Goal: Task Accomplishment & Management: Use online tool/utility

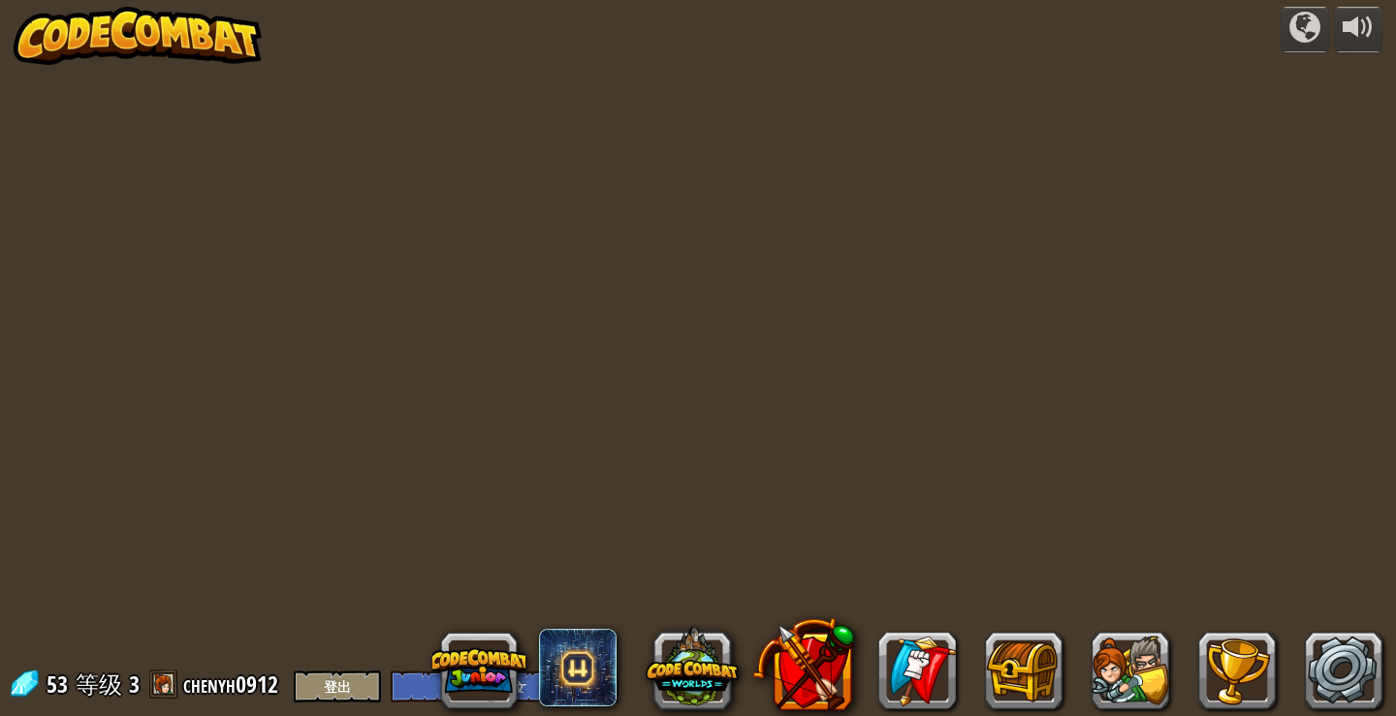
select select "zh-HANS"
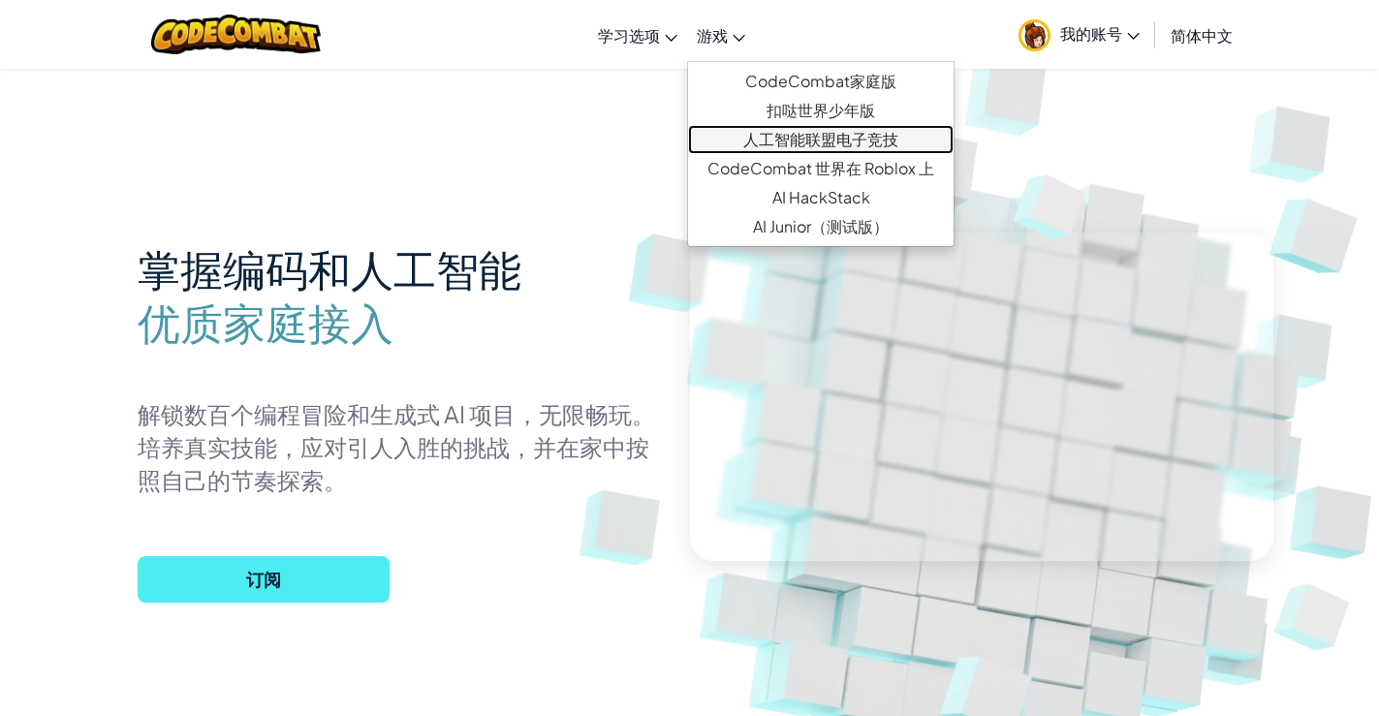
click at [782, 138] on font "人工智能联盟电子竞技" at bounding box center [820, 139] width 155 height 20
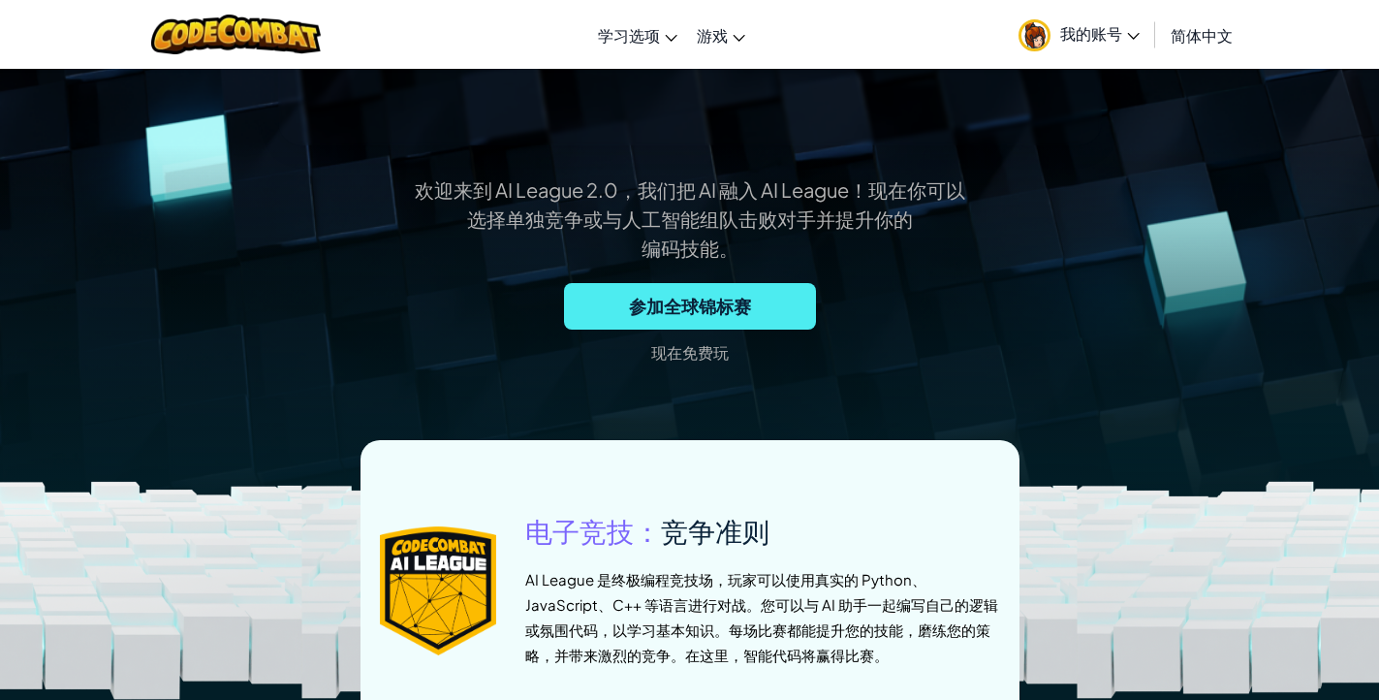
scroll to position [678, 0]
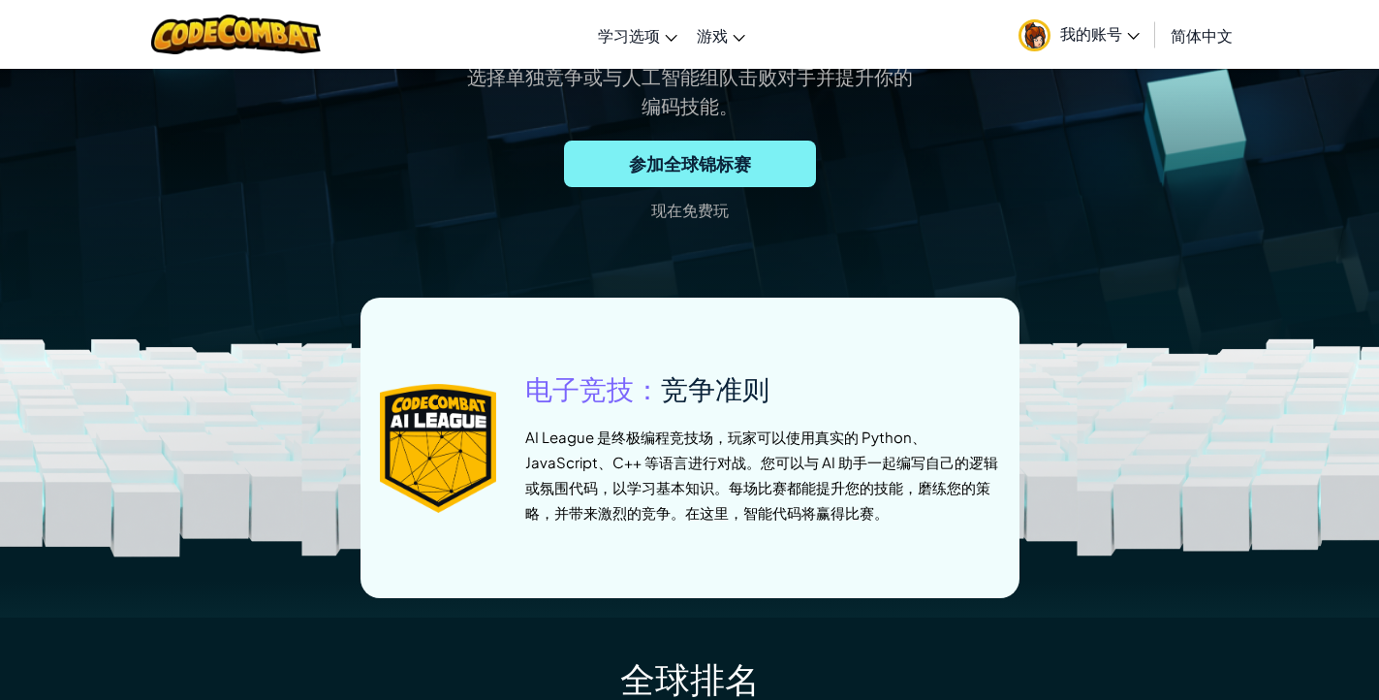
click at [707, 176] on span "参加全球锦标赛" at bounding box center [690, 164] width 252 height 47
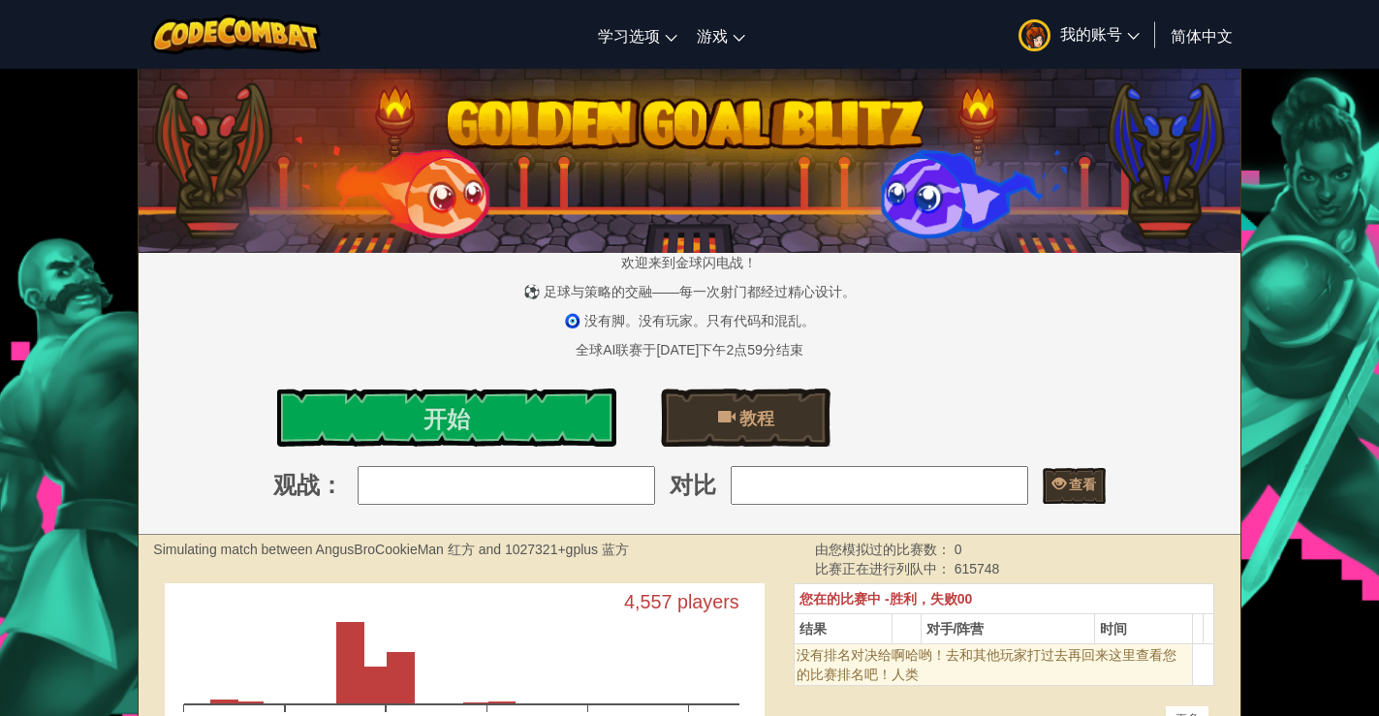
scroll to position [194, 0]
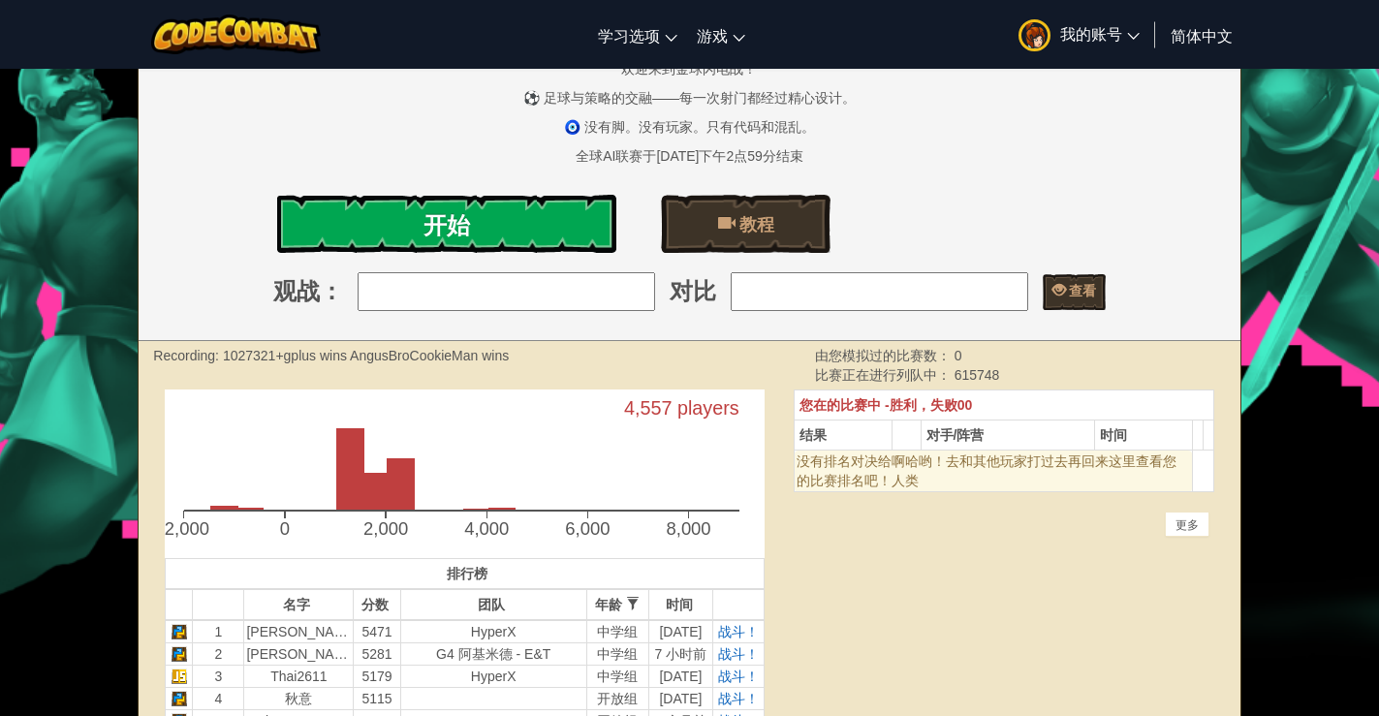
click at [459, 218] on font "开始" at bounding box center [446, 224] width 47 height 31
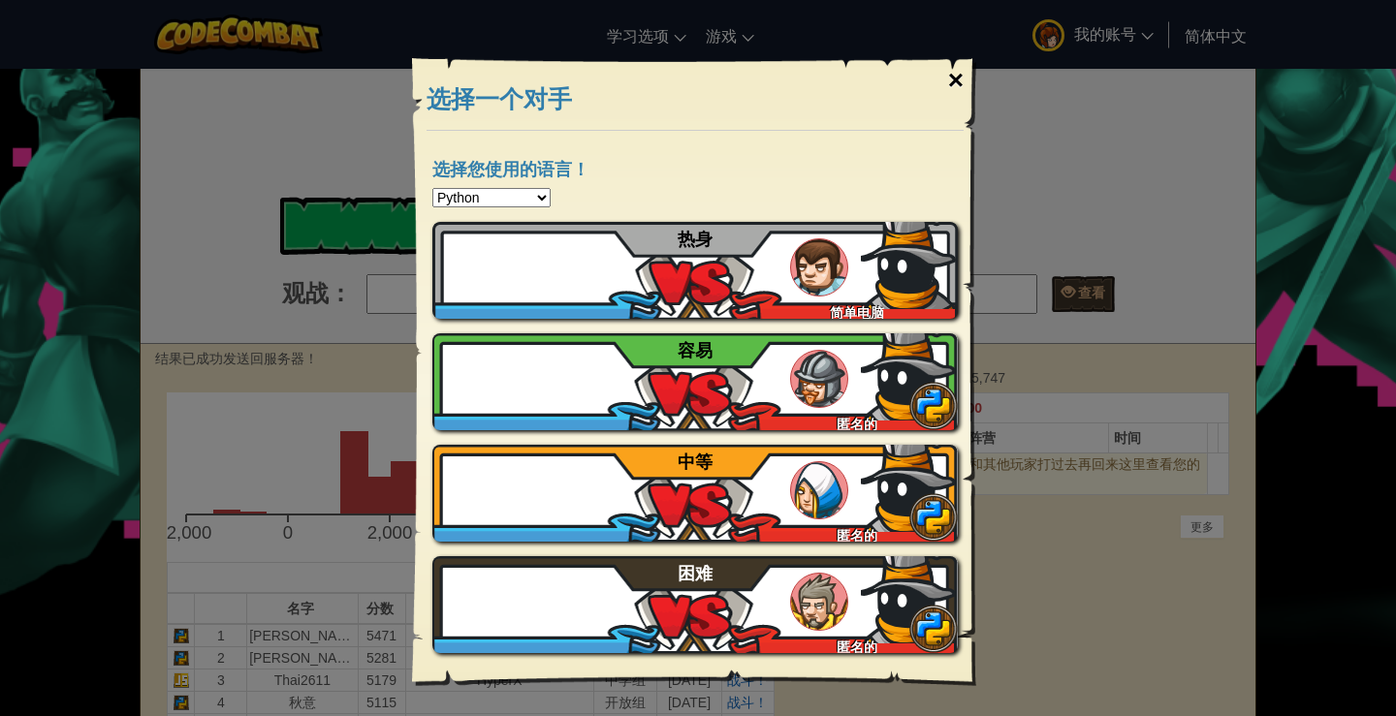
click at [961, 84] on font "×" at bounding box center [956, 80] width 16 height 30
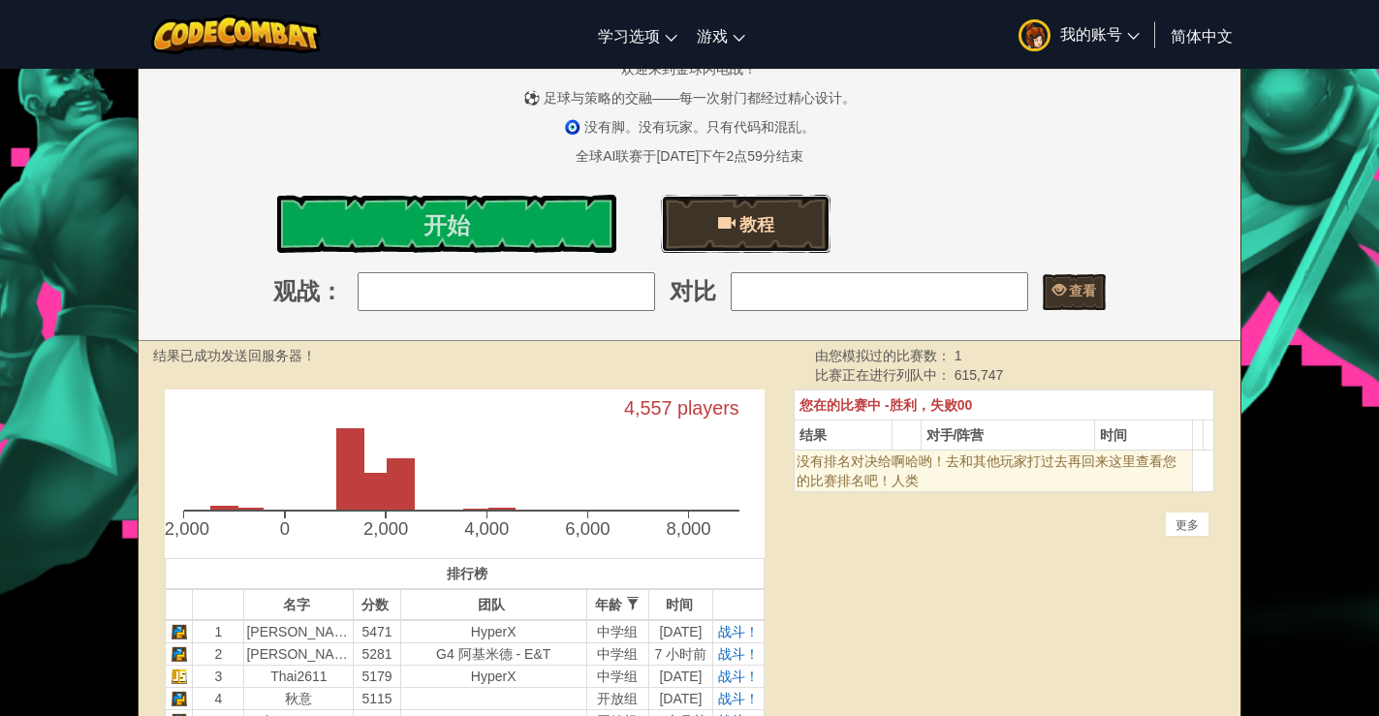
click at [743, 236] on font "教程" at bounding box center [756, 224] width 35 height 24
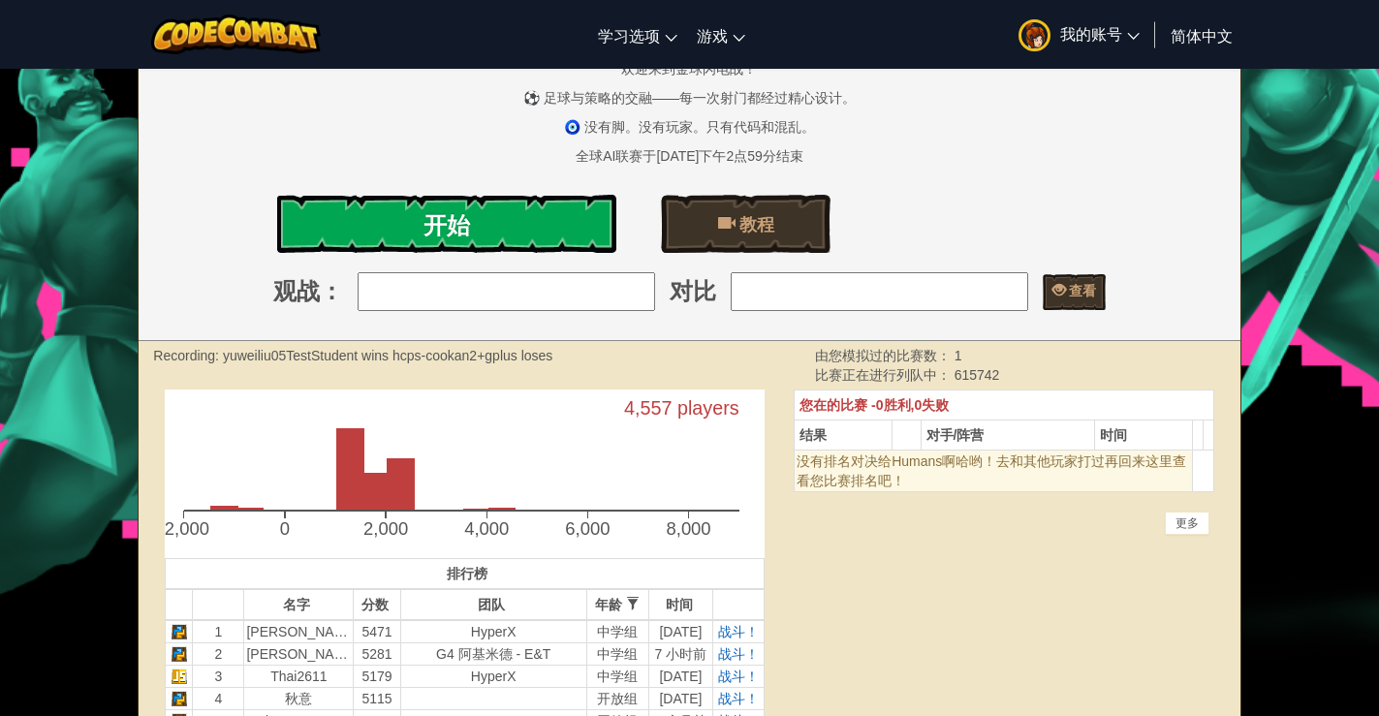
click at [426, 227] on font "开始" at bounding box center [446, 224] width 47 height 31
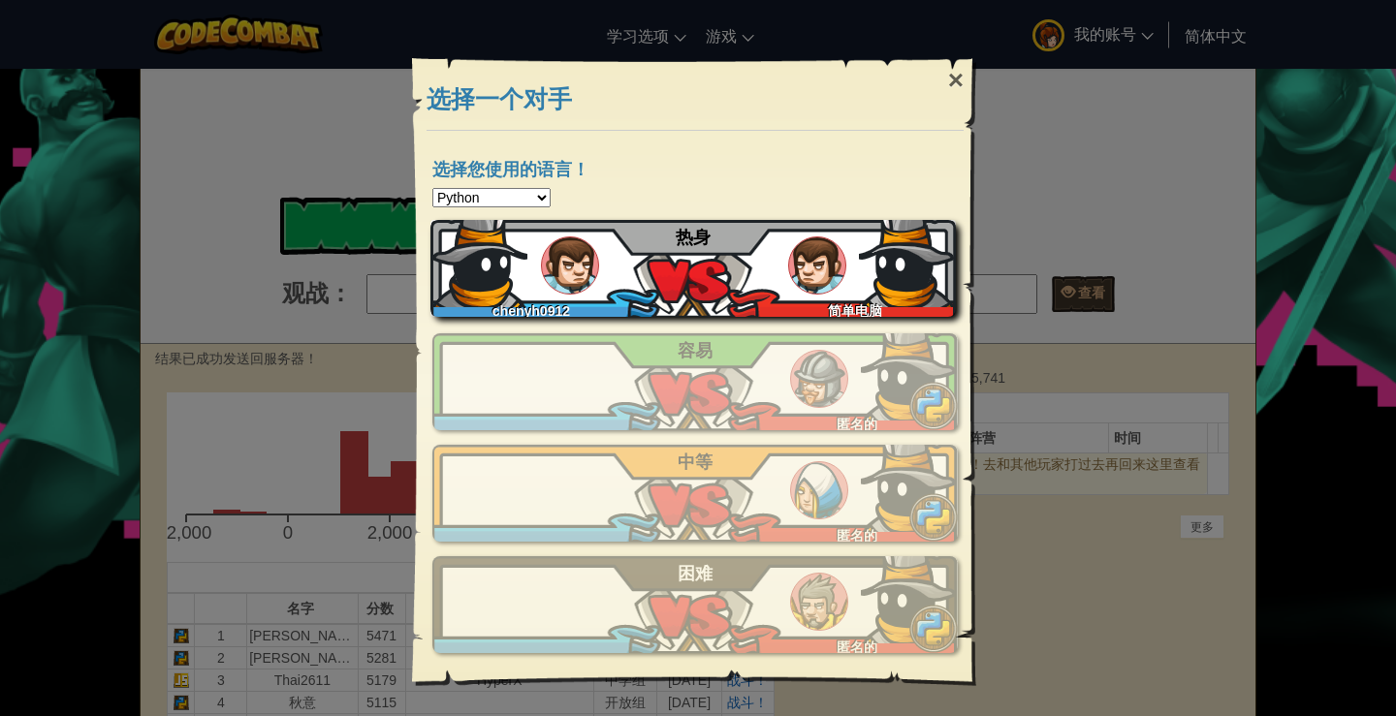
click at [704, 239] on font "热身" at bounding box center [692, 237] width 35 height 19
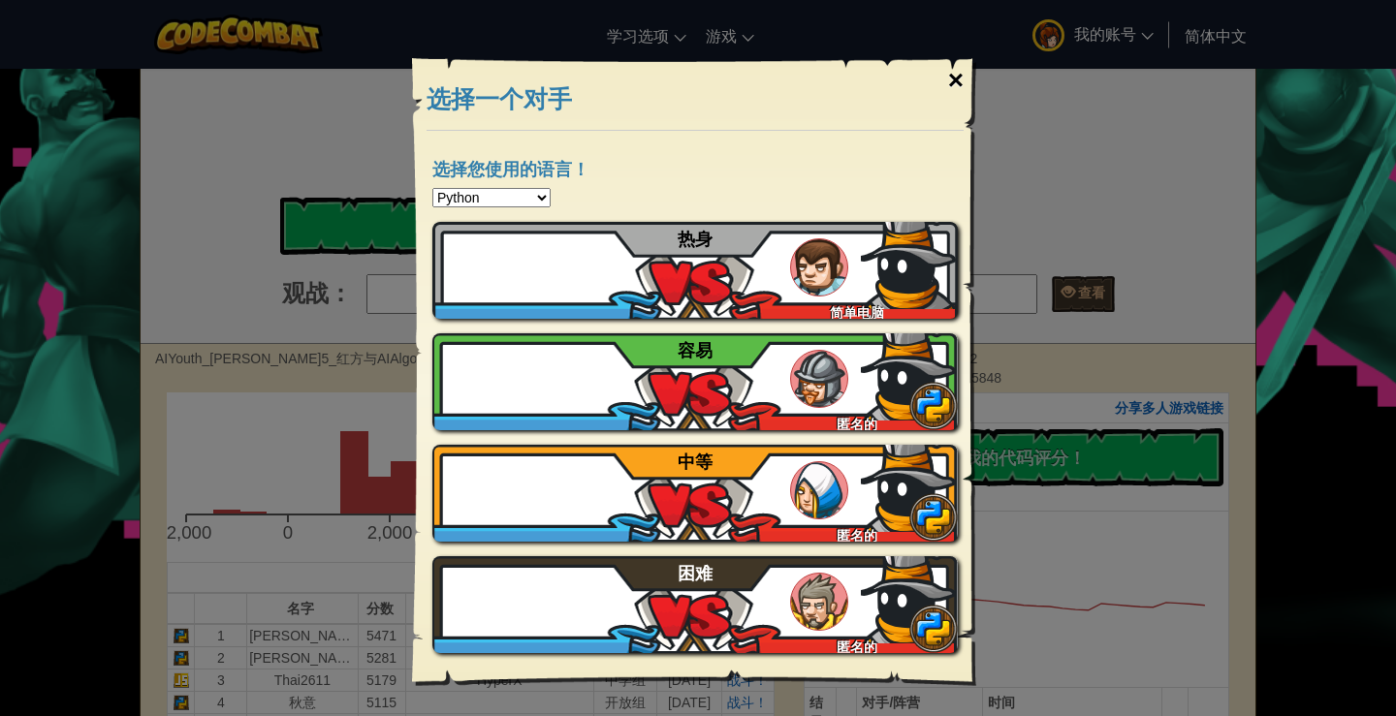
click at [957, 75] on font "×" at bounding box center [956, 80] width 16 height 30
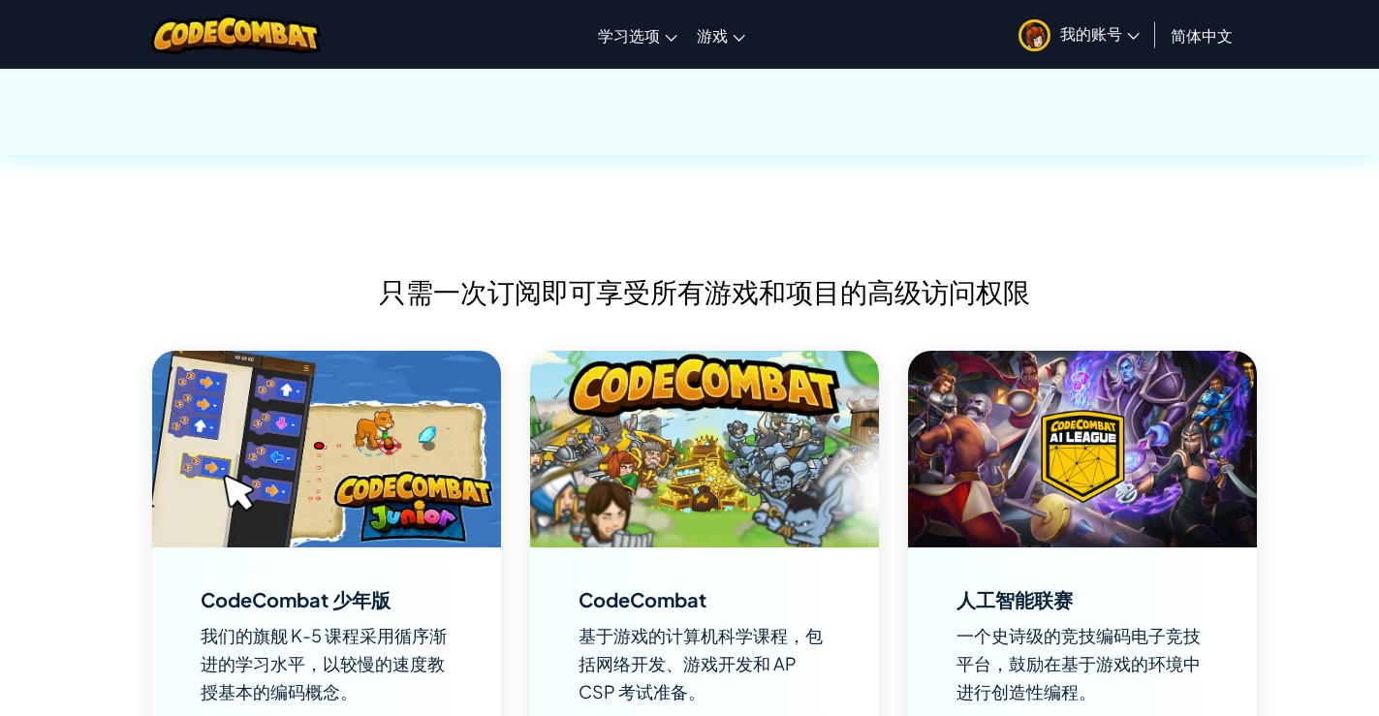
scroll to position [969, 0]
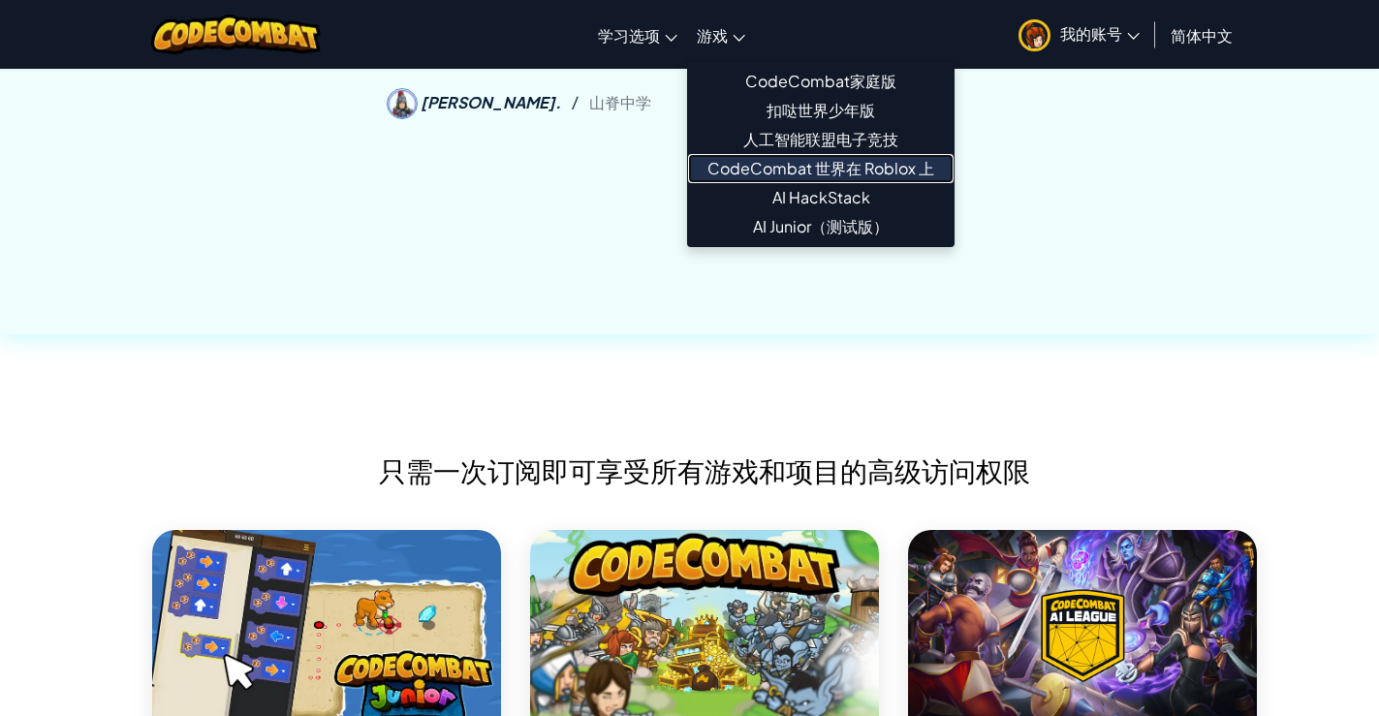
click at [777, 167] on font "CodeCombat 世界在 Roblox 上" at bounding box center [820, 168] width 227 height 20
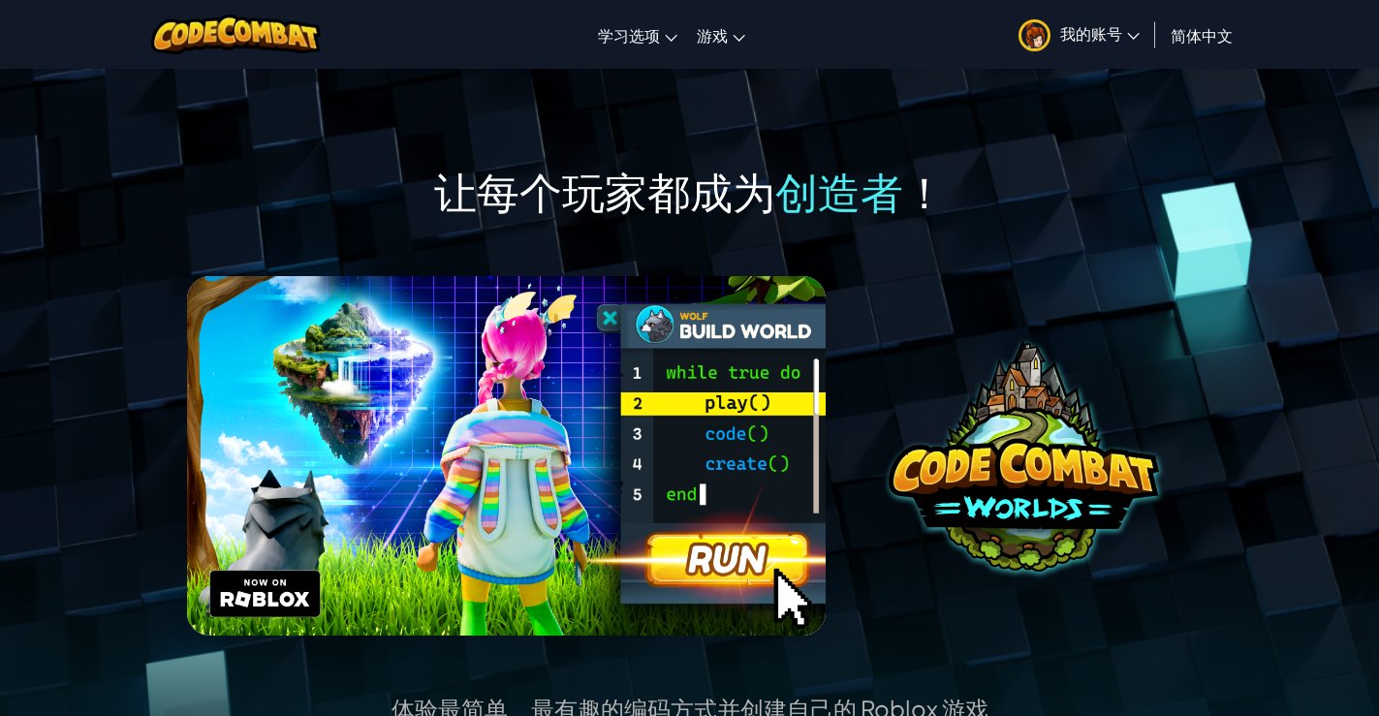
click at [762, 545] on img at bounding box center [507, 456] width 640 height 360
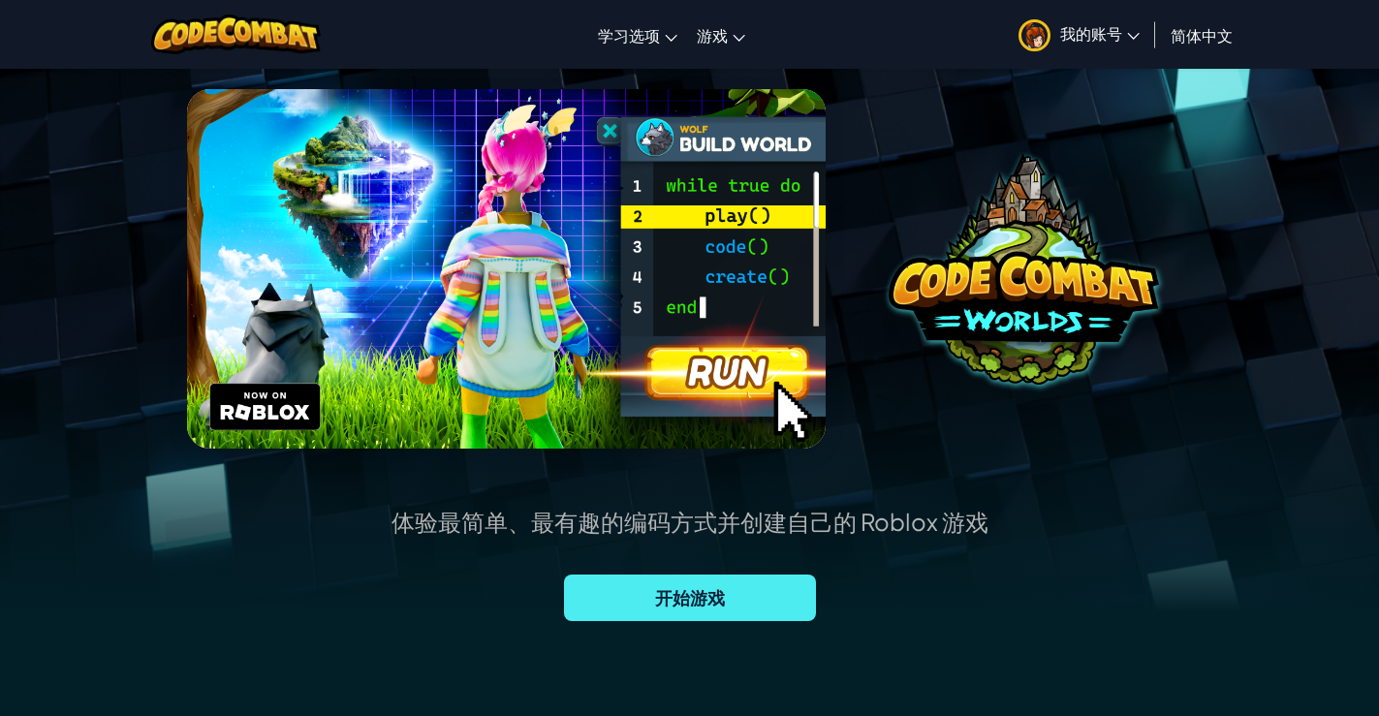
scroll to position [194, 0]
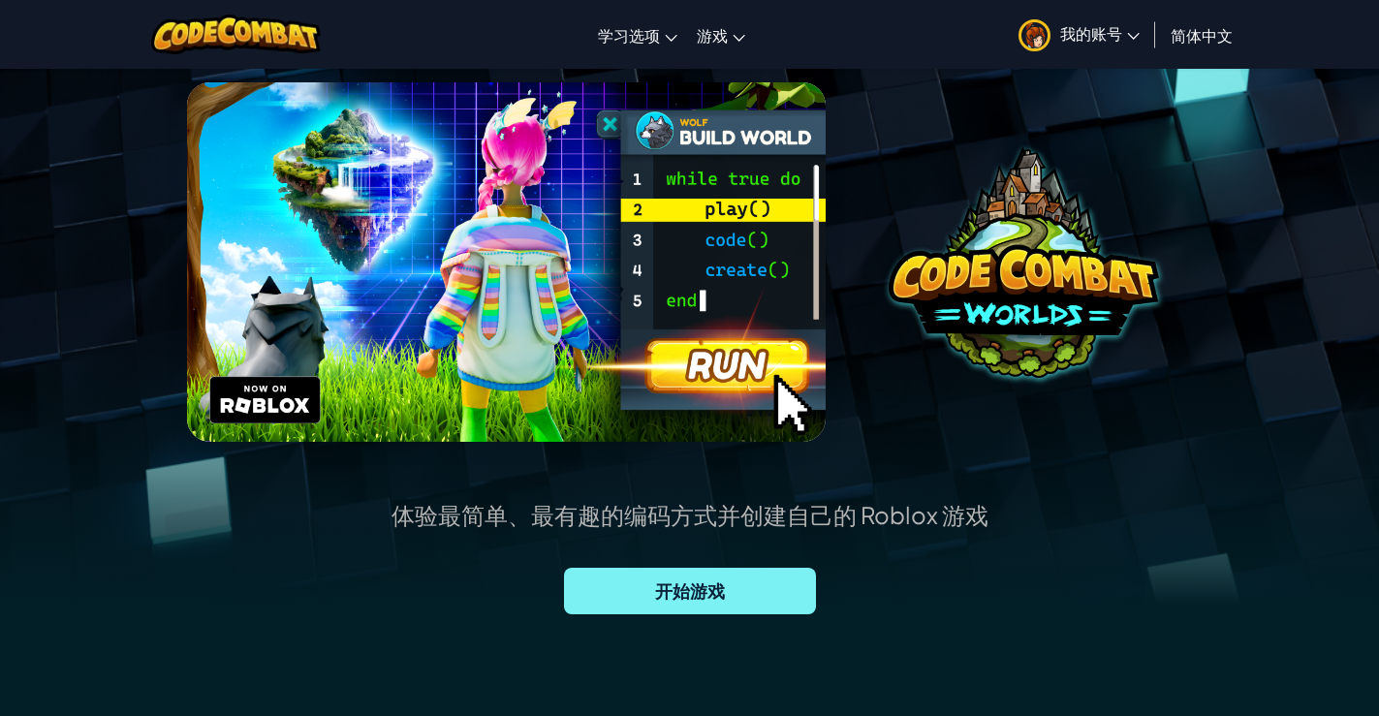
click at [783, 595] on span "开始游戏" at bounding box center [690, 591] width 252 height 47
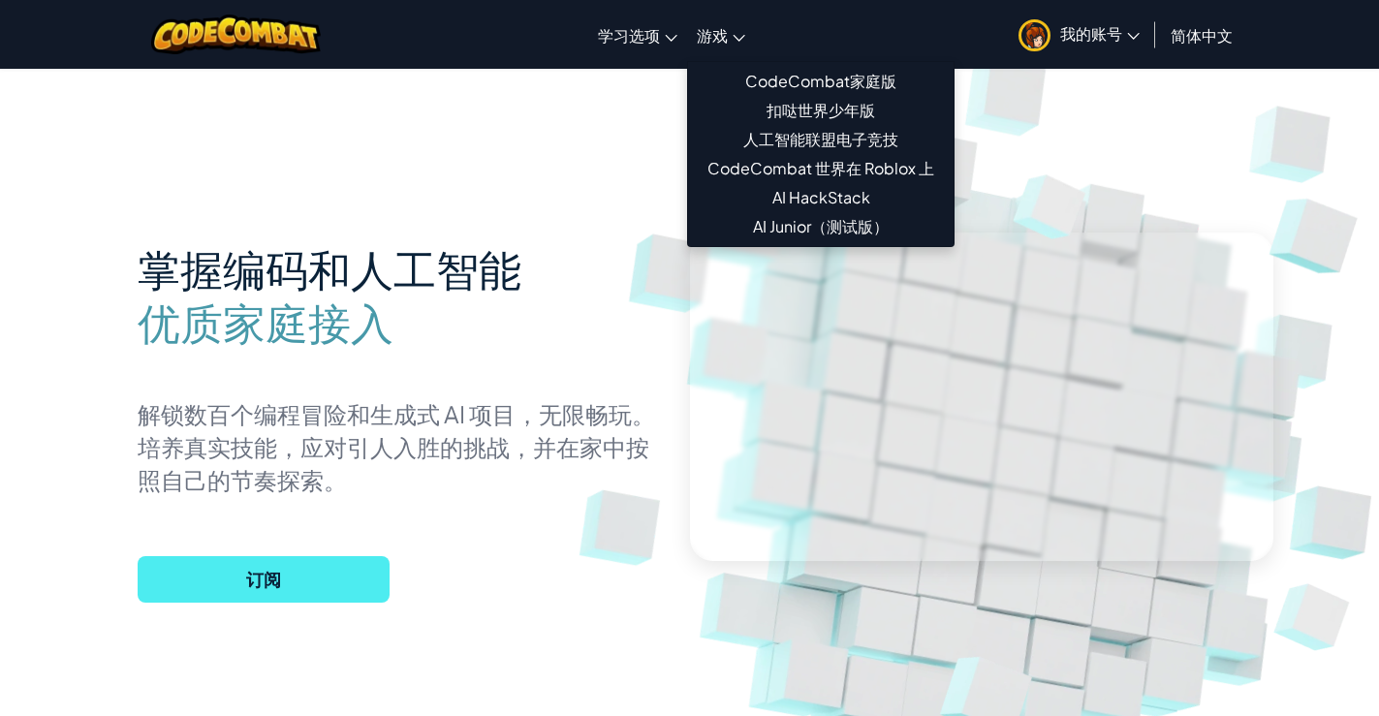
click at [731, 44] on link "游戏" at bounding box center [721, 35] width 68 height 52
click at [775, 76] on font "CodeCombat家庭版" at bounding box center [820, 81] width 151 height 20
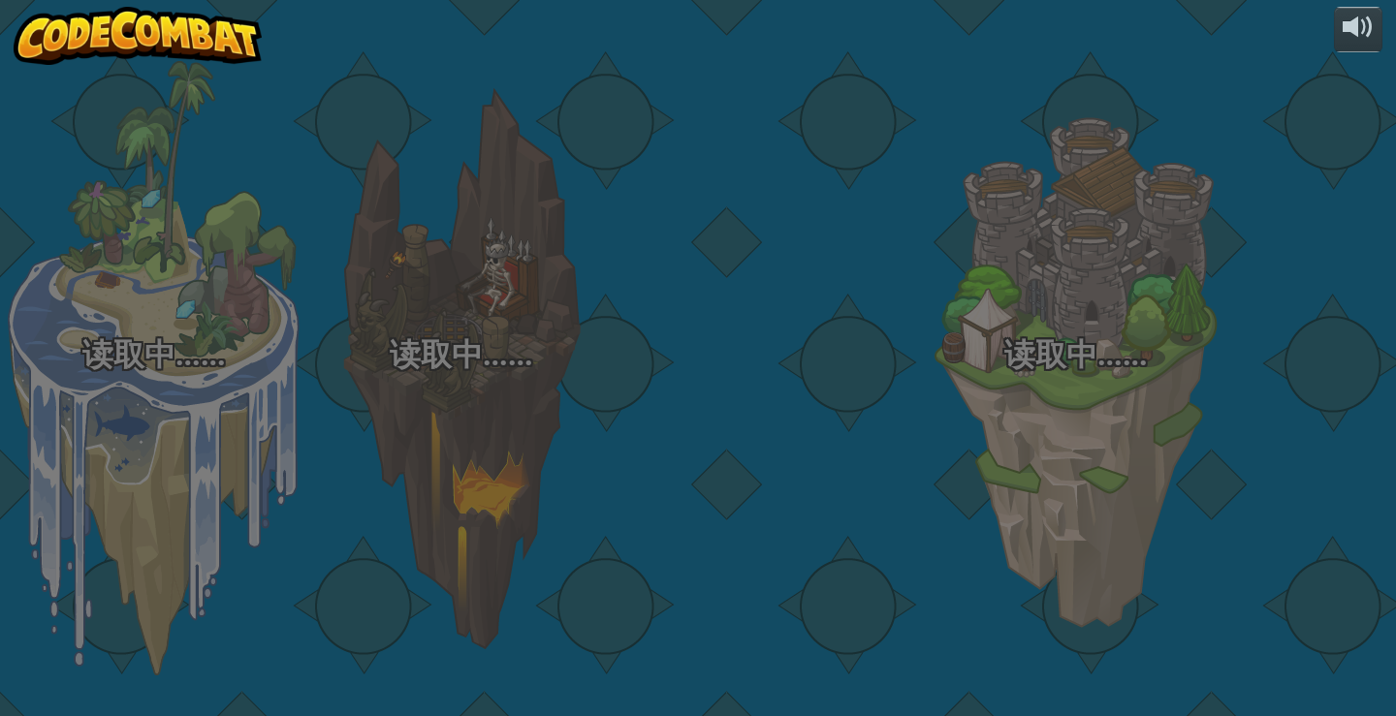
select select "zh-HANS"
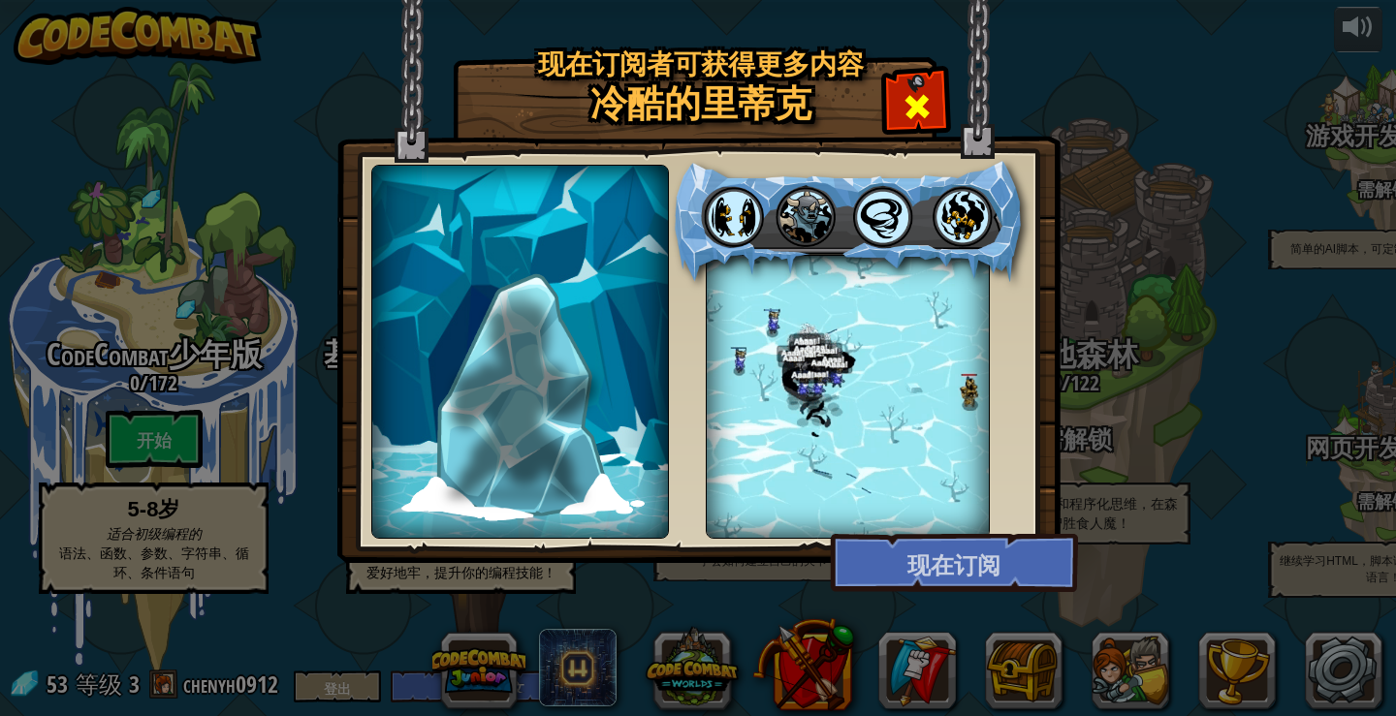
click at [925, 113] on span at bounding box center [916, 106] width 31 height 31
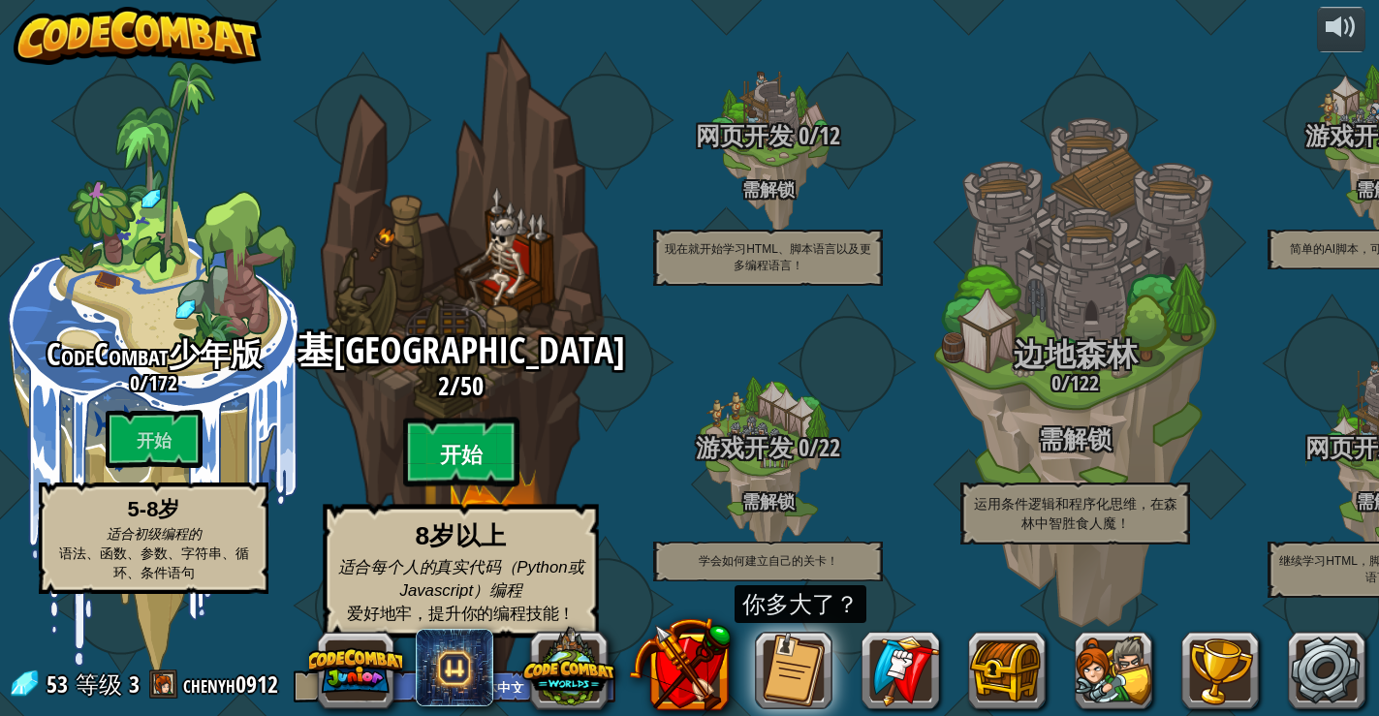
click at [483, 464] on btn "开始" at bounding box center [461, 453] width 116 height 70
select select "zh-HANS"
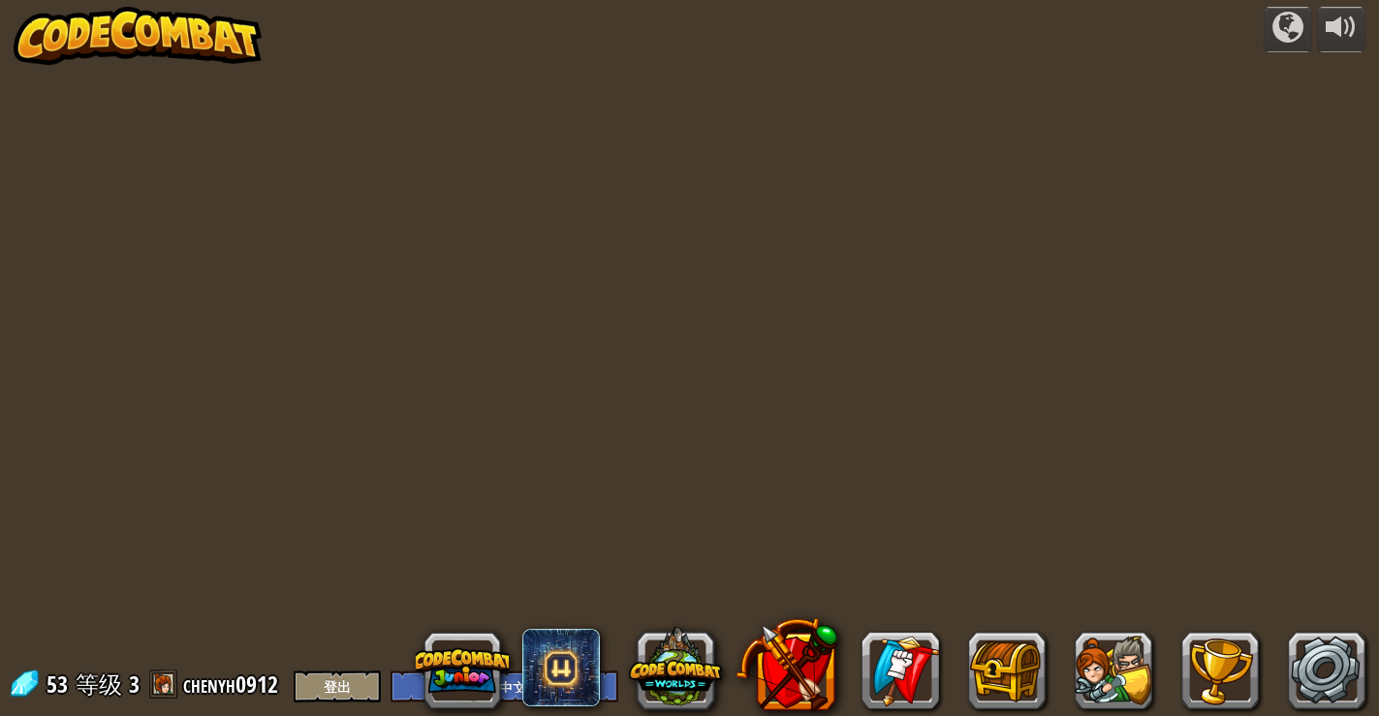
select select "zh-HANS"
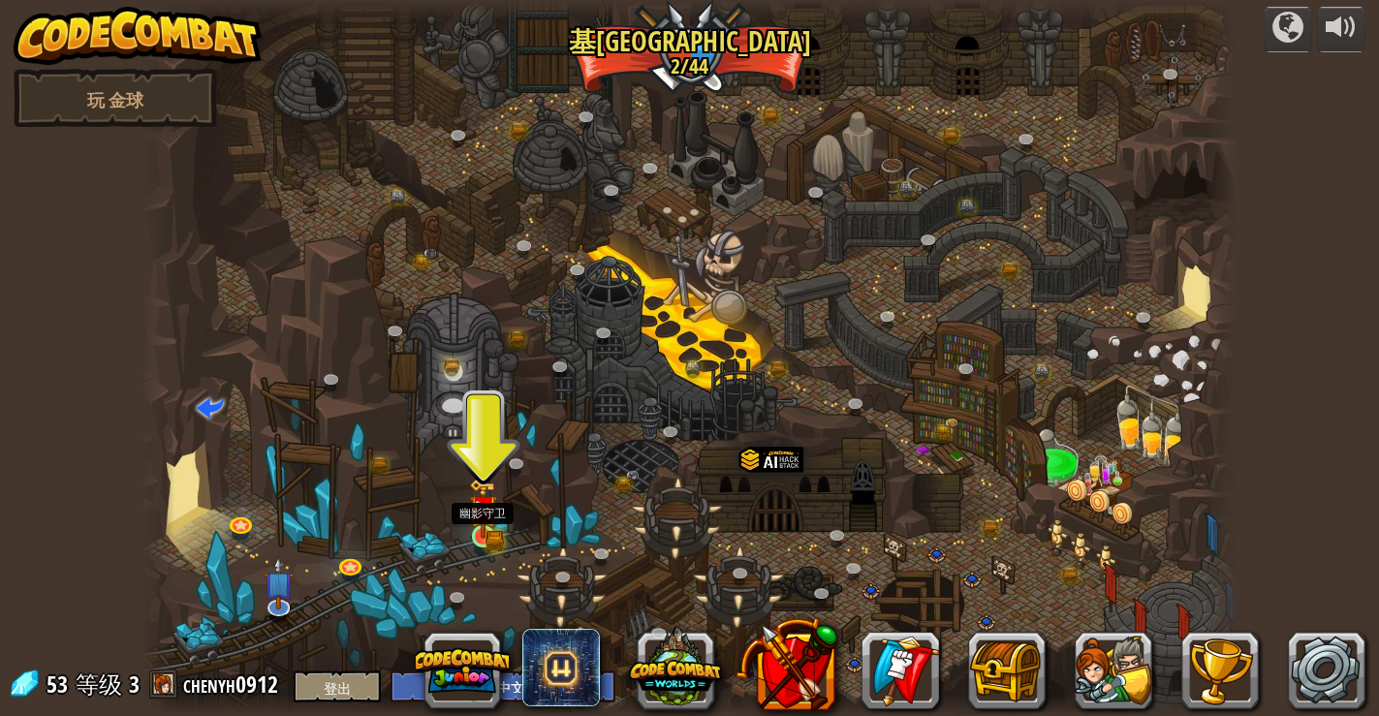
click at [491, 525] on img at bounding box center [482, 509] width 27 height 60
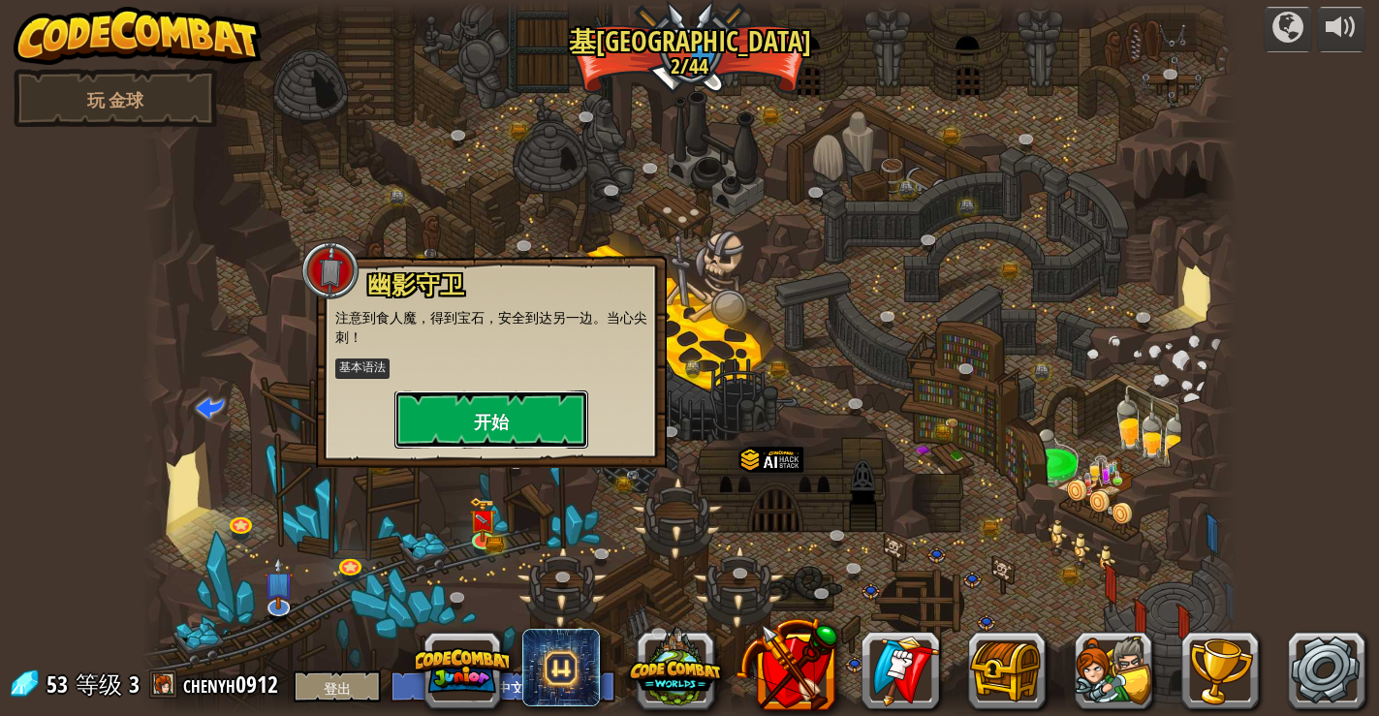
click at [465, 440] on button "开始" at bounding box center [491, 420] width 194 height 58
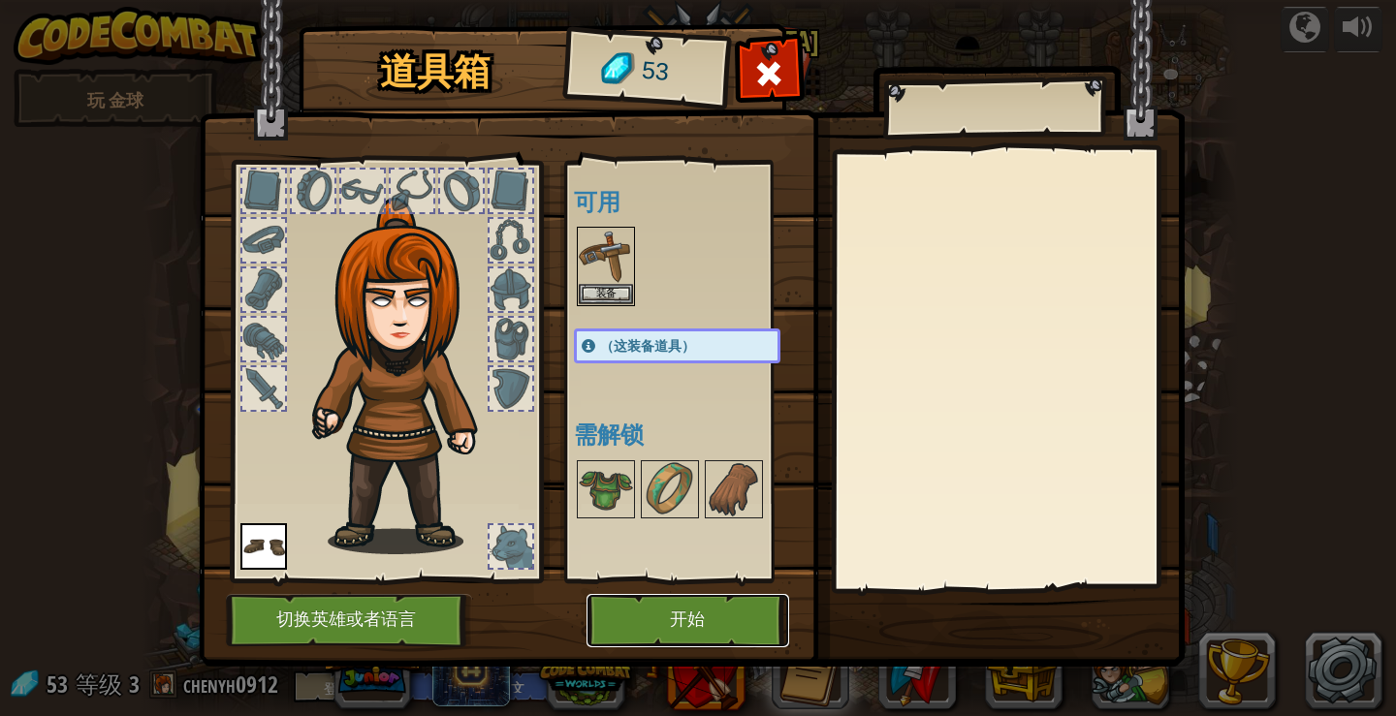
click at [668, 602] on button "开始" at bounding box center [687, 620] width 203 height 53
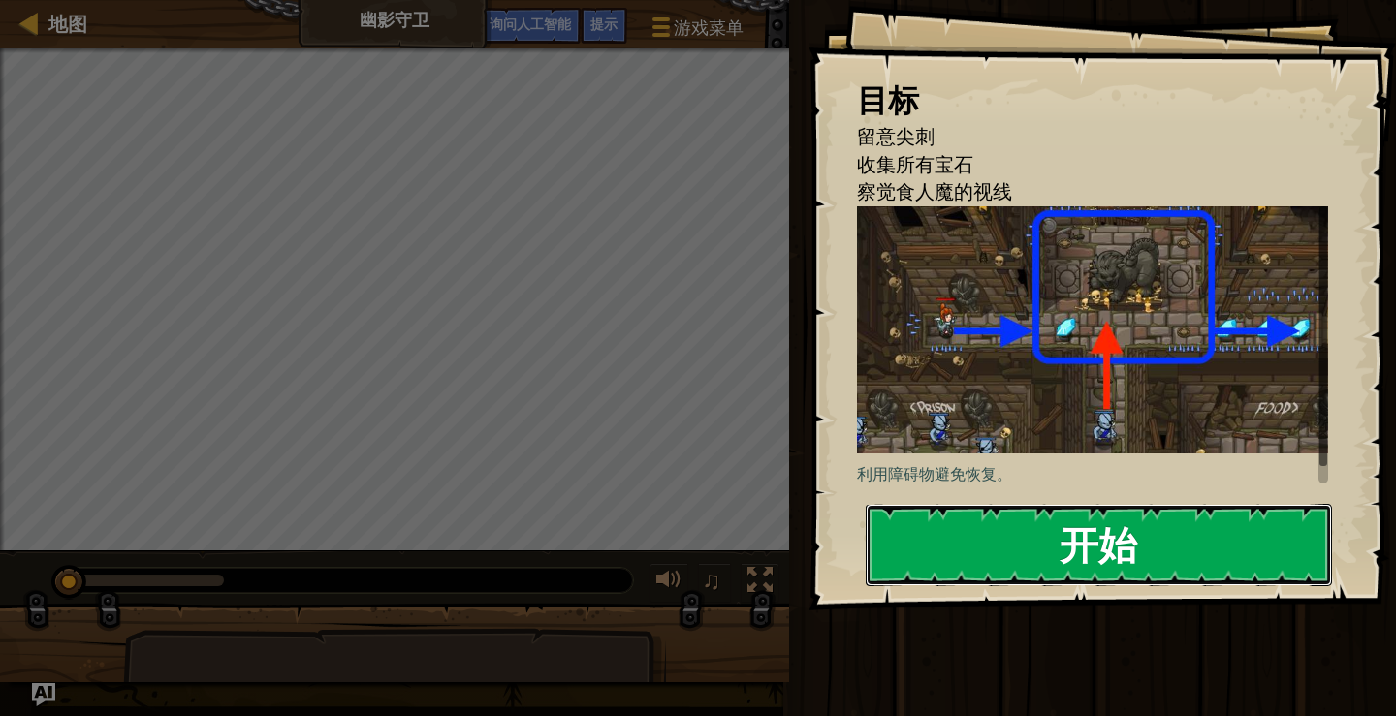
click at [939, 539] on button "开始" at bounding box center [1098, 544] width 466 height 81
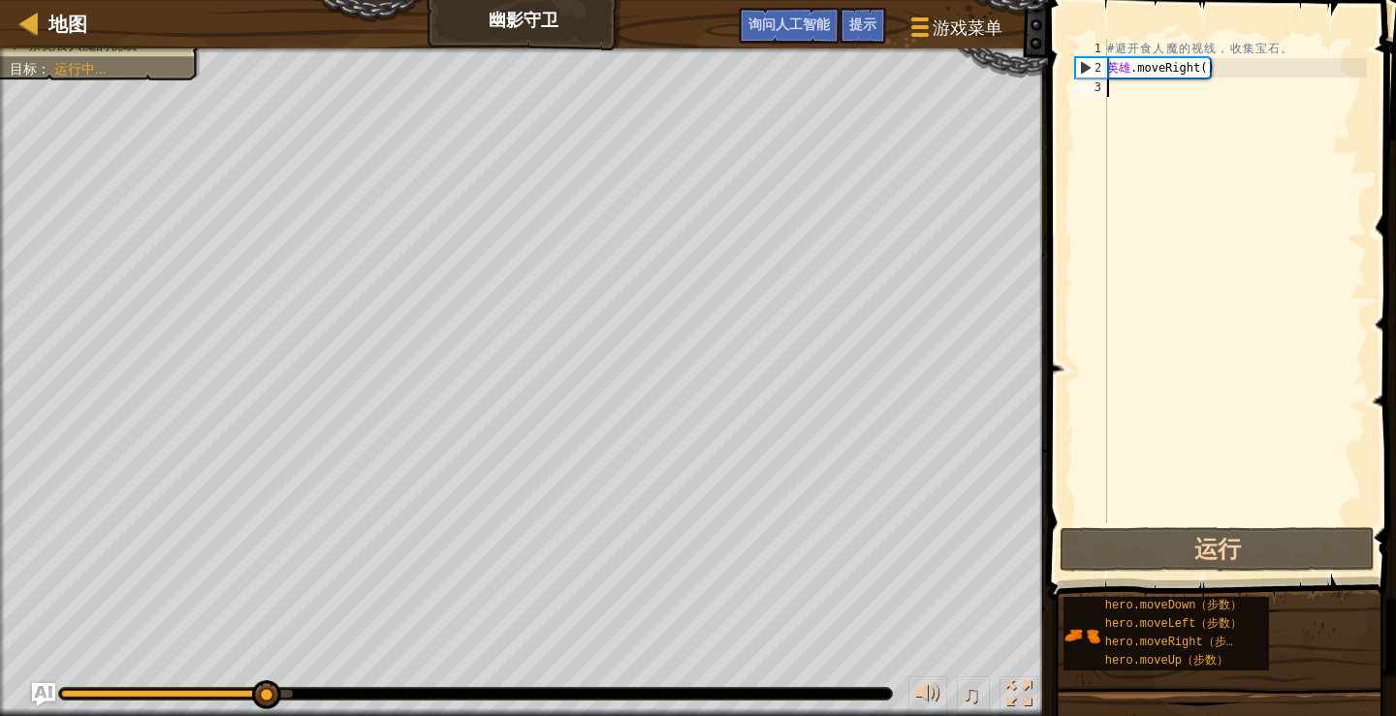
type textarea "M"
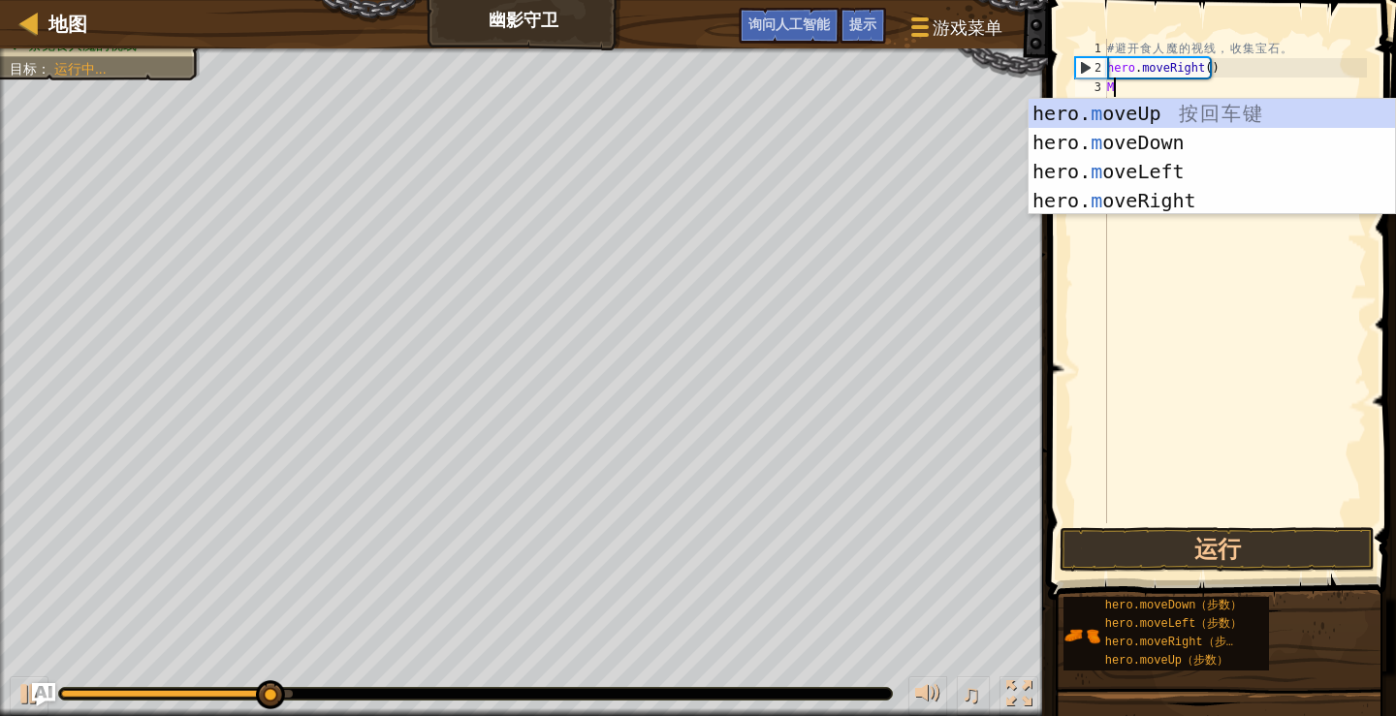
scroll to position [9, 0]
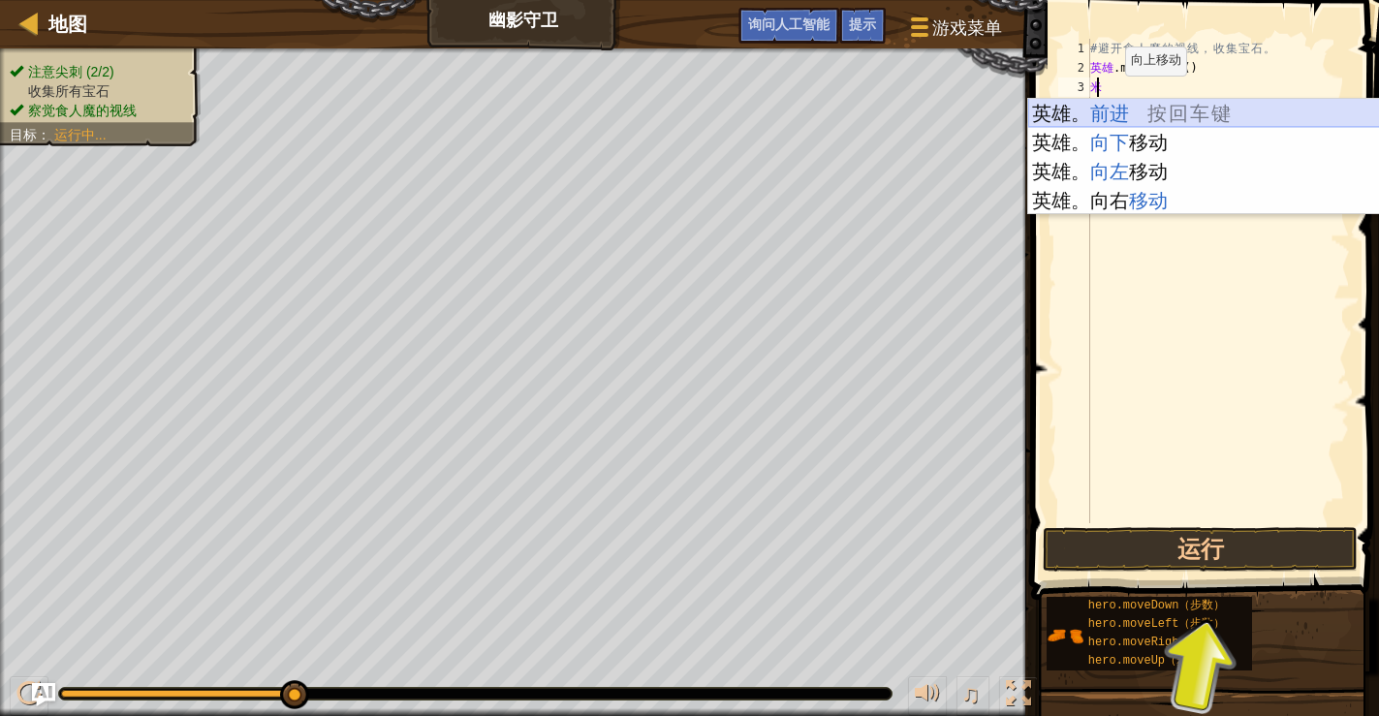
click at [1145, 110] on div "英雄 。 前进 按 回 车 键 英雄。 向下 移动 按 回 车 键 英雄。 向左 移动 按 回 车 键 英雄。 向右 移动 按 回 车 键" at bounding box center [1211, 186] width 366 height 174
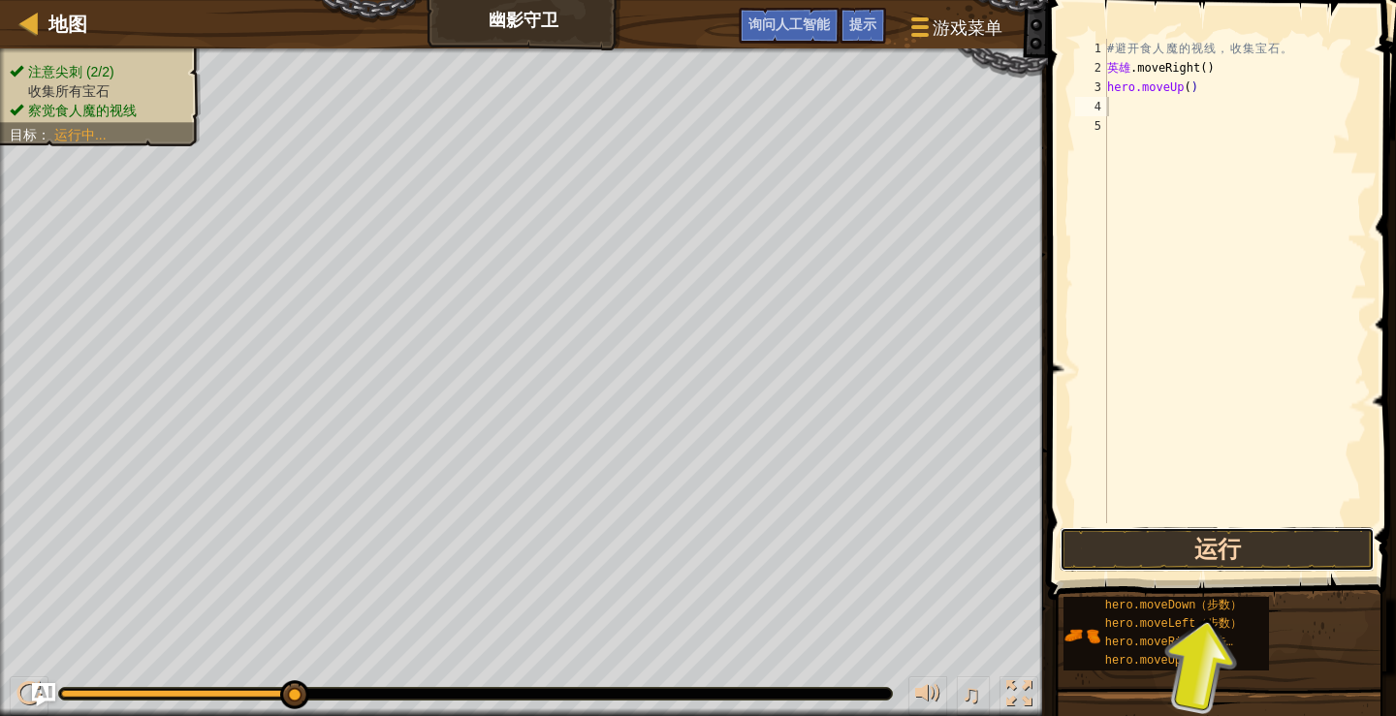
click at [1221, 561] on button "运行" at bounding box center [1216, 549] width 315 height 45
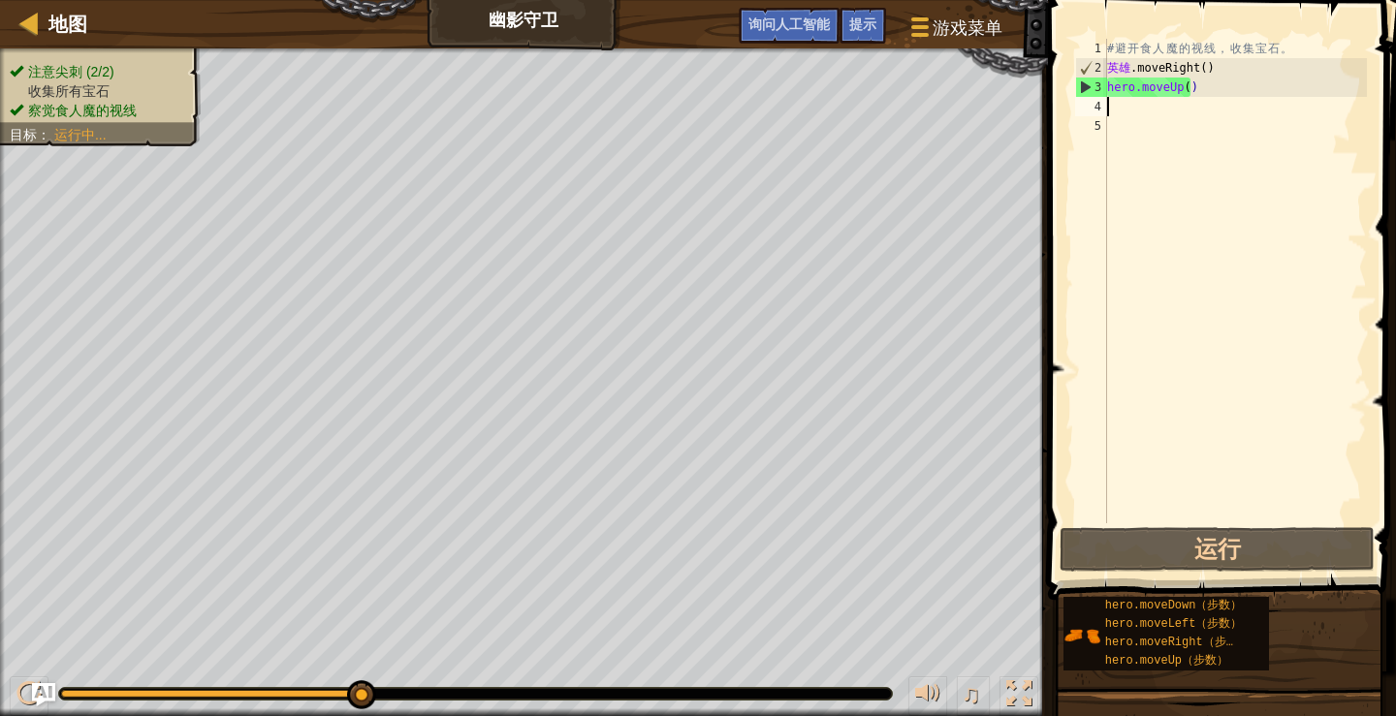
type textarea "M"
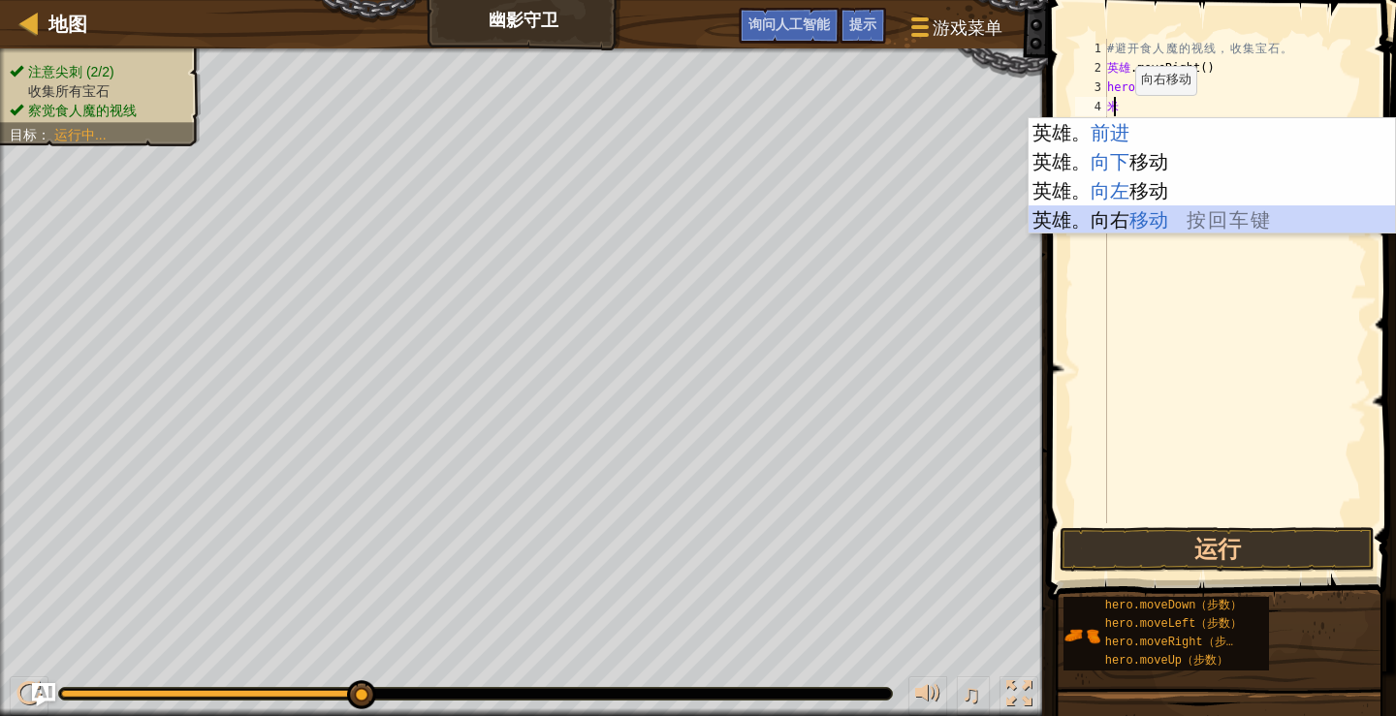
click at [1138, 216] on div "英雄 。 前进 按 回 车 键 英雄。 向下 移动 按 回 车 键 英雄。 向左 移动 按 回 车 键 英雄。 向右 移动 按 回 车 键" at bounding box center [1211, 205] width 366 height 174
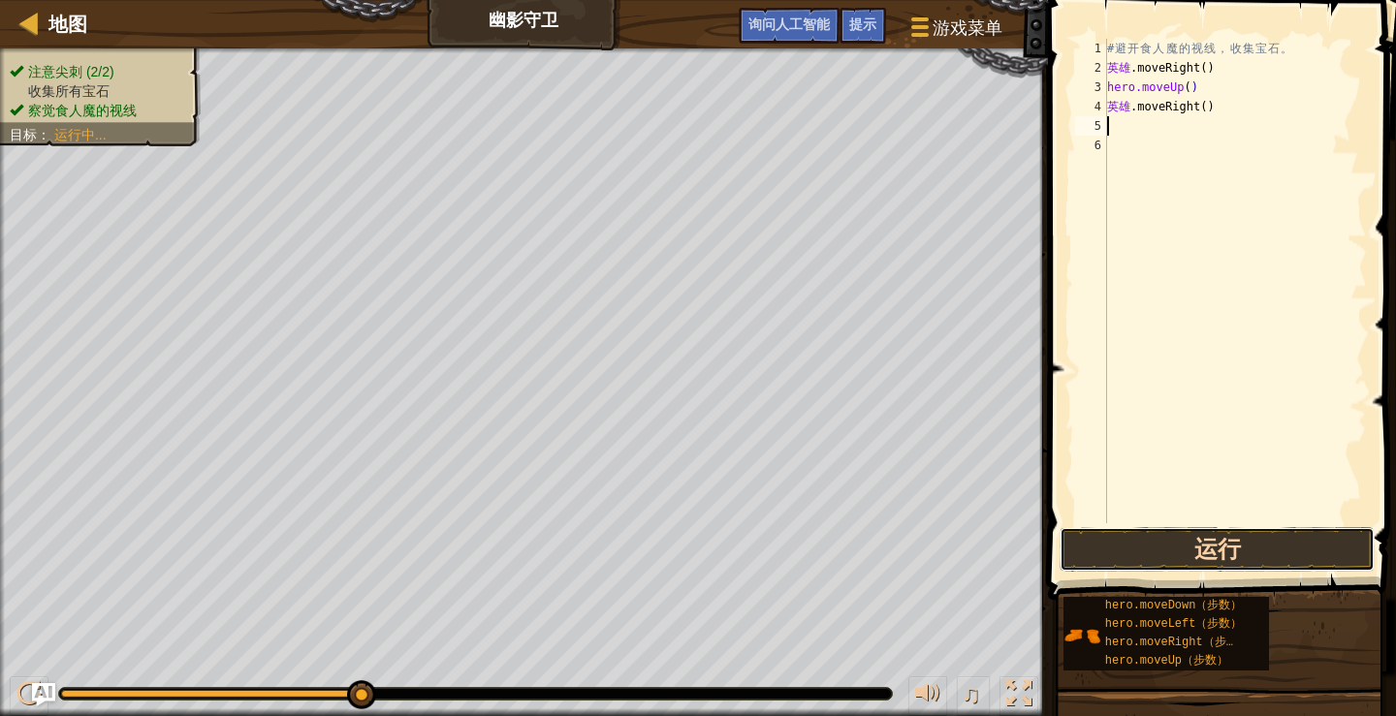
click at [1160, 557] on button "运行" at bounding box center [1216, 549] width 315 height 45
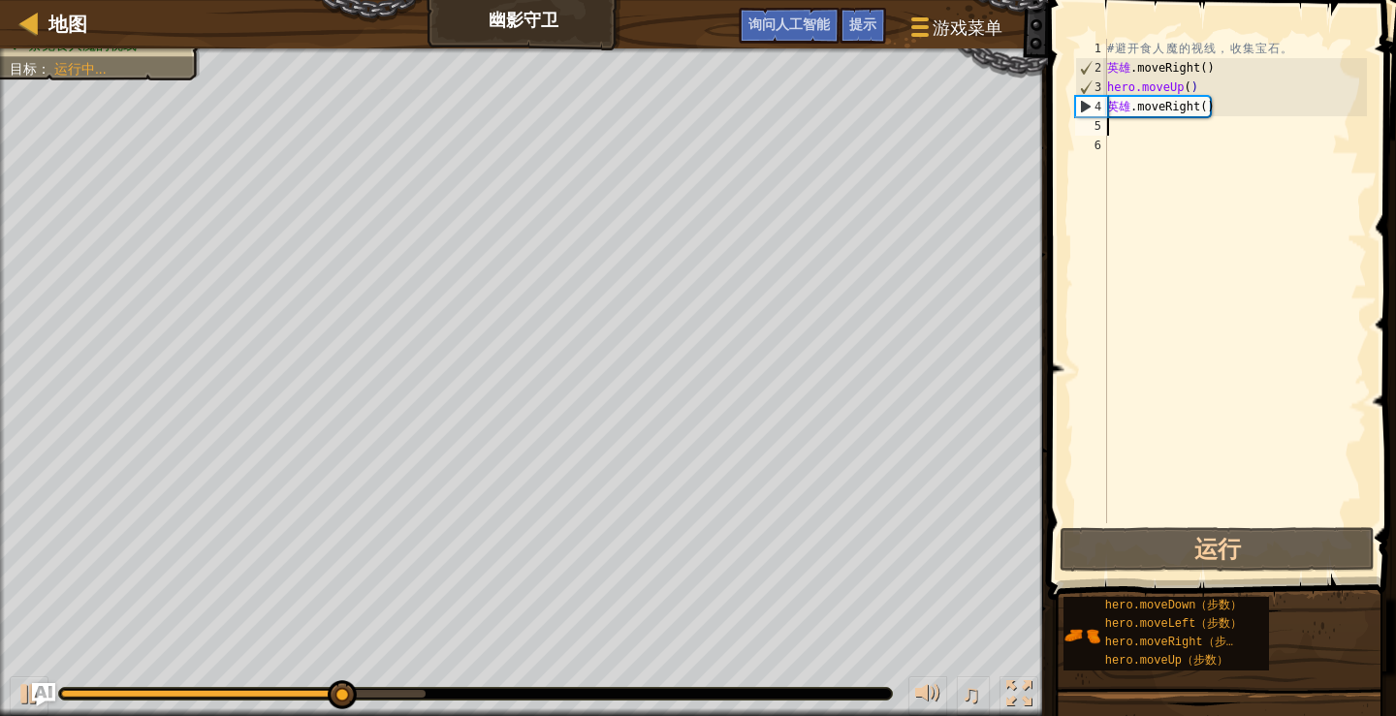
type textarea "M"
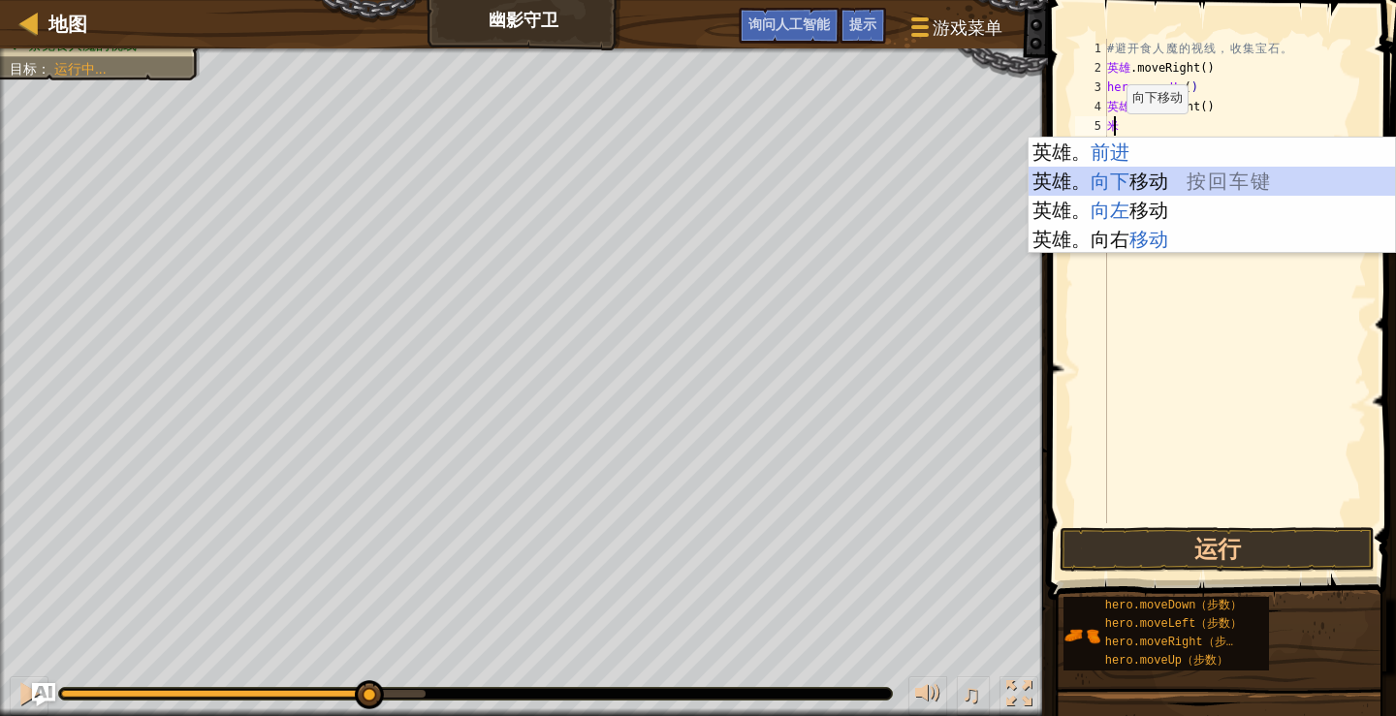
click at [1135, 179] on div "英雄 。 前进 按 回 车 键 英雄。 向下 移动 按 回 车 键 英雄。 向左 移动 按 回 车 键 英雄。 向右 移动 按 回 车 键" at bounding box center [1211, 225] width 366 height 174
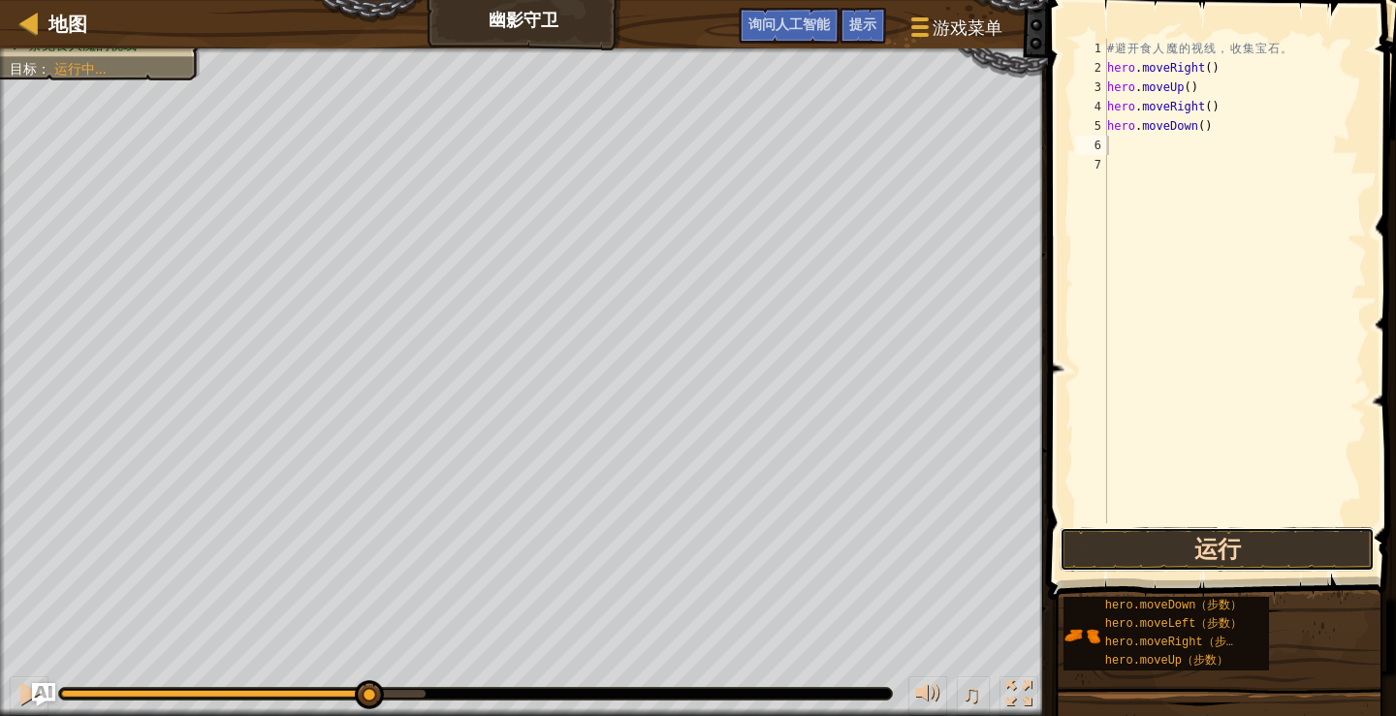
click at [1186, 566] on button "运行" at bounding box center [1216, 549] width 315 height 45
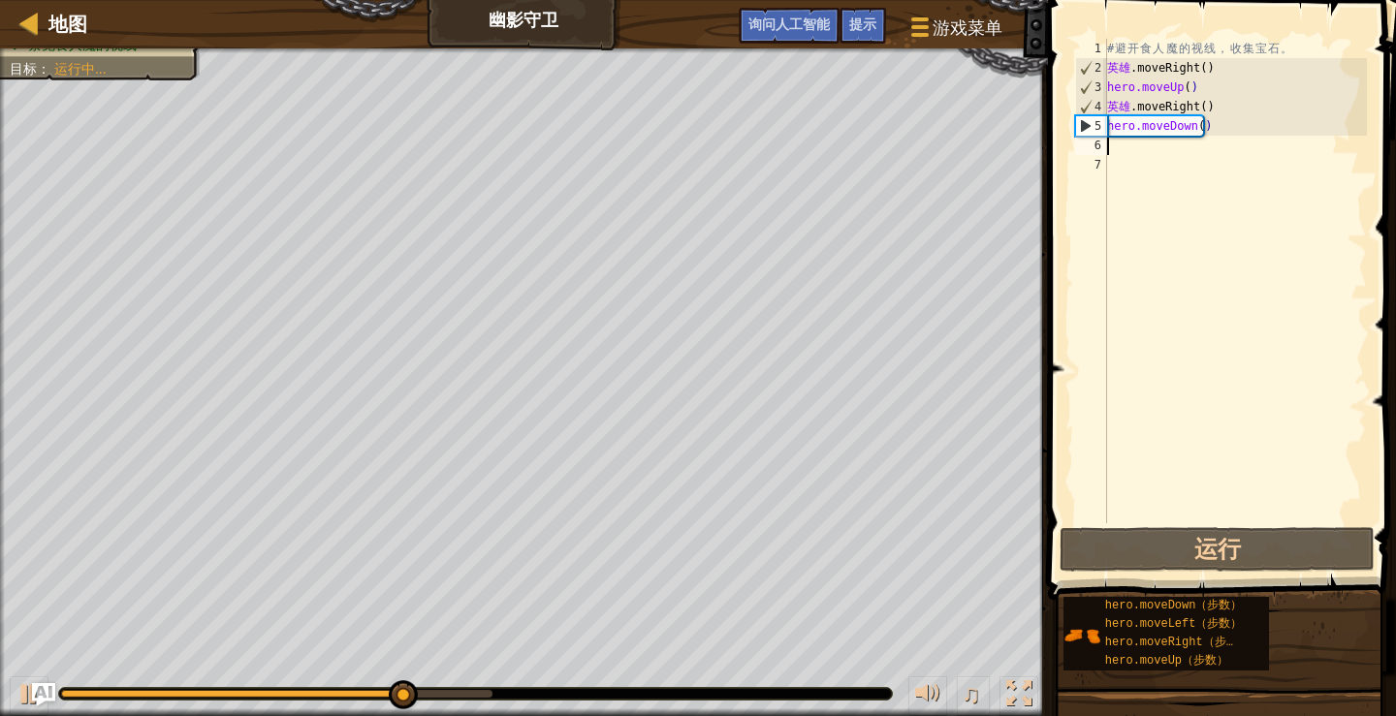
type textarea "M"
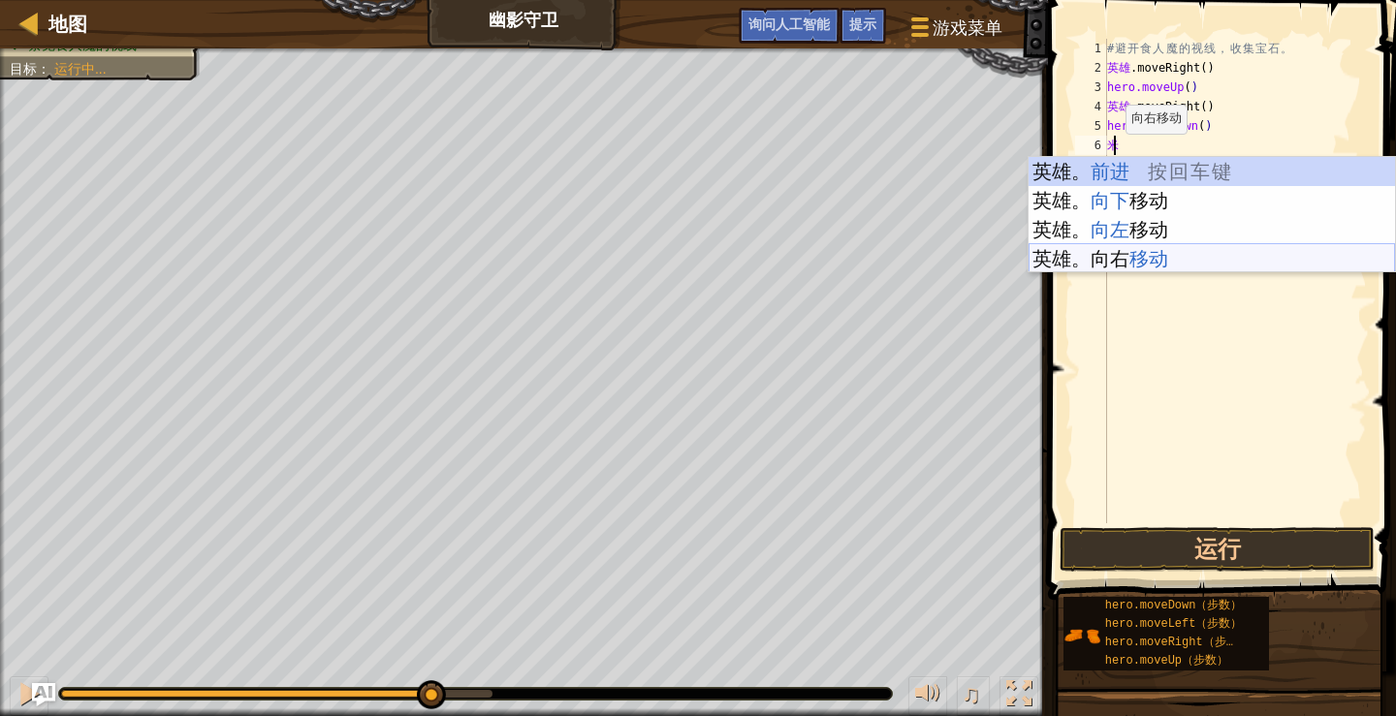
click at [1142, 253] on div "英雄 。 前进 按 回 车 键 英雄。 向下 移动 按 回 车 键 英雄。 向左 移动 按 回 车 键 英雄。 向右 移动 按 回 车 键" at bounding box center [1211, 244] width 366 height 174
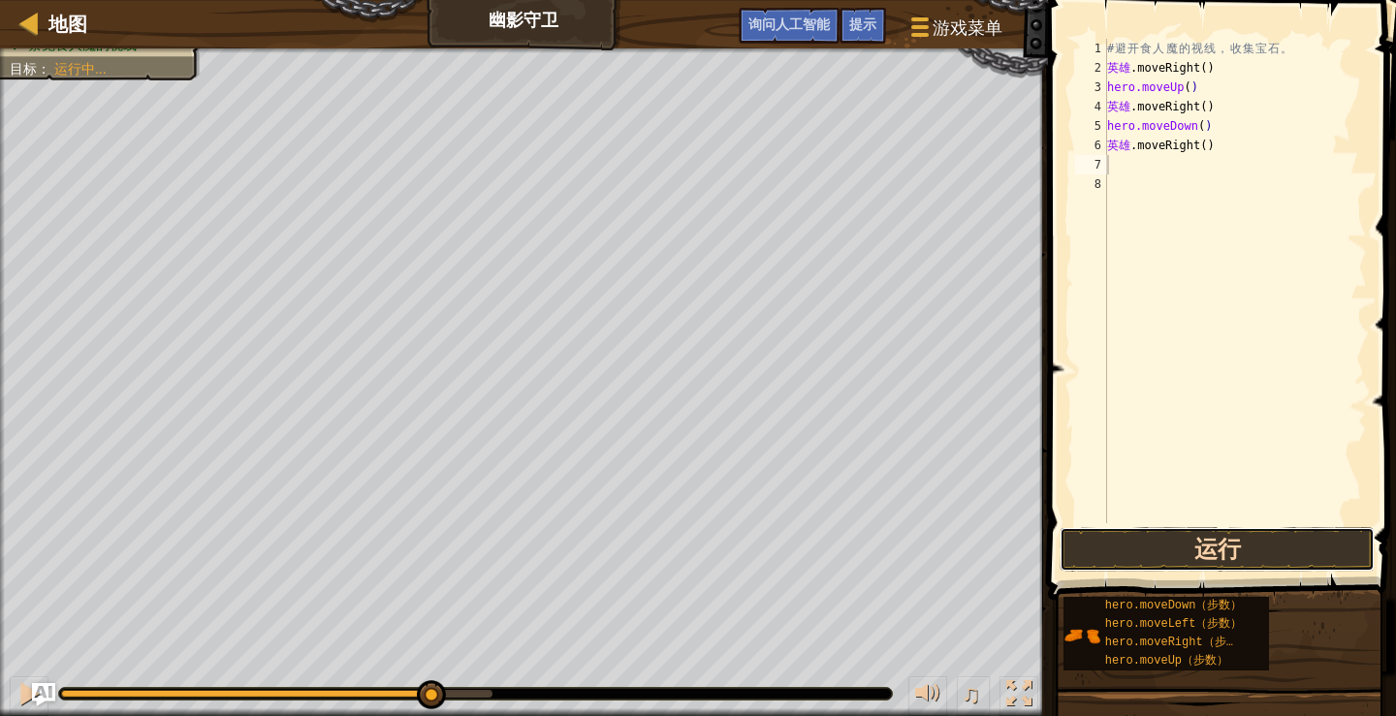
click at [1298, 544] on button "运行" at bounding box center [1216, 549] width 315 height 45
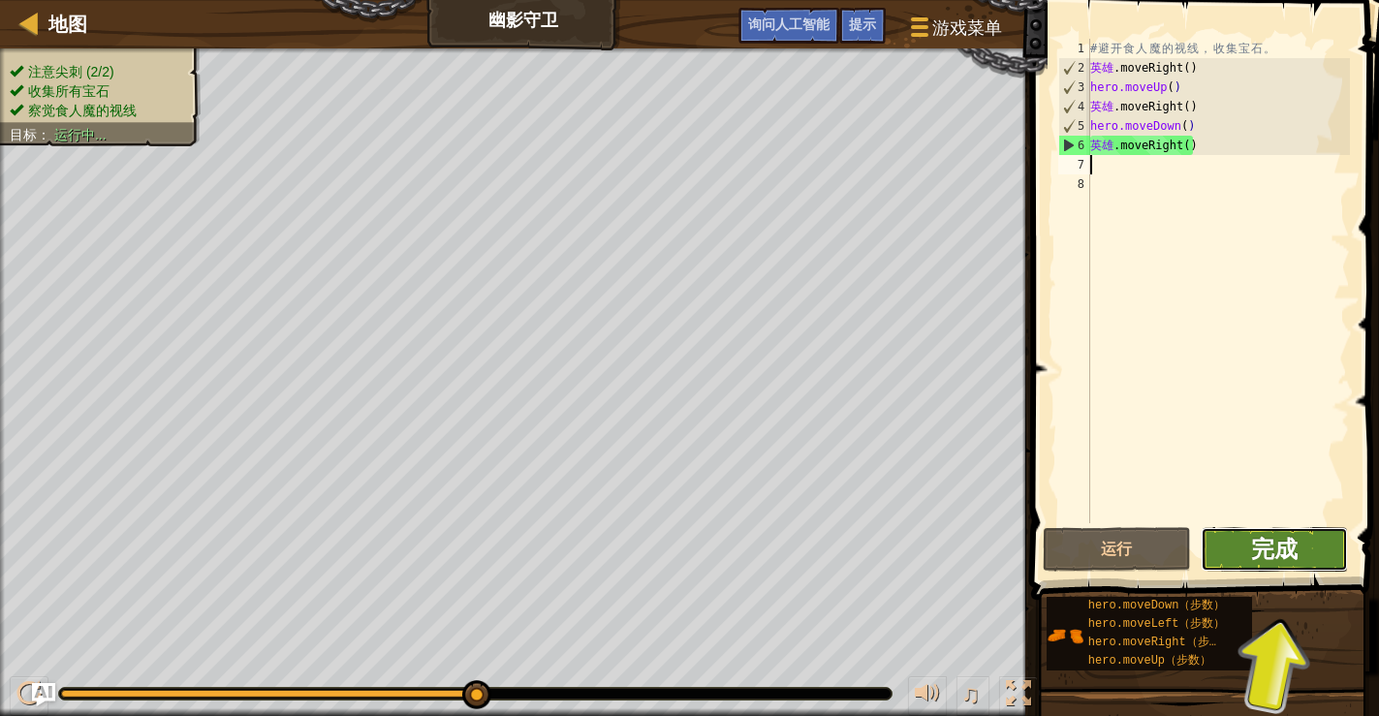
click at [1313, 549] on button "完成" at bounding box center [1275, 549] width 148 height 45
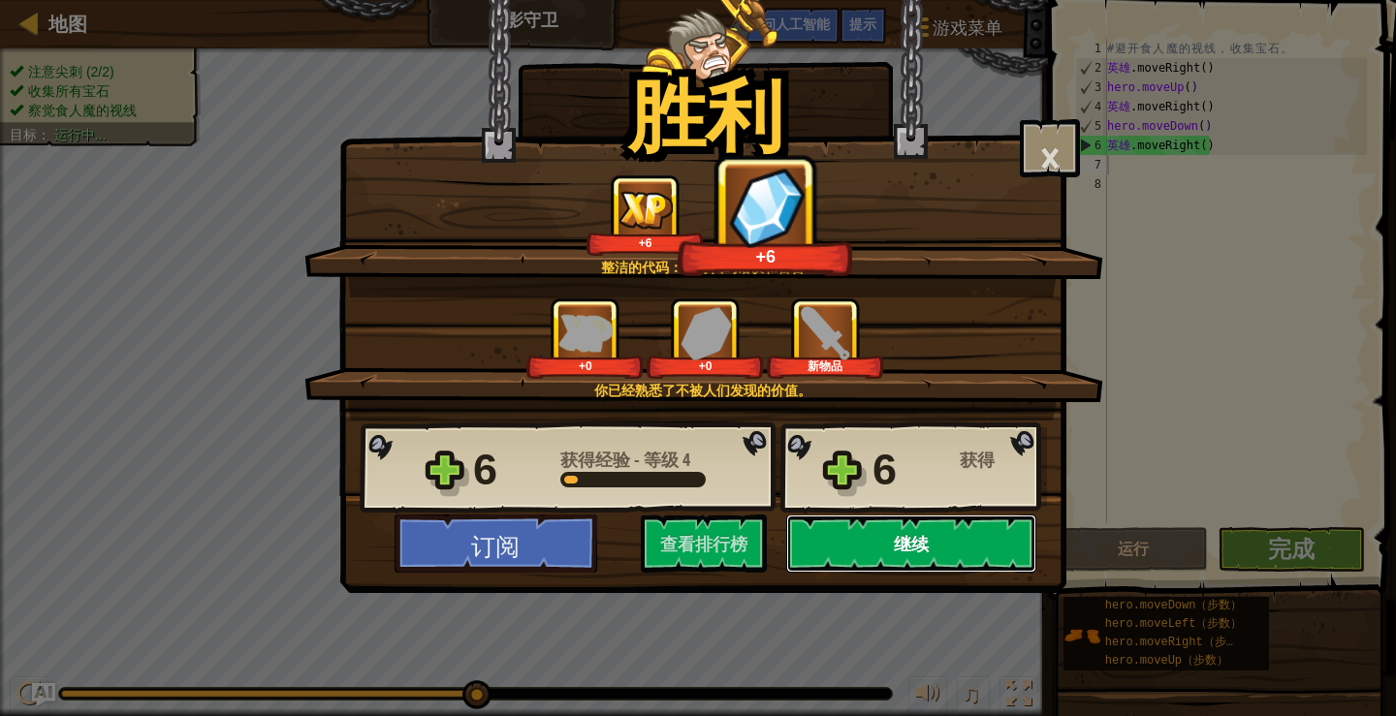
click at [871, 549] on button "继续" at bounding box center [911, 544] width 250 height 58
select select "zh-HANS"
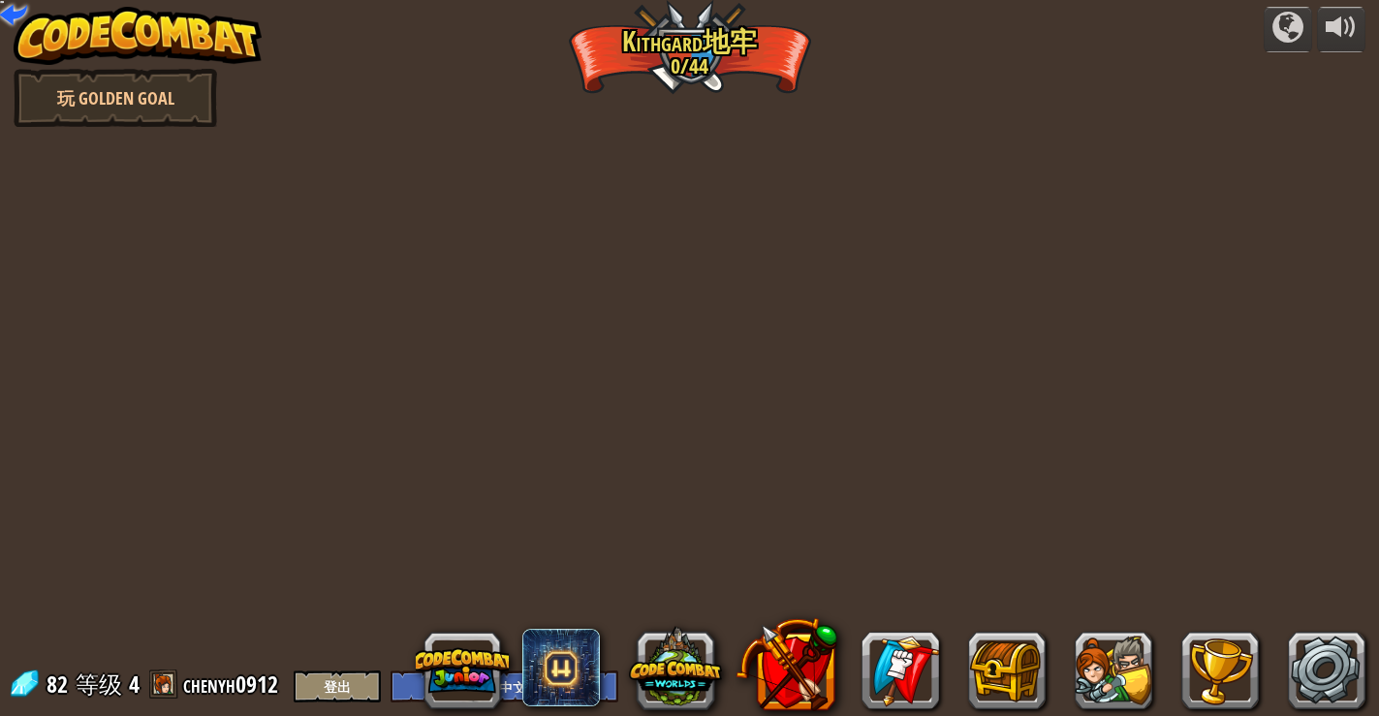
select select "zh-HANS"
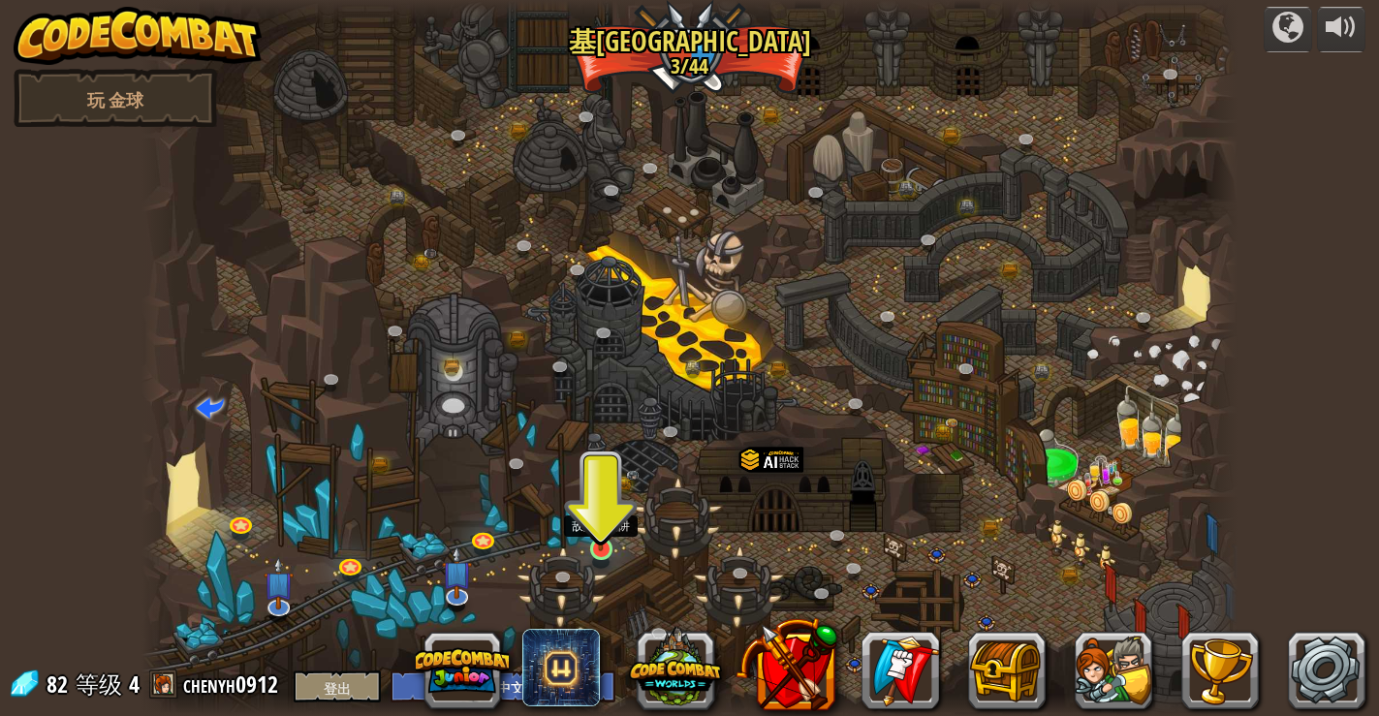
click at [601, 536] on img at bounding box center [600, 519] width 27 height 63
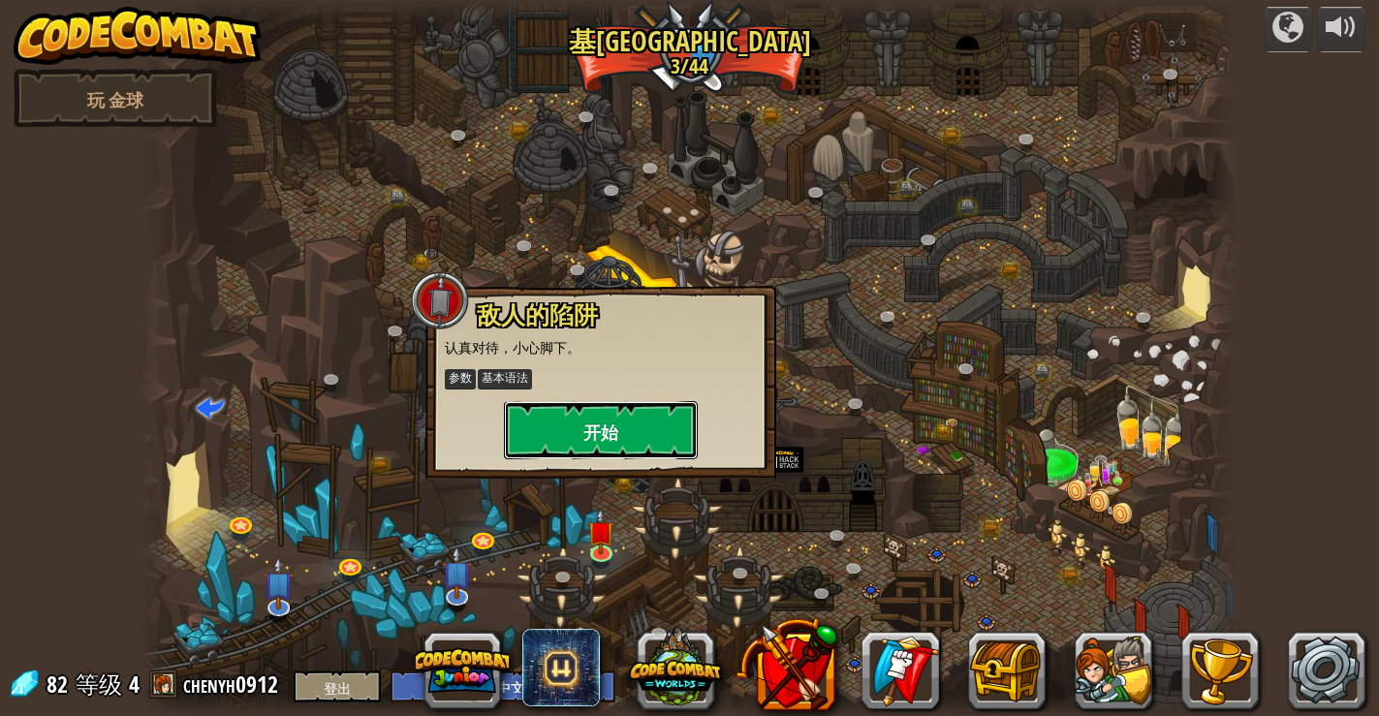
click at [626, 435] on button "开始" at bounding box center [601, 430] width 194 height 58
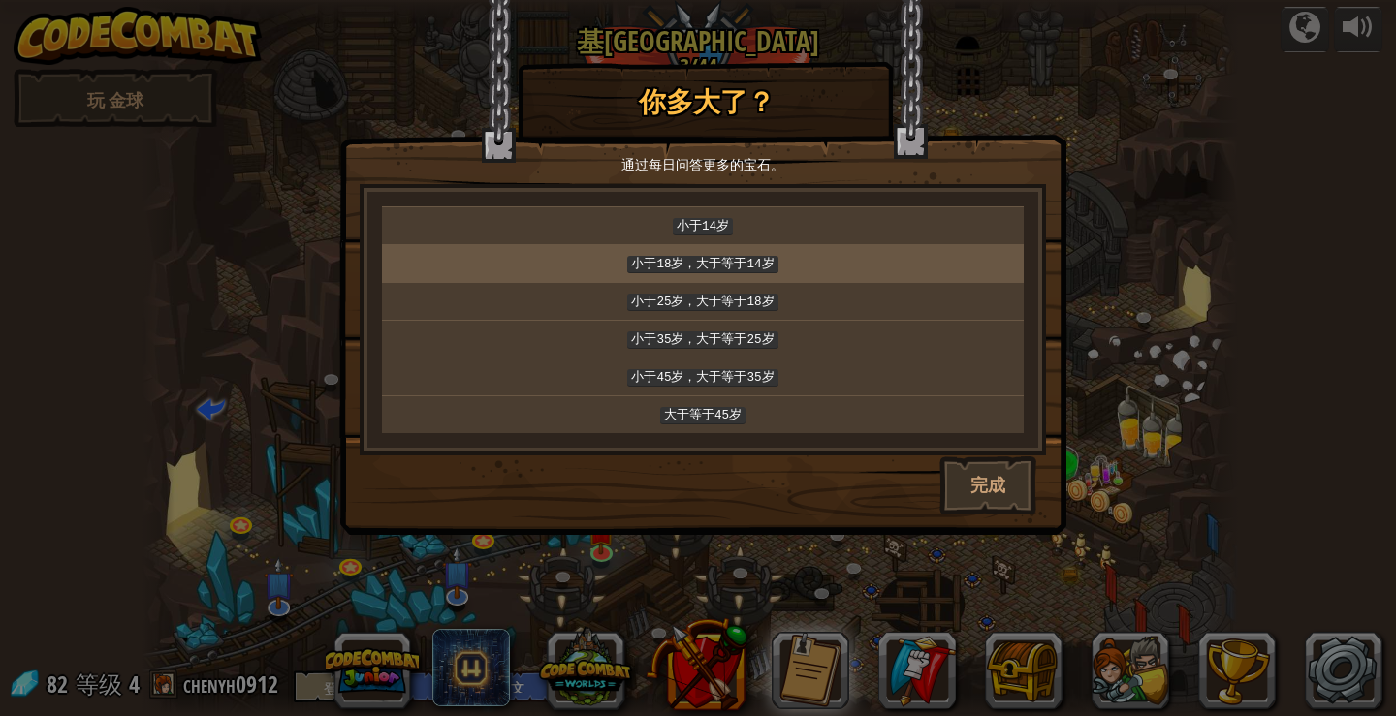
click at [794, 253] on p "小于18岁，大于等于14岁" at bounding box center [703, 263] width 626 height 21
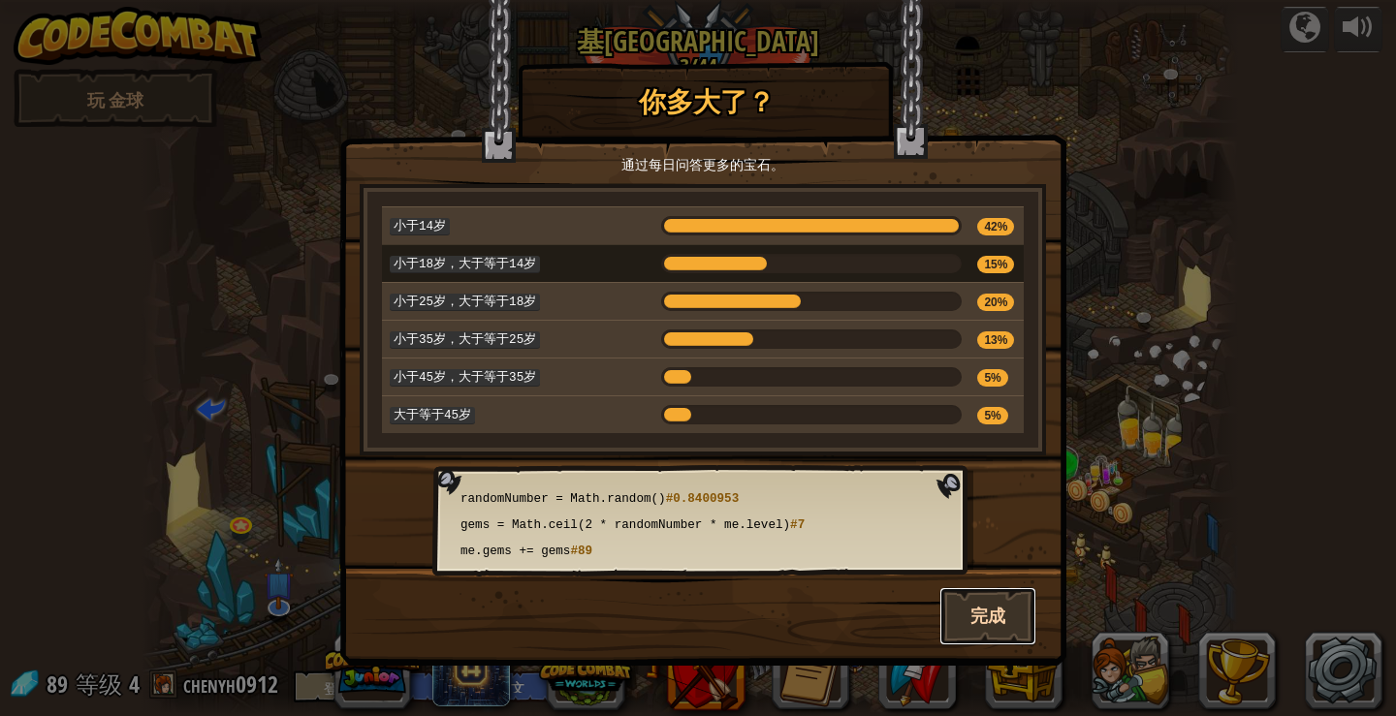
click at [971, 609] on font "完成" at bounding box center [987, 617] width 35 height 24
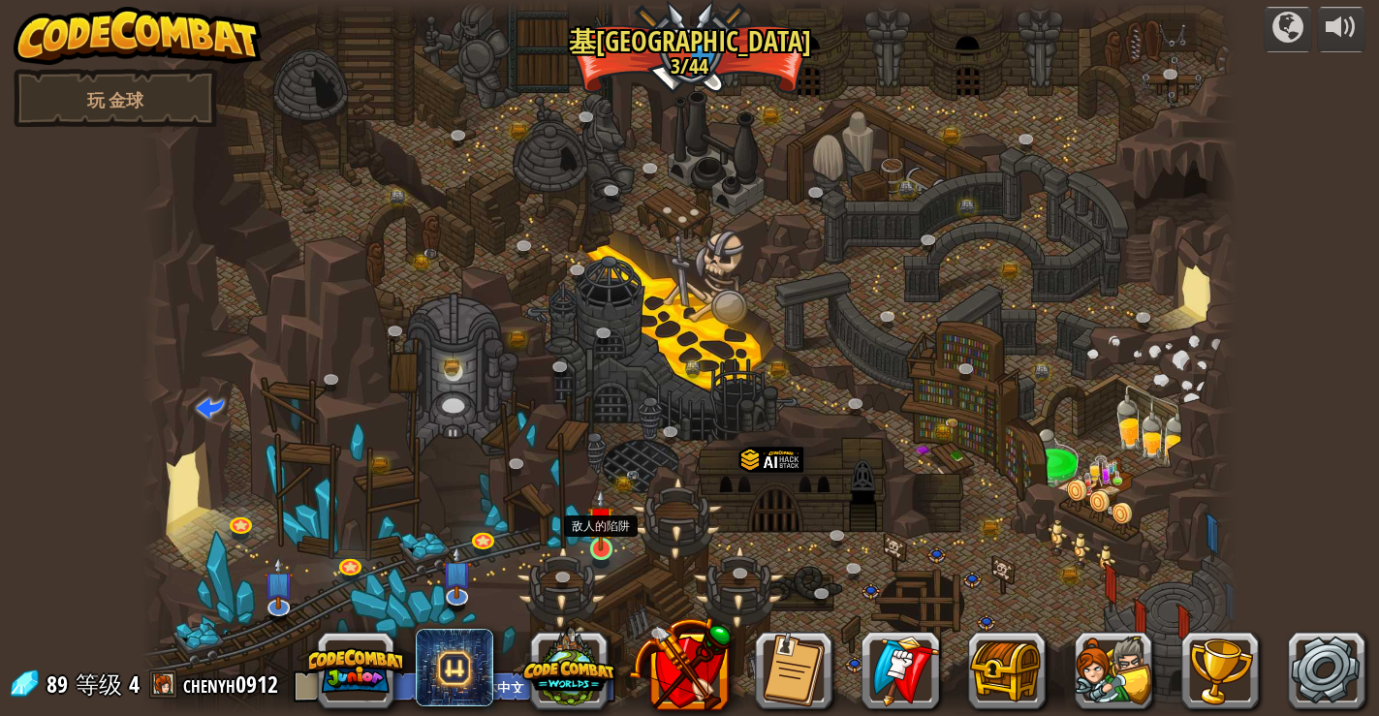
click at [605, 531] on img at bounding box center [600, 519] width 27 height 63
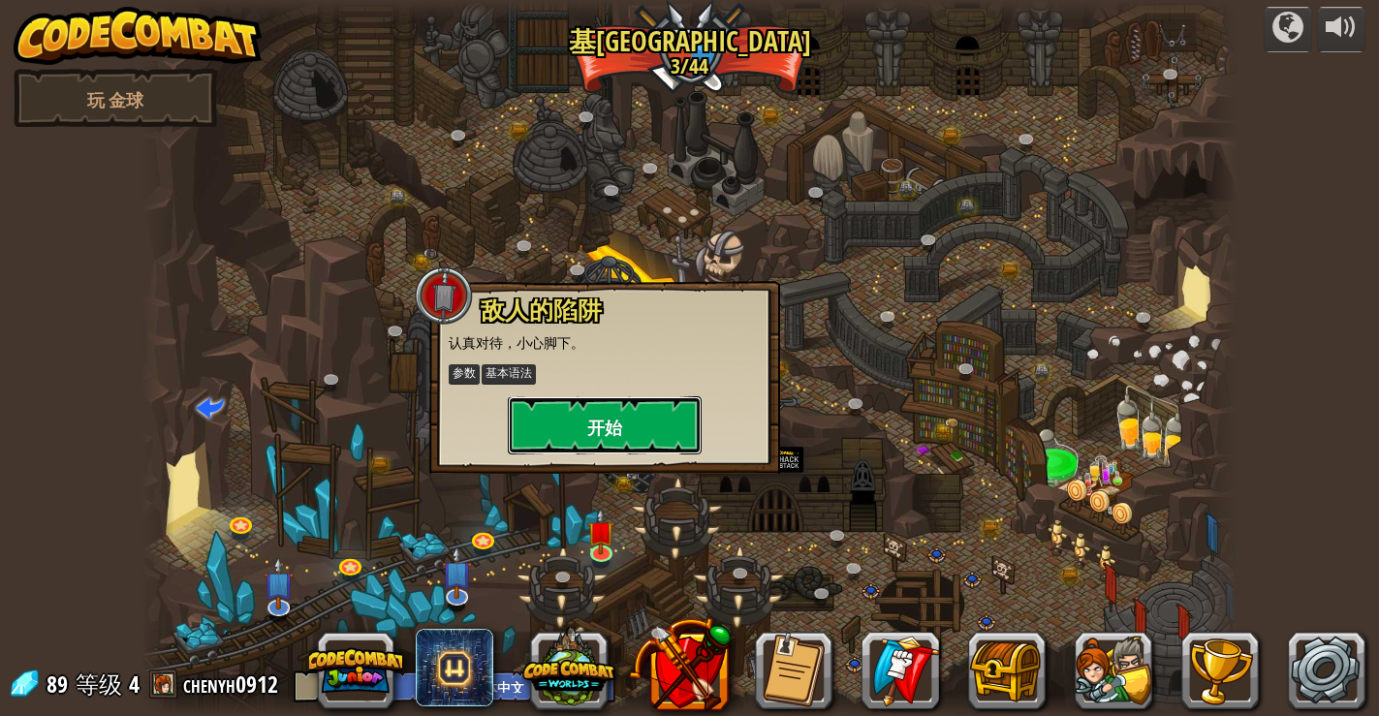
click at [634, 405] on button "开始" at bounding box center [605, 425] width 194 height 58
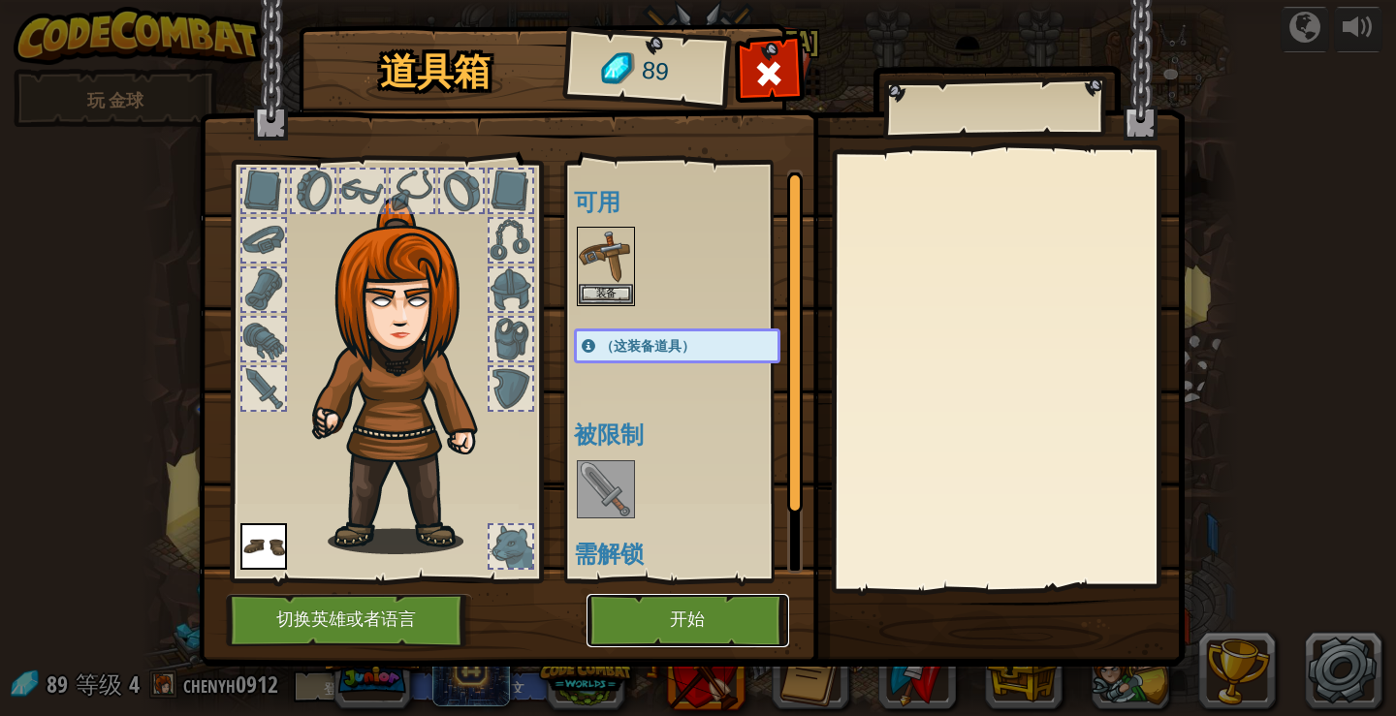
click at [749, 617] on button "开始" at bounding box center [687, 620] width 203 height 53
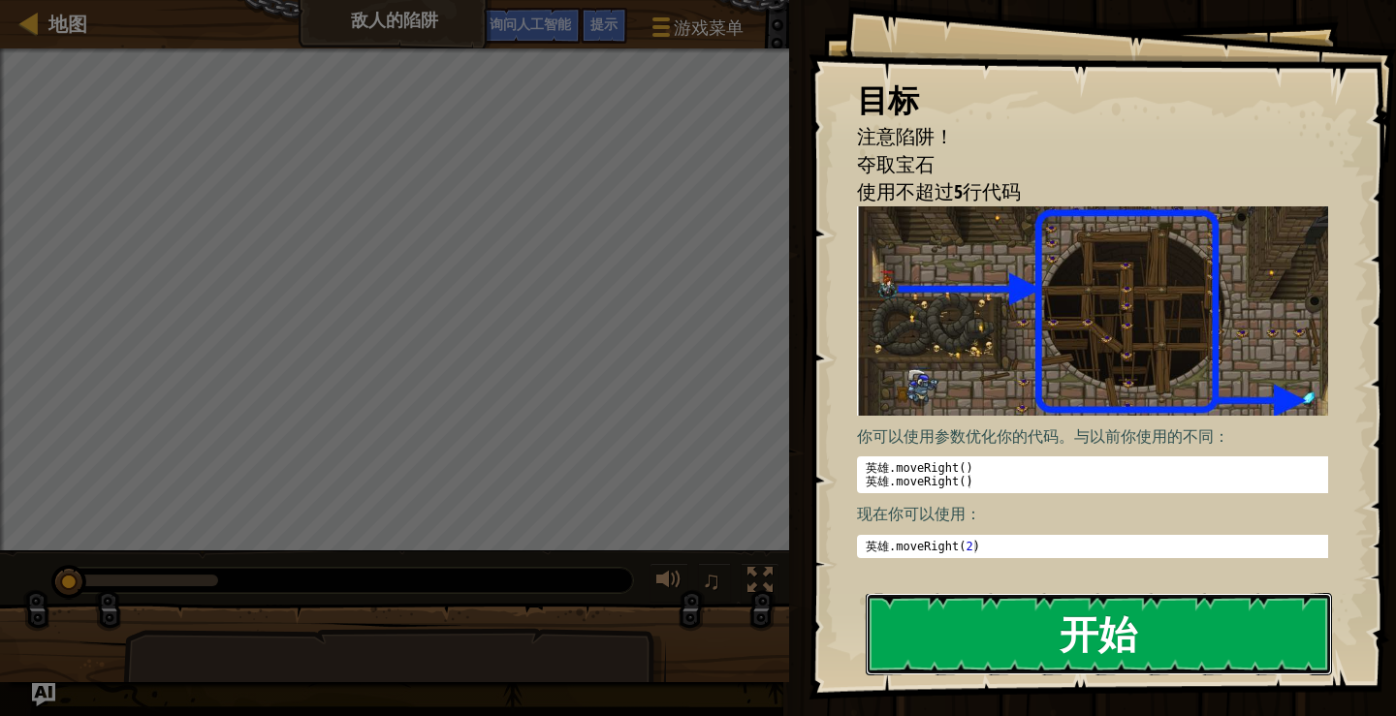
click at [965, 618] on button "开始" at bounding box center [1098, 633] width 466 height 81
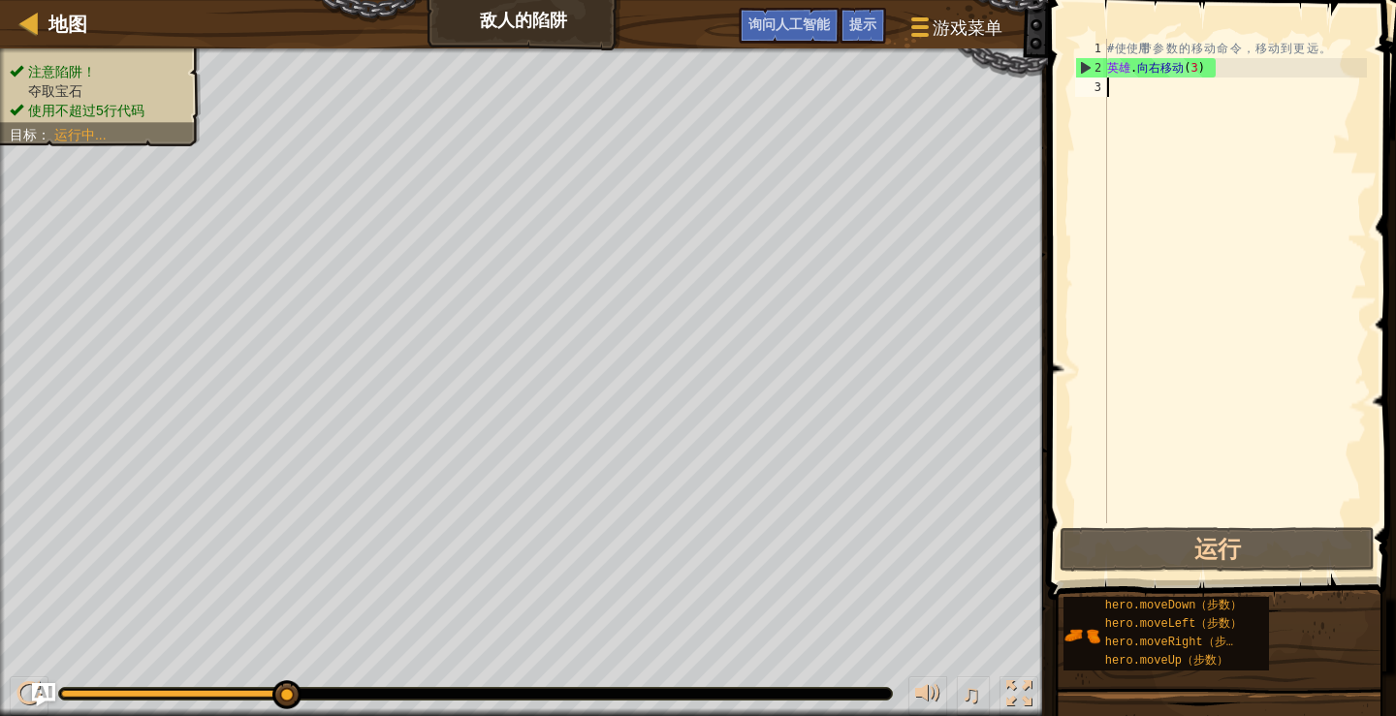
type textarea "M"
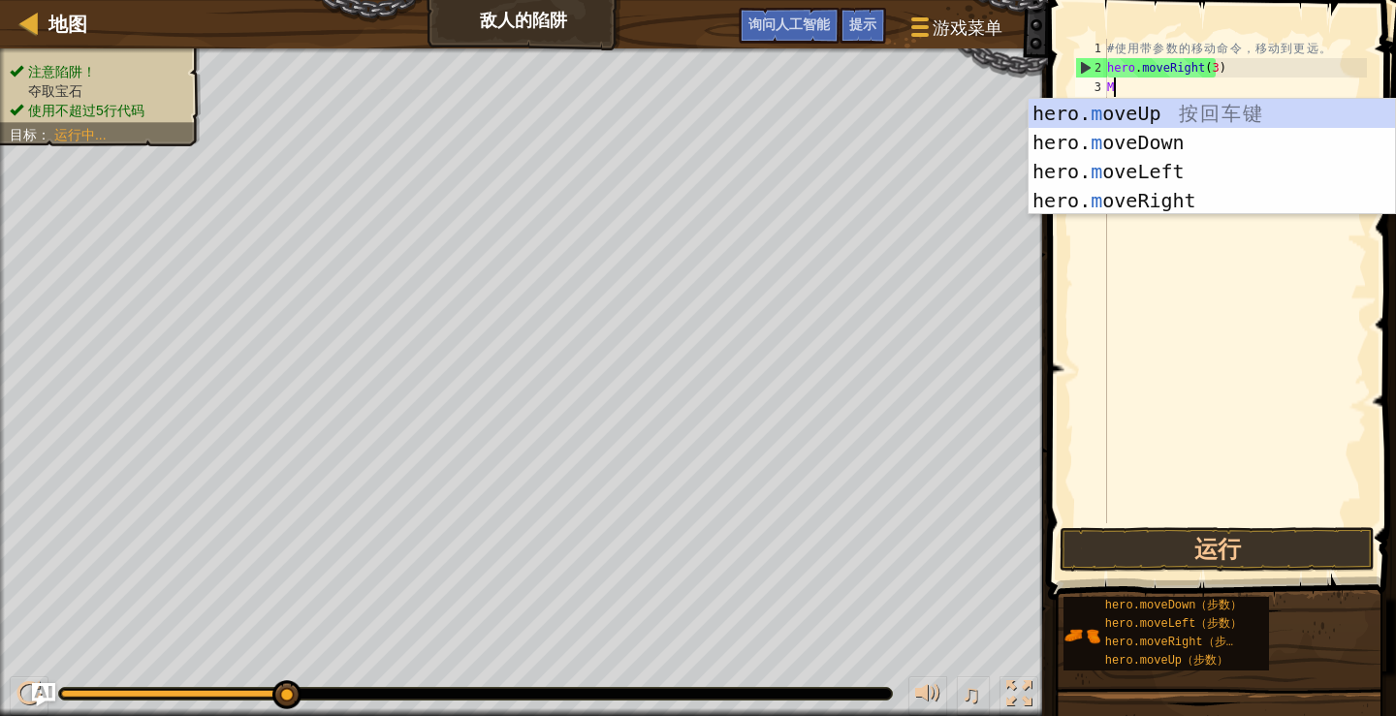
scroll to position [9, 0]
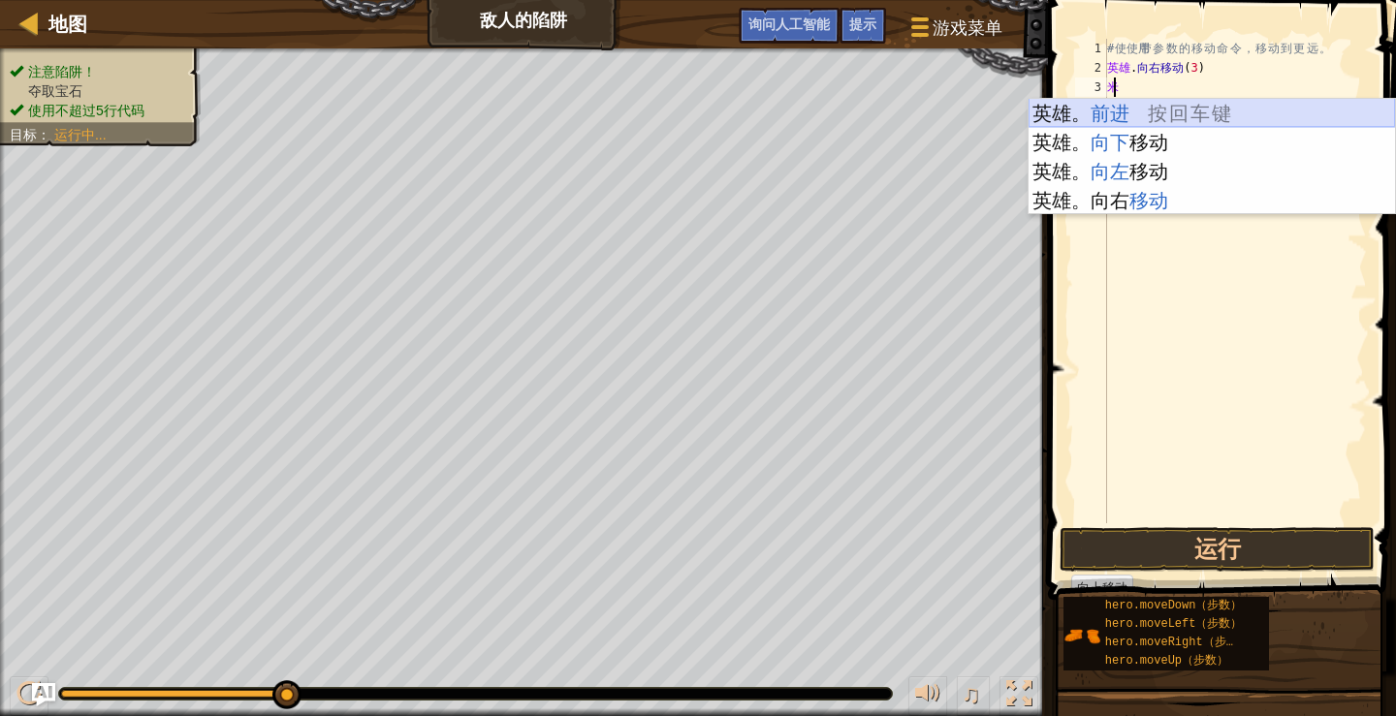
click at [1132, 111] on div "英雄 。 前进 按 回 车 键 英雄。 向下 移动 按 回 车 键 英雄。 向左 移动 按 回 车 键 英雄。 向右 移动 按 回 车 键" at bounding box center [1211, 186] width 366 height 174
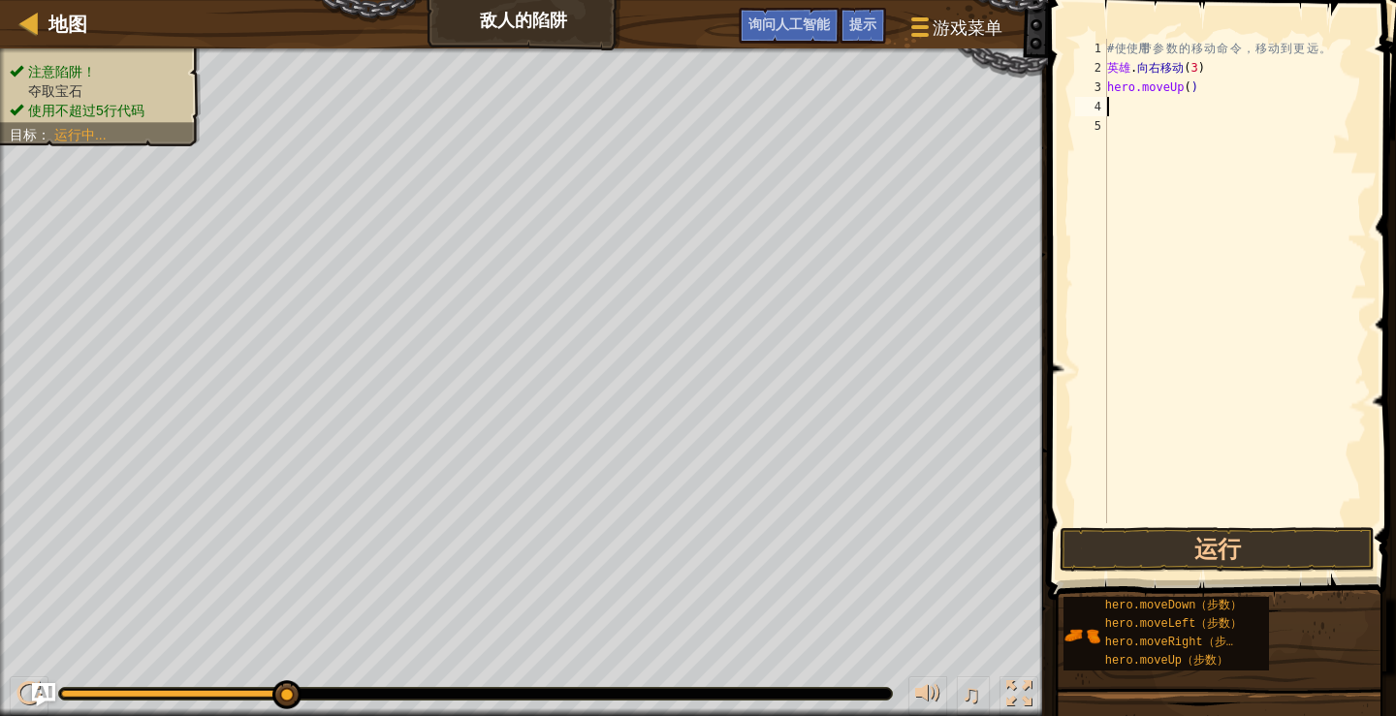
type textarea "M"
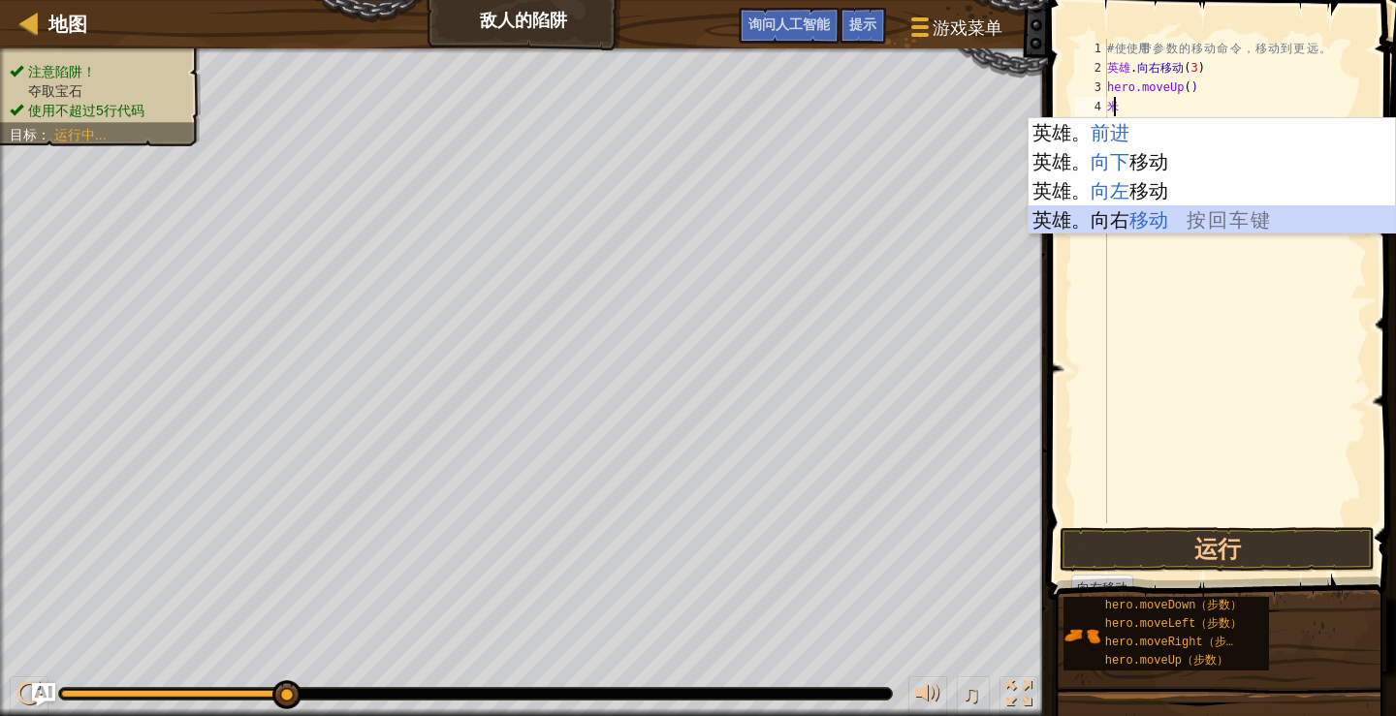
click at [1117, 213] on div "英雄 。 前进 按 回 车 键 英雄。 向下 移动 按 回 车 键 英雄。 向左 移动 按 回 车 键 英雄。 向右 移动 按 回 车 键" at bounding box center [1211, 205] width 366 height 174
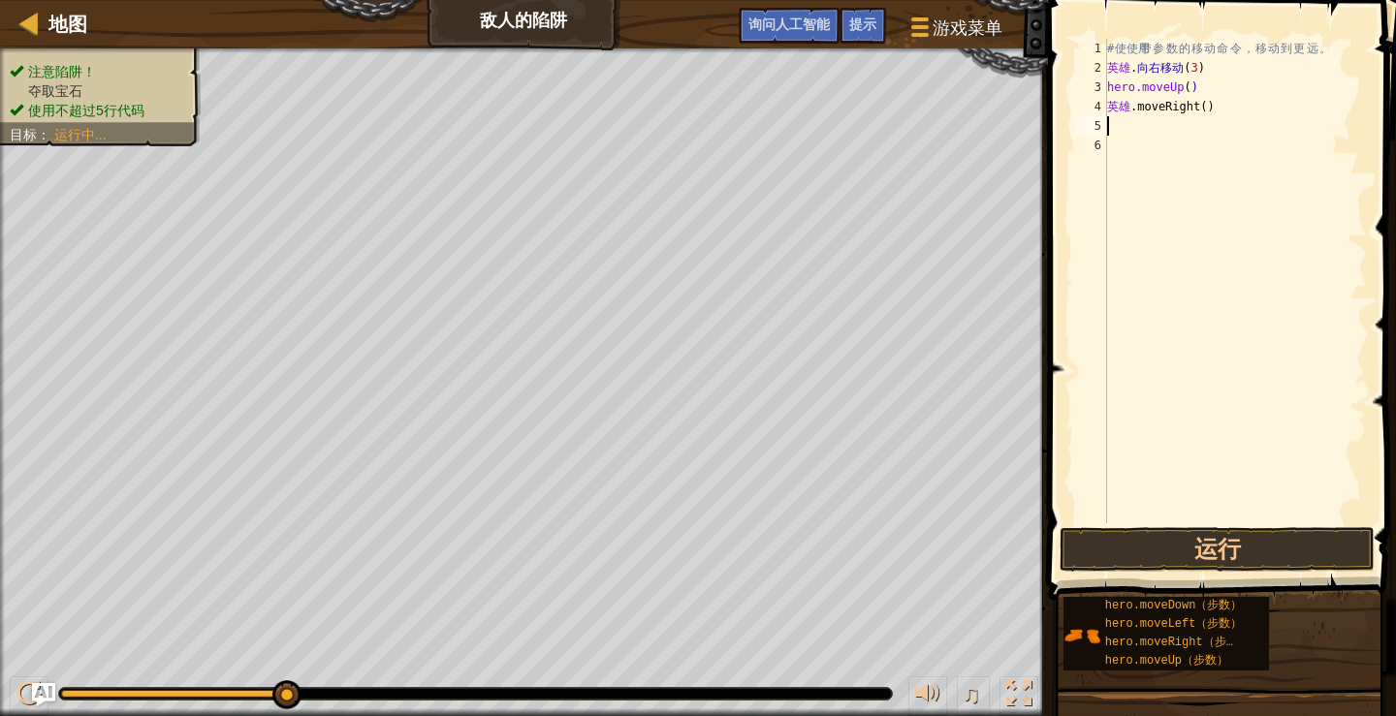
type textarea "M"
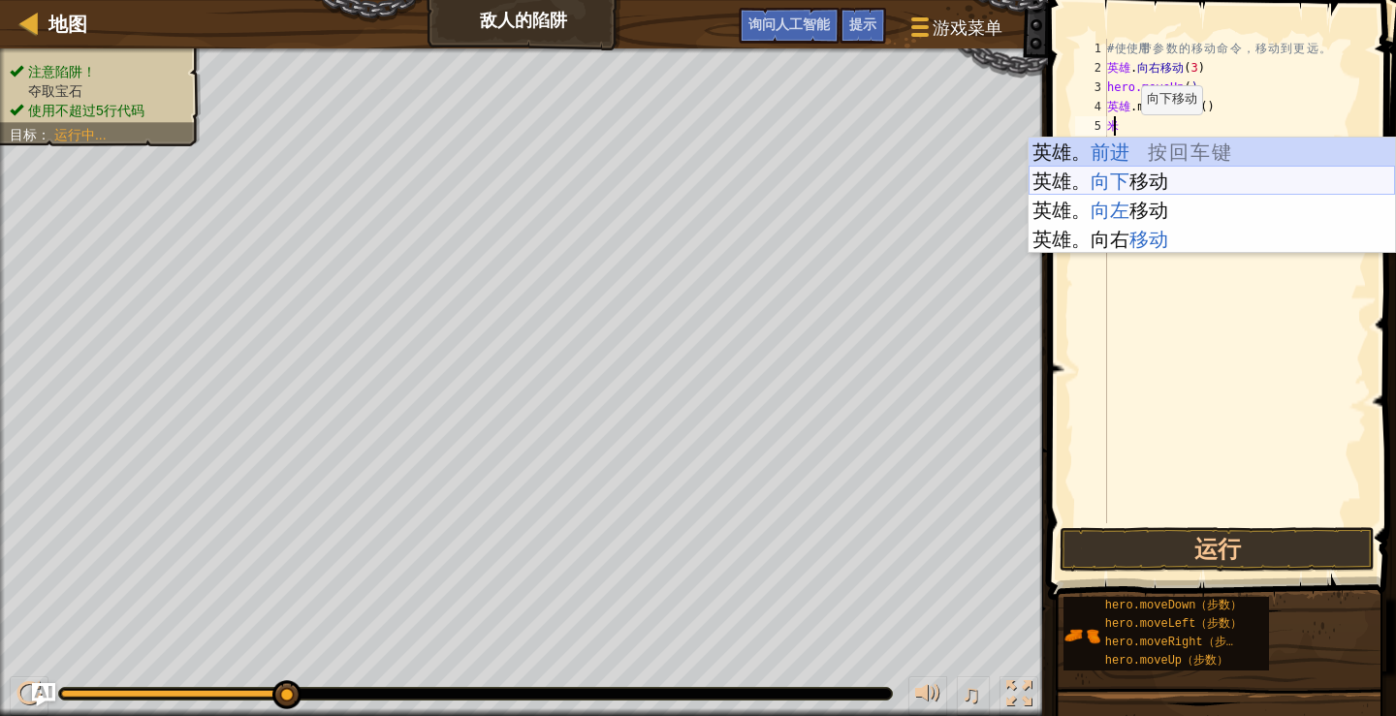
click at [1118, 169] on div "英雄 。 前进 按 回 车 键 英雄。 向下 移动 按 回 车 键 英雄。 向左 移动 按 回 车 键 英雄。 向右 移动 按 回 车 键" at bounding box center [1211, 225] width 366 height 174
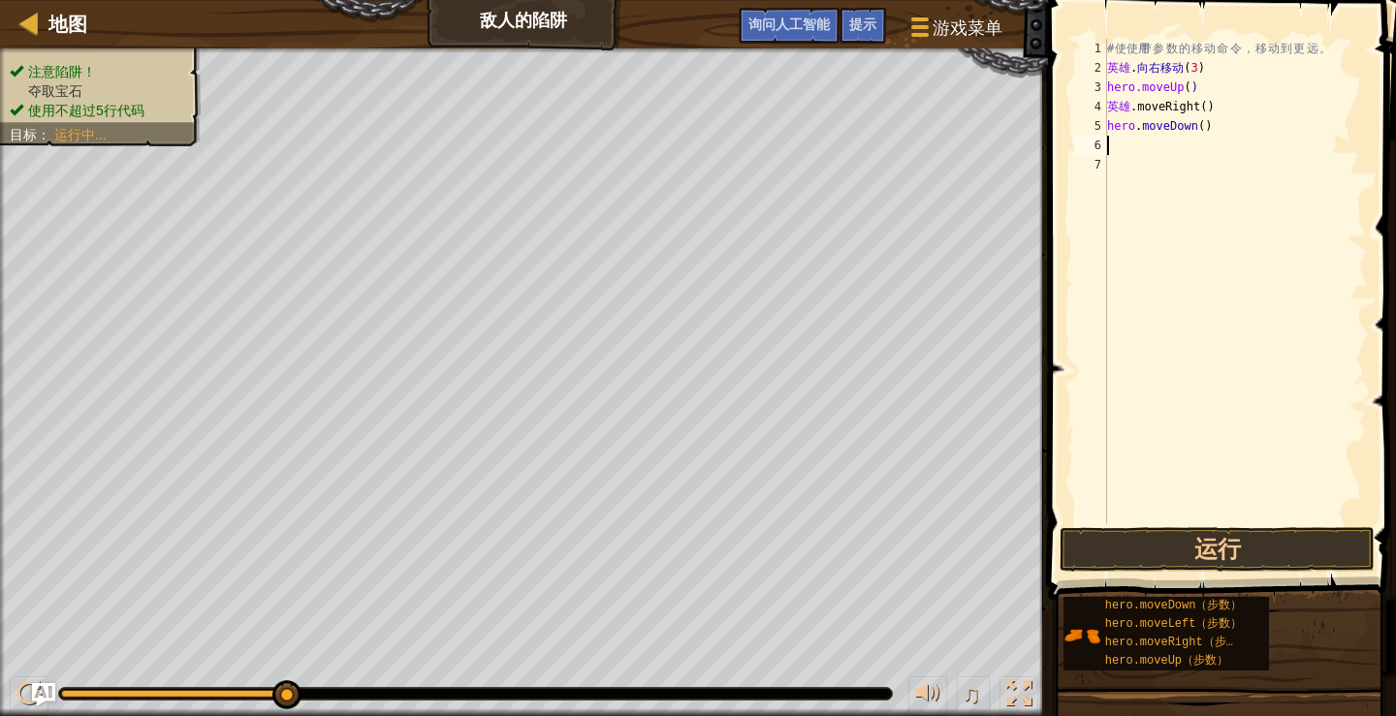
type textarea "M"
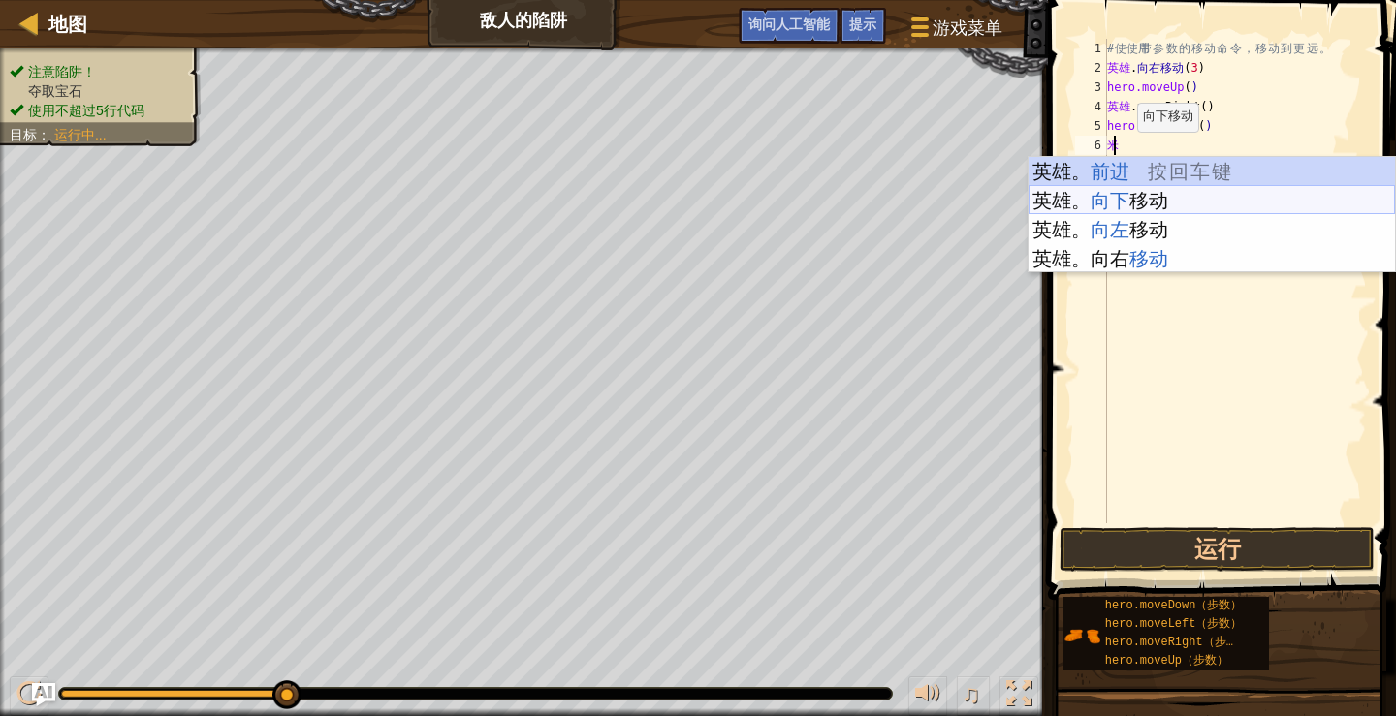
click at [1125, 193] on div "英雄 。 前进 按 回 车 键 英雄。 向下 移动 按 回 车 键 英雄。 向左 移动 按 回 车 键 英雄。 向右 移动 按 回 车 键" at bounding box center [1211, 244] width 366 height 174
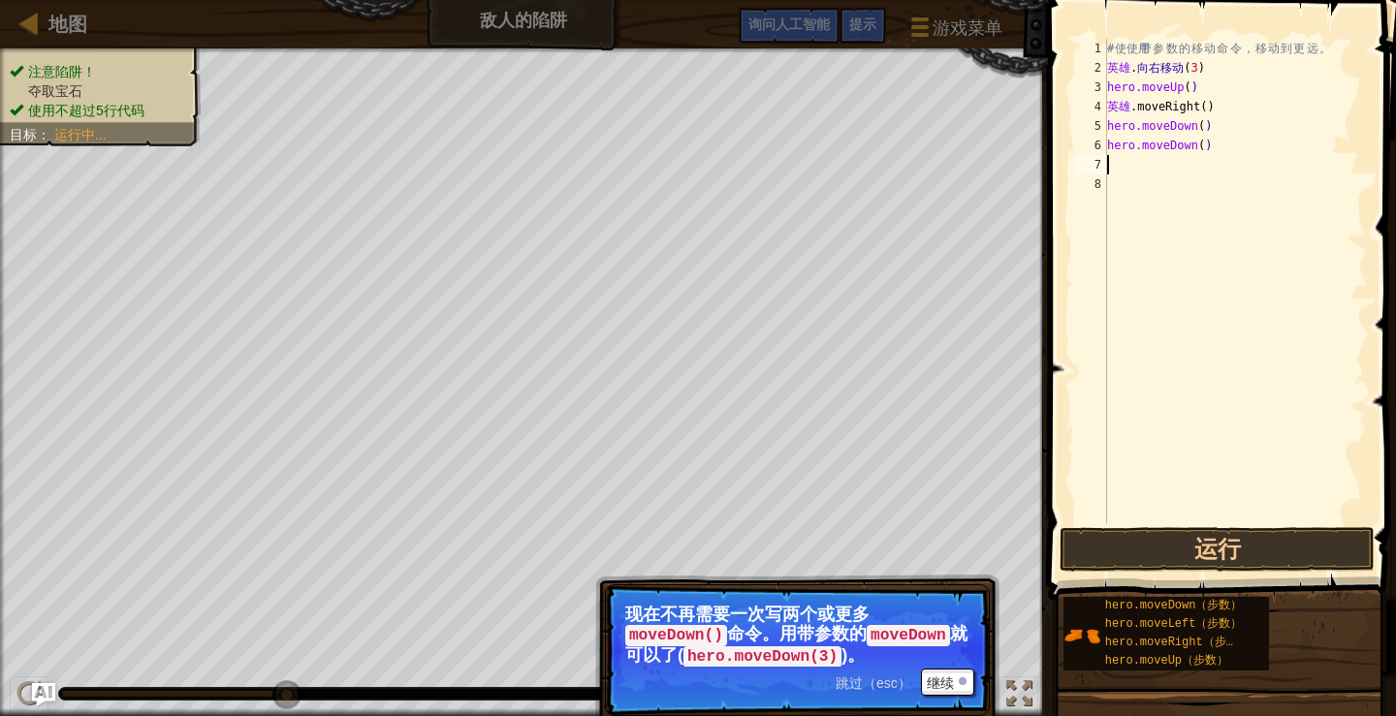
click at [1216, 147] on div "# 使 使用 带 参 数 的 移 动 命 令 ， 移 动 到 更 远 。 英雄 . 向右移动 ( 3 ) hero.moveUp ( ) ​ ​ 英雄 .mo…" at bounding box center [1235, 300] width 264 height 523
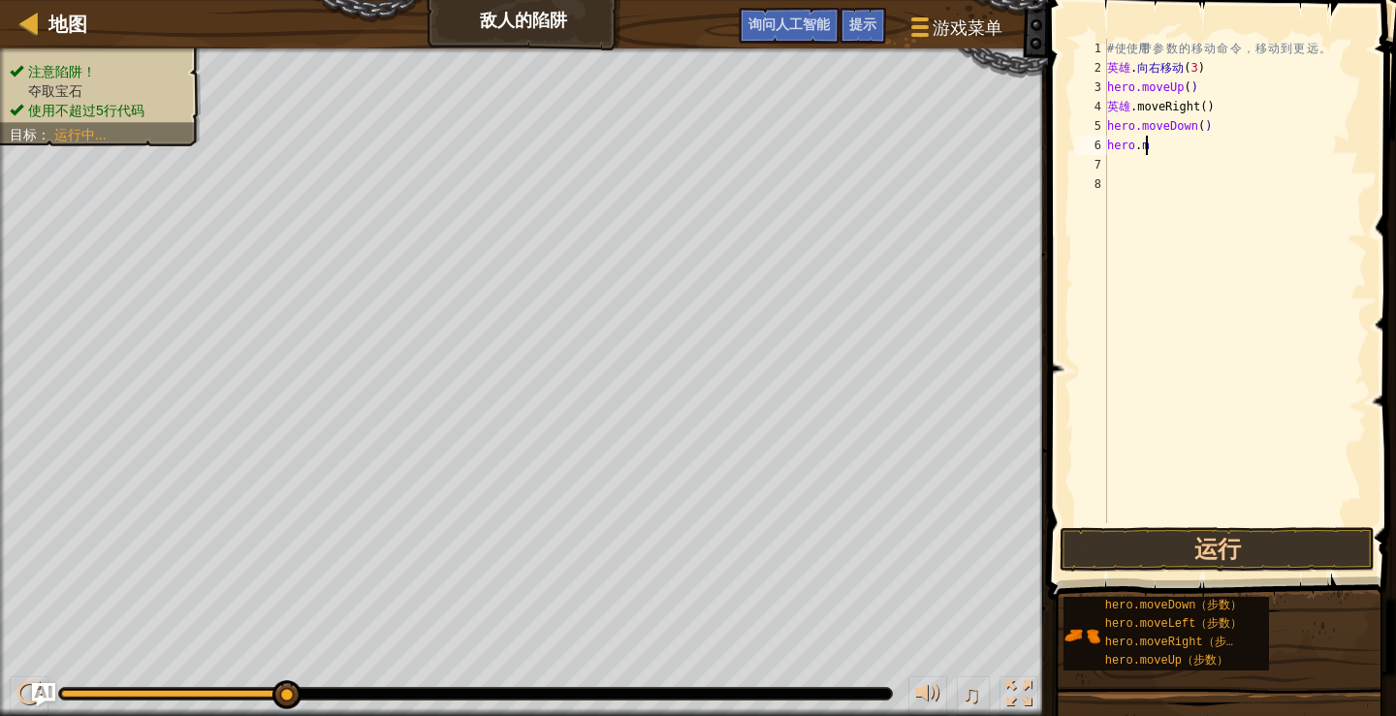
type textarea "h"
click at [1206, 120] on div "# 使 使用 带 参 数 的 移 动 命 令 ， 移 动 到 更 远 。 英雄 . 向右移动 ( 3 ) hero.moveUp ( ) ​ ​ 英雄 .mo…" at bounding box center [1235, 300] width 264 height 523
click at [1233, 125] on div "# 使 使用 带 参 数 的 移 动 命 令 ， 移 动 到 更 远 。 英雄 . 向右移动 ( 3 ) hero.moveUp ( ) ​ ​ 英雄 .mo…" at bounding box center [1235, 300] width 264 height 523
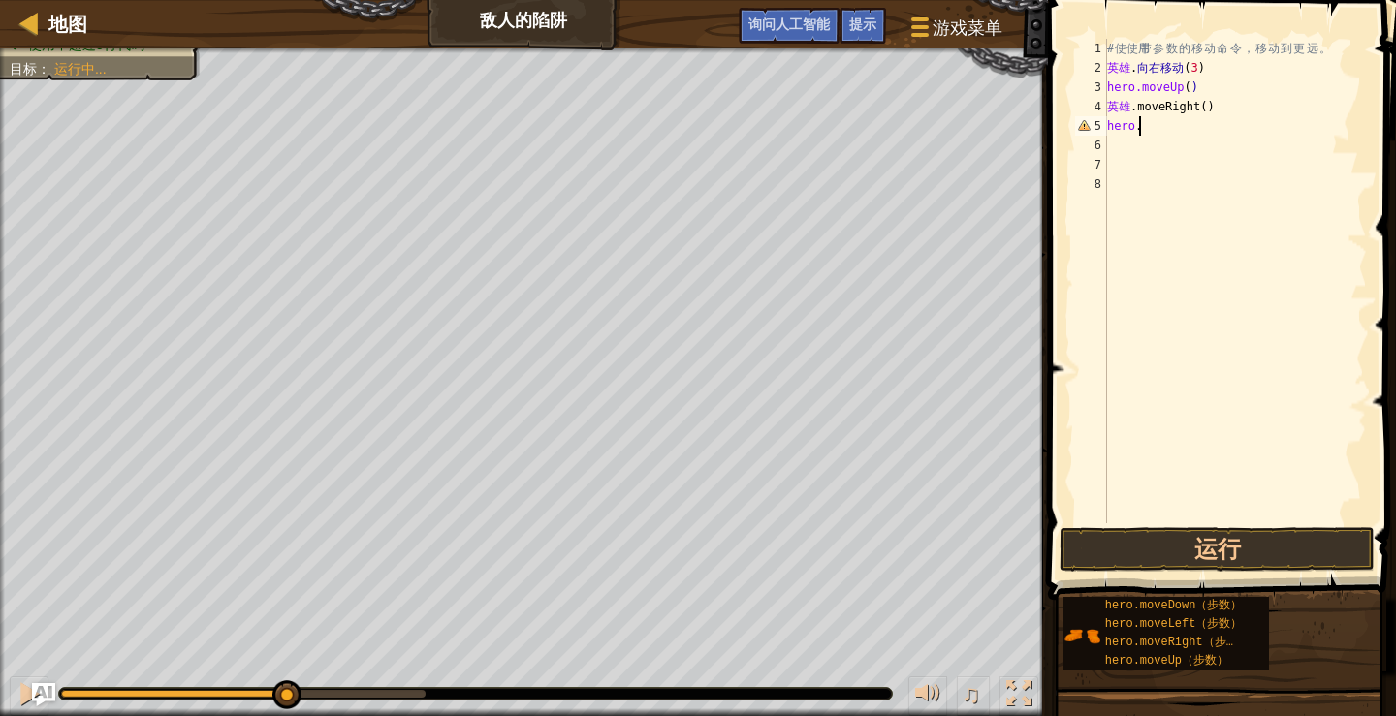
scroll to position [9, 1]
type textarea "h"
type textarea "M"
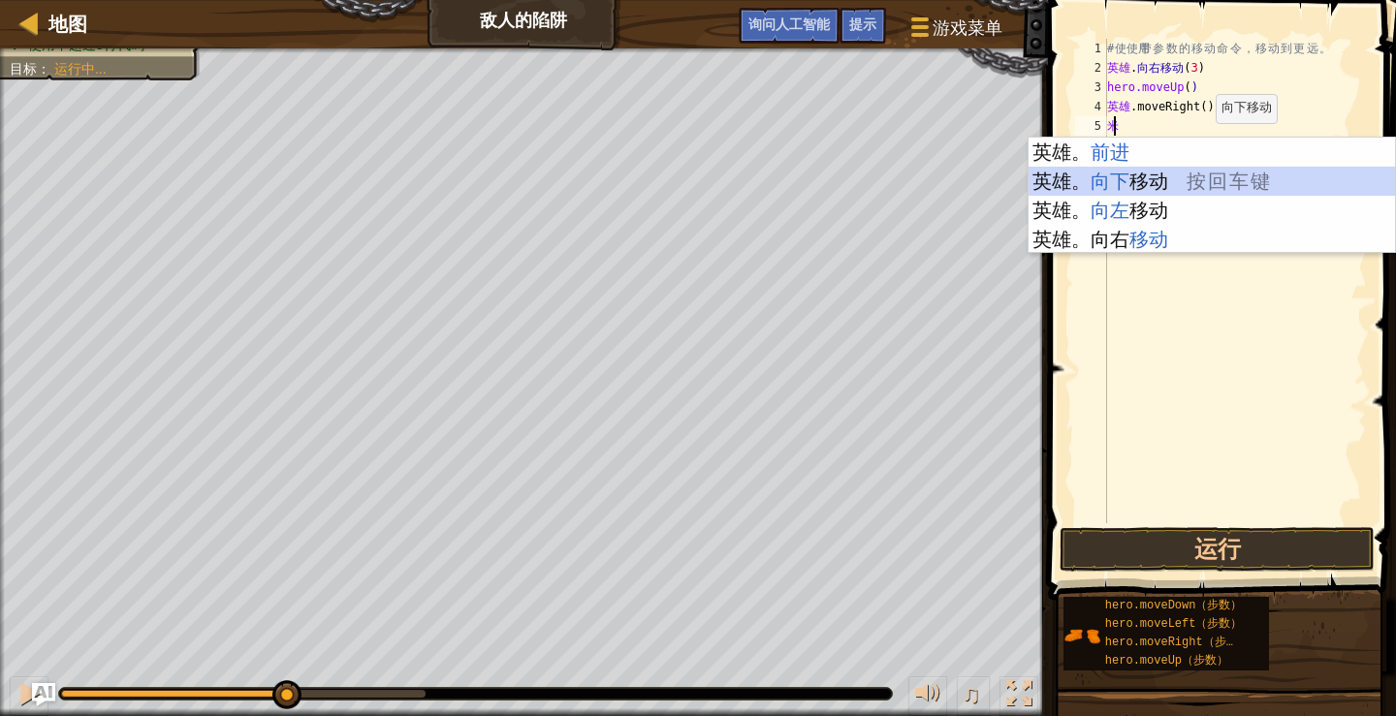
click at [1278, 178] on div "英雄 。 前进 按 回 车 键 英雄。 向下 移动 按 回 车 键 英雄。 向左 移动 按 回 车 键 英雄。 向右 移动 按 回 车 键" at bounding box center [1211, 225] width 366 height 174
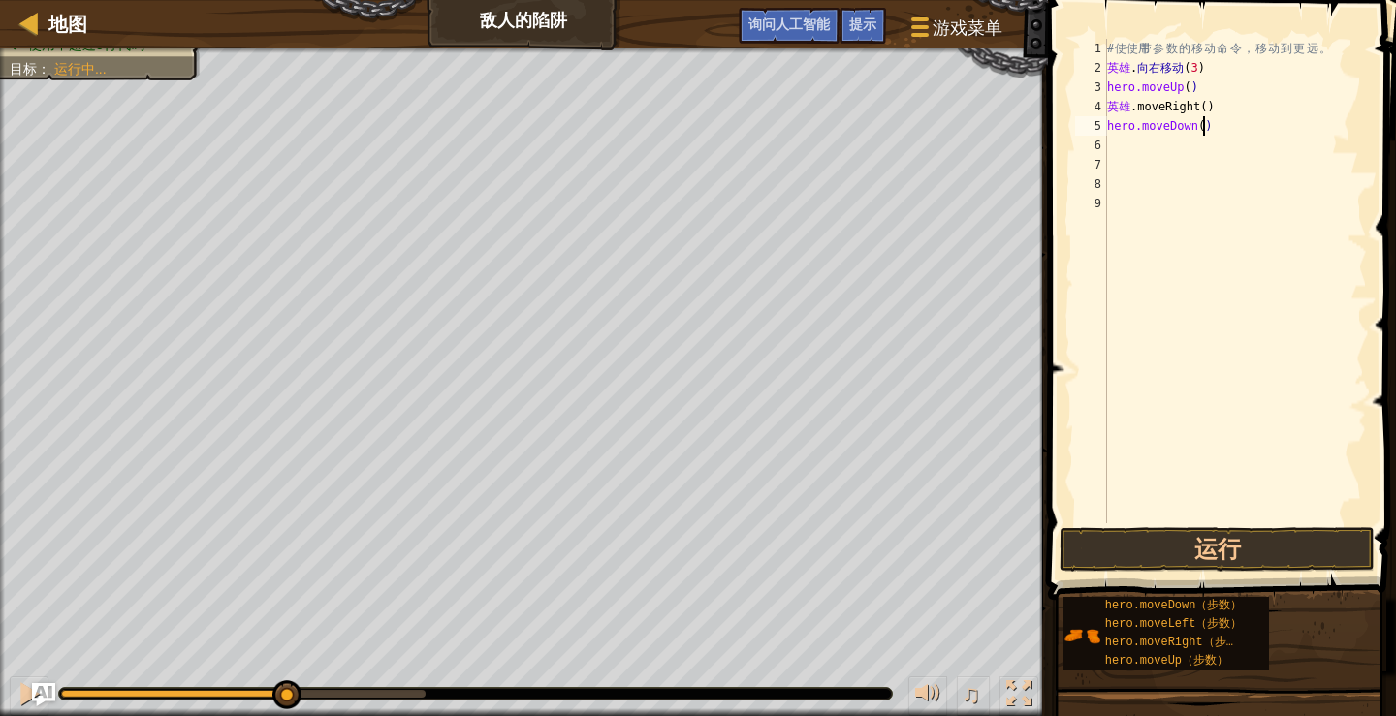
click at [1204, 127] on div "# 使 使用 带 参 数 的 移 动 命 令 ， 移 动 到 更 远 。 英雄 . 向右移动 ( 3 ) hero.moveUp ( ) ​ ​ 英雄 .mo…" at bounding box center [1235, 300] width 264 height 523
type textarea "hero.moveDown()"
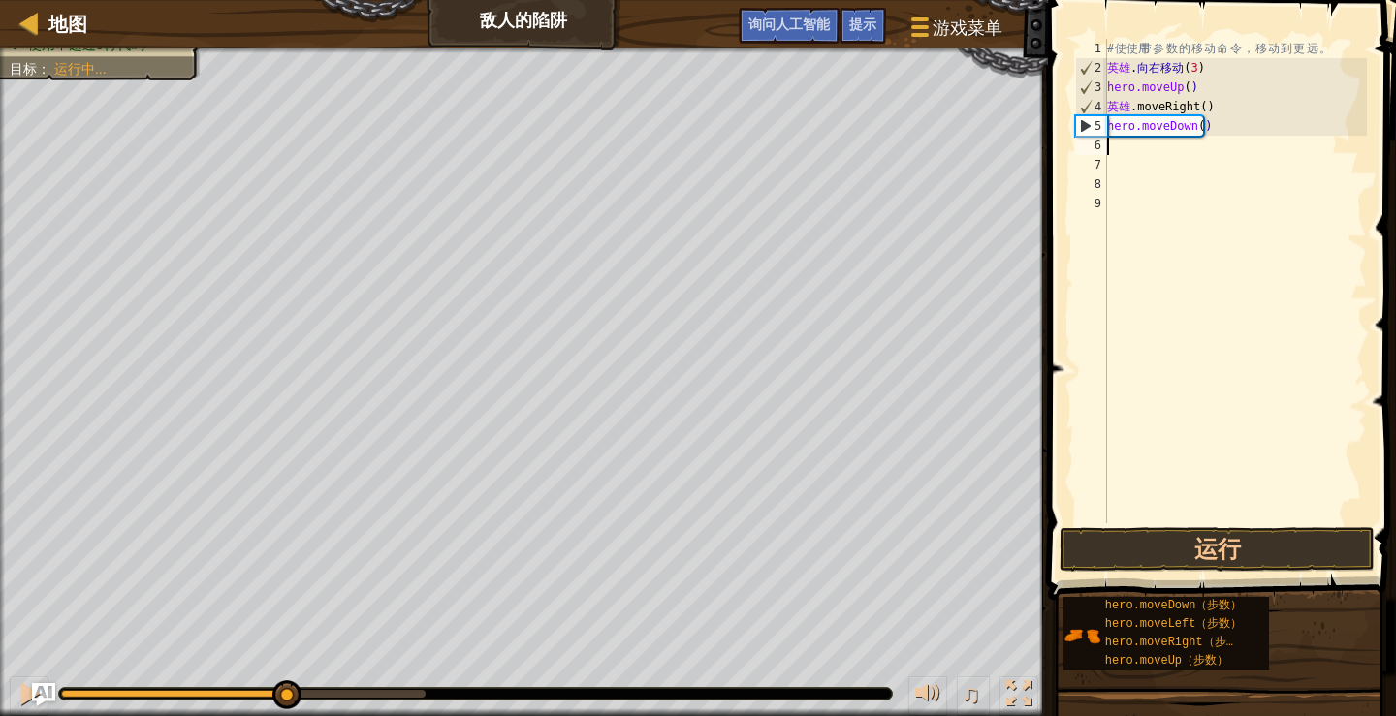
click at [1116, 148] on div "# 使 使用 带 参 数 的 移 动 命 令 ， 移 动 到 更 远 。 英雄 . 向右移动 ( 3 ) hero.moveUp ( ) ​ ​ 英雄 .mo…" at bounding box center [1235, 300] width 264 height 523
type textarea "M"
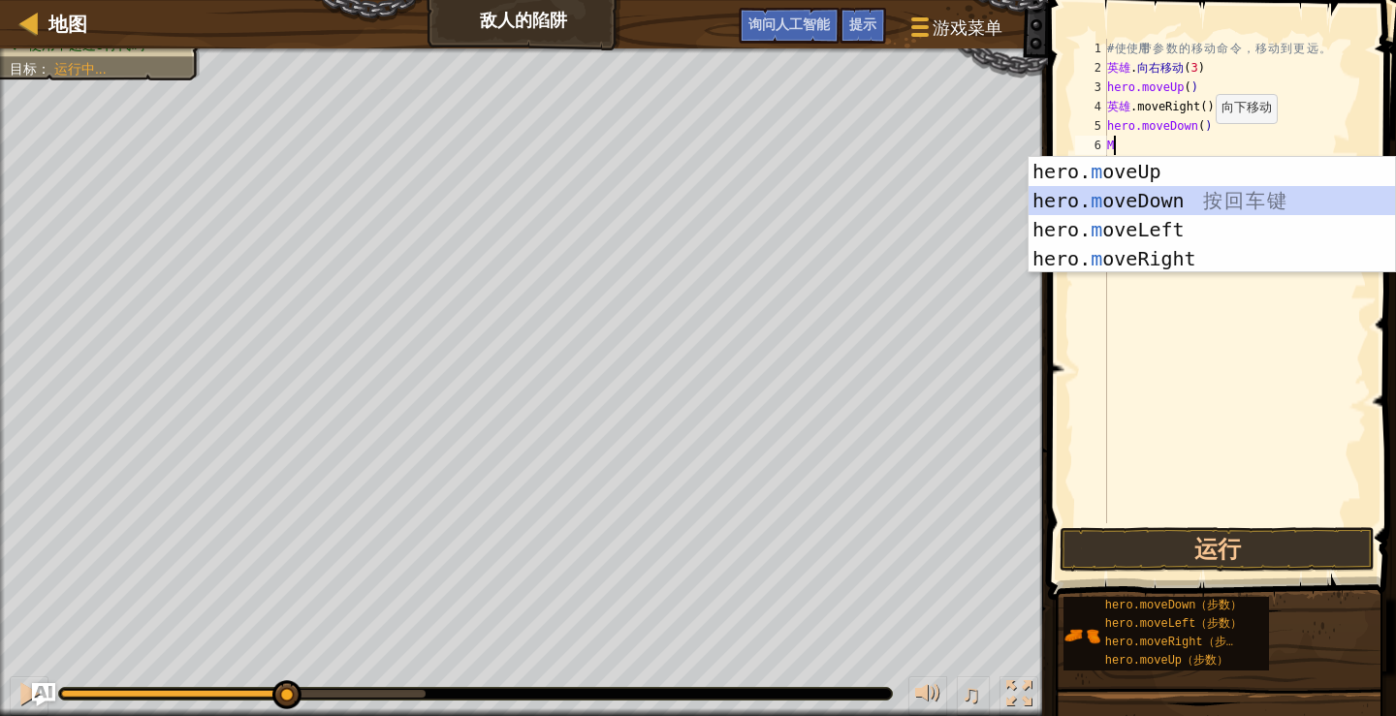
click at [1150, 194] on div "hero. m oveUp 按 回 车 键 hero. m oveDown 按 回 车 键 hero. m oveLeft 按 回 车 键 hero. m o…" at bounding box center [1211, 244] width 366 height 174
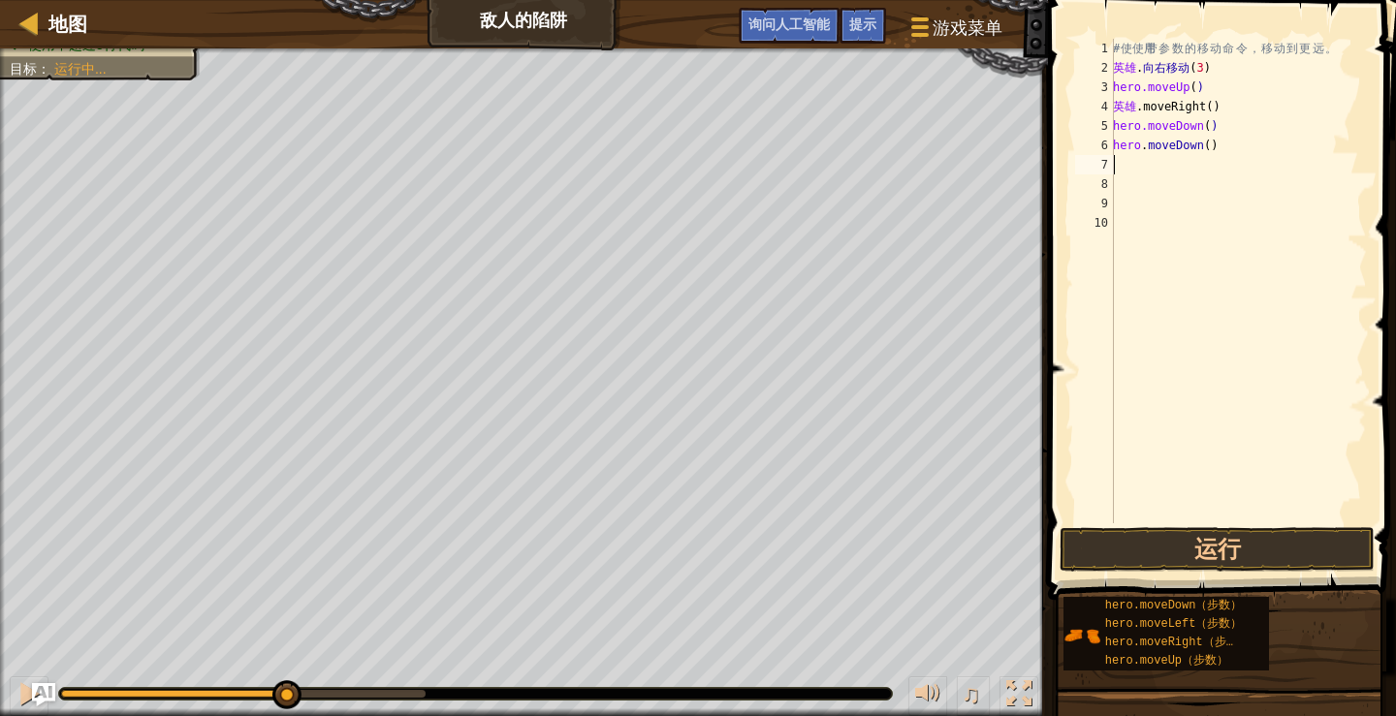
click at [1123, 166] on div "# 使 使用 带 参 数 的 移 动 命 令 ， 移 动 到 更 远 。 英雄 . 向右移动 ( 3 ) hero.moveUp ( ) ​ ​ 英雄 .mo…" at bounding box center [1238, 300] width 258 height 523
type textarea "M"
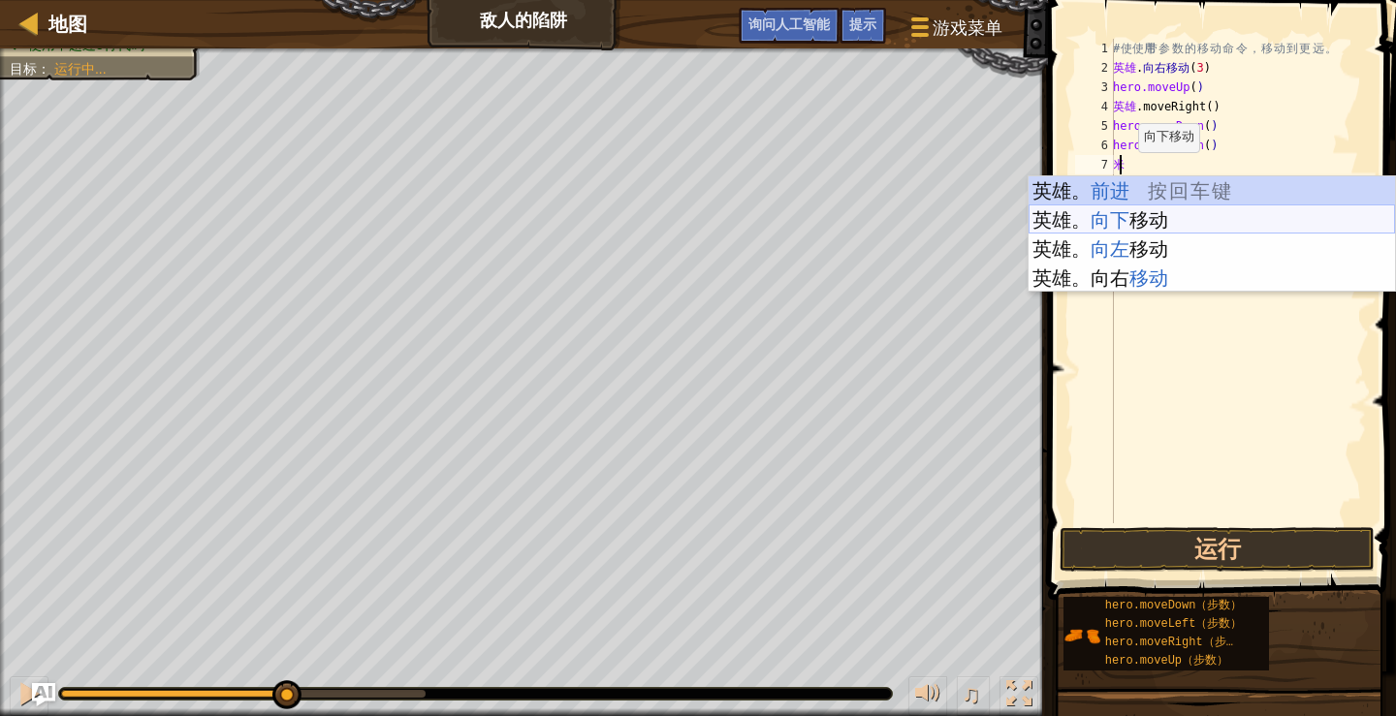
click at [1135, 220] on div "英雄 。 前进 按 回 车 键 英雄。 向下 移动 按 回 车 键 英雄。 向左 移动 按 回 车 键 英雄。 向右 移动 按 回 车 键" at bounding box center [1211, 263] width 366 height 174
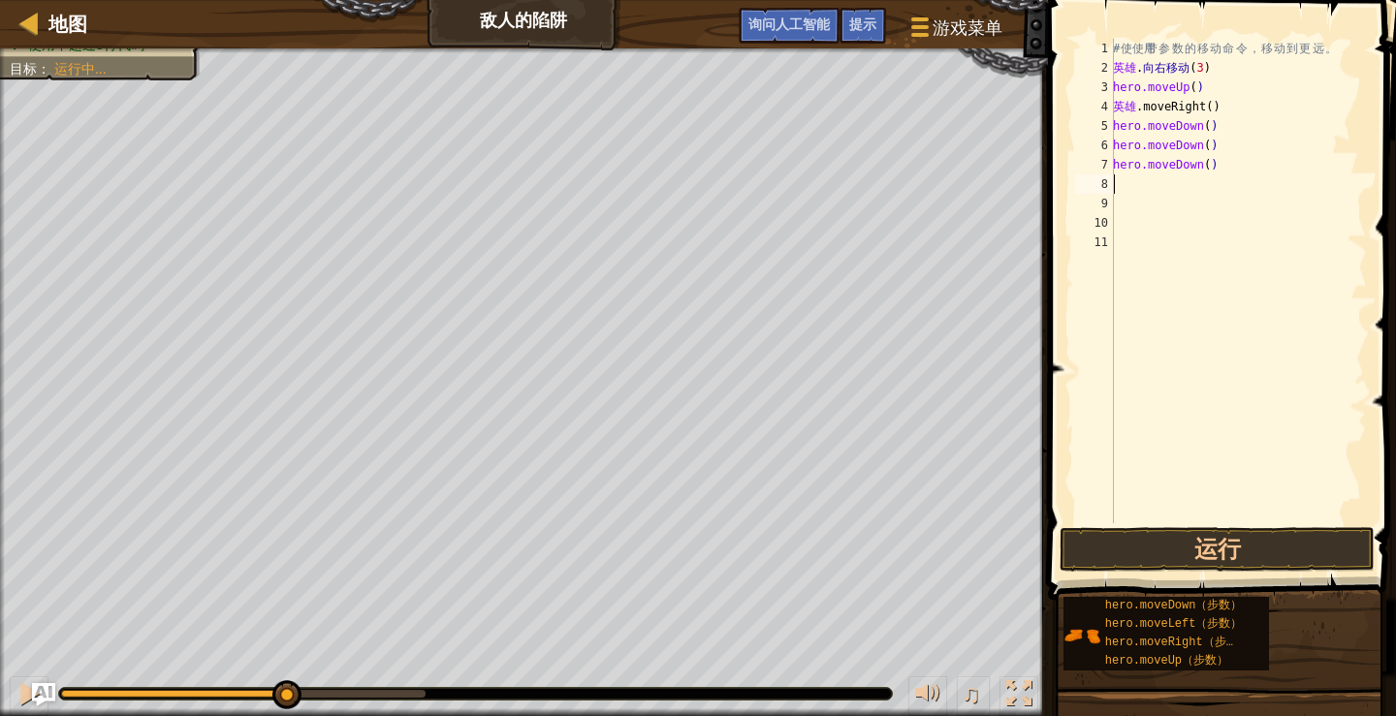
type textarea "M"
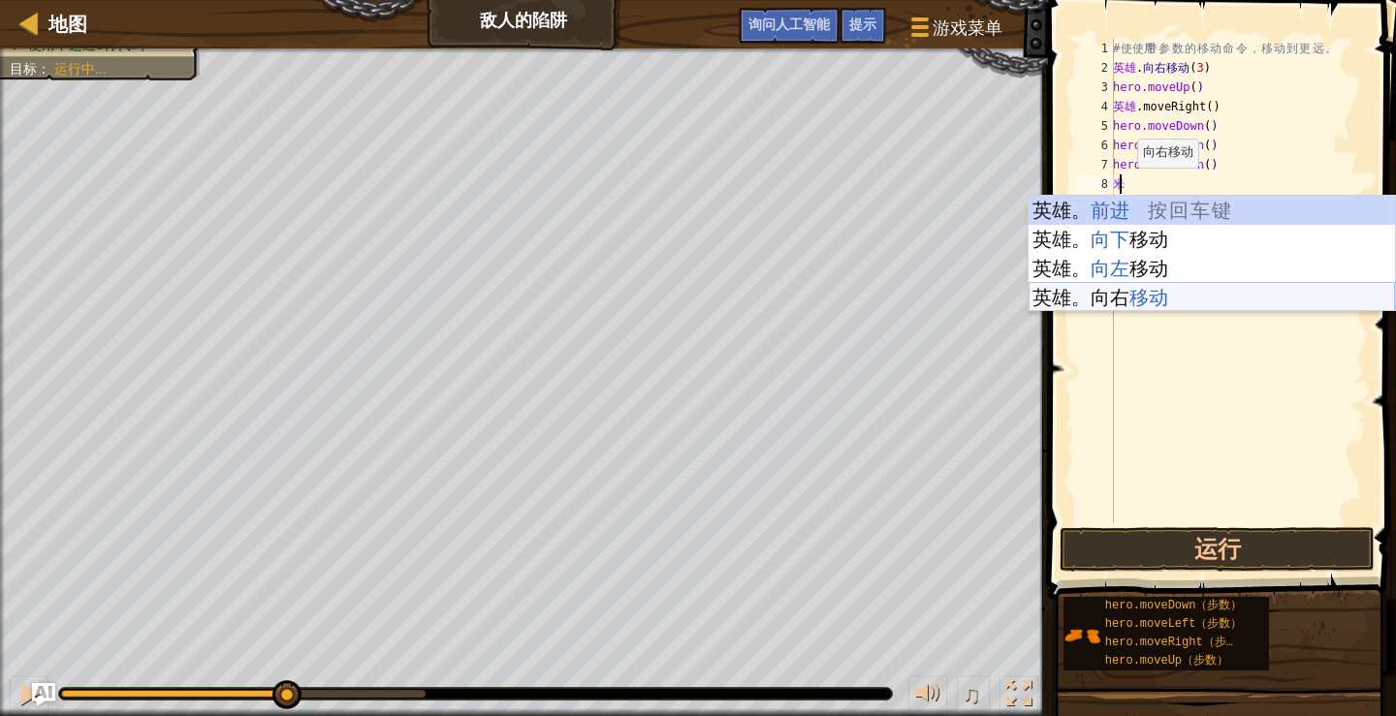
click at [1161, 288] on div "英雄 。 前进 按 回 车 键 英雄。 向下 移动 按 回 车 键 英雄。 向左 移动 按 回 车 键 英雄。 向右 移动 按 回 车 键" at bounding box center [1211, 283] width 366 height 174
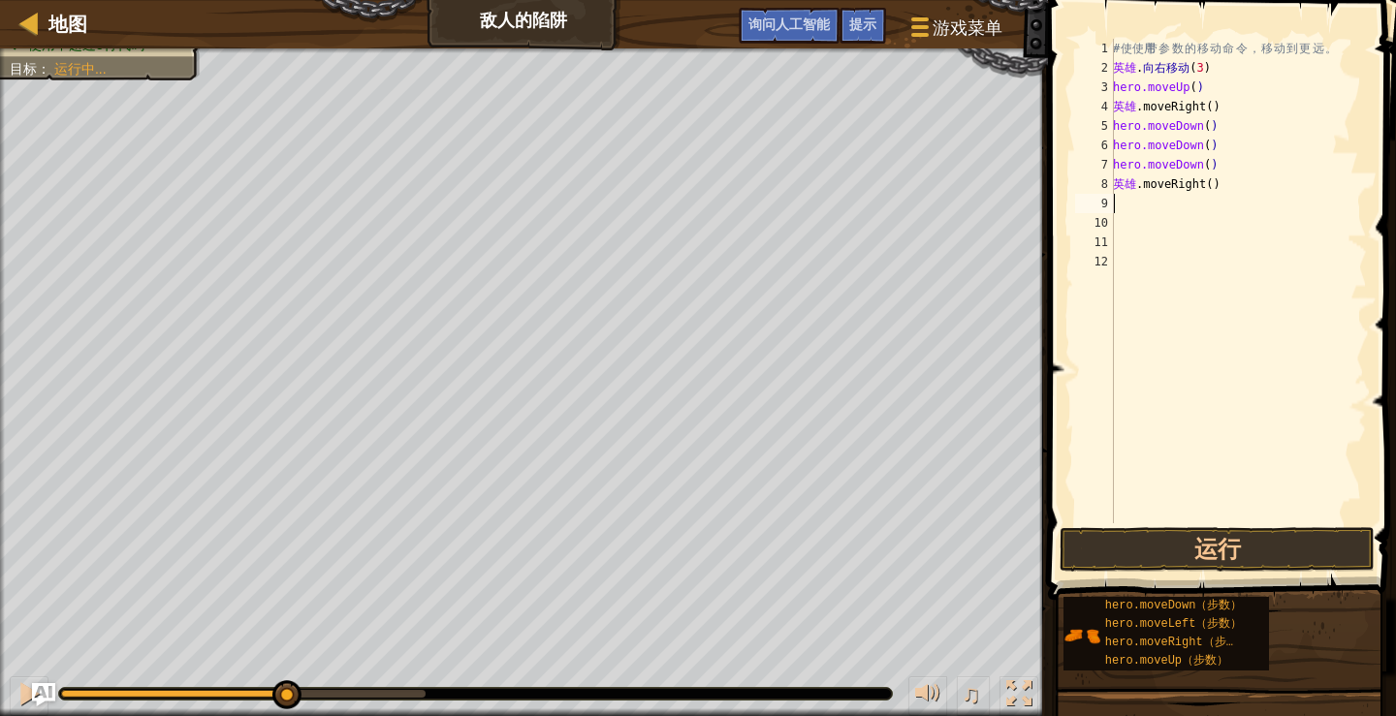
click at [1128, 210] on div "# 使 使用 带 参 数 的 移 动 命 令 ， 移 动 到 更 远 。 英雄 . 向右移动 ( 3 ) hero.moveUp ( ) ​ ​ 英雄 .mo…" at bounding box center [1238, 300] width 258 height 523
type textarea "M"
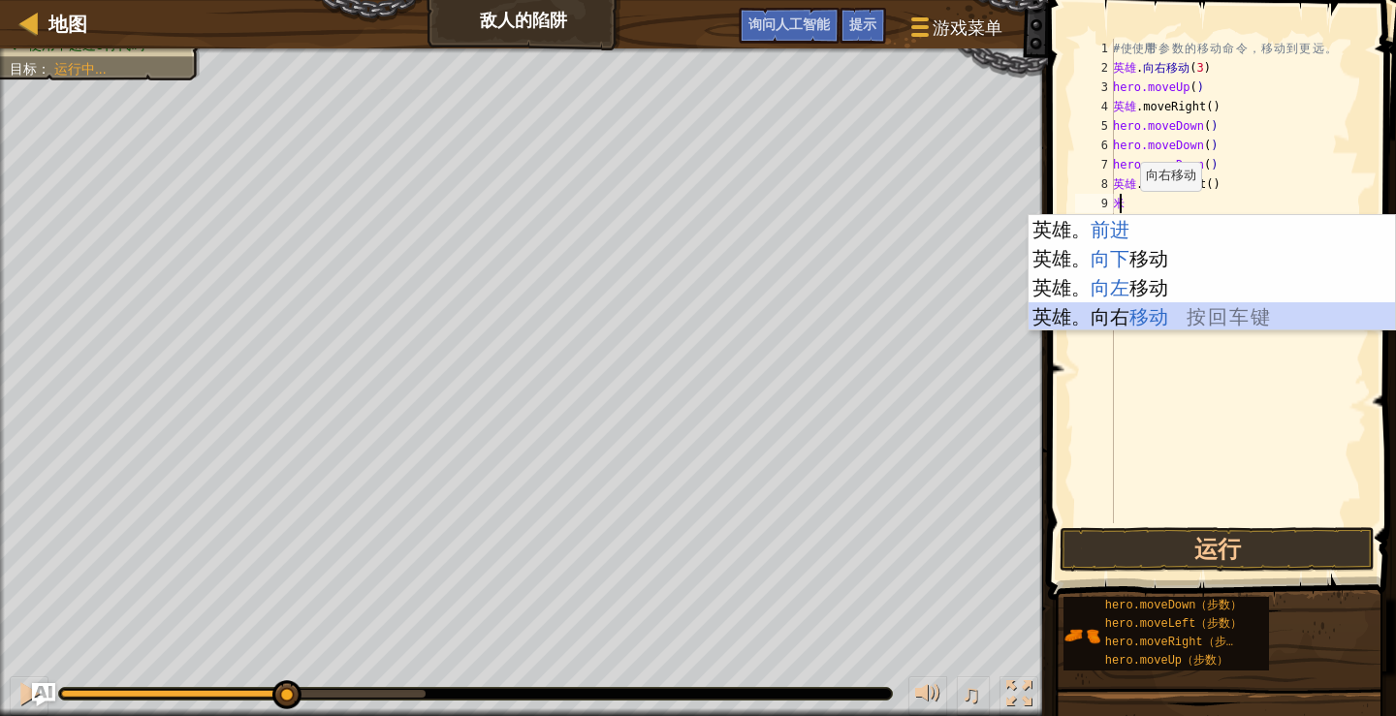
click at [1199, 320] on div "英雄 。 前进 按 回 车 键 英雄。 向下 移动 按 回 车 键 英雄。 向左 移动 按 回 车 键 英雄。 向右 移动 按 回 车 键" at bounding box center [1211, 302] width 366 height 174
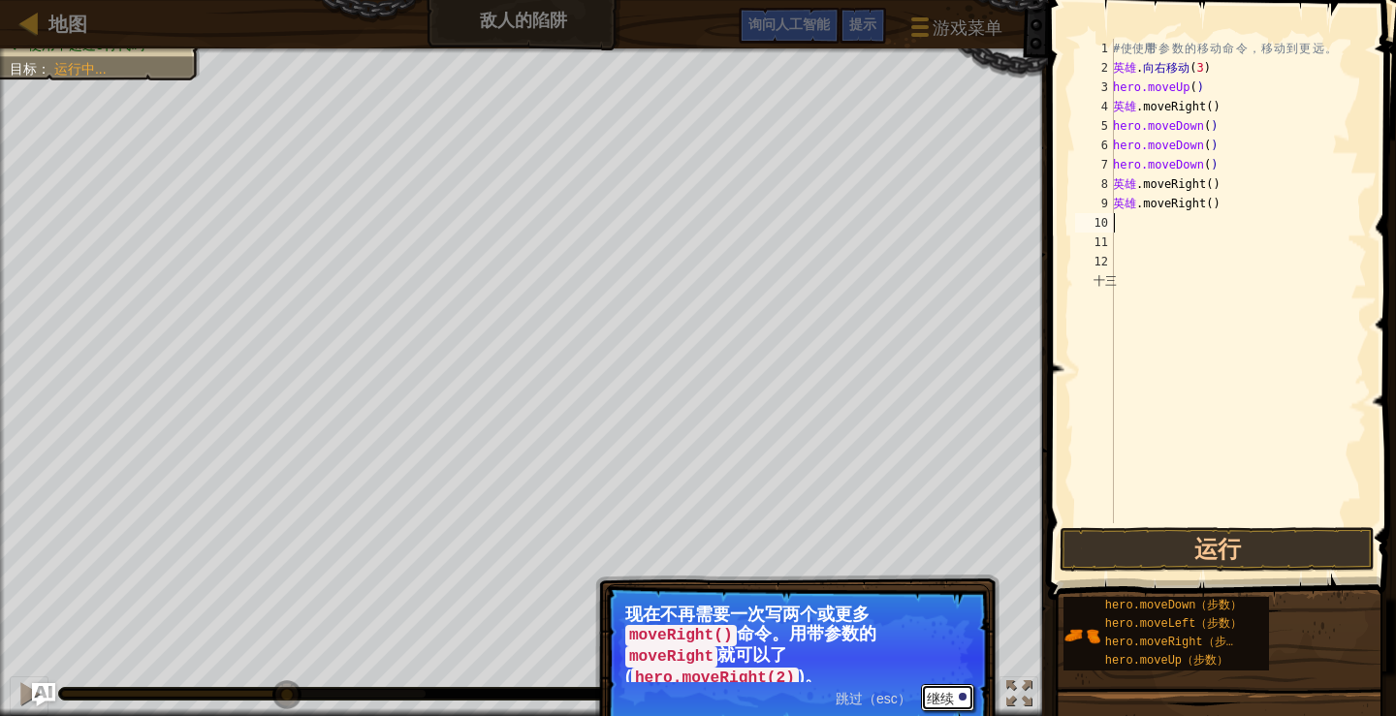
click at [955, 684] on button "继续" at bounding box center [947, 697] width 53 height 27
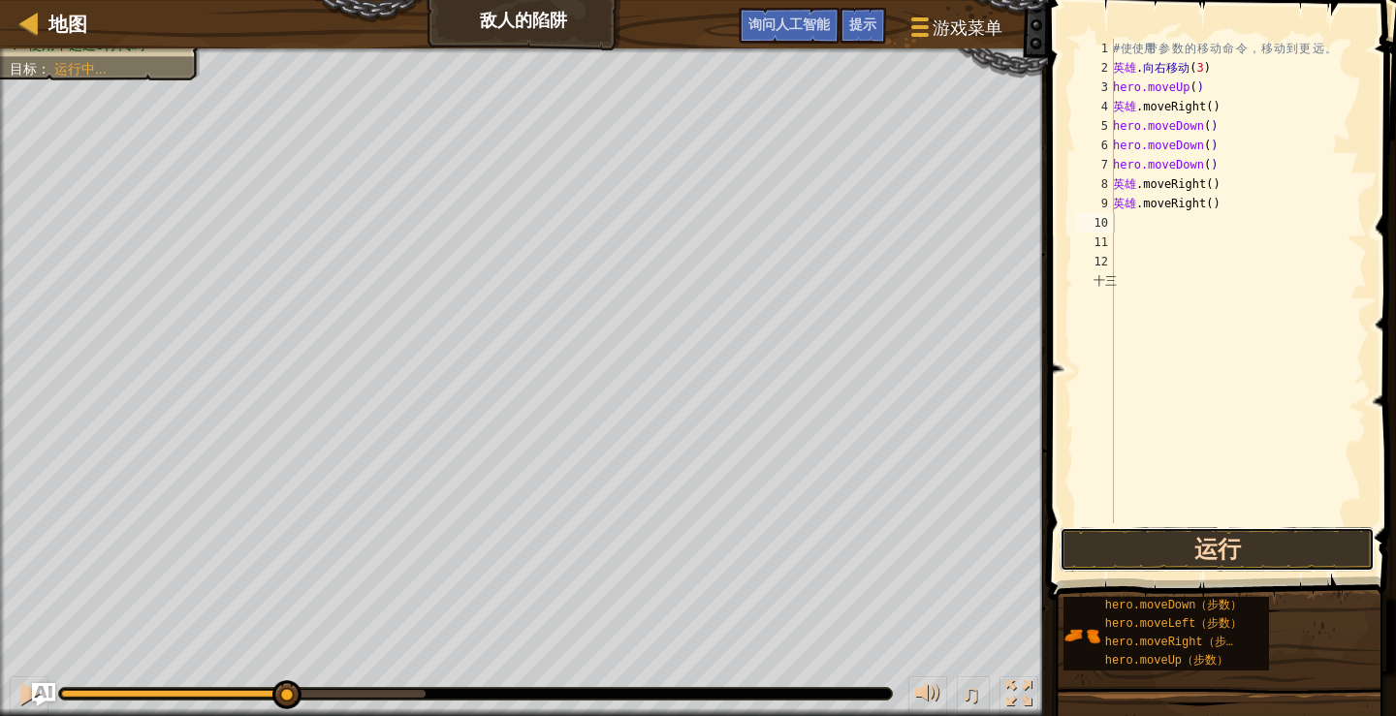
click at [1084, 555] on button "运行" at bounding box center [1216, 549] width 315 height 45
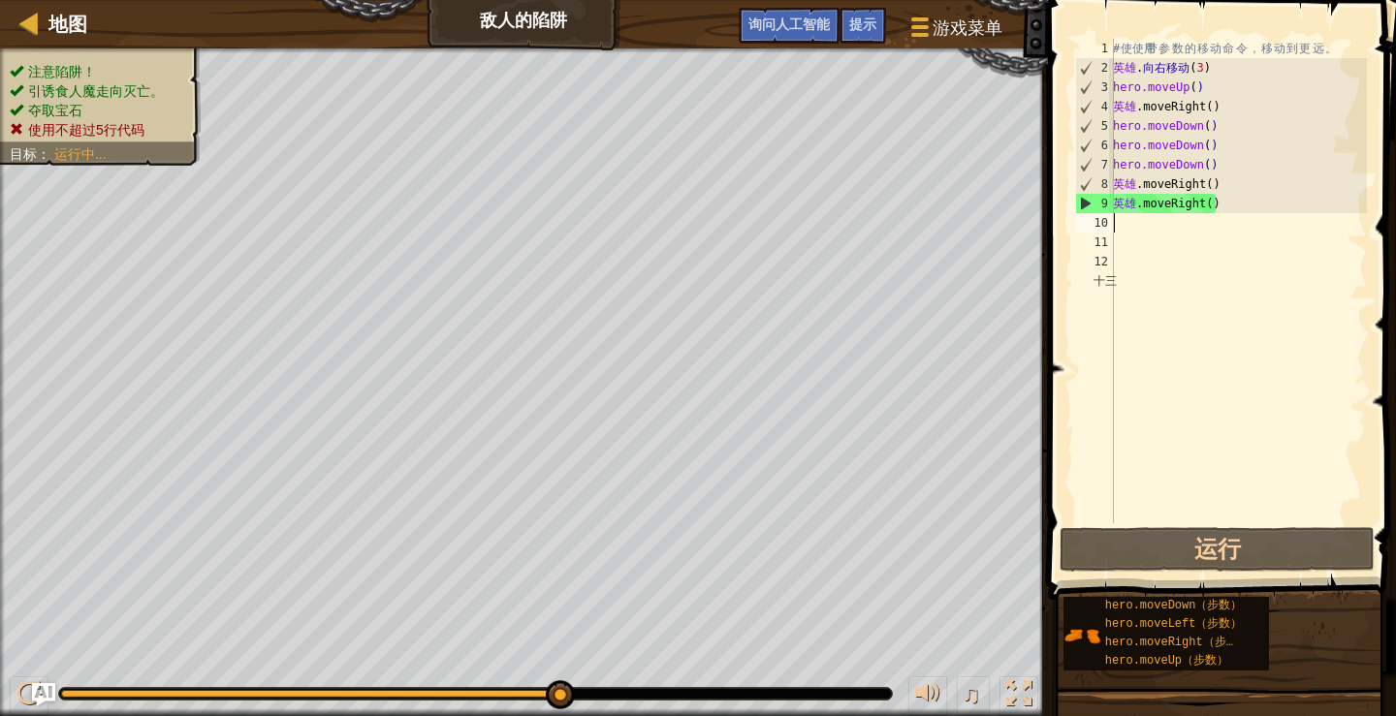
click at [1226, 204] on div "# 使 使用 带 参 数 的 移 动 命 令 ， 移 动 到 更 远 。 英雄 . 向右移动 ( 3 ) hero.moveUp ( ) ​ ​ 英雄 .mo…" at bounding box center [1238, 300] width 258 height 523
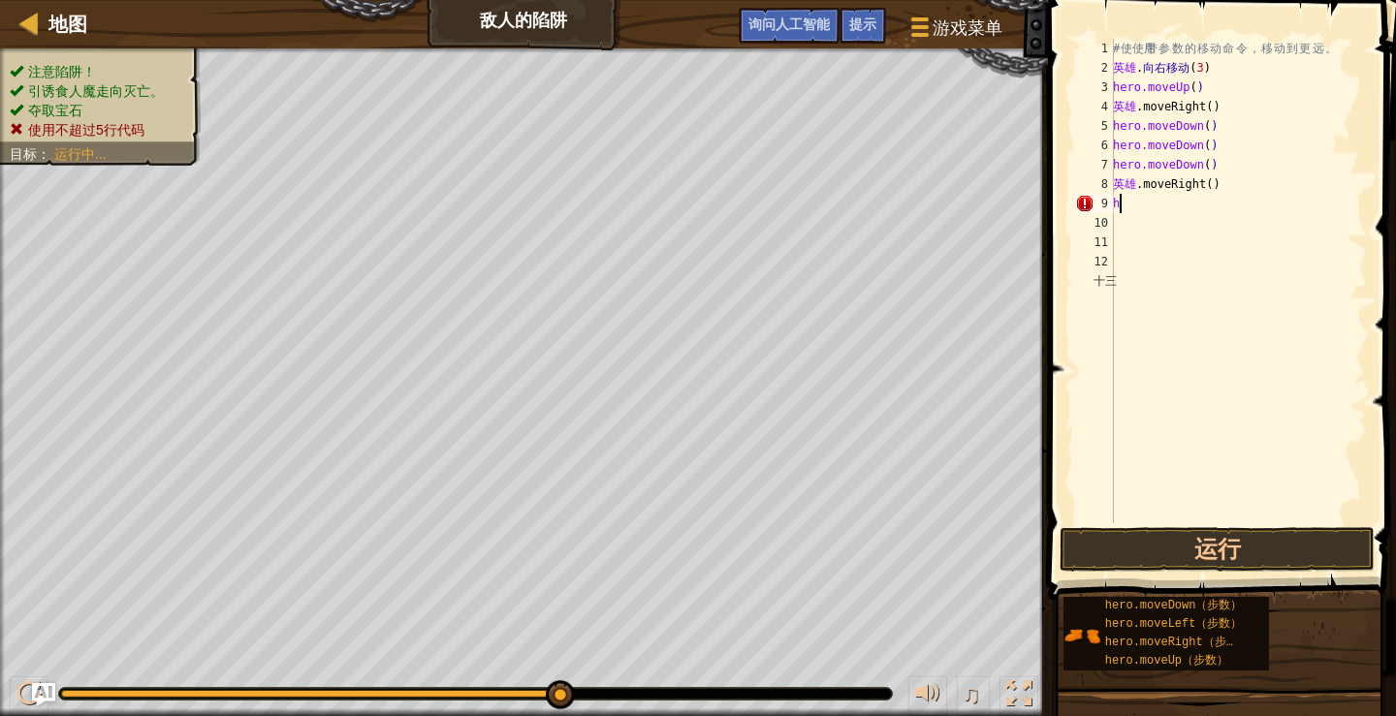
type textarea "h"
click at [1244, 183] on div "# 使 使用 带 参 数 的 移 动 命 令 ， 移 动 到 更 远 。 英雄 . 向右移动 ( 3 ) hero.moveUp ( ) ​ ​ 英雄 .mo…" at bounding box center [1238, 300] width 258 height 523
click at [1244, 184] on div "# 使 使用 带 参 数 的 移 动 命 令 ， 移 动 到 更 远 。 英雄 . 向右移动 ( 3 ) hero.moveUp ( ) ​ ​ 英雄 .mo…" at bounding box center [1238, 300] width 258 height 523
click at [1215, 187] on div "# 使 使用 带 参 数 的 移 动 命 令 ， 移 动 到 更 远 。 英雄 . 向右移动 ( 3 ) hero.moveUp ( ) ​ ​ 英雄 .mo…" at bounding box center [1238, 300] width 258 height 523
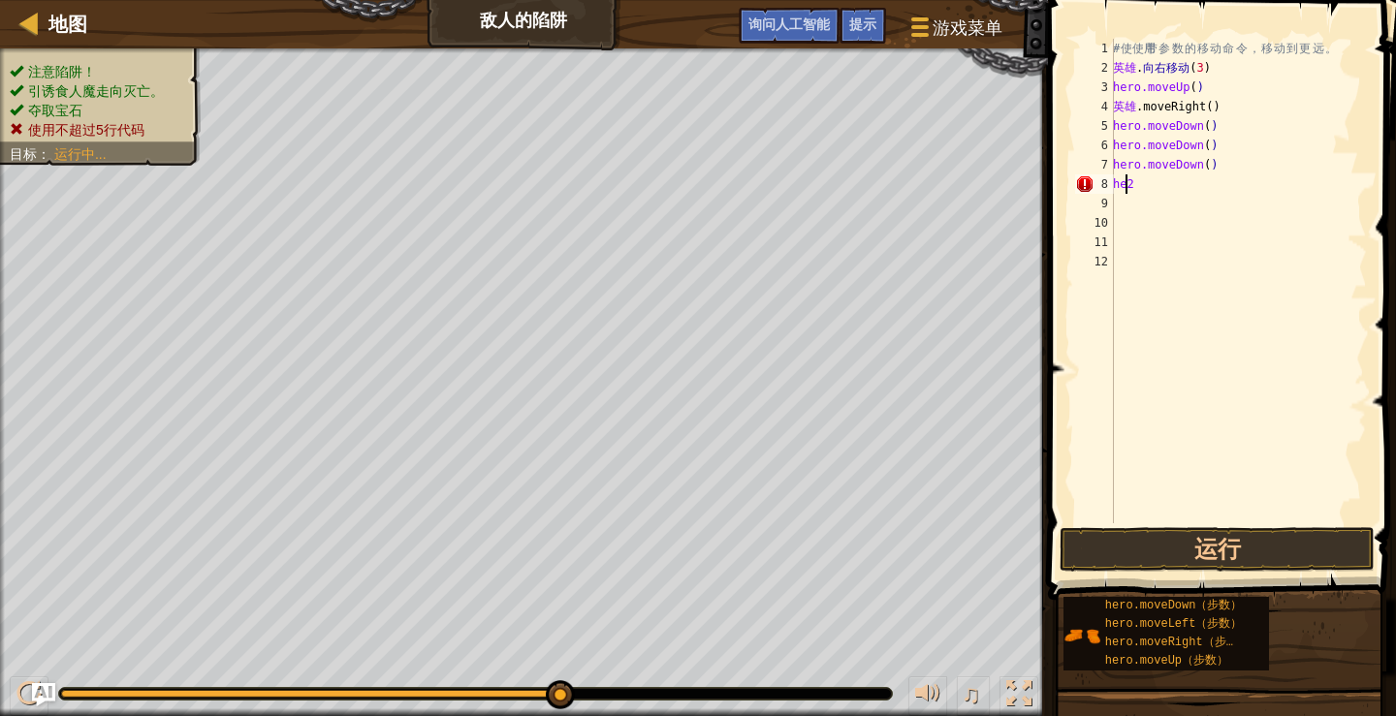
scroll to position [9, 0]
click at [1208, 126] on div "# 使 使用 带 参 数 的 移 动 命 令 ， 移 动 到 更 远 。 英雄 . 向右移动 ( 3 ) hero.moveUp ( ) ​ ​ 英雄 .mo…" at bounding box center [1238, 300] width 258 height 523
click at [1209, 126] on div "# 使 使用 带 参 数 的 移 动 命 令 ， 移 动 到 更 远 。 英雄 . 向右移动 ( 3 ) hero.moveUp ( ) ​ ​ 英雄 .mo…" at bounding box center [1238, 300] width 258 height 523
click at [1130, 144] on div "# 使 使用 带 参 数 的 移 动 命 令 ， 移 动 到 更 远 。 英雄 . 向右移动 ( 3 ) hero.moveUp ( ) ​ ​ 英雄 .mo…" at bounding box center [1238, 300] width 258 height 523
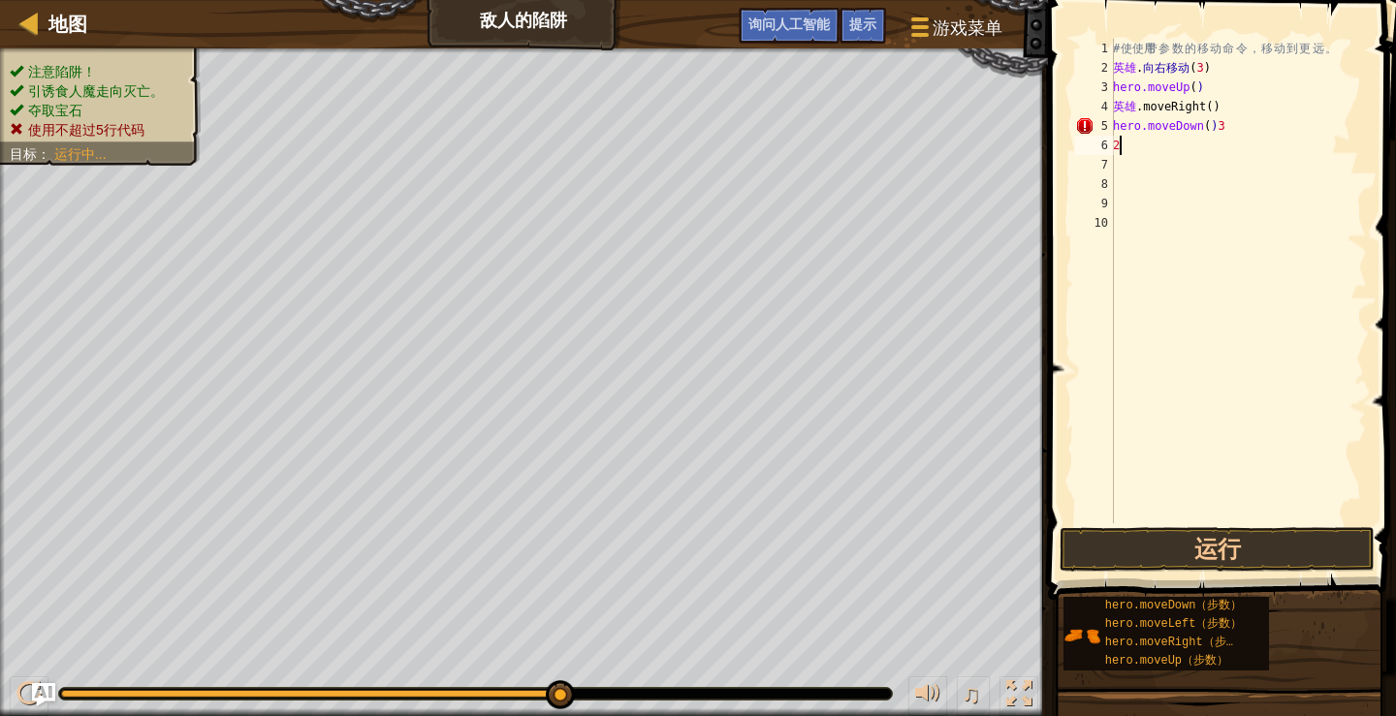
type textarea "2"
click at [1237, 131] on div "# 使 使用 带 参 数 的 移 动 命 令 ， 移 动 到 更 远 。 英雄 . 向右移动 ( 3 ) hero.moveUp ( ) ​ ​ 英雄 .mo…" at bounding box center [1238, 300] width 258 height 523
click at [1240, 123] on div "# 使 使用 带 参 数 的 移 动 命 令 ， 移 动 到 更 远 。 英雄 . 向右移动 ( 3 ) hero.moveUp ( ) ​ ​ 英雄 .mo…" at bounding box center [1238, 300] width 258 height 523
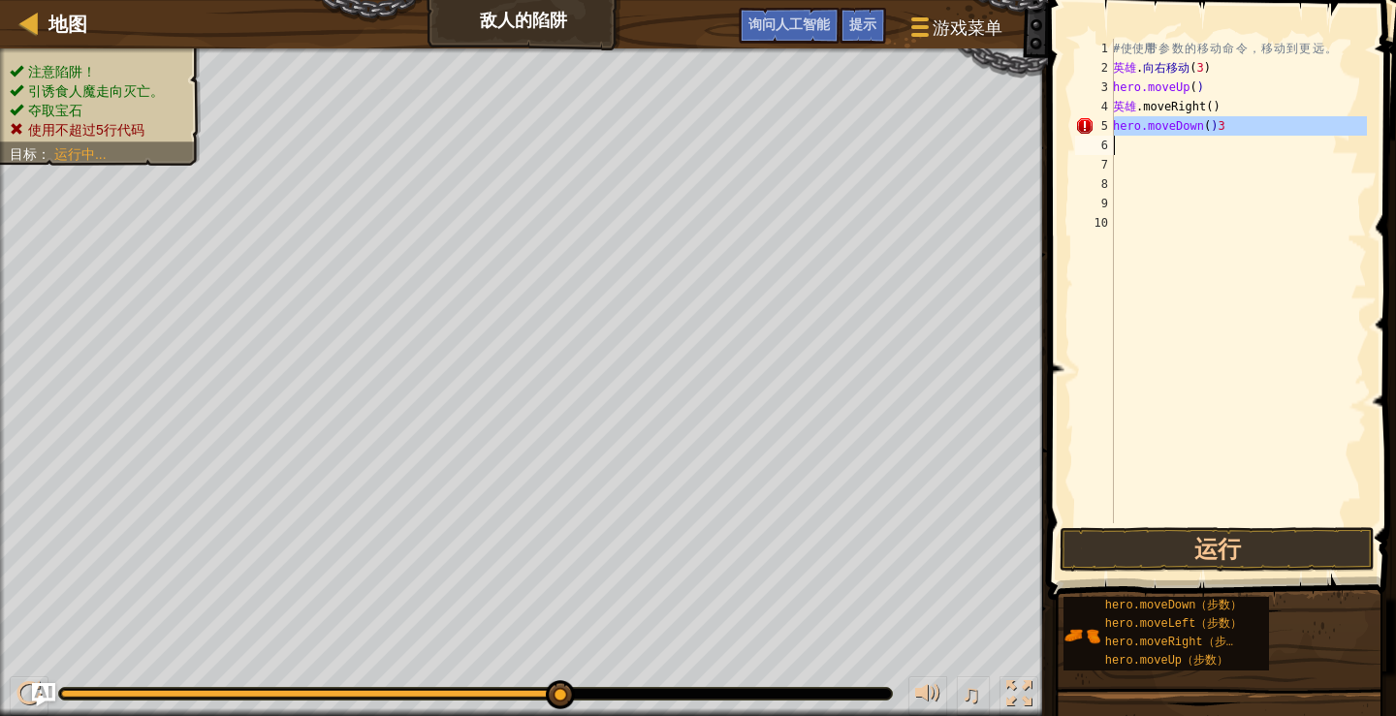
click at [1240, 123] on div "# 使 使用 带 参 数 的 移 动 命 令 ， 移 动 到 更 远 。 英雄 . 向右移动 ( 3 ) hero.moveUp ( ) ​ ​ 英雄 .mo…" at bounding box center [1238, 300] width 258 height 523
type textarea "hero.moveDown()3"
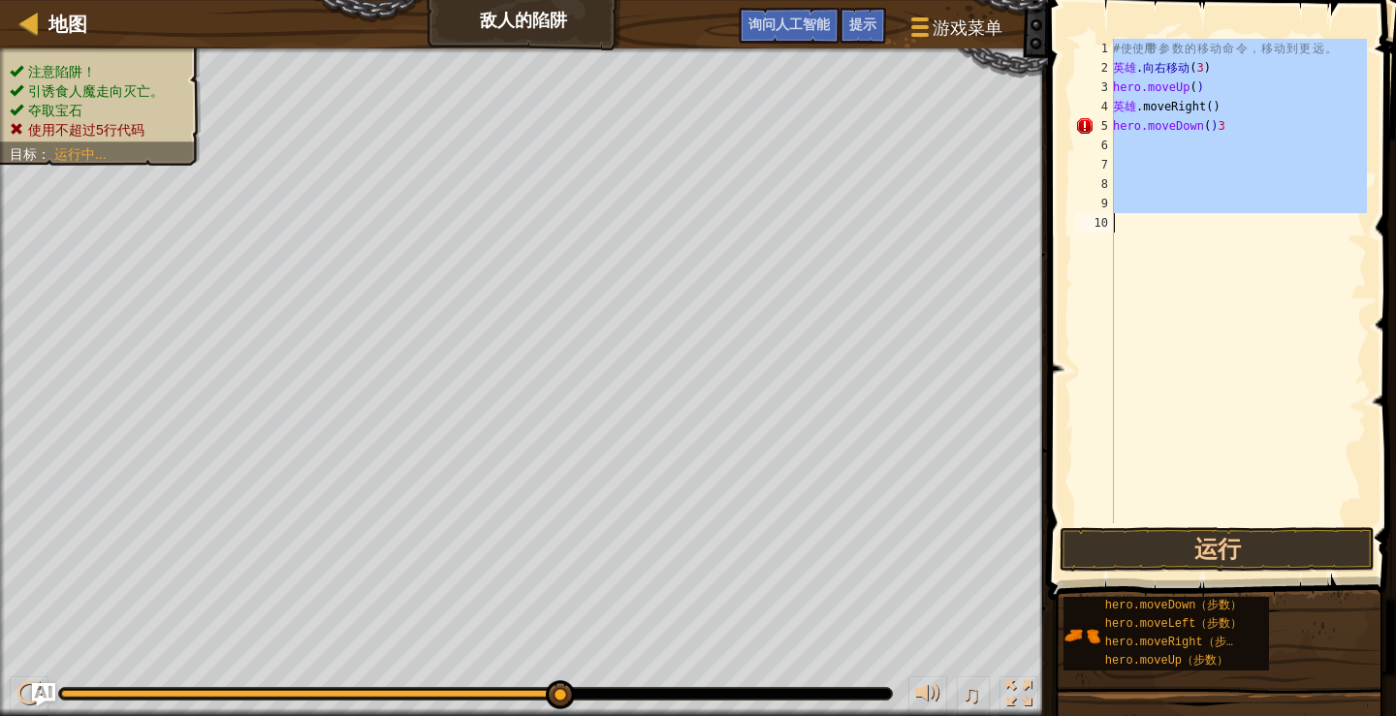
click at [1240, 123] on div "# 使 使用 带 参 数 的 移 动 命 令 ， 移 动 到 更 远 。 英雄 . 向右移动 ( 3 ) hero.moveUp ( ) ​ ​ 英雄 .mo…" at bounding box center [1238, 300] width 258 height 523
click at [1240, 123] on div "# 使 使用 带 参 数 的 移 动 命 令 ， 移 动 到 更 远 。 英雄 . 向右移动 ( 3 ) hero.moveUp ( ) ​ ​ 英雄 .mo…" at bounding box center [1238, 281] width 258 height 485
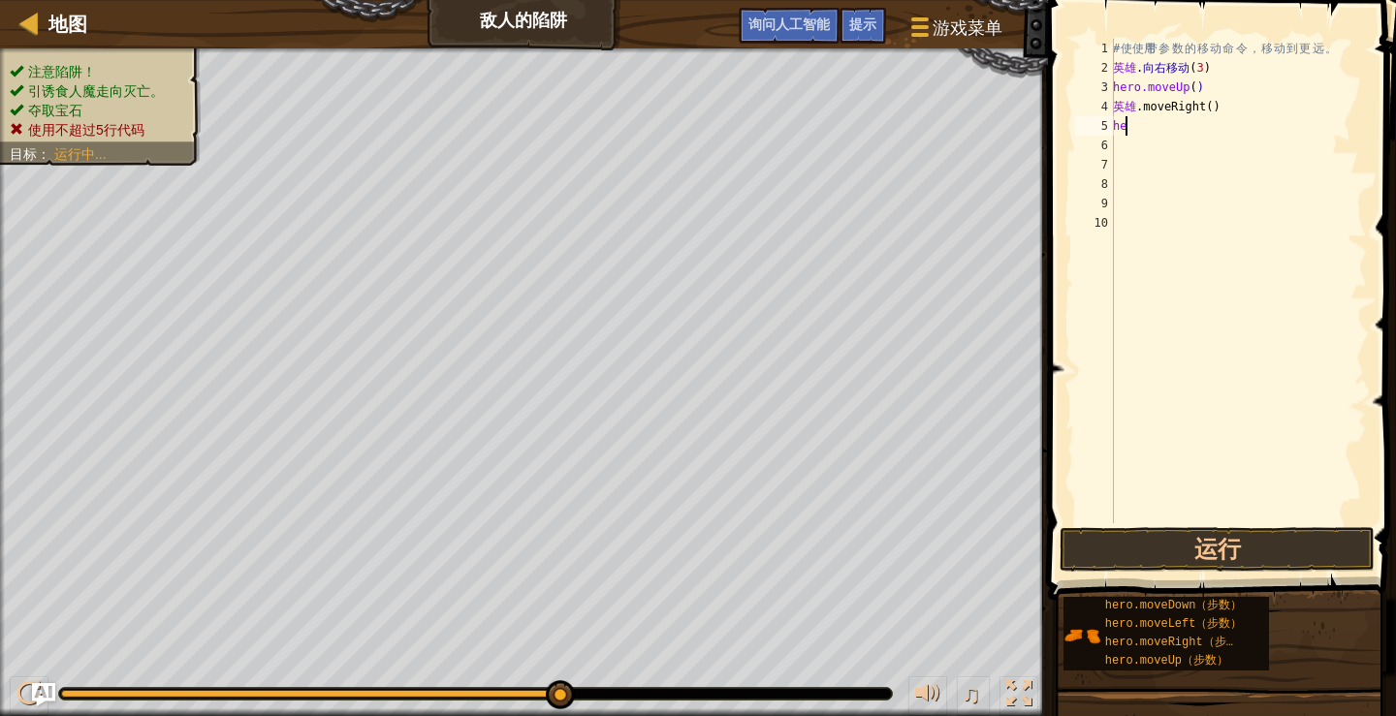
type textarea "h"
type textarea "M"
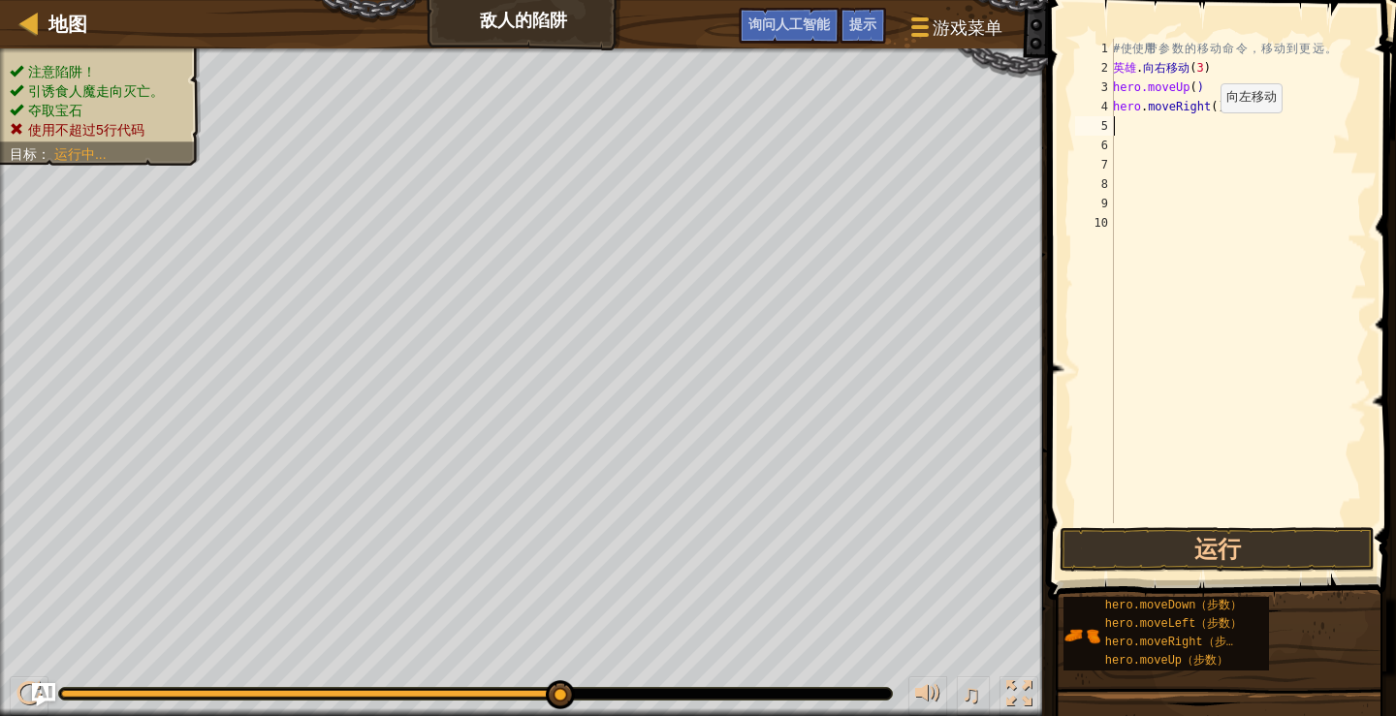
type textarea "M"
click at [1210, 126] on div "# 使 使用 带 参 数 的 移 动 命 令 ， 移 动 到 更 远 。 英雄 . 向右移动 ( 3 ) hero.moveUp ( ) ​ ​ 英雄 .mo…" at bounding box center [1238, 300] width 258 height 523
click at [1221, 127] on div "# 使 使用 带 参 数 的 移 动 命 令 ， 移 动 到 更 远 。 英雄 . 向右移动 ( 3 ) hero.moveUp ( ) ​ ​ 英雄 .mo…" at bounding box center [1238, 300] width 258 height 523
click at [1222, 127] on div "# 使 使用 带 参 数 的 移 动 命 令 ， 移 动 到 更 远 。 英雄 . 向右移动 ( 3 ) hero.moveUp ( ) ​ ​ 英雄 .mo…" at bounding box center [1238, 300] width 258 height 523
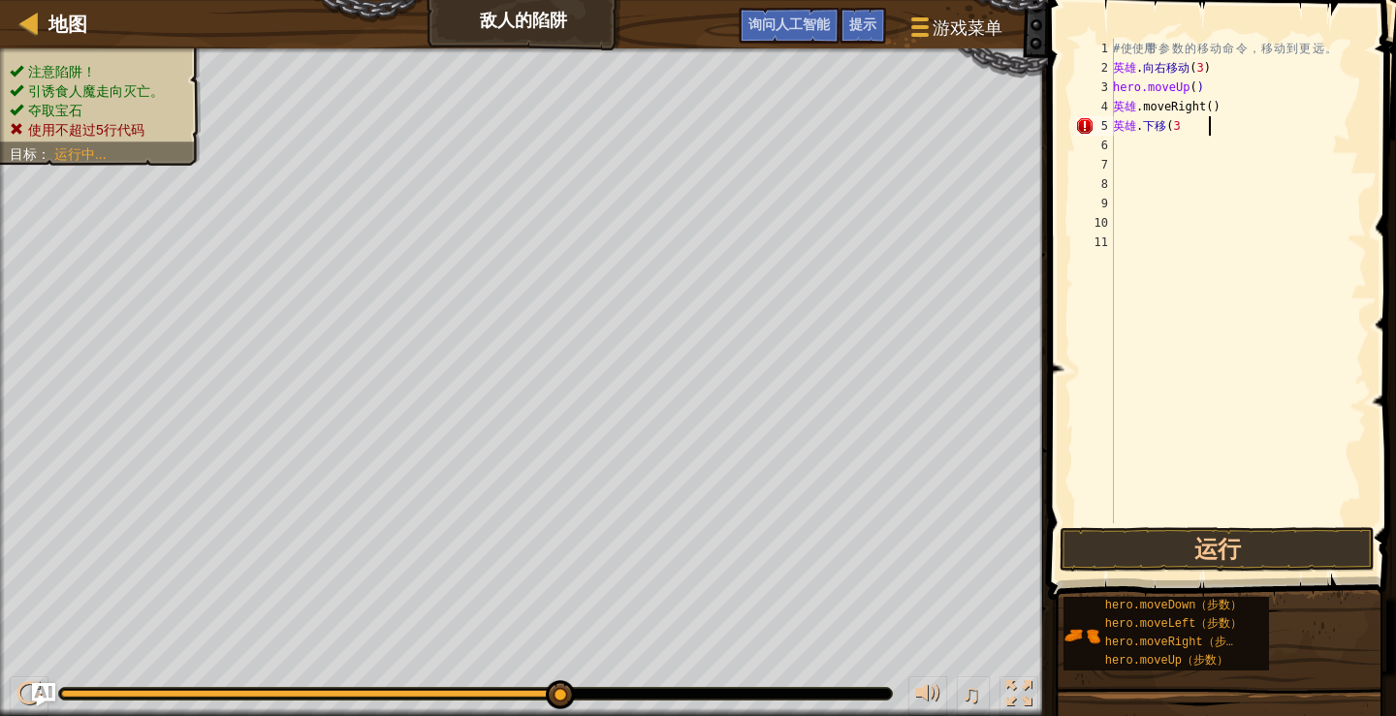
type textarea "hero.moveDown(3)"
click at [1125, 144] on div "# 使 使用 带 参 数 的 移 动 命 令 ， 移 动 到 更 远 。 英雄 . 向右移动 ( 3 ) hero.moveUp ( ) ​ ​ 英雄 .mo…" at bounding box center [1238, 300] width 258 height 523
type textarea "M"
click at [1208, 145] on div "# 使 用 带 参 数 的 移 动 命 令 ， 移 动 到 更 远 。 hero . moveRight ( 3 ) hero . moveUp ( ) he…" at bounding box center [1238, 300] width 258 height 523
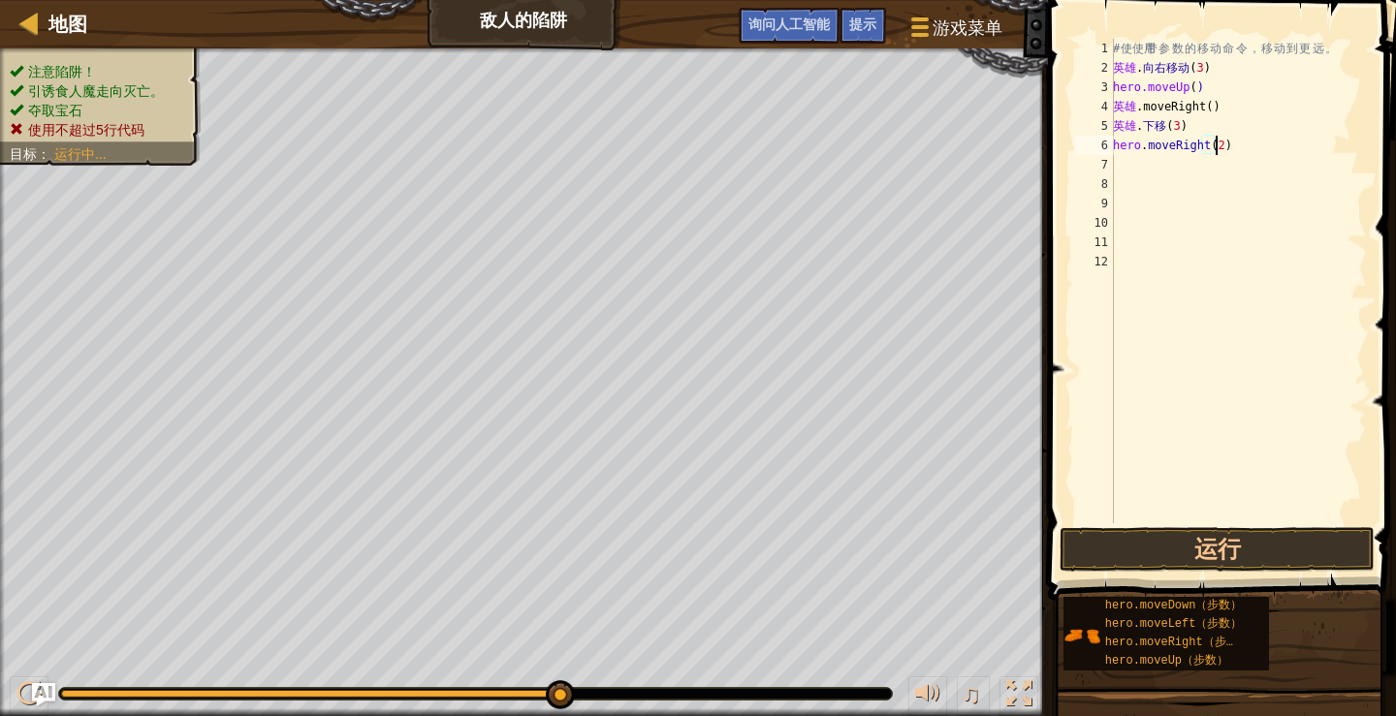
scroll to position [9, 8]
type textarea "hero.moveRight(2)"
click at [1141, 549] on button "运行" at bounding box center [1216, 549] width 315 height 45
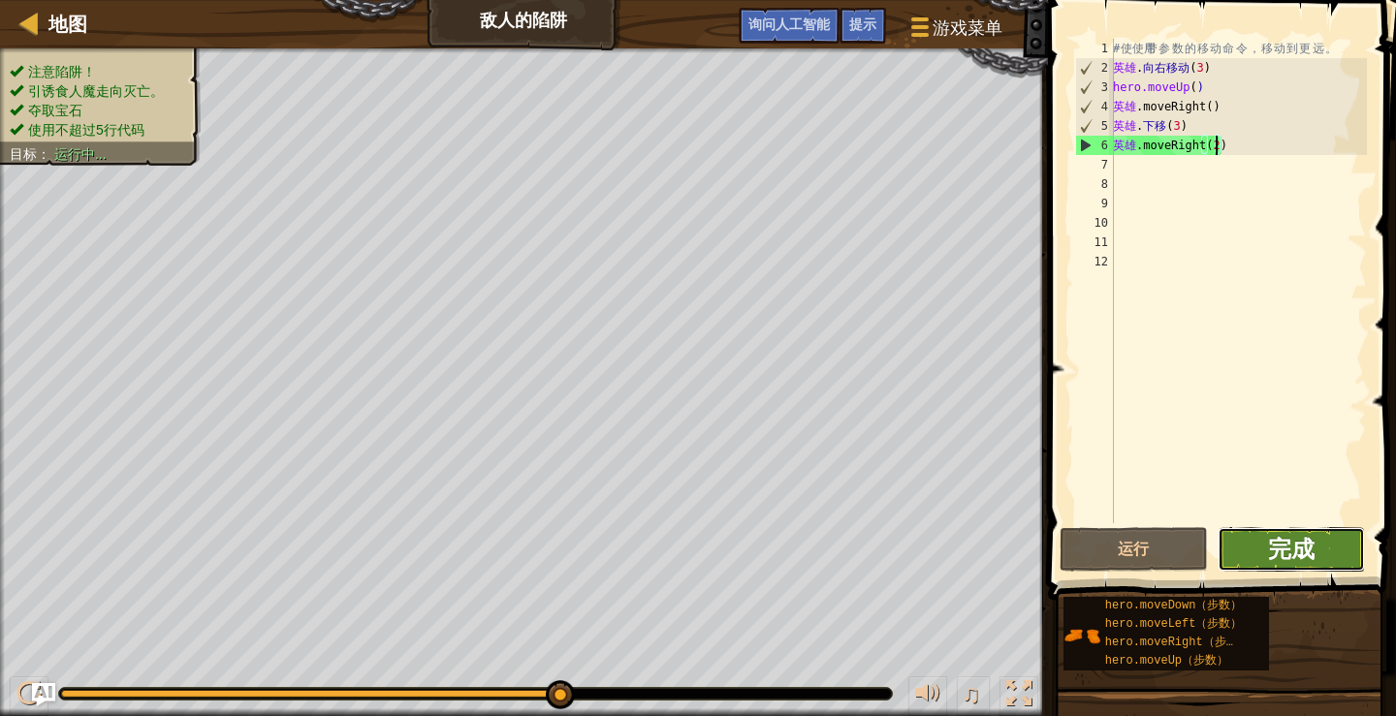
click at [1271, 560] on font "完成" at bounding box center [1291, 548] width 47 height 31
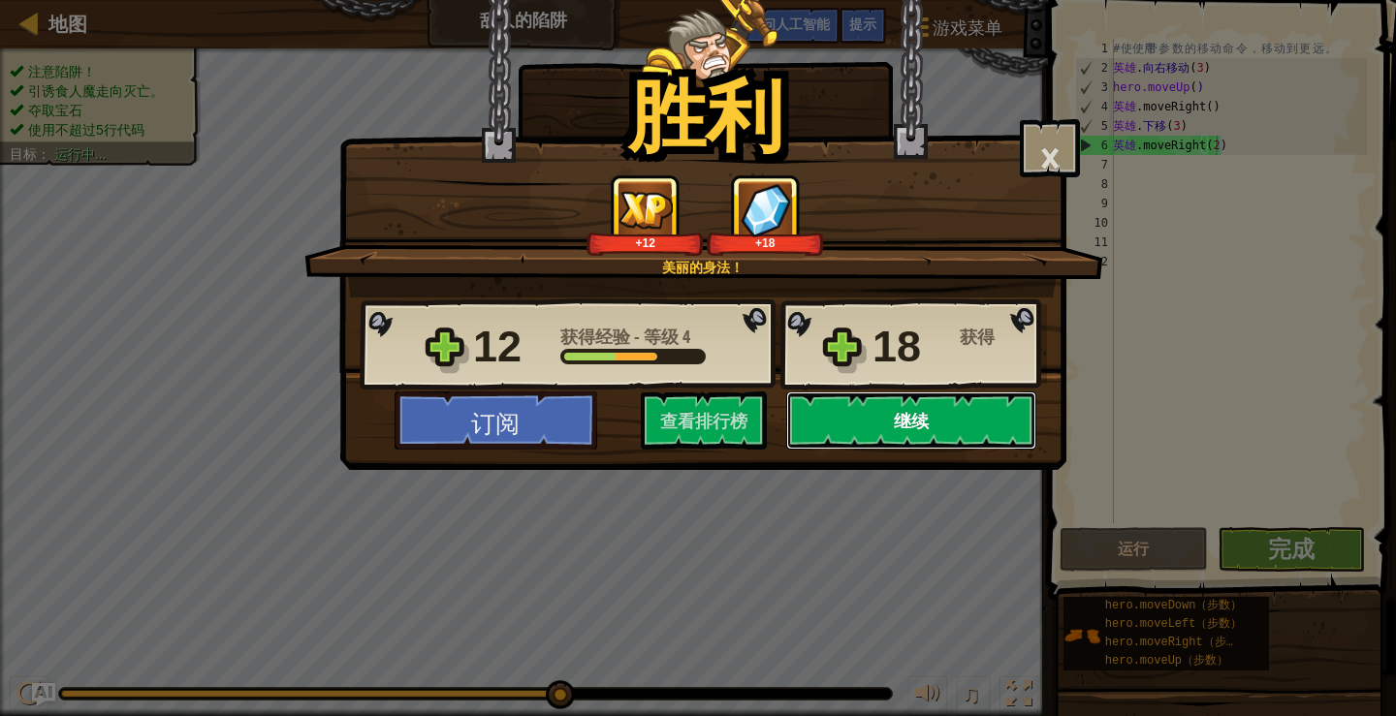
click at [1006, 424] on button "继续" at bounding box center [911, 421] width 250 height 58
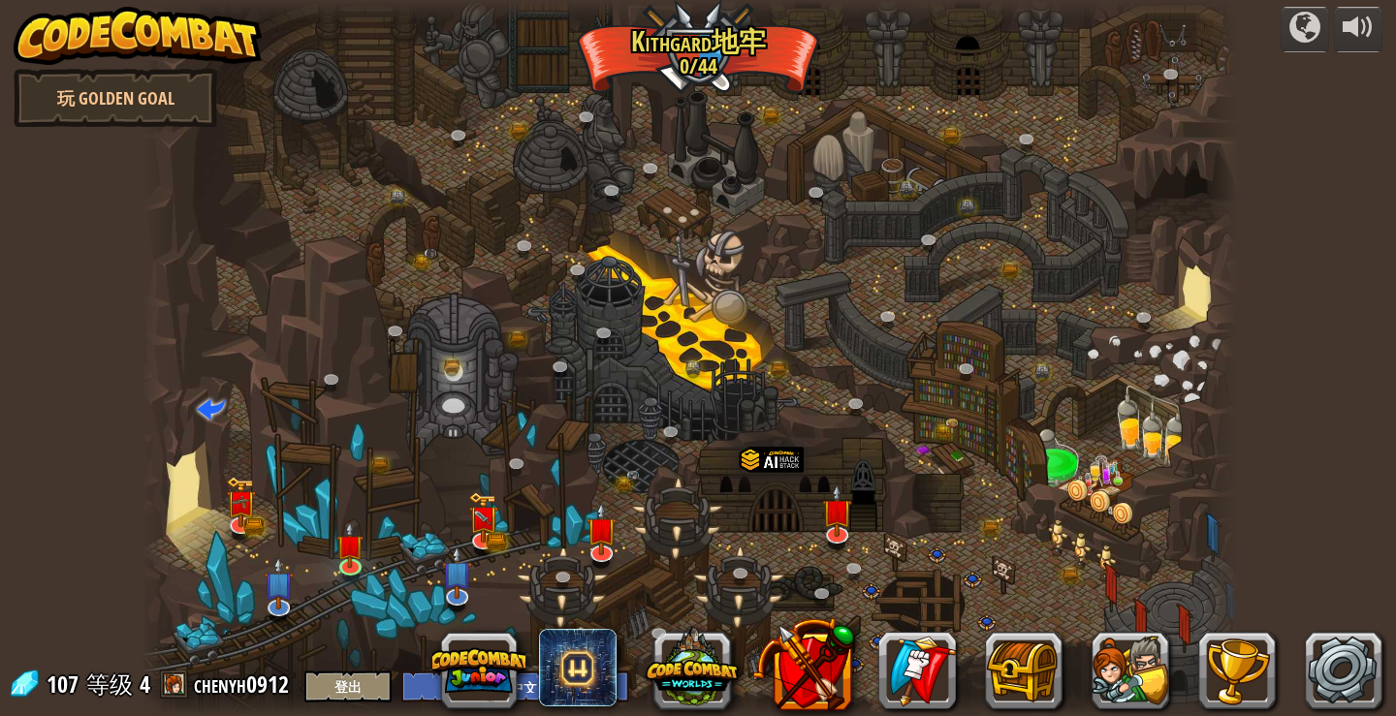
select select "zh-HANS"
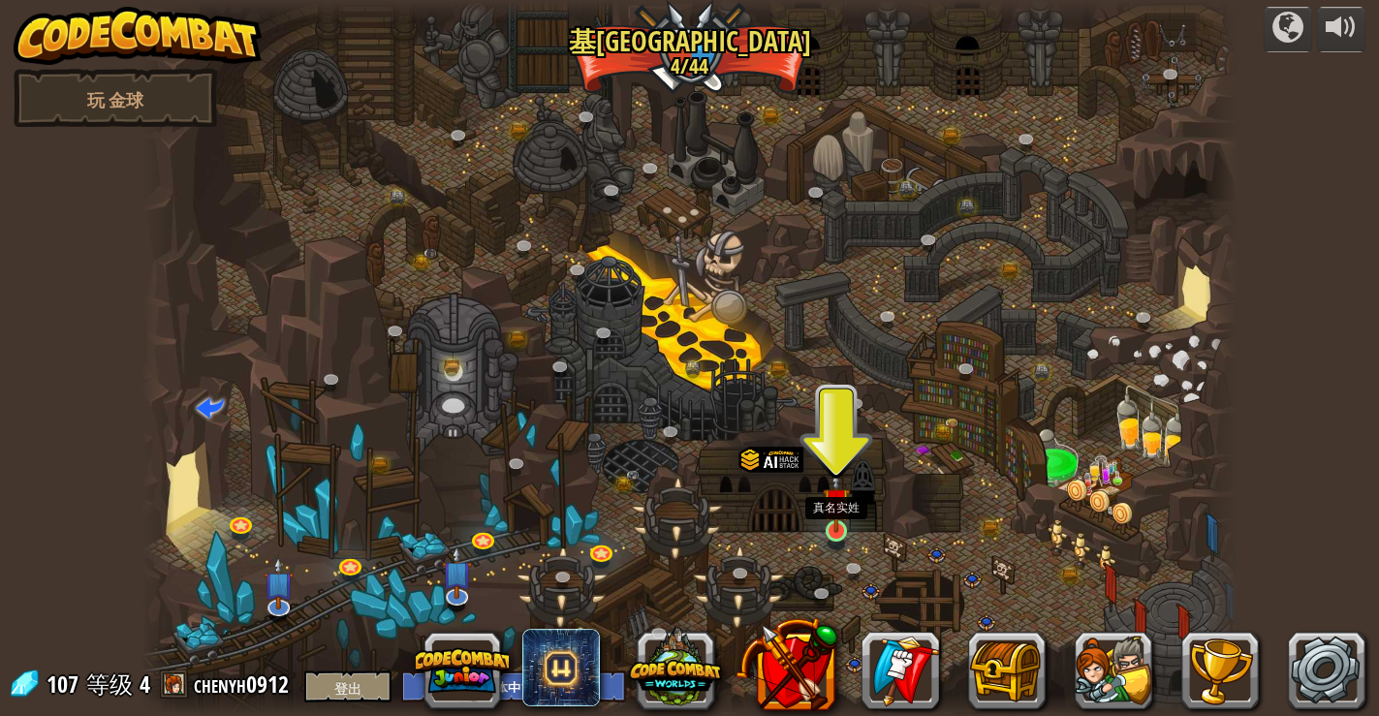
click at [840, 523] on img at bounding box center [836, 501] width 27 height 63
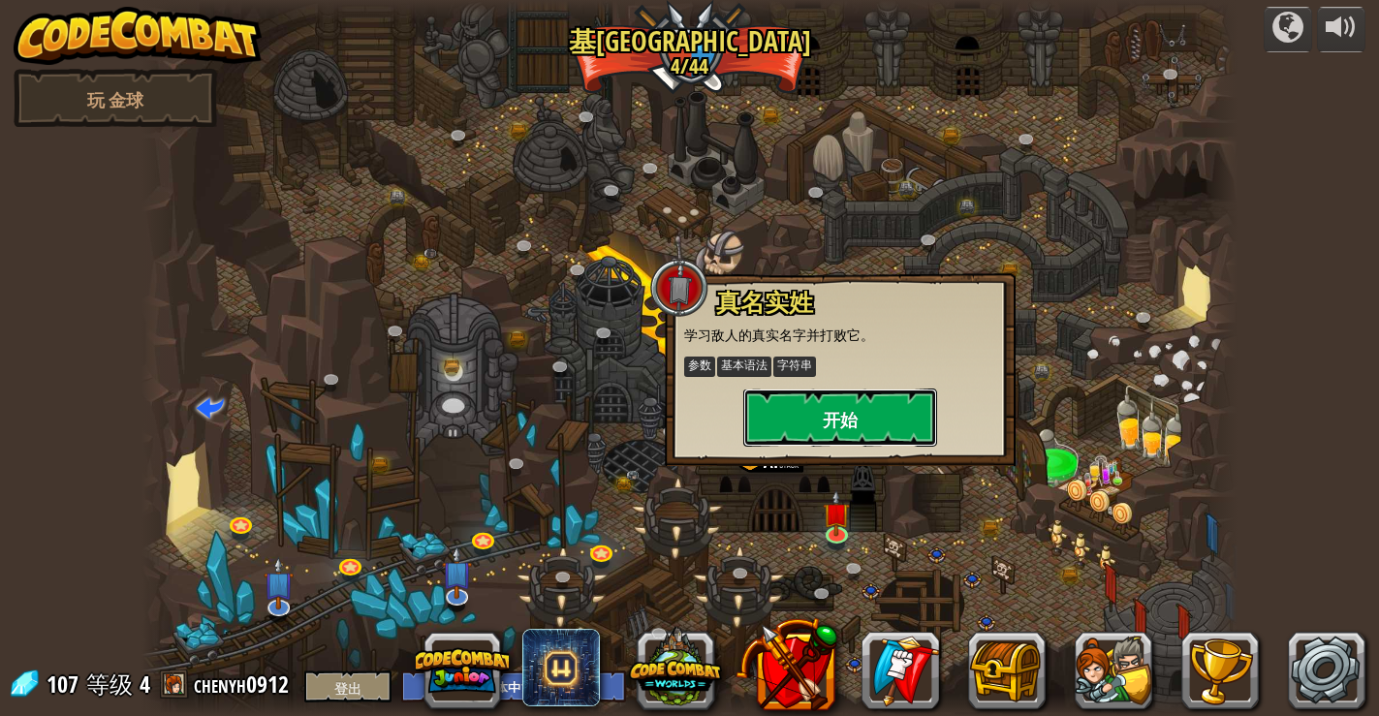
click at [847, 434] on button "开始" at bounding box center [840, 418] width 194 height 58
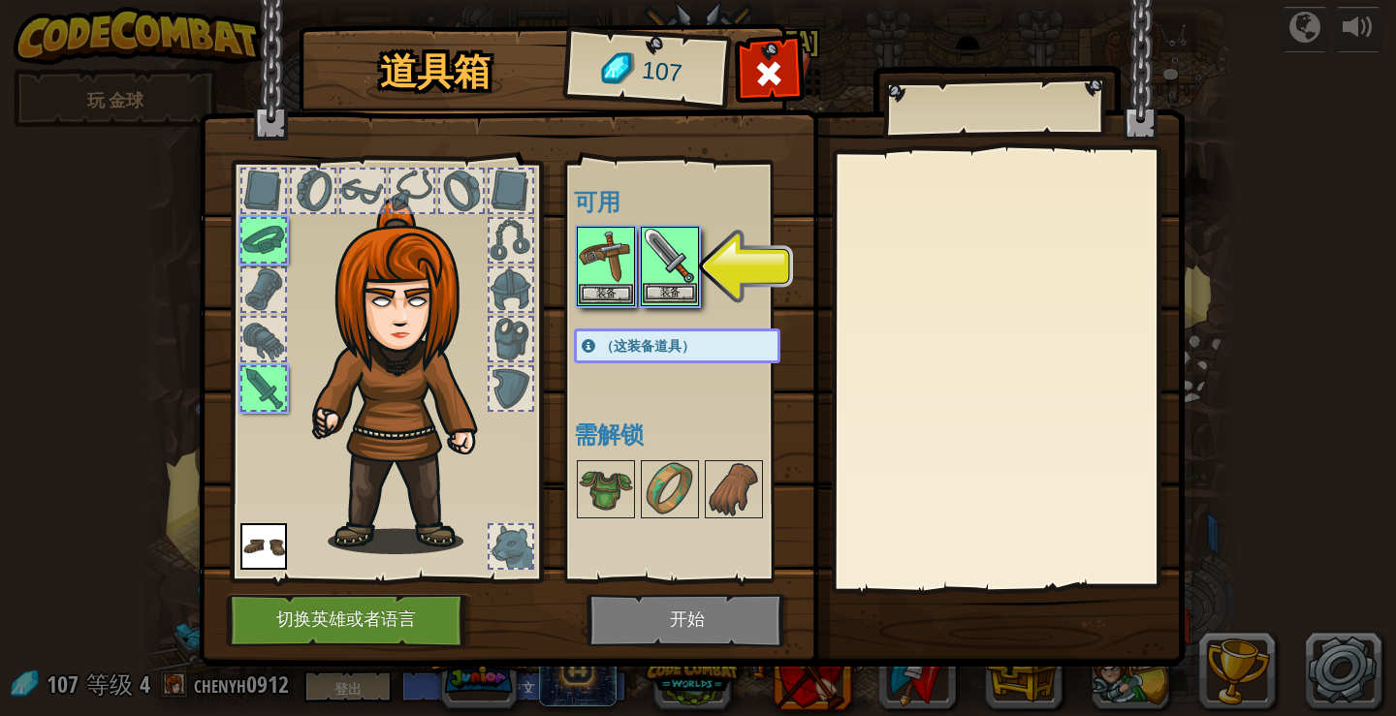
click at [674, 270] on img at bounding box center [670, 256] width 54 height 54
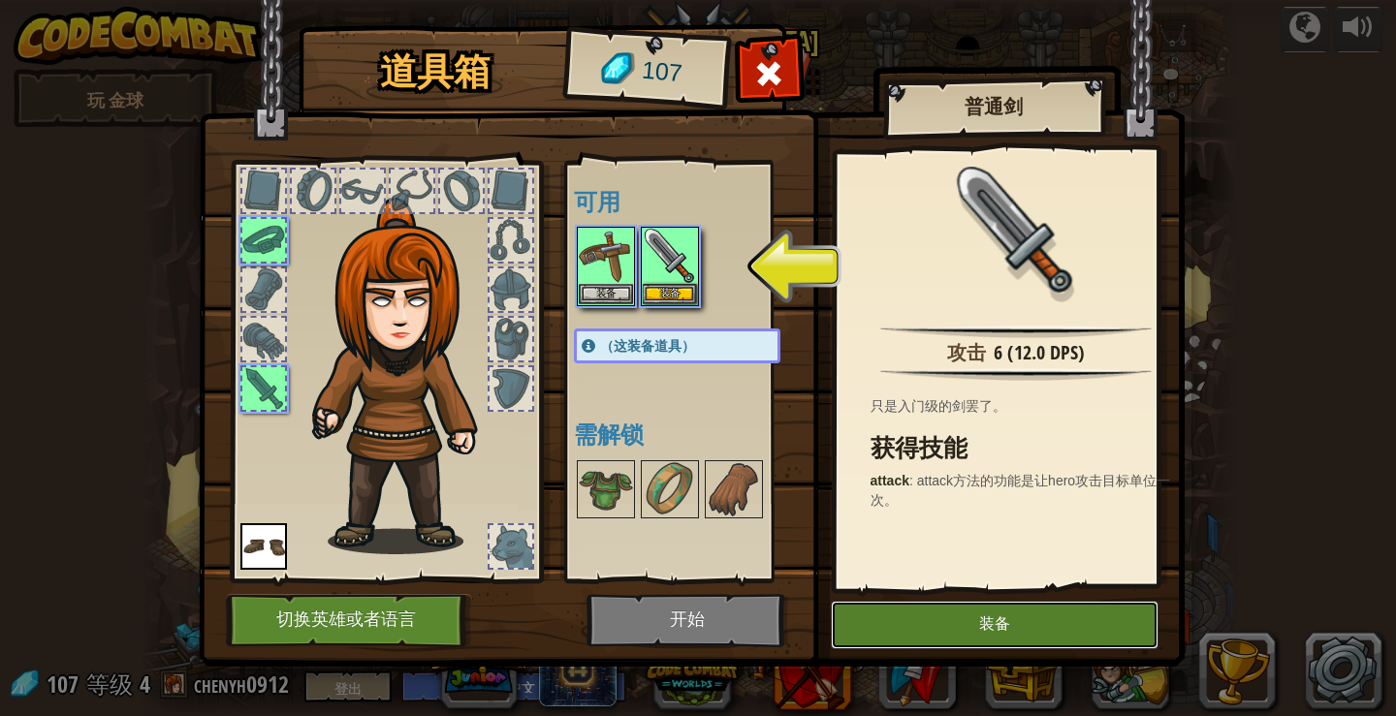
click at [871, 624] on button "装备" at bounding box center [995, 625] width 328 height 48
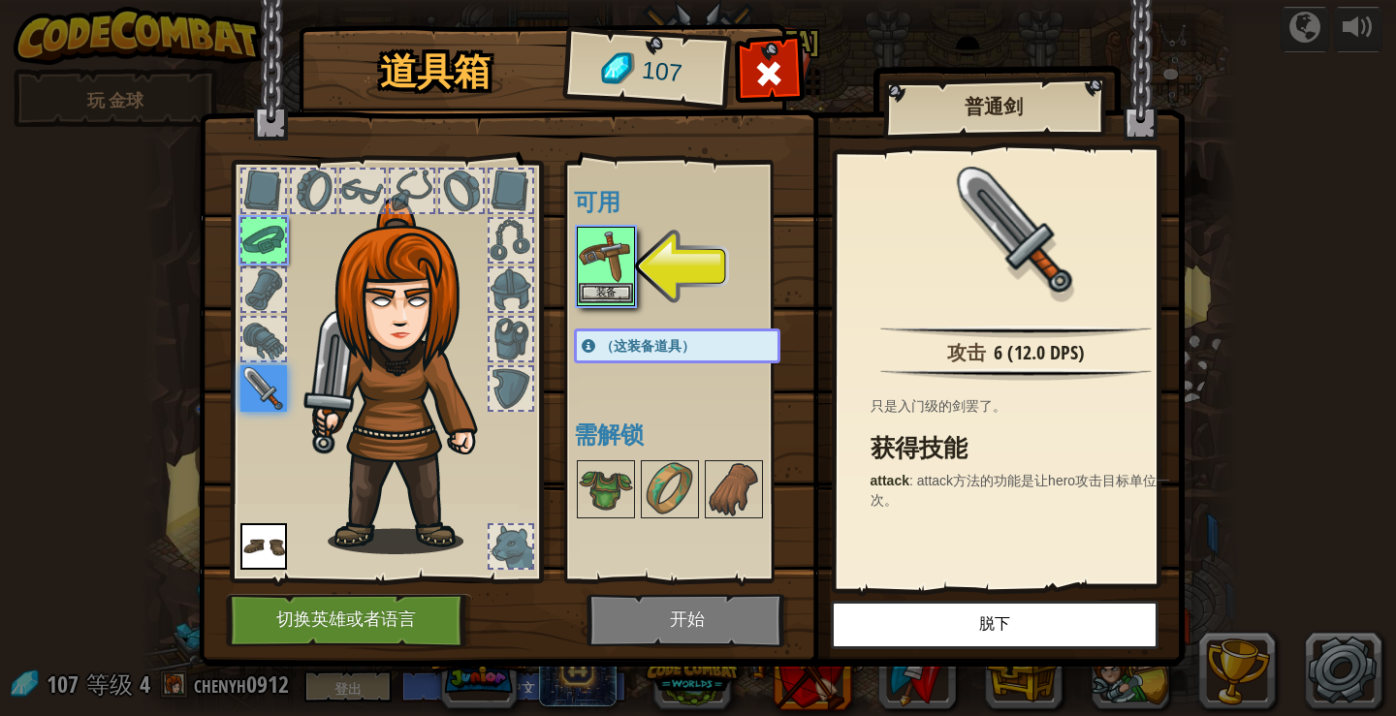
click at [597, 277] on img at bounding box center [606, 256] width 54 height 54
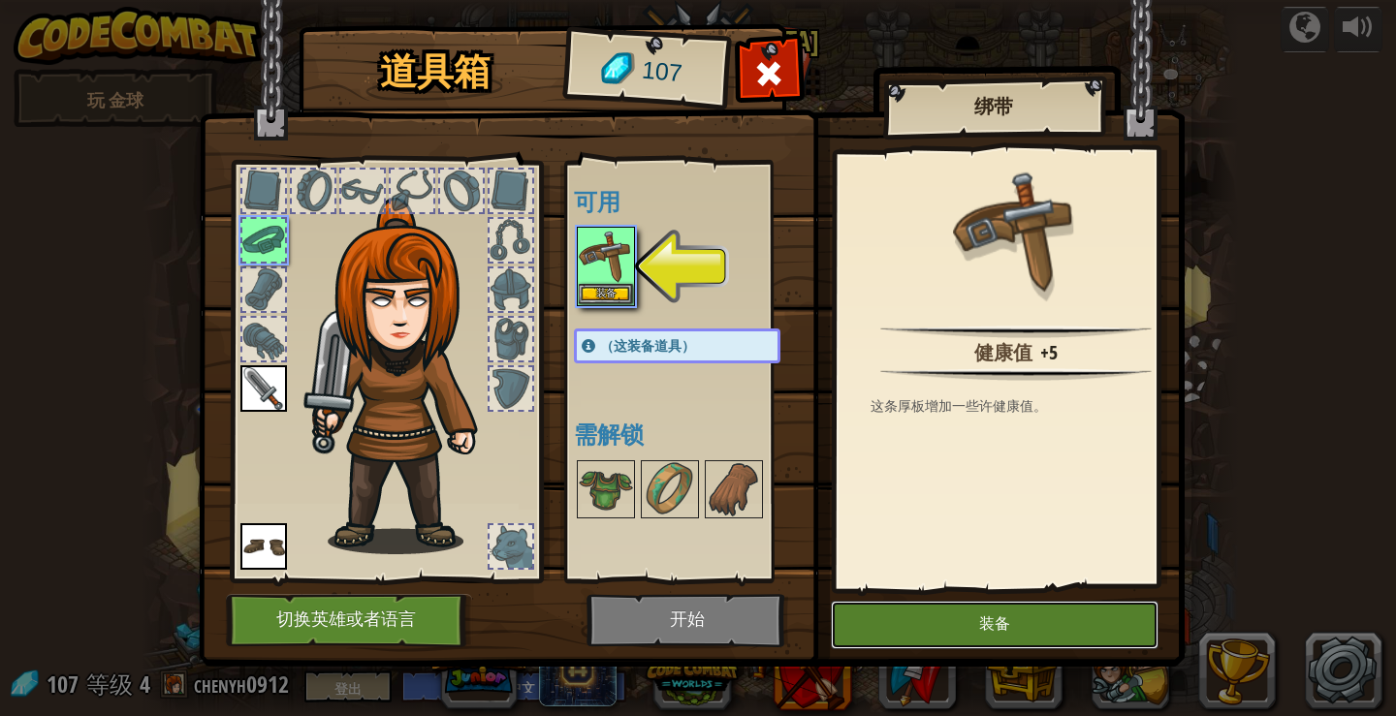
click at [870, 637] on button "装备" at bounding box center [995, 625] width 328 height 48
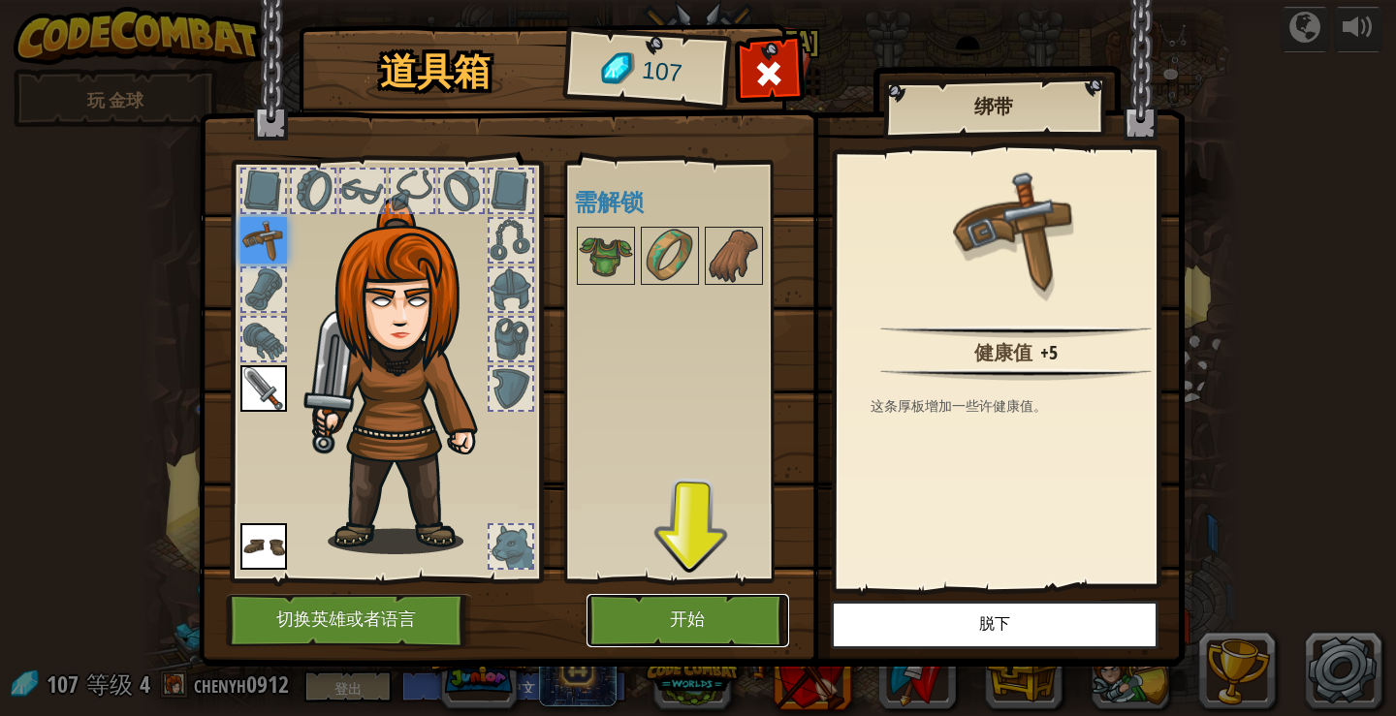
click at [740, 628] on button "开始" at bounding box center [687, 620] width 203 height 53
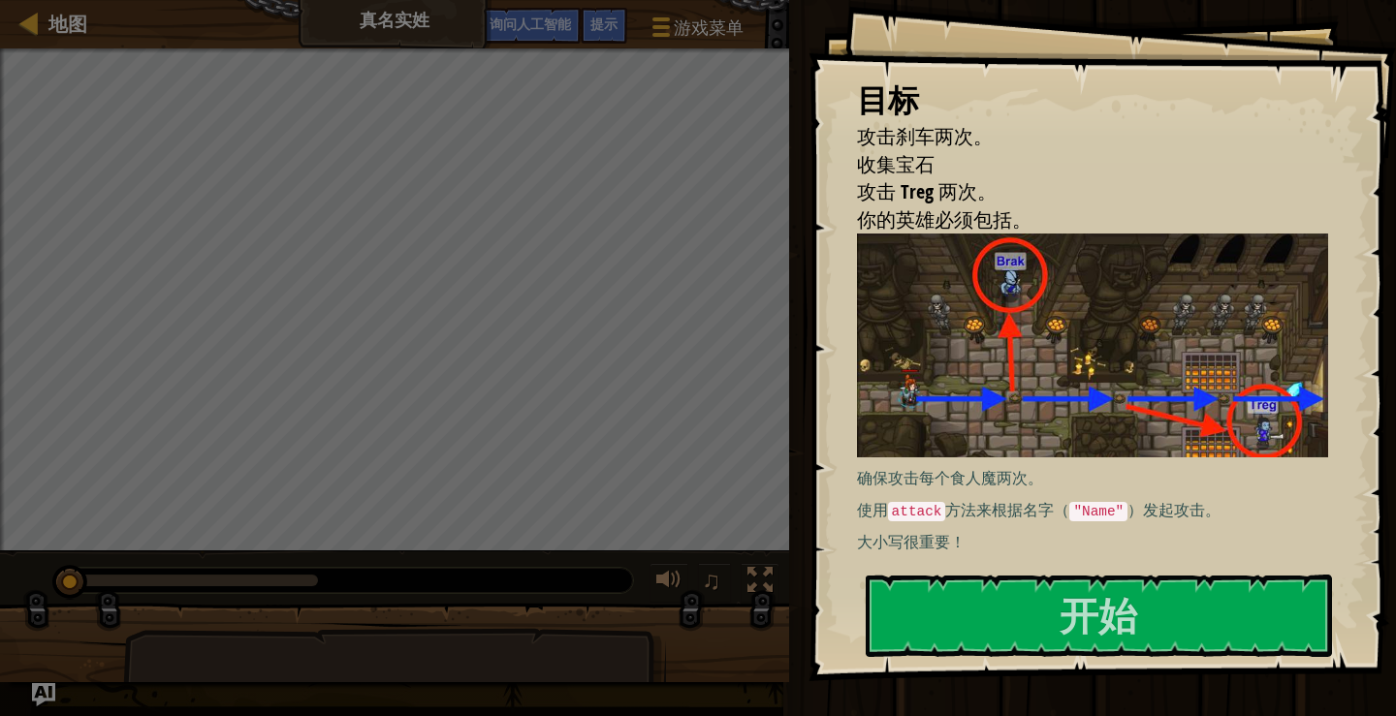
click at [926, 370] on img at bounding box center [1100, 346] width 487 height 224
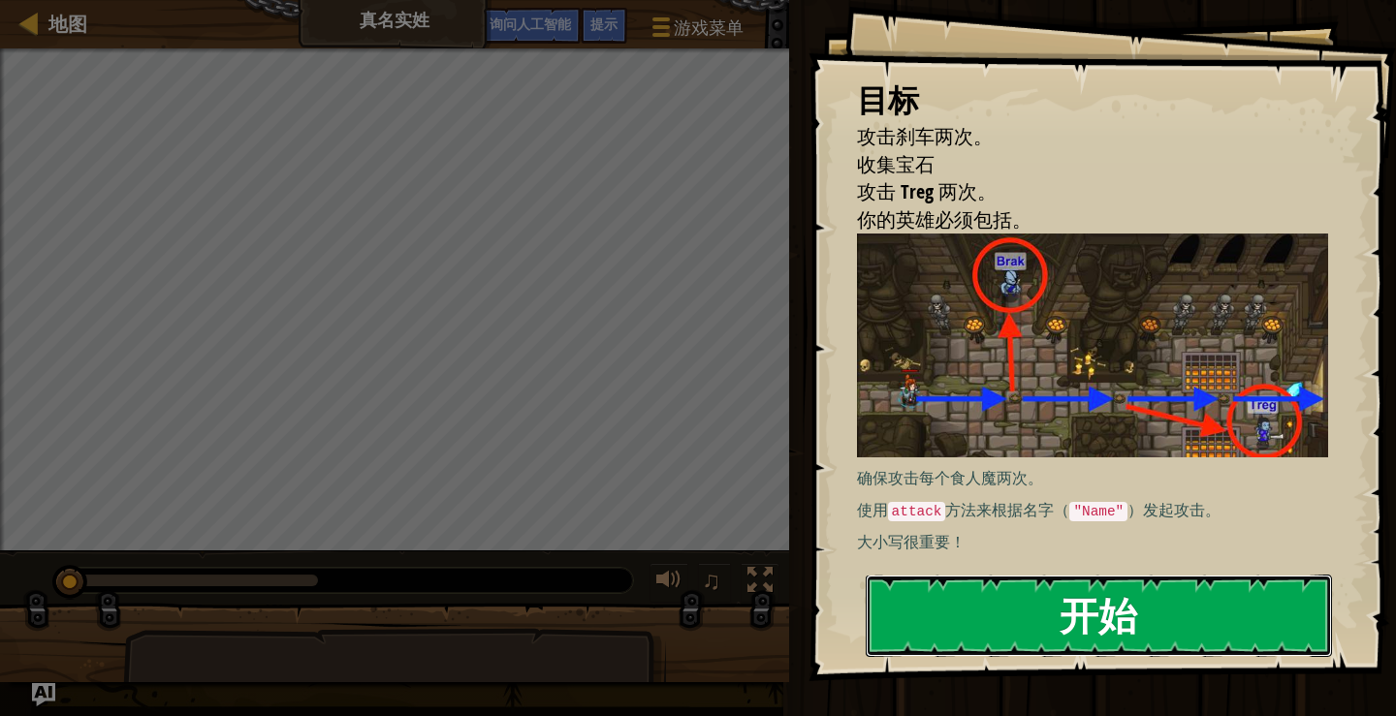
click at [1006, 609] on button "开始" at bounding box center [1098, 615] width 466 height 81
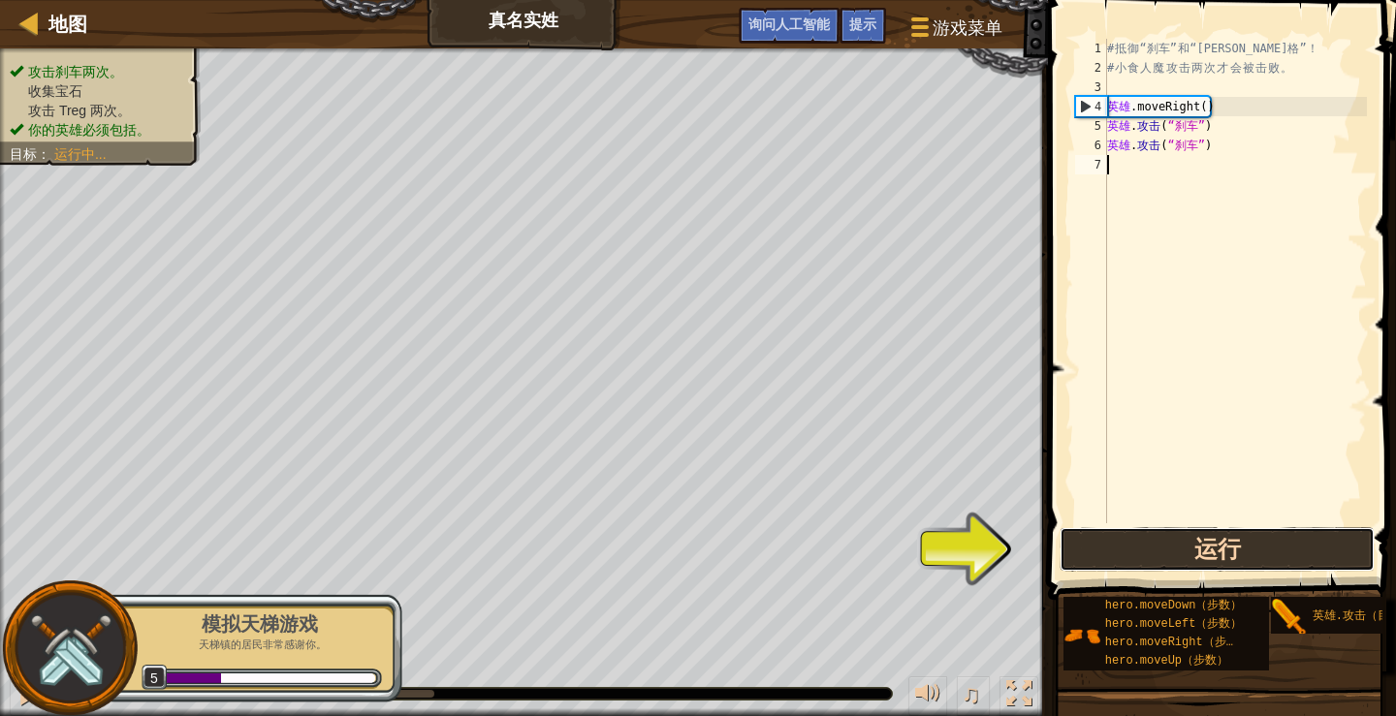
click at [1154, 550] on button "运行" at bounding box center [1216, 549] width 315 height 45
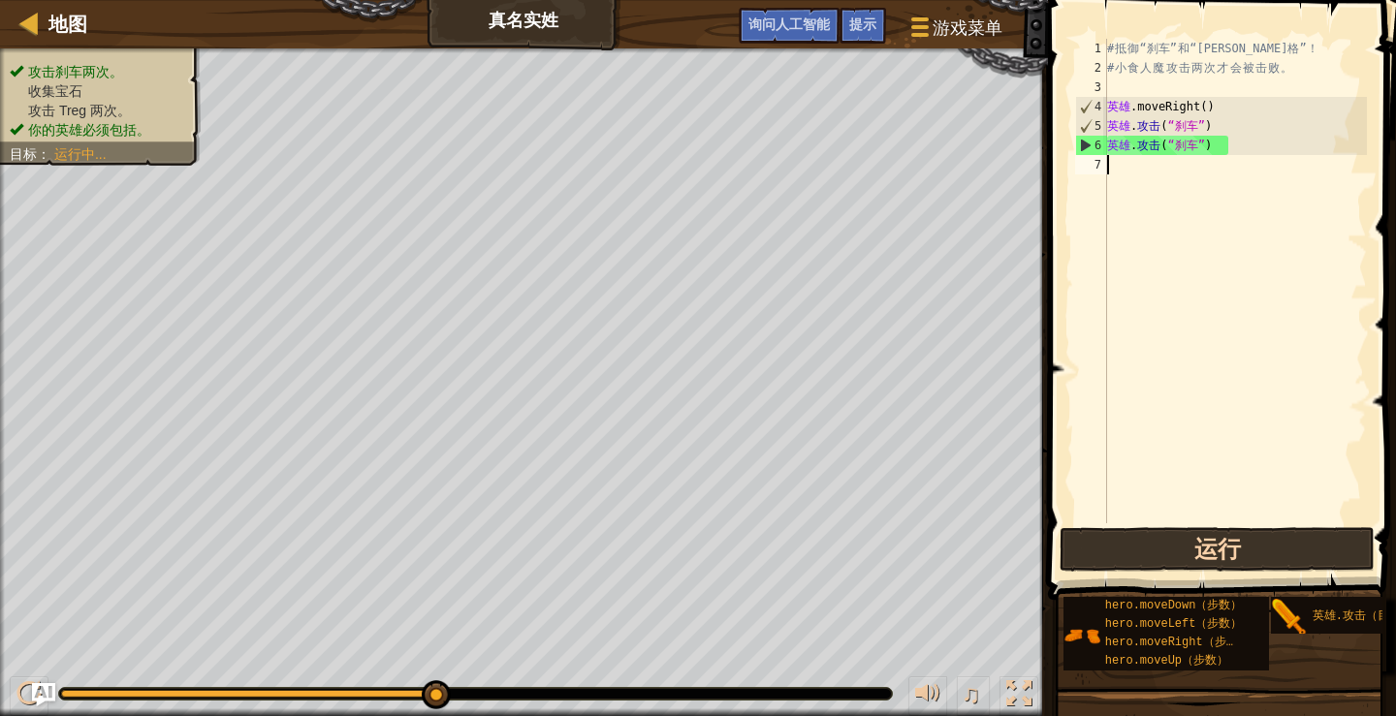
type textarea "M"
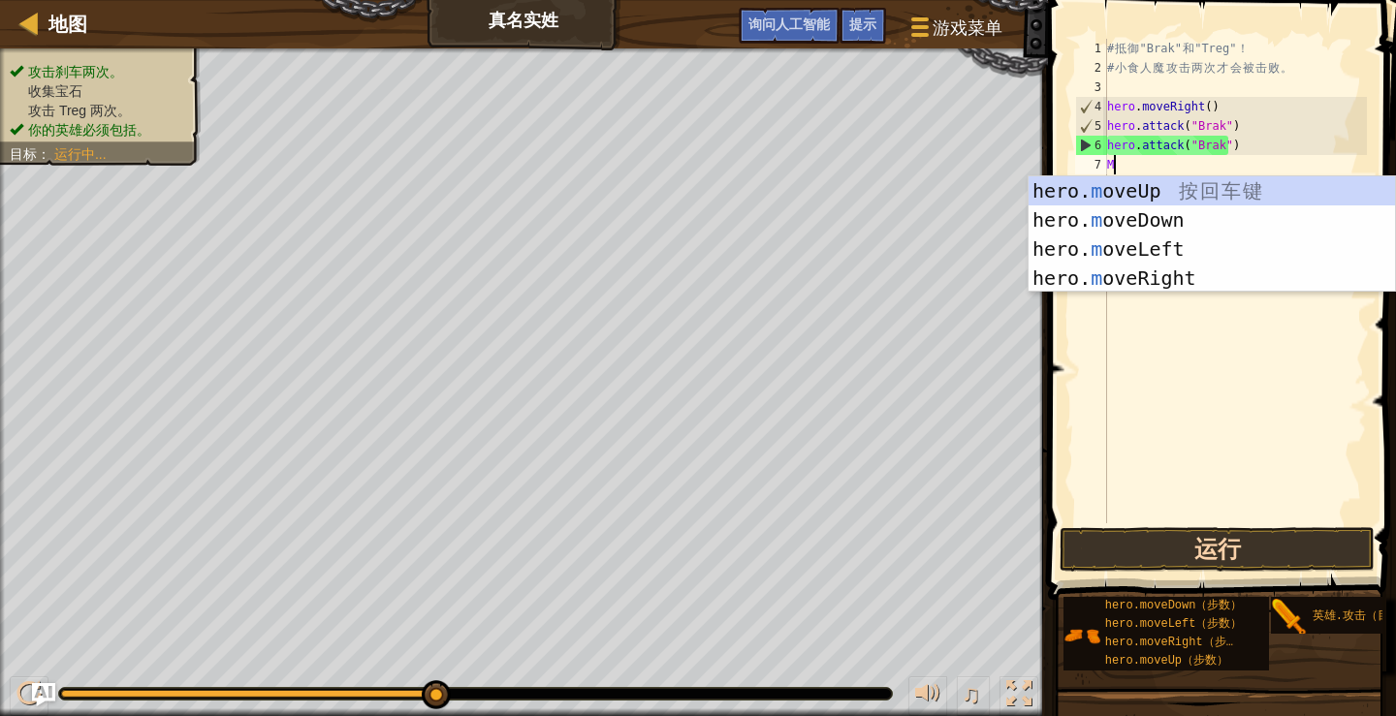
scroll to position [9, 0]
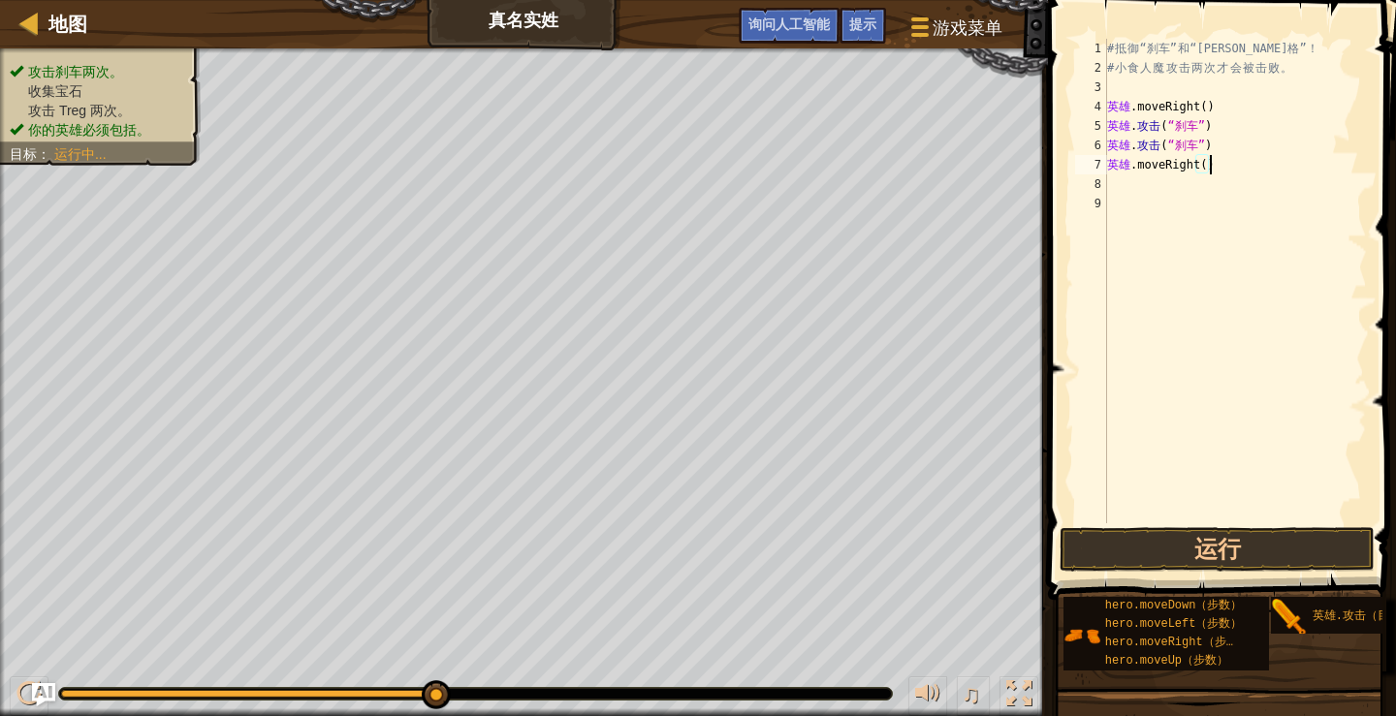
click at [1208, 167] on div "# 抵 御 “刹车” 和 “特雷格” ！ # 小 食 人 魔 攻 击 两 次 才 会 被 击 败 。 英雄 .moveRight ( ) ​ 英雄 . 攻击 …" at bounding box center [1235, 300] width 264 height 523
type textarea "hero.moveRight(2)"
click at [1110, 183] on div "# 抵 御 “刹车” 和 “特雷格” ！ # 小 食 人 魔 攻 击 两 次 才 会 被 击 败 。 英雄 .moveRight ( ) ​ 英雄 . 攻击 …" at bounding box center [1235, 300] width 264 height 523
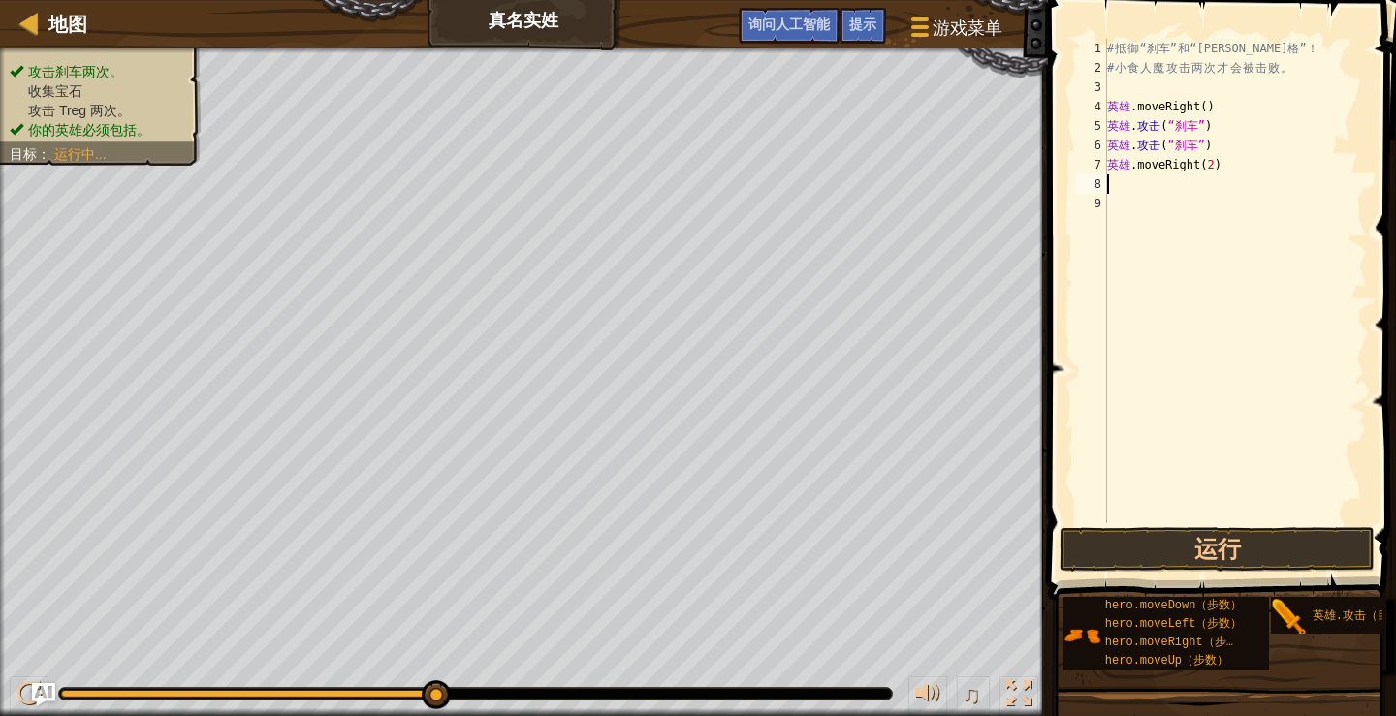
scroll to position [9, 0]
type textarea "G"
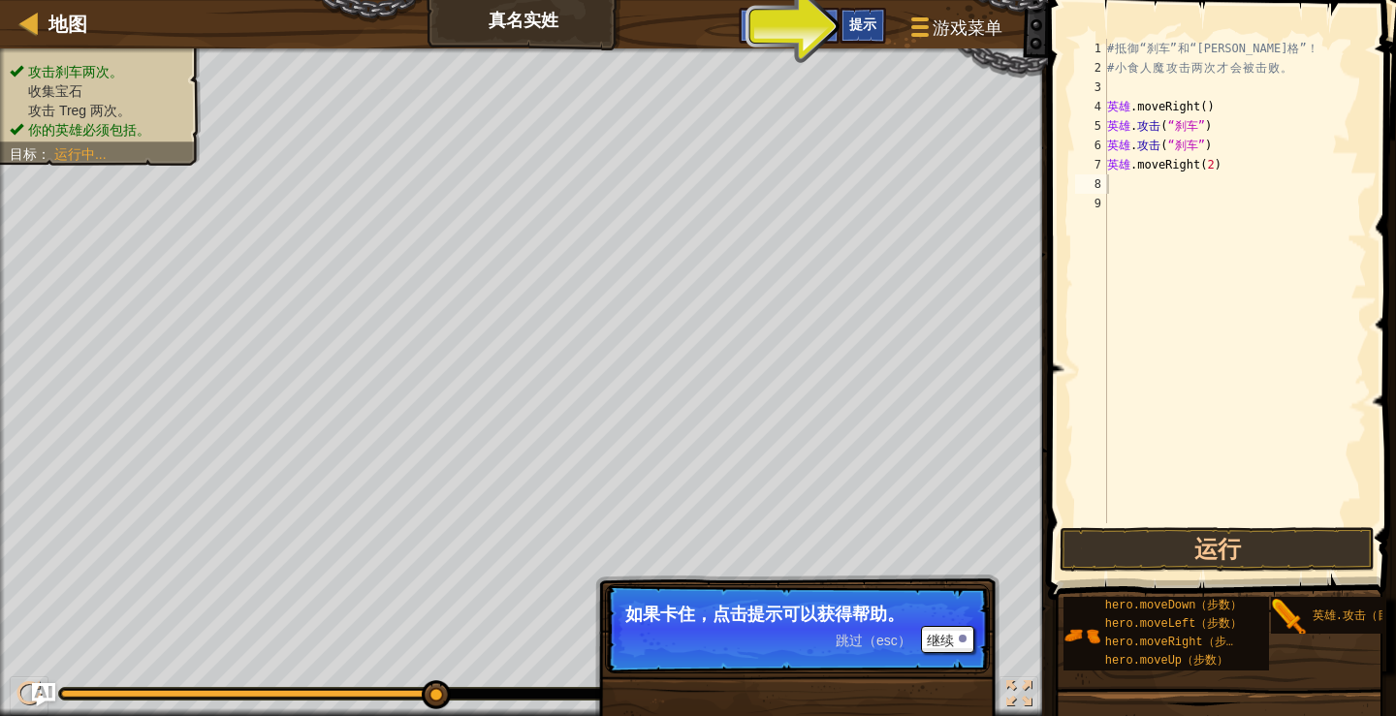
click at [874, 32] on font "提示" at bounding box center [862, 24] width 27 height 18
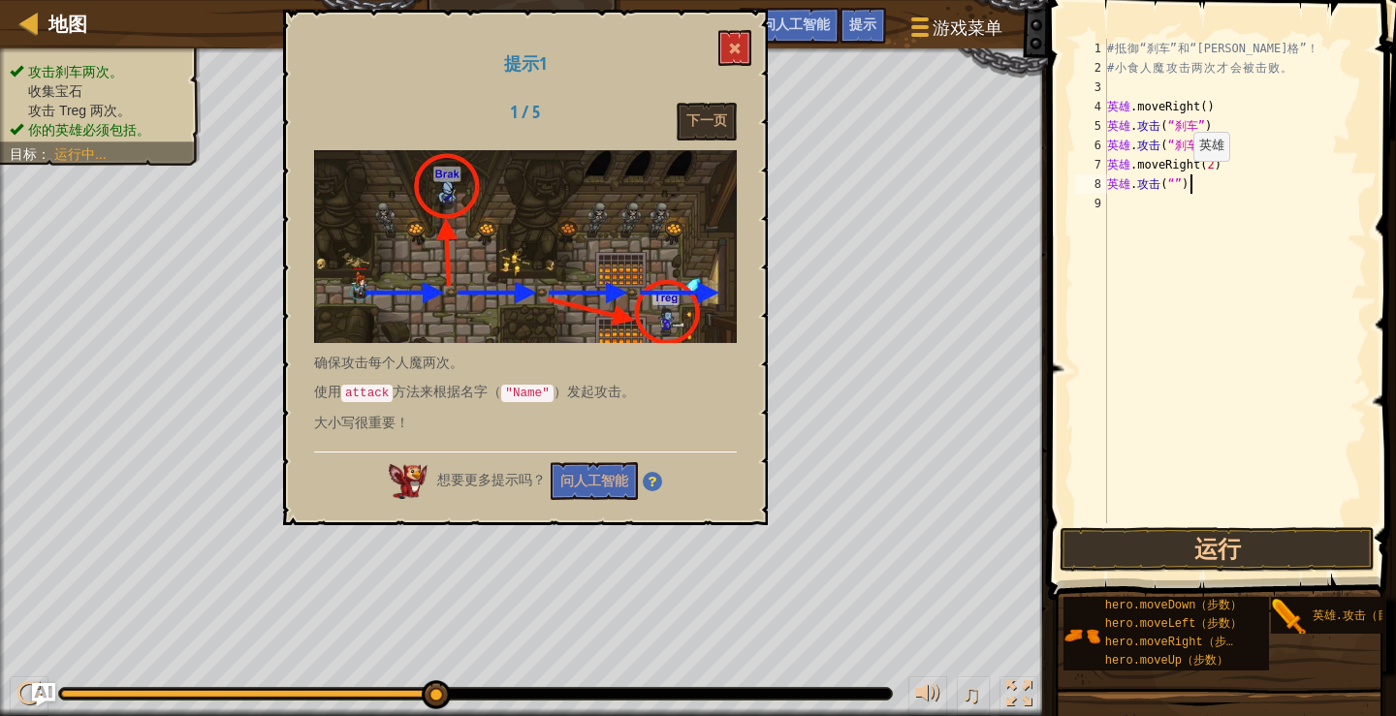
click at [1176, 180] on div "# 抵 御 “刹车” 和 “特雷格” ！ # 小 食 人 魔 攻 击 两 次 才 会 被 击 败 。 英雄 .moveRight ( ) ​ 英雄 . 攻击 …" at bounding box center [1235, 300] width 264 height 523
click at [1185, 184] on div "# 抵 御 “刹车” 和 “特雷格” ！ # 小 食 人 魔 攻 击 两 次 才 会 被 击 败 。 英雄 .moveRight ( ) ​ 英雄 . 攻击 …" at bounding box center [1235, 300] width 264 height 523
click at [1166, 184] on div "# 抵 御 “刹车” 和 “特雷格” ！ # 小 食 人 魔 攻 击 两 次 才 会 被 击 败 。 英雄 .moveRight ( ) ​ 英雄 . 攻击 …" at bounding box center [1235, 300] width 264 height 523
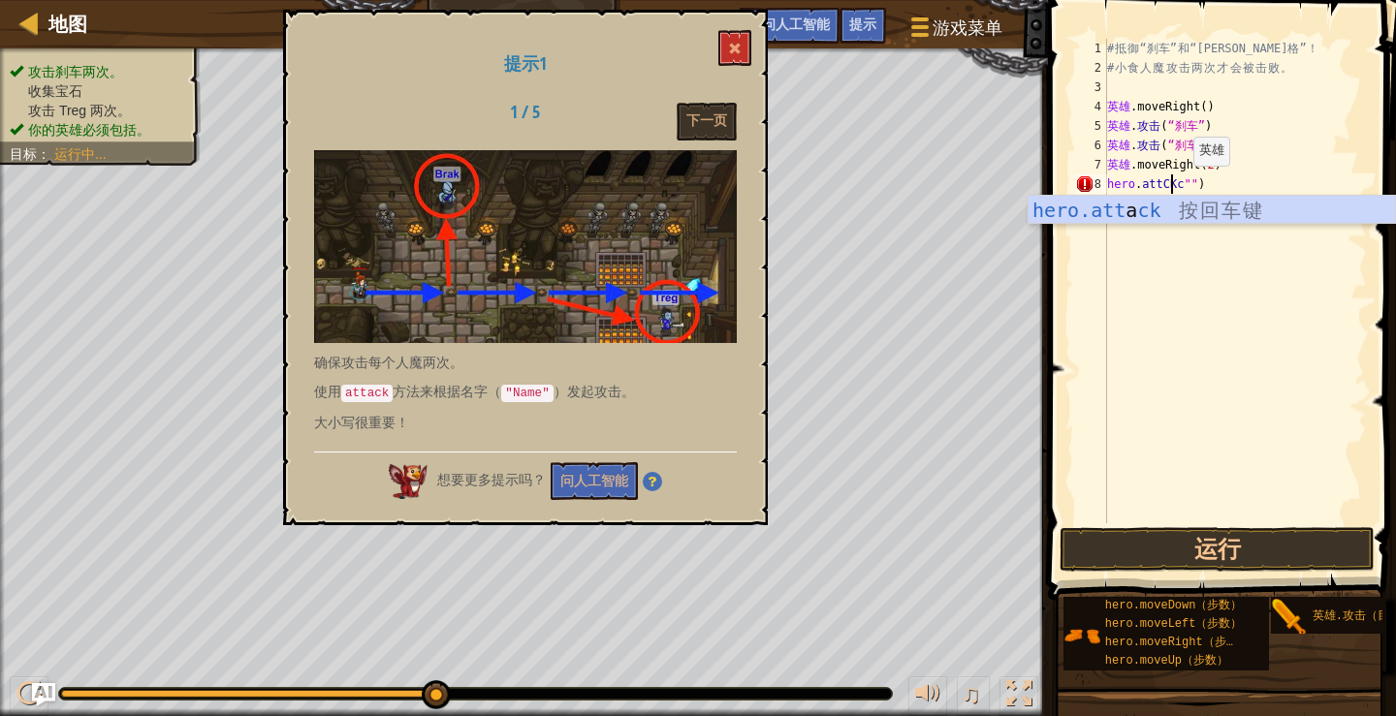
scroll to position [9, 5]
click at [1176, 211] on div "英雄 攻击 ​ 按 回 车 键" at bounding box center [1211, 239] width 366 height 87
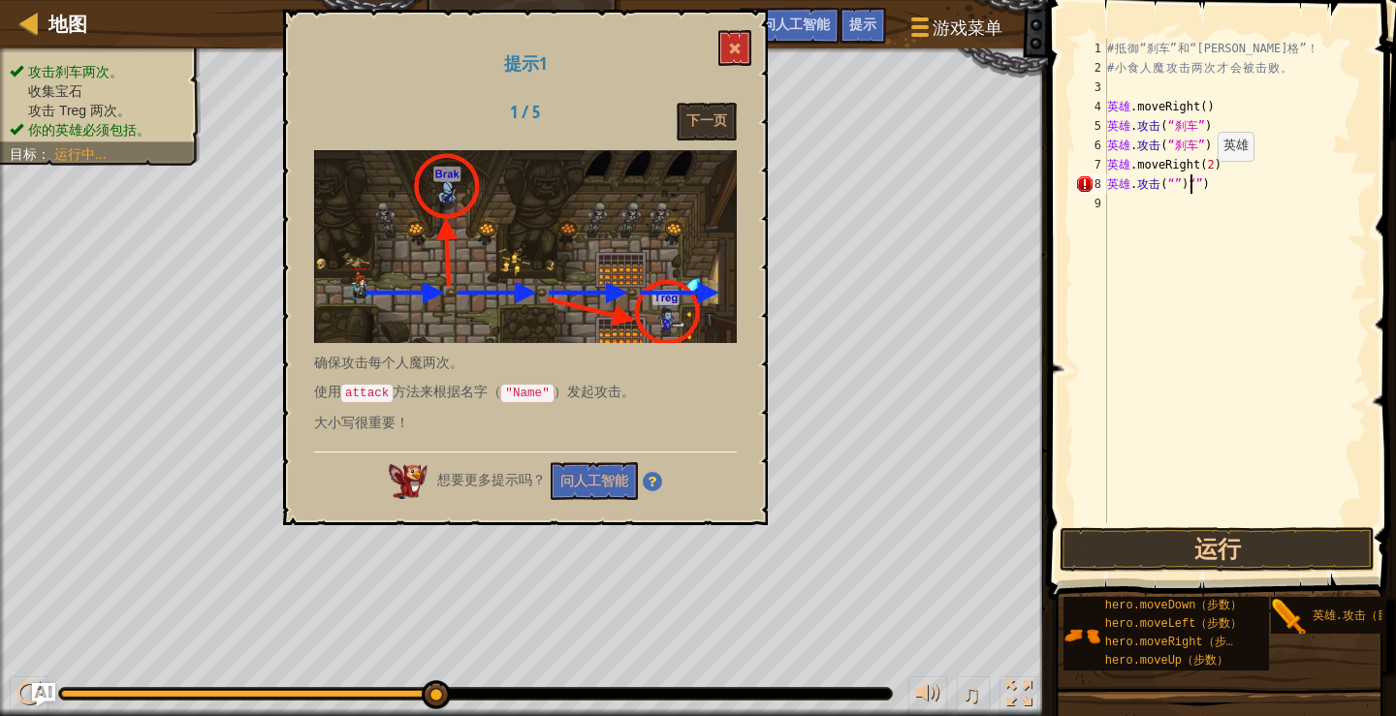
click at [1201, 180] on div "# 抵 御 “刹车” 和 “特雷格” ！ # 小 食 人 魔 攻 击 两 次 才 会 被 击 败 。 英雄 .moveRight ( ) ​ 英雄 . 攻击 …" at bounding box center [1235, 300] width 264 height 523
click at [1160, 182] on div "# 抵 御 “刹车” 和 “特雷格” ！ # 小 食 人 魔 攻 击 两 次 才 会 被 击 败 。 英雄 .moveRight ( ) ​ 英雄 . 攻击 …" at bounding box center [1235, 300] width 264 height 523
click at [1164, 182] on div "# 抵 御 “刹车” 和 “特雷格” ！ # 小 食 人 魔 攻 击 两 次 才 会 被 击 败 。 英雄 .moveRight ( ) ​ 英雄 . 攻击 …" at bounding box center [1235, 300] width 264 height 523
click at [1166, 178] on div "# 抵 御 “刹车” 和 “特雷格” ！ # 小 食 人 魔 攻 击 两 次 才 会 被 击 败 。 英雄 .moveRight ( ) ​ 英雄 . 攻击 …" at bounding box center [1235, 300] width 264 height 523
click at [1167, 182] on div "# 抵 御 “刹车” 和 “特雷格” ！ # 小 食 人 魔 攻 击 两 次 才 会 被 击 败 。 英雄 .moveRight ( ) ​ 英雄 . 攻击 …" at bounding box center [1235, 300] width 264 height 523
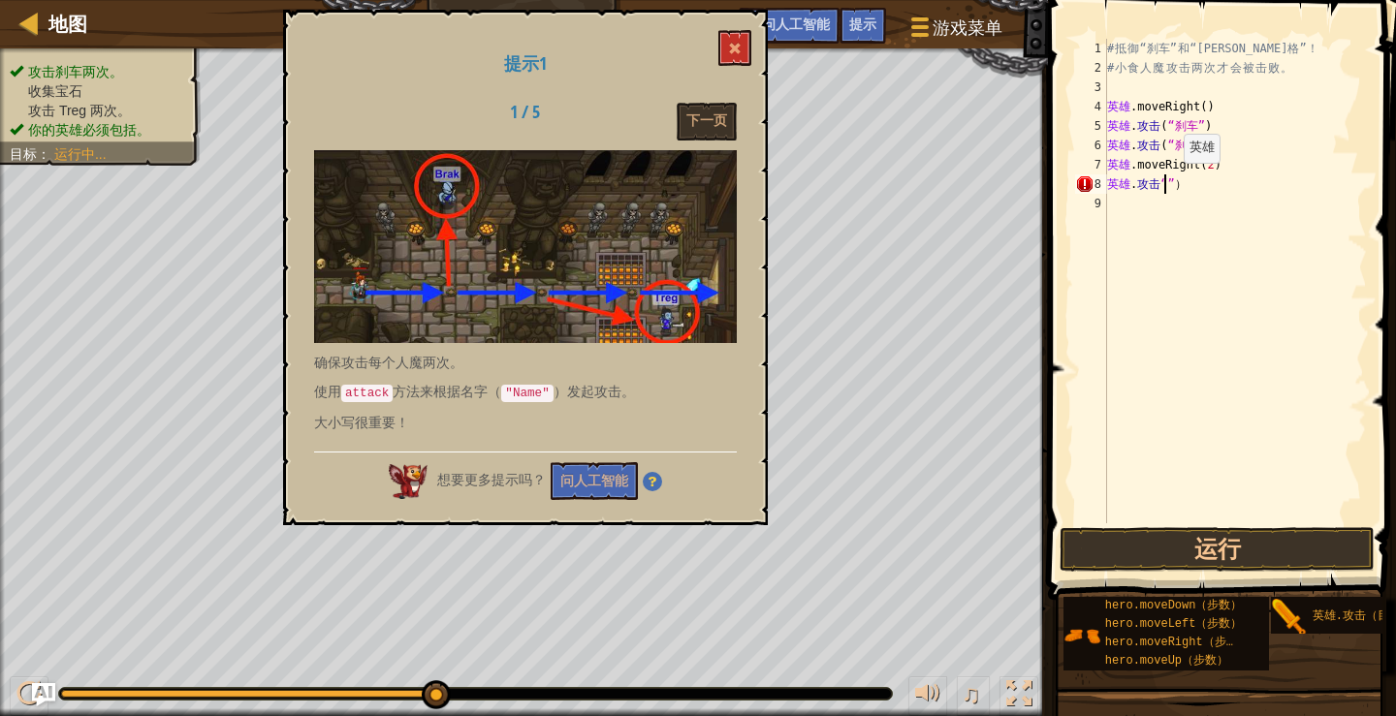
click at [1167, 182] on div "# 抵 御 “刹车” 和 “特雷格” ！ # 小 食 人 魔 攻 击 两 次 才 会 被 击 败 。 英雄 .moveRight ( ) ​ 英雄 . 攻击 …" at bounding box center [1235, 300] width 264 height 523
click at [1149, 172] on div "# 抵 御 “刹车” 和 “特雷格” ！ # 小 食 人 魔 攻 击 两 次 才 会 被 击 败 。 英雄 .moveRight ( ) ​ 英雄 . 攻击 …" at bounding box center [1235, 300] width 264 height 523
type textarea """
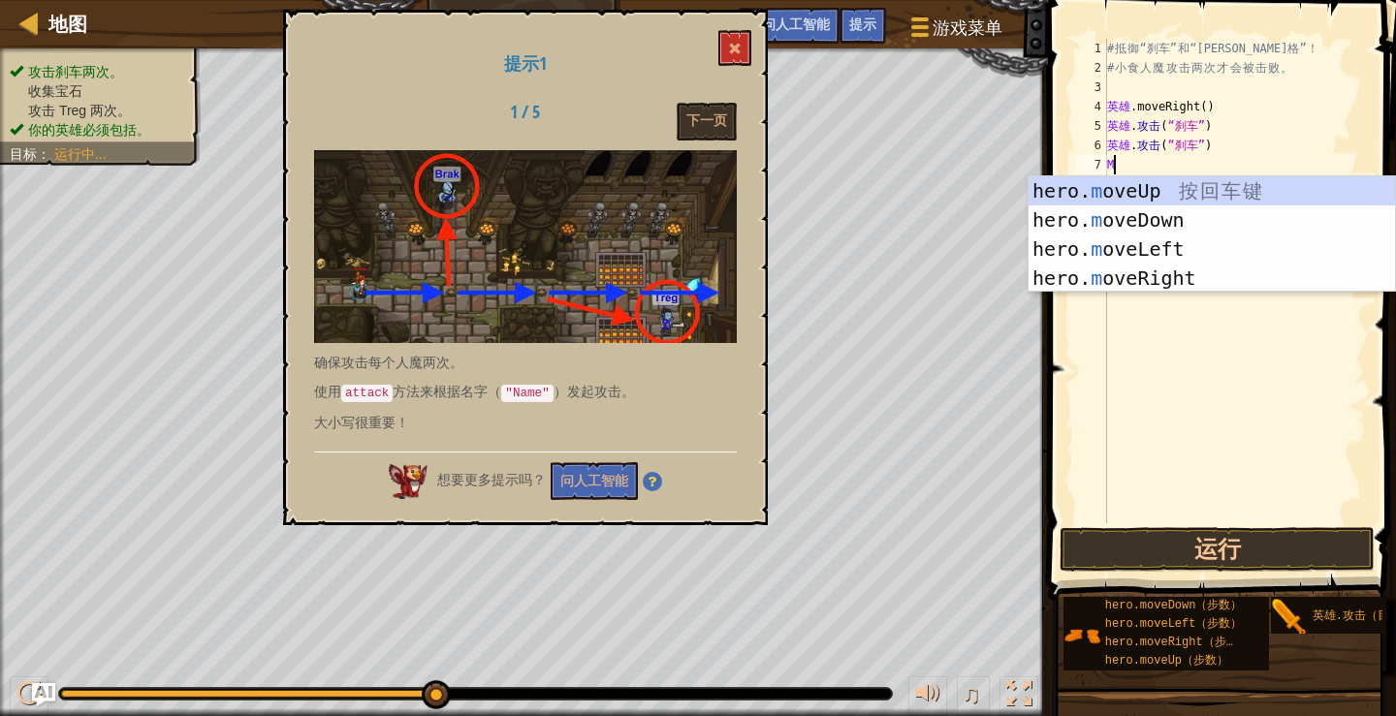
type textarea "M"
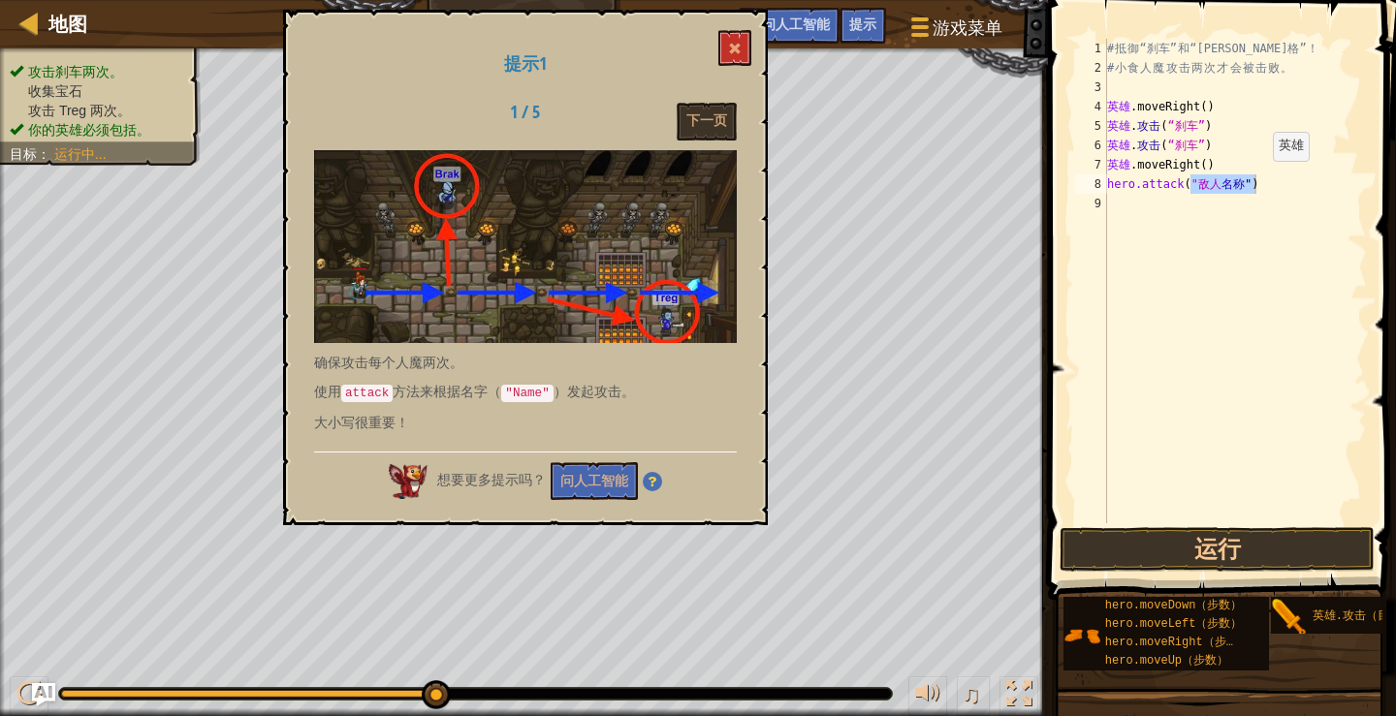
click at [1256, 180] on div "# 抵 御 “刹车” 和 “特雷格” ！ # 小 食 人 魔 攻 击 两 次 才 会 被 击 败 。 英雄 .moveRight ( ) ​ 英雄 . 攻击 …" at bounding box center [1235, 281] width 264 height 485
drag, startPoint x: 1107, startPoint y: 181, endPoint x: 1272, endPoint y: 200, distance: 166.7
click at [1272, 200] on div "# 抵 御 “刹车” 和 “特雷格” ！ # 小 食 人 魔 攻 击 两 次 才 会 被 击 败 。 英雄 .moveRight ( ) ​ 英雄 . 攻击 …" at bounding box center [1235, 300] width 264 height 523
type textarea "hero.attack("Enemy NameTreg")"
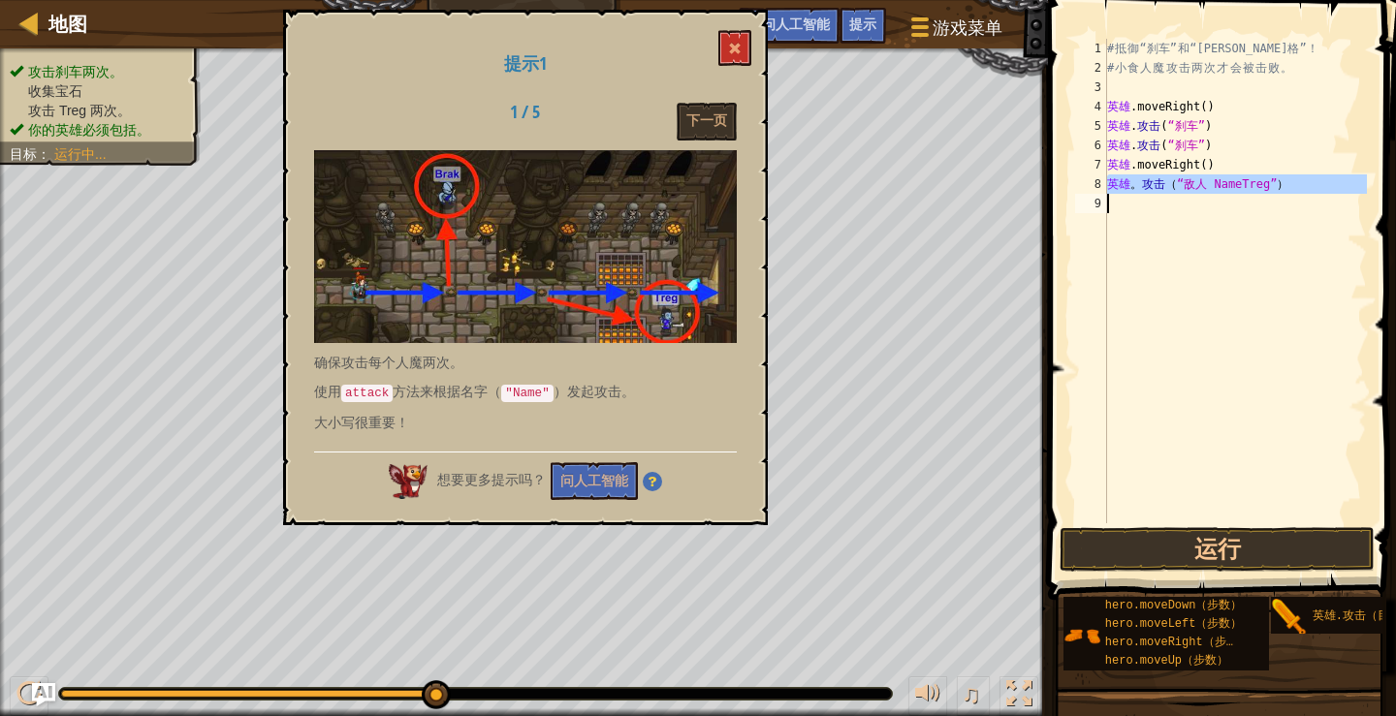
paste textarea
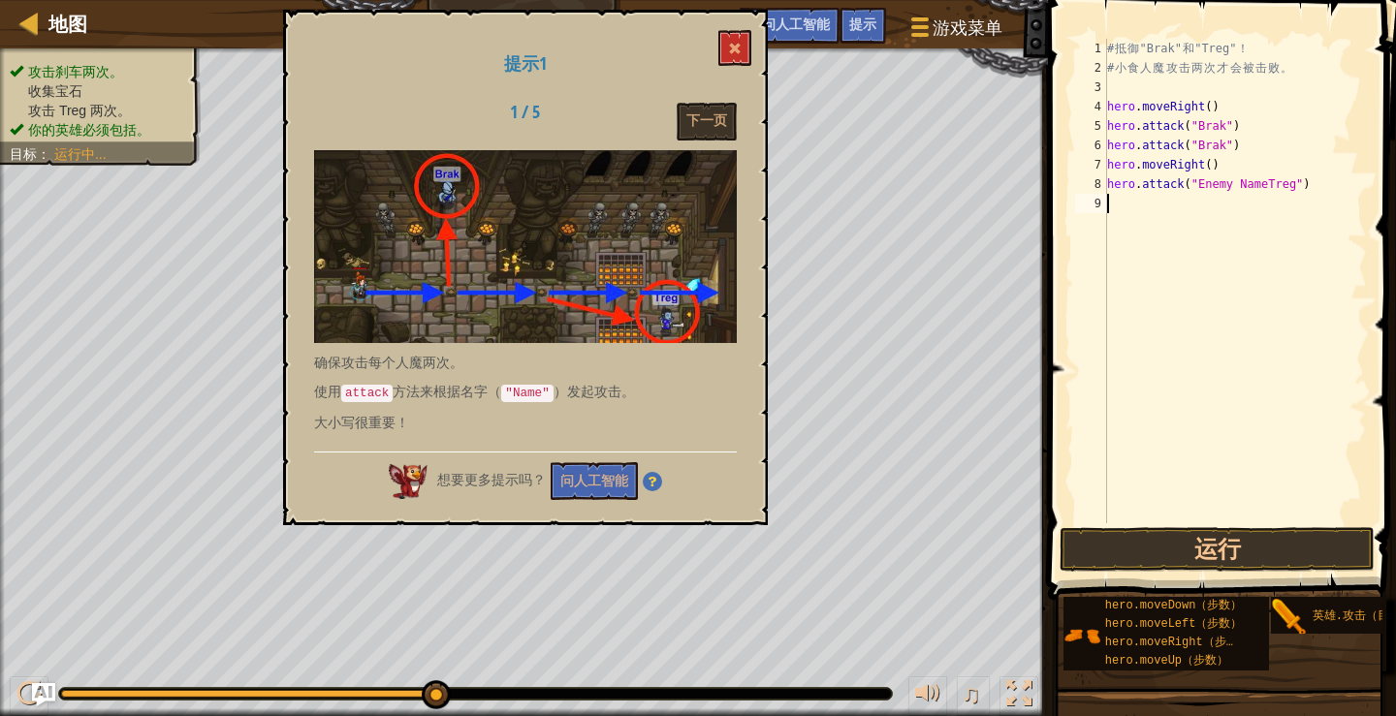
scroll to position [9, 0]
click at [1238, 182] on div "# 抵 御 “刹车” 和 “特雷格” ！ # 小 食 人 魔 攻 击 两 次 才 会 被 击 败 。 英雄 .moveRight ( ) ​ 英雄 . 攻击 …" at bounding box center [1235, 300] width 264 height 523
click at [1187, 187] on div "# 抵 御 “刹车” 和 “特雷格” ！ # 小 食 人 魔 攻 击 两 次 才 会 被 击 败 。 英雄 .moveRight ( ) ​ 英雄 . 攻击 …" at bounding box center [1235, 300] width 264 height 523
click at [1186, 185] on div "# 抵 御 “刹车” 和 “特雷格” ！ # 小 食 人 魔 攻 击 两 次 才 会 被 击 败 。 英雄 .moveRight ( ) ​ 英雄 . 攻击 …" at bounding box center [1235, 300] width 264 height 523
click at [1187, 185] on div "# 抵 御 “刹车” 和 “特雷格” ！ # 小 食 人 魔 攻 击 两 次 才 会 被 击 败 。 英雄 .moveRight ( ) ​ 英雄 . 攻击 …" at bounding box center [1235, 300] width 264 height 523
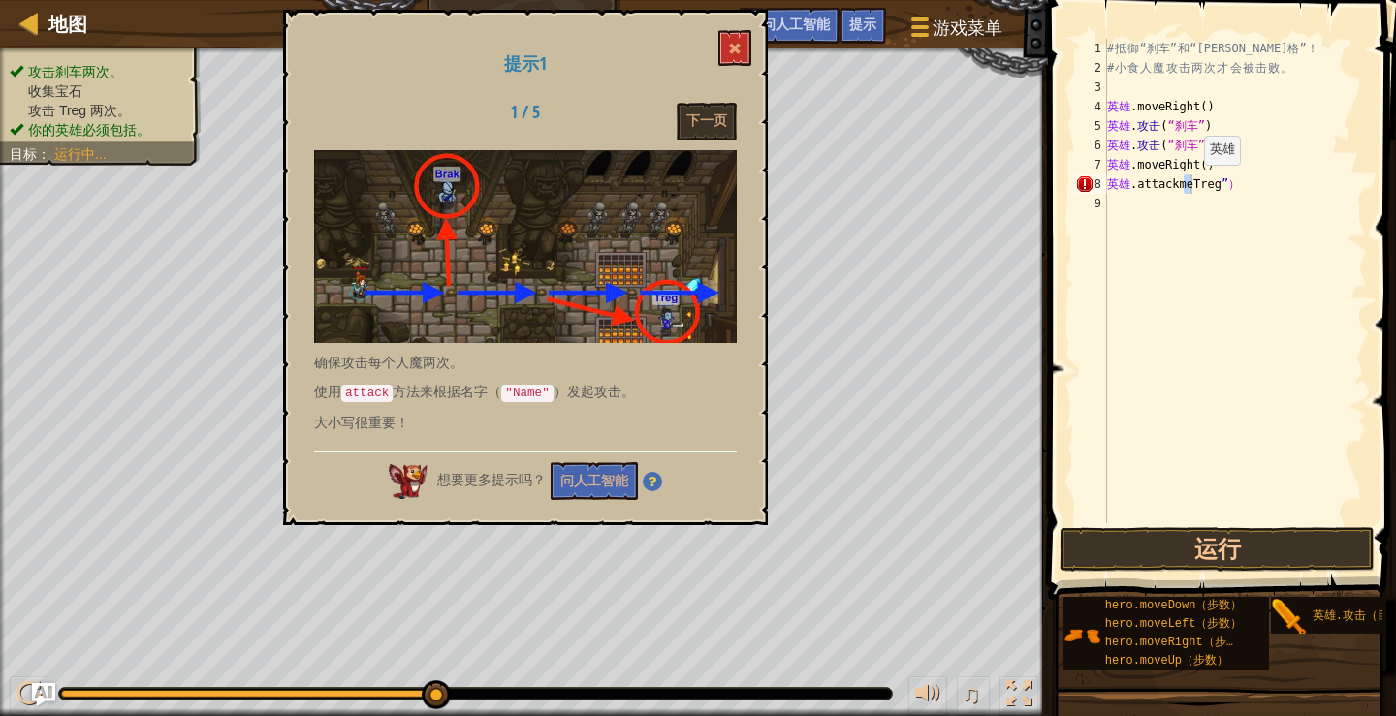
click at [1187, 184] on div "# 抵 御 “刹车” 和 “特雷格” ！ # 小 食 人 魔 攻 击 两 次 才 会 被 击 败 。 英雄 .moveRight ( ) ​ 英雄 . 攻击 …" at bounding box center [1235, 281] width 264 height 485
click at [1184, 183] on div "# 抵 御 “刹车” 和 “特雷格” ！ # 小 食 人 魔 攻 击 两 次 才 会 被 击 败 。 英雄 .moveRight ( ) ​ 英雄 . 攻击 …" at bounding box center [1235, 300] width 264 height 523
click at [1181, 190] on div "# 抵 御 “刹车” 和 “特雷格” ！ # 小 食 人 魔 攻 击 两 次 才 会 被 击 败 。 英雄 .moveRight ( ) ​ 英雄 . 攻击 …" at bounding box center [1235, 300] width 264 height 523
click at [1157, 186] on div "# 抵 御 “刹车” 和 “特雷格” ！ # 小 食 人 魔 攻 击 两 次 才 会 被 击 败 。 英雄 .moveRight ( ) ​ 英雄 . 攻击 …" at bounding box center [1235, 300] width 264 height 523
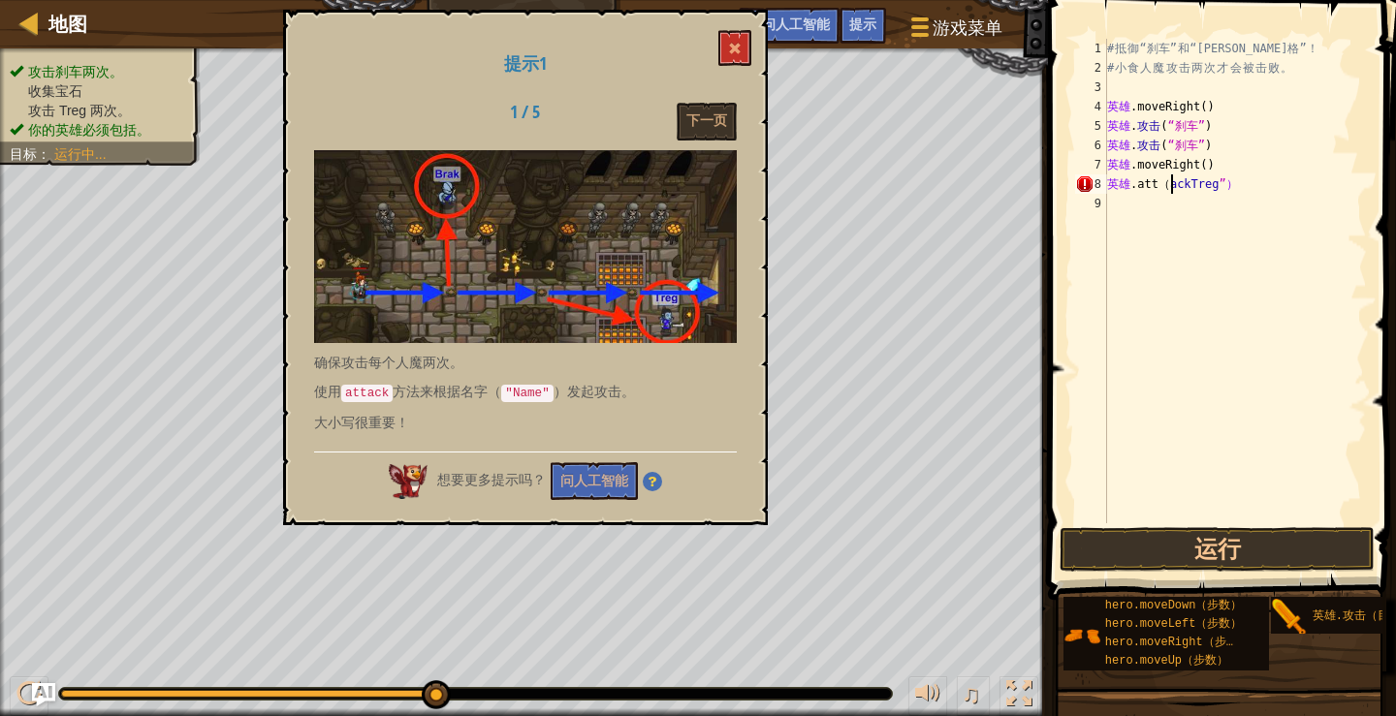
click at [1173, 185] on div "# 抵 御 “刹车” 和 “特雷格” ！ # 小 食 人 魔 攻 击 两 次 才 会 被 击 败 。 英雄 .moveRight ( ) ​ 英雄 . 攻击 …" at bounding box center [1235, 300] width 264 height 523
click at [1173, 183] on div "# 抵 御 “刹车” 和 “特雷格” ！ # 小 食 人 魔 攻 击 两 次 才 会 被 击 败 。 英雄 .moveRight ( ) ​ 英雄 . 攻击 …" at bounding box center [1235, 300] width 264 height 523
click at [1172, 185] on div "# 抵 御 “刹车” 和 “特雷格” ！ # 小 食 人 魔 攻 击 两 次 才 会 被 击 败 。 英雄 .moveRight ( ) ​ 英雄 . 攻击 …" at bounding box center [1235, 300] width 264 height 523
click at [1169, 185] on div "# 抵 御 “刹车” 和 “特雷格” ！ # 小 食 人 魔 攻 击 两 次 才 会 被 击 败 。 英雄 .moveRight ( ) ​ 英雄 . 攻击 …" at bounding box center [1235, 300] width 264 height 523
click at [1154, 187] on div "# 抵 御 “刹车” 和 “特雷格” ！ # 小 食 人 魔 攻 击 两 次 才 会 被 击 败 。 英雄 .moveRight ( ) ​ 英雄 . 攻击 …" at bounding box center [1235, 300] width 264 height 523
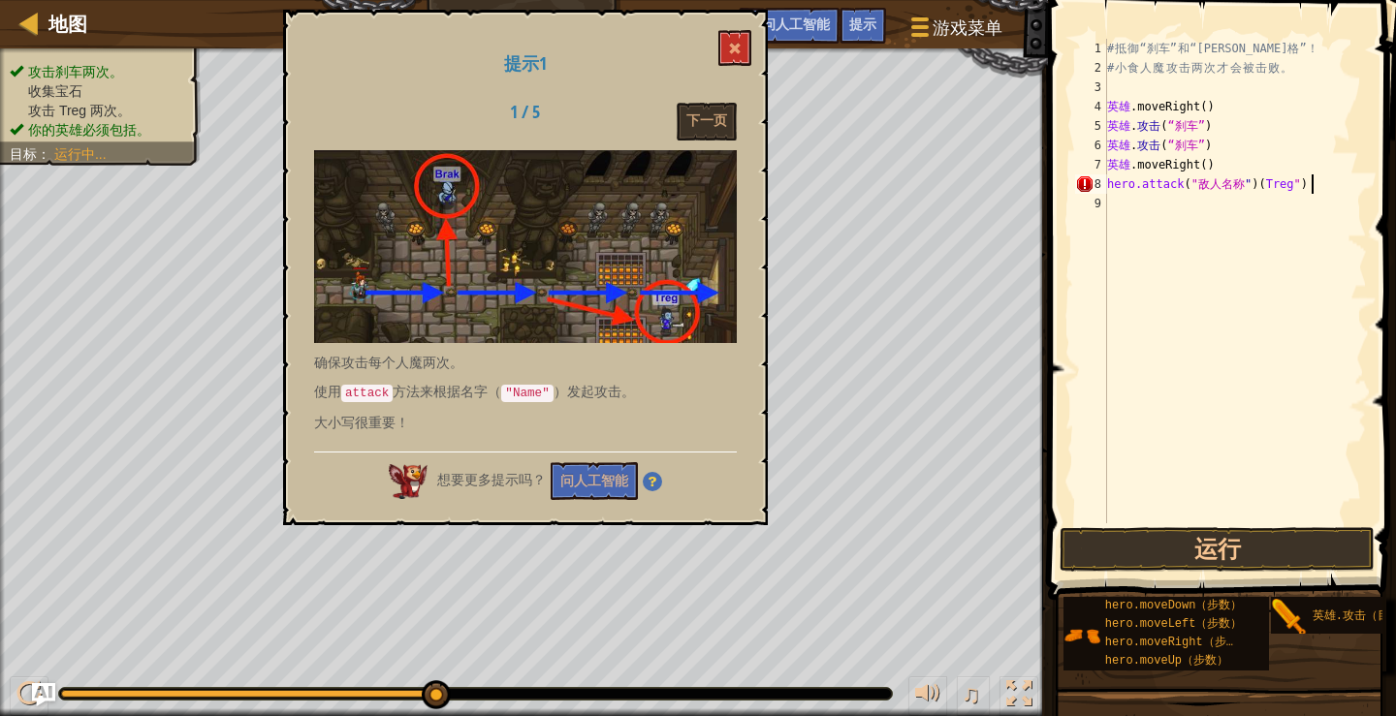
click at [1345, 186] on div "# 抵 御 “刹车” 和 “特雷格” ！ # 小 食 人 魔 攻 击 两 次 才 会 被 击 败 。 英雄 .moveRight ( ) ​ 英雄 . 攻击 …" at bounding box center [1235, 300] width 264 height 523
click at [1344, 185] on div "# 抵 御 “刹车” 和 “特雷格” ！ # 小 食 人 魔 攻 击 两 次 才 会 被 击 败 。 英雄 .moveRight ( ) ​ 英雄 . 攻击 …" at bounding box center [1235, 300] width 264 height 523
click at [1343, 185] on div "# 抵 御 “刹车” 和 “特雷格” ！ # 小 食 人 魔 攻 击 两 次 才 会 被 击 败 。 英雄 .moveRight ( ) ​ 英雄 . 攻击 …" at bounding box center [1235, 300] width 264 height 523
click at [1342, 184] on div "# 抵 御 “刹车” 和 “特雷格” ！ # 小 食 人 魔 攻 击 两 次 才 会 被 击 败 。 英雄 .moveRight ( ) ​ 英雄 . 攻击 …" at bounding box center [1235, 300] width 264 height 523
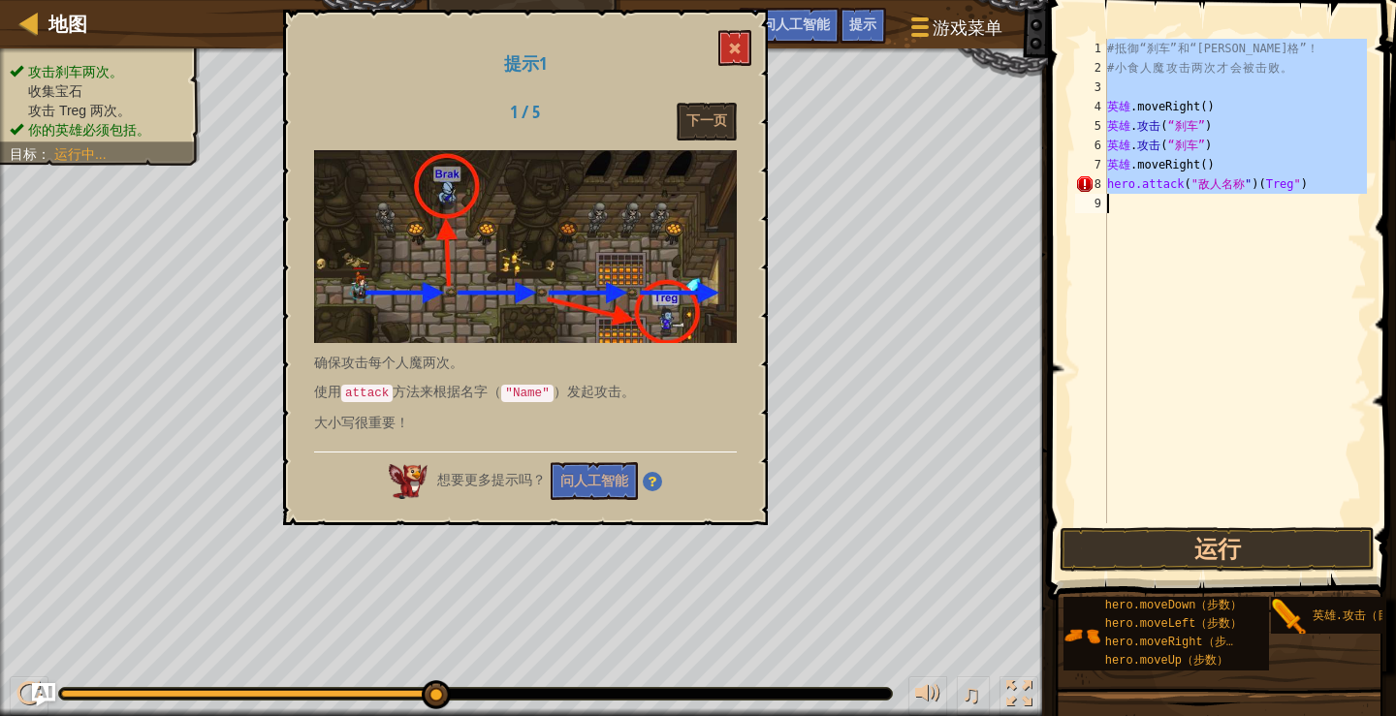
click at [1336, 186] on div "# 抵 御 “刹车” 和 “特雷格” ！ # 小 食 人 魔 攻 击 两 次 才 会 被 击 败 。 英雄 .moveRight ( ) ​ 英雄 . 攻击 …" at bounding box center [1235, 281] width 264 height 485
type textarea "hero.attack("Enemy Name")(Treg")"
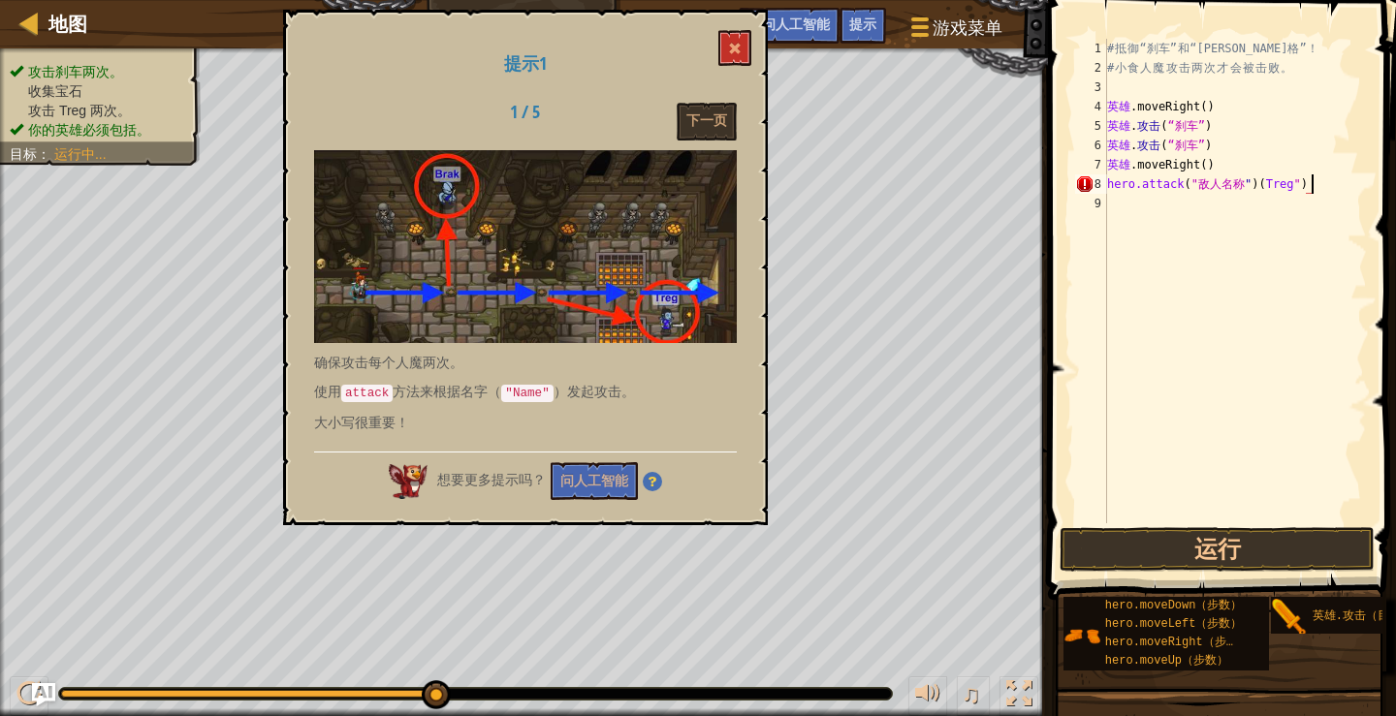
click at [1336, 186] on div "# 抵 御 “刹车” 和 “特雷格” ！ # 小 食 人 魔 攻 击 两 次 才 会 被 击 败 。 英雄 .moveRight ( ) ​ 英雄 . 攻击 …" at bounding box center [1235, 300] width 264 height 523
type textarea "hero.attack("Enemy Name")(Treg")"
type textarea "hero.attack("Enemy Name")")"
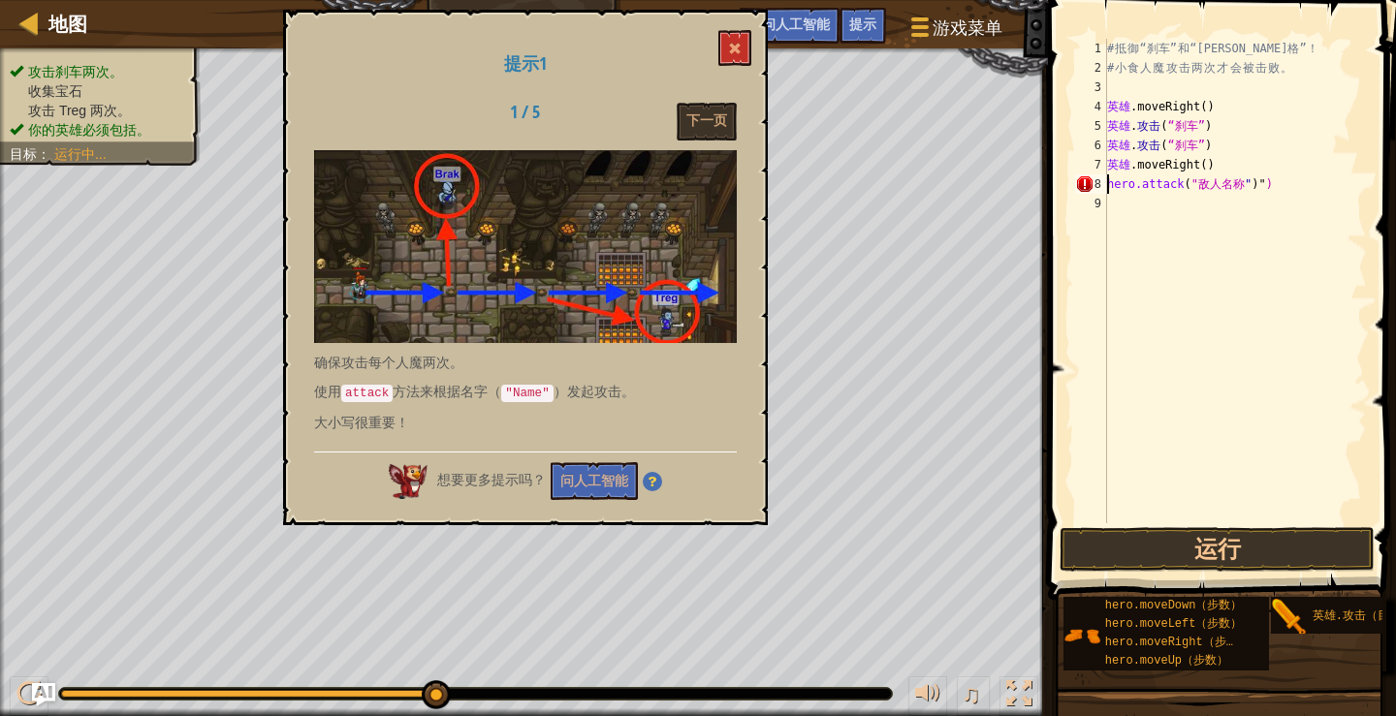
type textarea "hero.attack("Enemy Name")")"
click at [1327, 174] on div "# 抵 御 “刹车” 和 “特雷格” ！ # 小 食 人 魔 攻 击 两 次 才 会 被 击 败 。 英雄 .moveRight ( ) ​ 英雄 . 攻击 …" at bounding box center [1235, 300] width 264 height 523
click at [1307, 179] on div "# 抵 御 “刹车” 和 “特雷格” ！ # 小 食 人 魔 攻 击 两 次 才 会 被 击 败 。 英雄 .moveRight ( ) ​ 英雄 . 攻击 …" at bounding box center [1235, 300] width 264 height 523
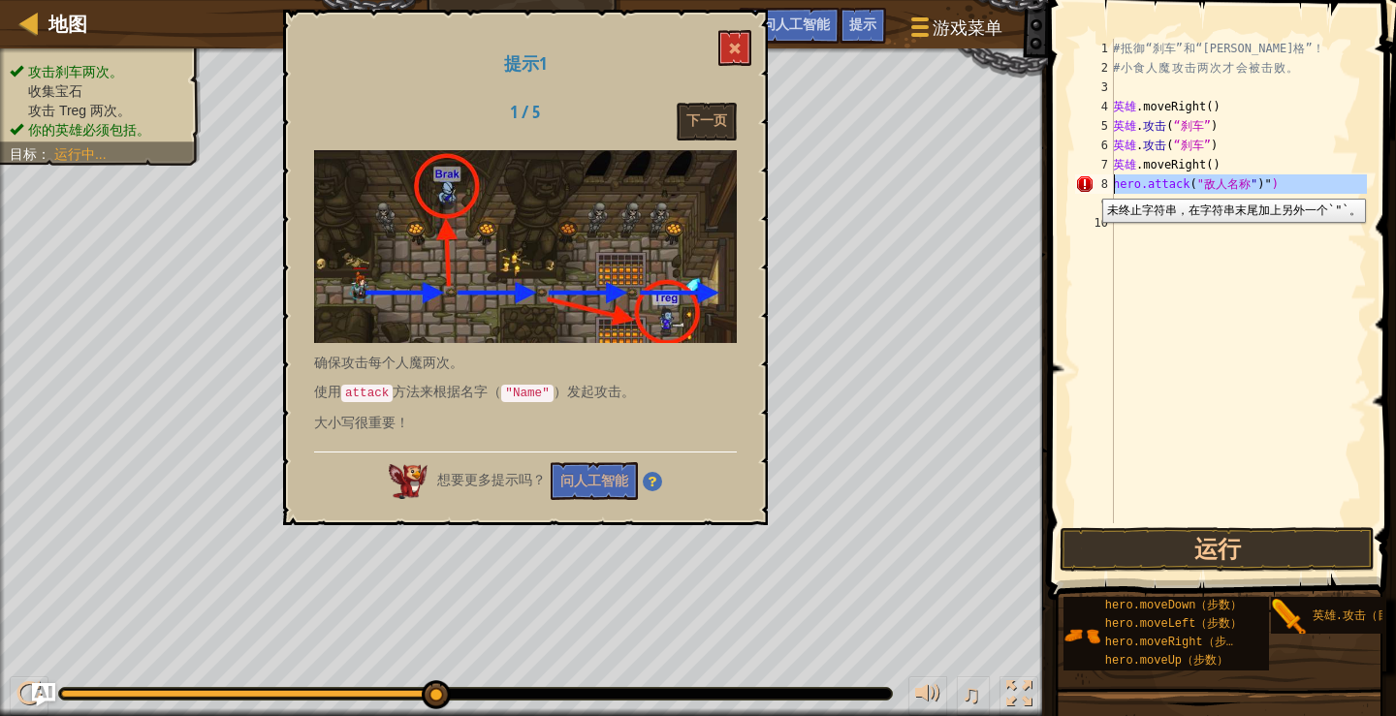
click at [1087, 184] on div "8" at bounding box center [1094, 183] width 39 height 19
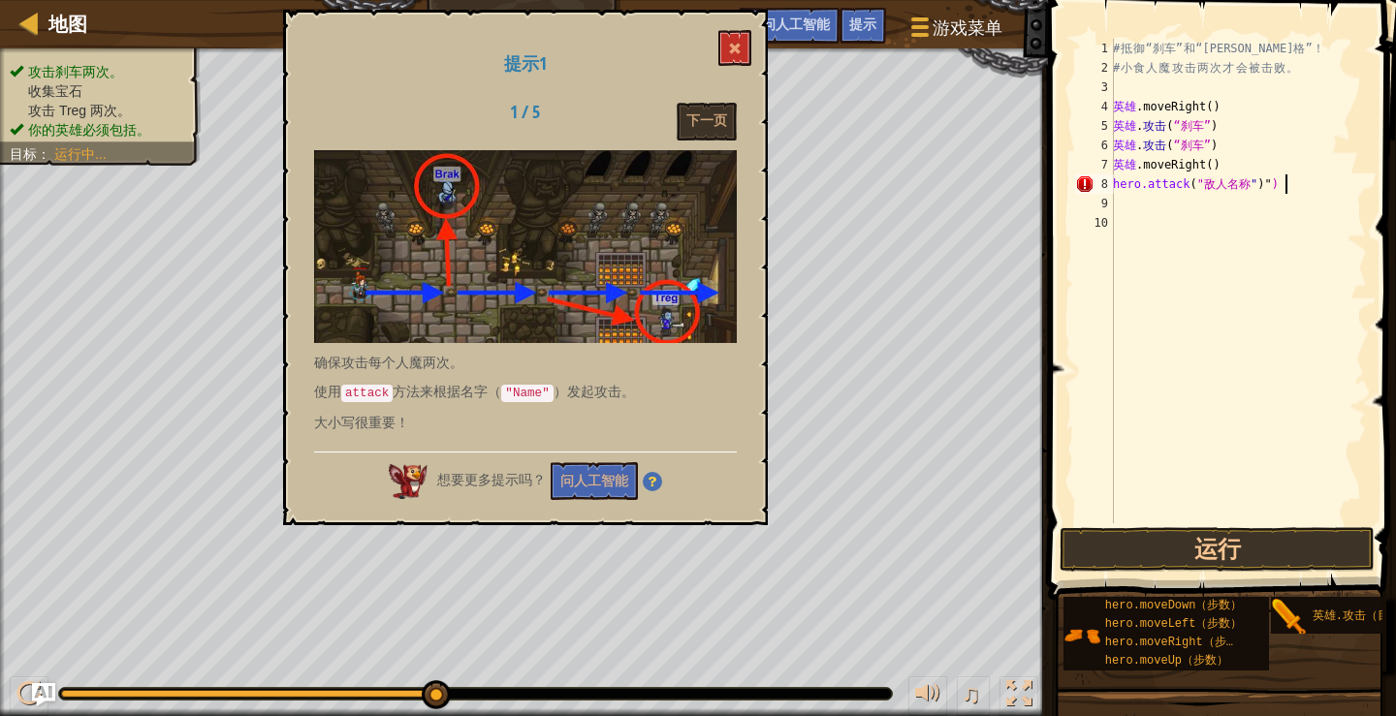
click at [1297, 185] on div "# 抵 御 “刹车” 和 “特雷格” ！ # 小 食 人 魔 攻 击 两 次 才 会 被 击 败 。 英雄 .moveRight ( ) ​ 英雄 . 攻击 …" at bounding box center [1238, 300] width 258 height 523
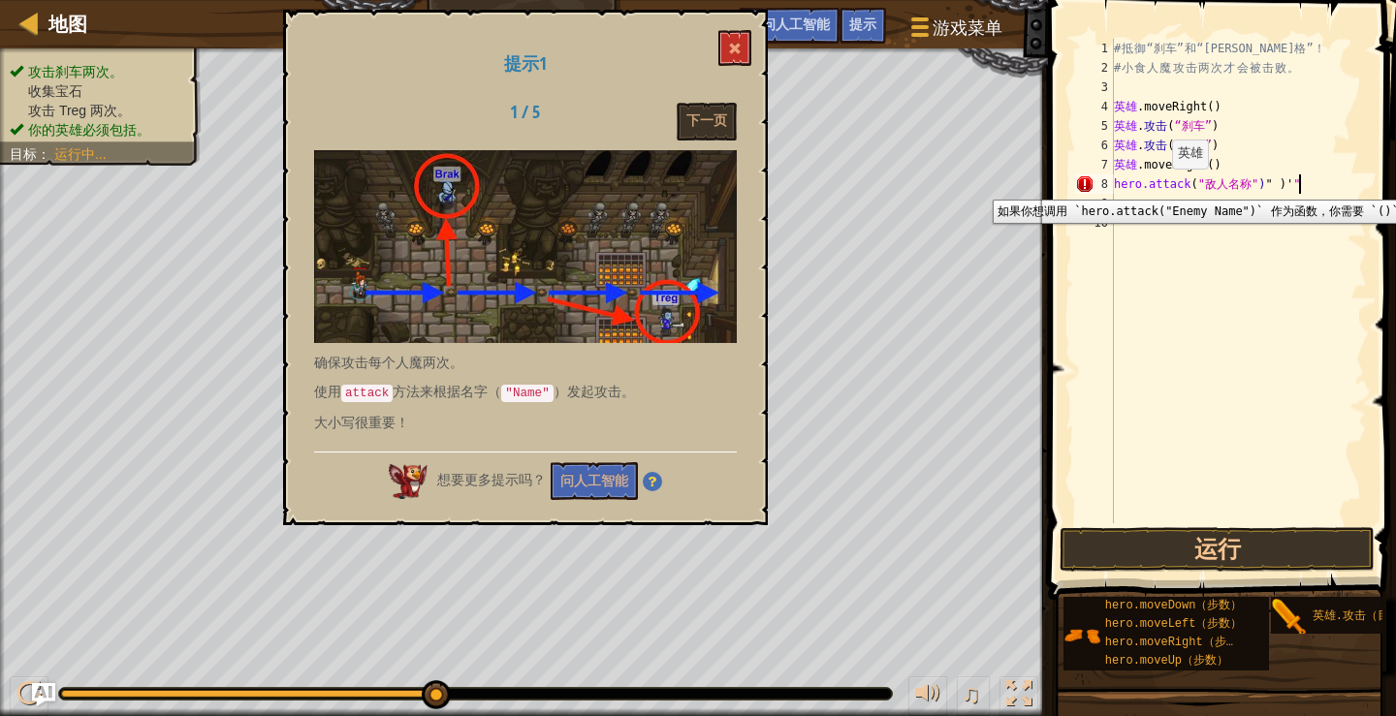
click at [1082, 185] on div "8" at bounding box center [1094, 183] width 39 height 19
type textarea "hero.attack("Enemy Name")")'""
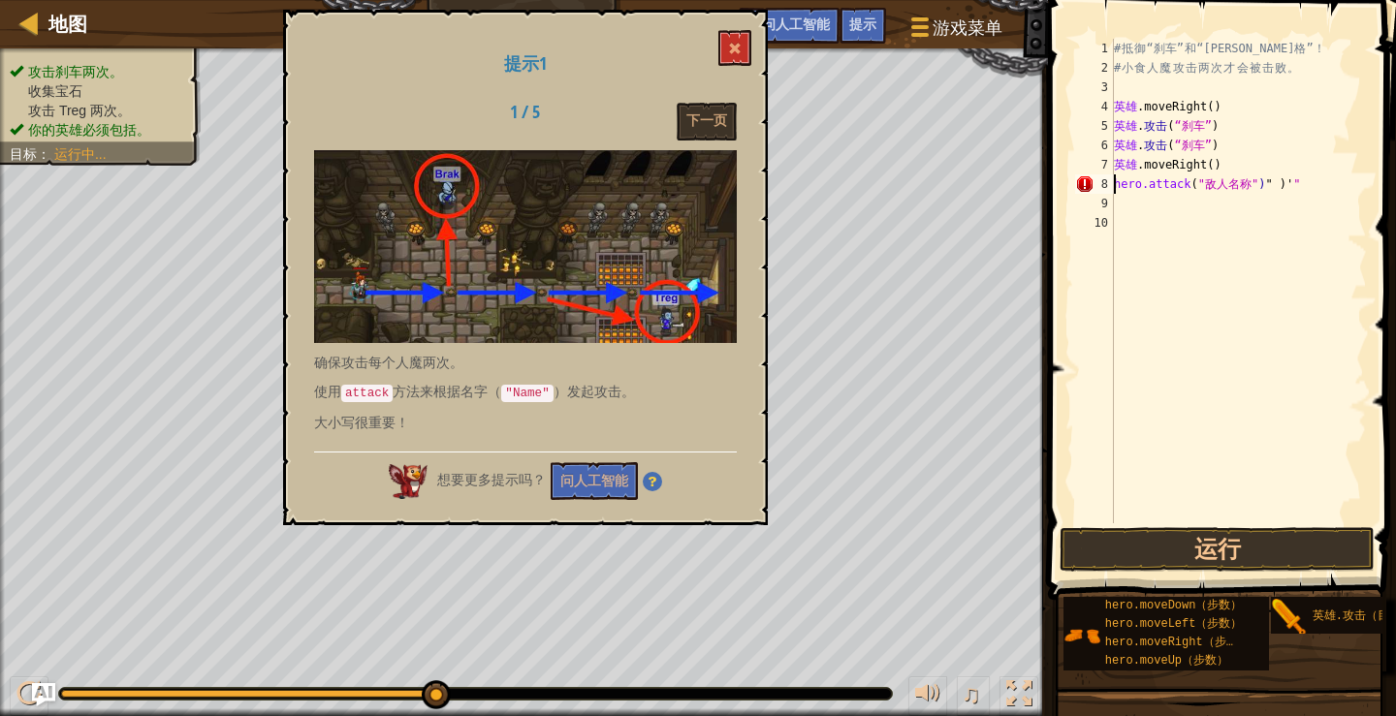
click at [1311, 197] on div "# 抵 御 “刹车” 和 “特雷格” ！ # 小 食 人 魔 攻 击 两 次 才 会 被 击 败 。 英雄 .moveRight ( ) ​ 英雄 . 攻击 …" at bounding box center [1238, 300] width 257 height 523
type textarea "h"
type textarea "hero.moveRight()"
type textarea "h"
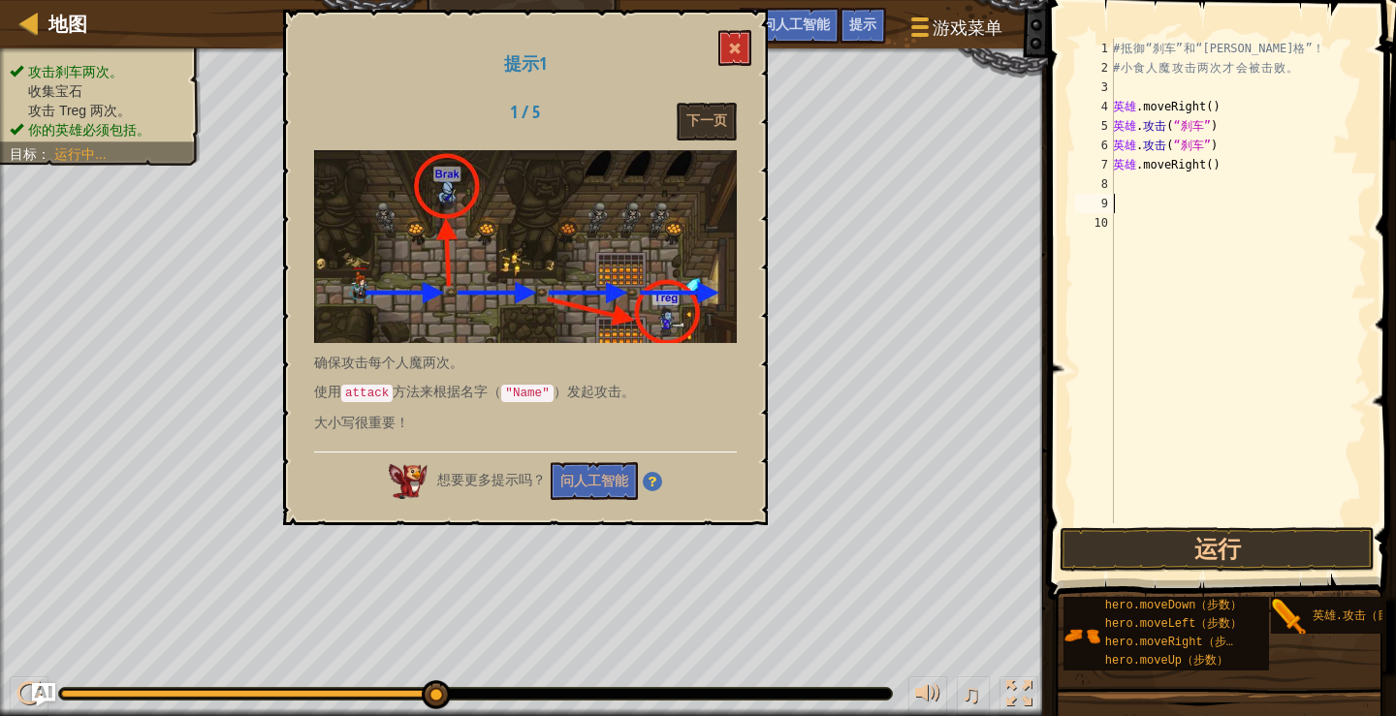
click at [1117, 185] on div "# 抵 御 “刹车” 和 “特雷格” ！ # 小 食 人 魔 攻 击 两 次 才 会 被 击 败 。 英雄 .moveRight ( ) ​ 英雄 . 攻击 …" at bounding box center [1238, 300] width 258 height 523
click at [745, 41] on button at bounding box center [734, 48] width 33 height 36
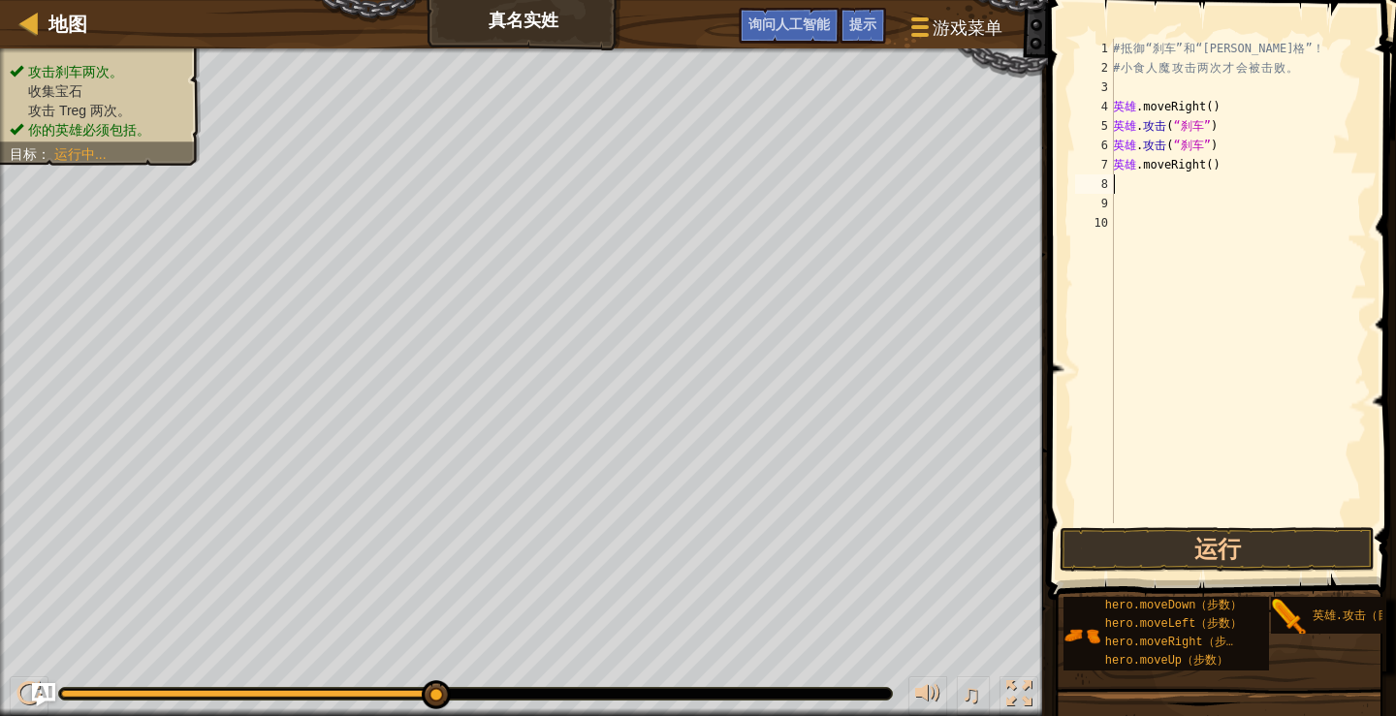
click at [1153, 190] on div "# 抵 御 “刹车” 和 “特雷格” ！ # 小 食 人 魔 攻 击 两 次 才 会 被 击 败 。 英雄 .moveRight ( ) ​ 英雄 . 攻击 …" at bounding box center [1238, 300] width 258 height 523
click at [859, 26] on font "提示" at bounding box center [862, 24] width 27 height 18
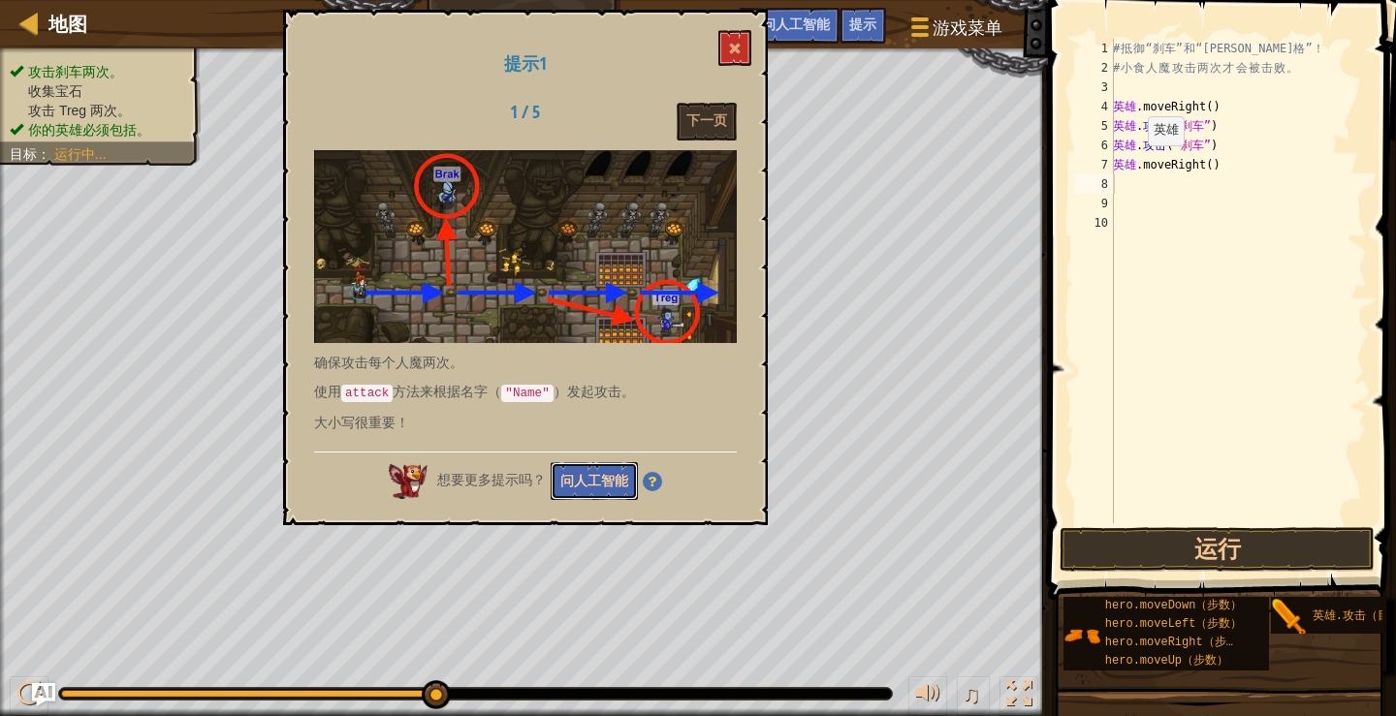
click at [586, 474] on font "问人工智能" at bounding box center [594, 480] width 68 height 18
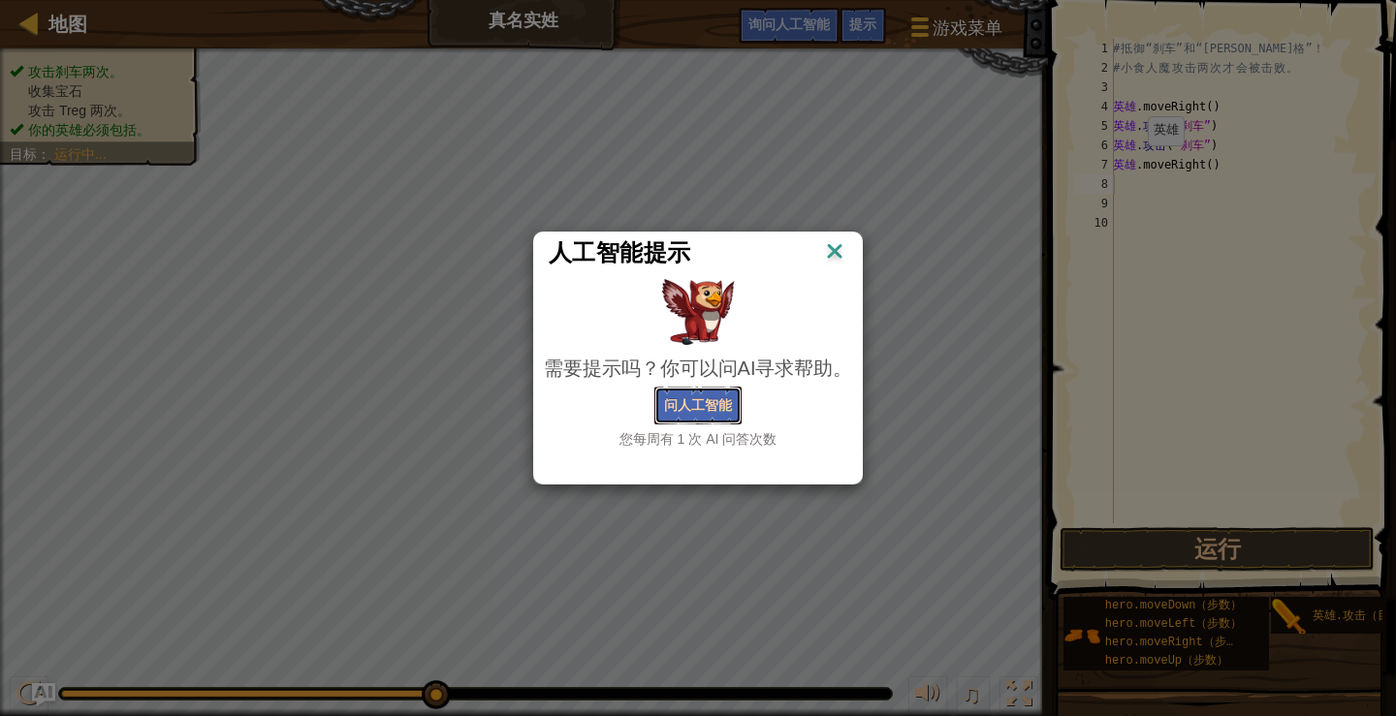
click at [697, 409] on font "问人工智能" at bounding box center [698, 404] width 68 height 18
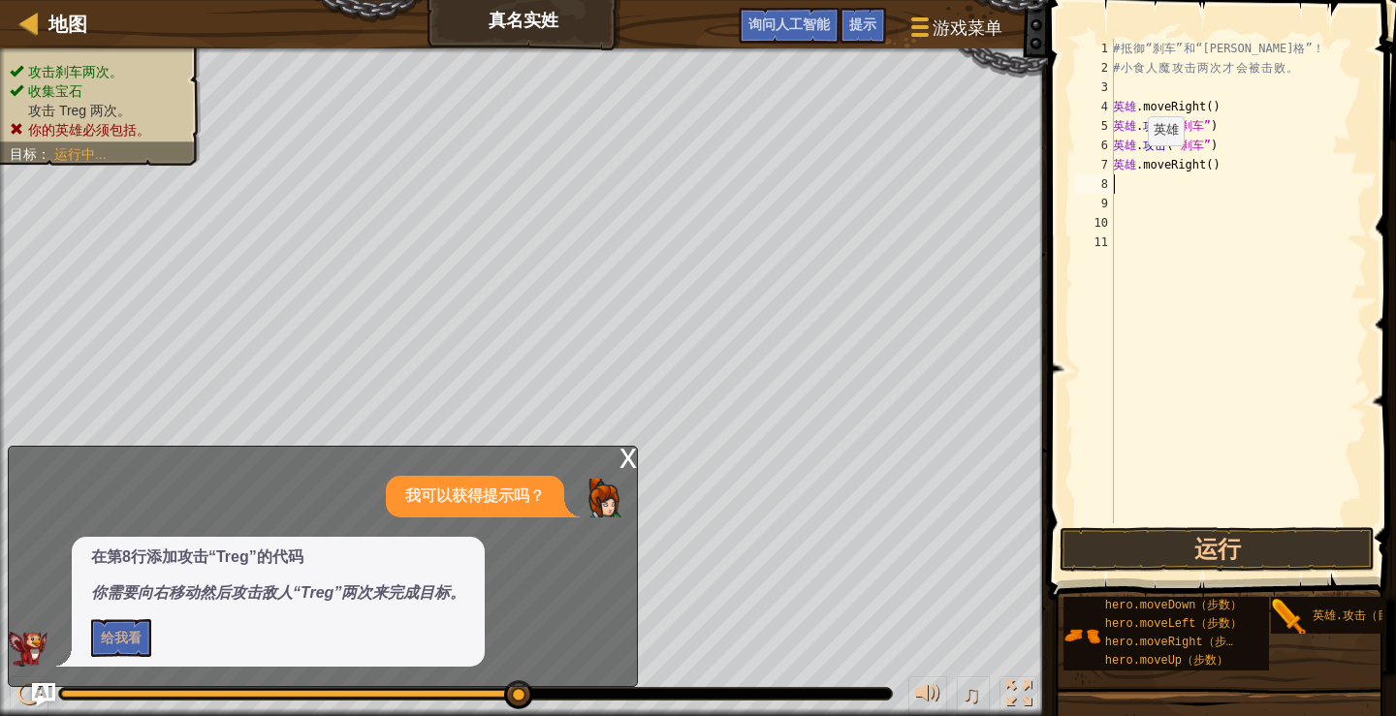
click at [500, 502] on font "我可以获得提示吗？" at bounding box center [475, 495] width 140 height 16
click at [131, 640] on font "给我看" at bounding box center [121, 637] width 41 height 18
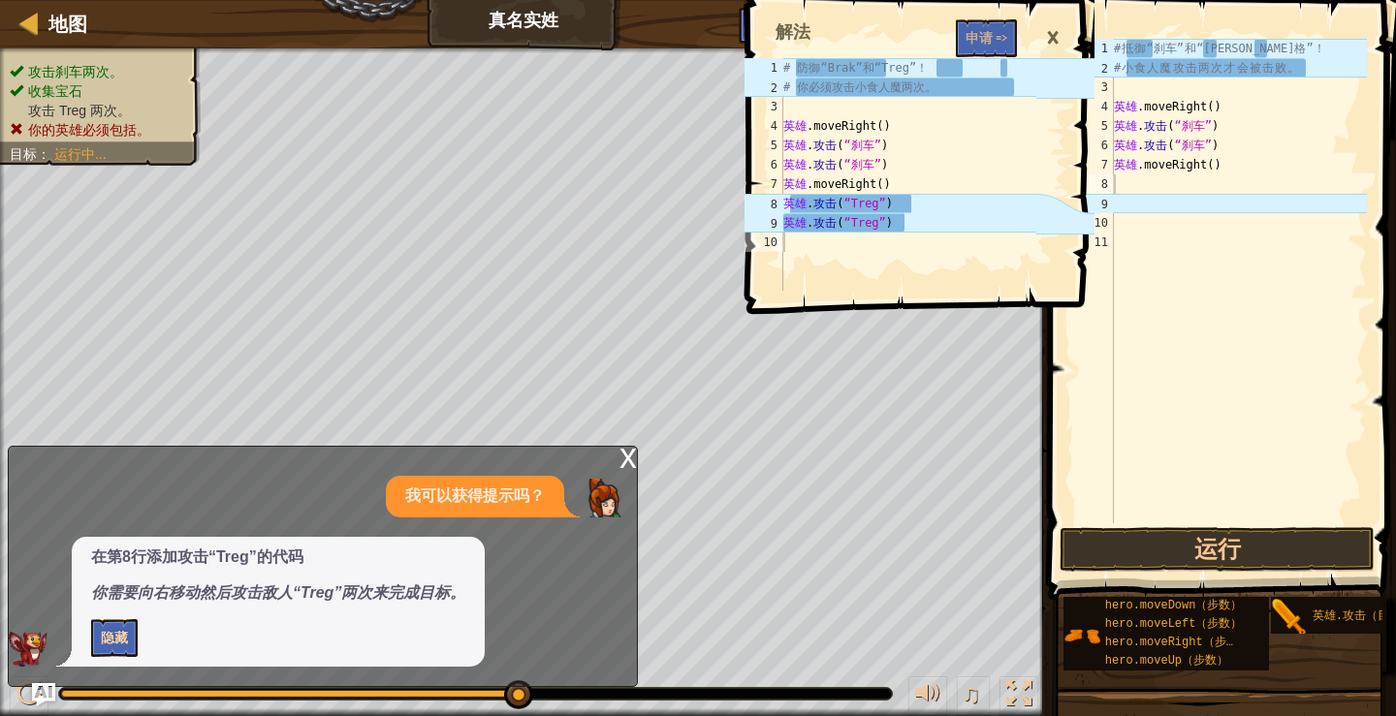
click at [1183, 181] on div "# 抵 御 “刹车” 和 “特雷格” ！ # 小 食 人 魔 攻 击 两 次 才 会 被 击 败 。 英雄 .moveRight ( ) ​ 英雄 . 攻击 …" at bounding box center [1238, 300] width 257 height 523
click at [1046, 26] on font "×" at bounding box center [1053, 37] width 14 height 43
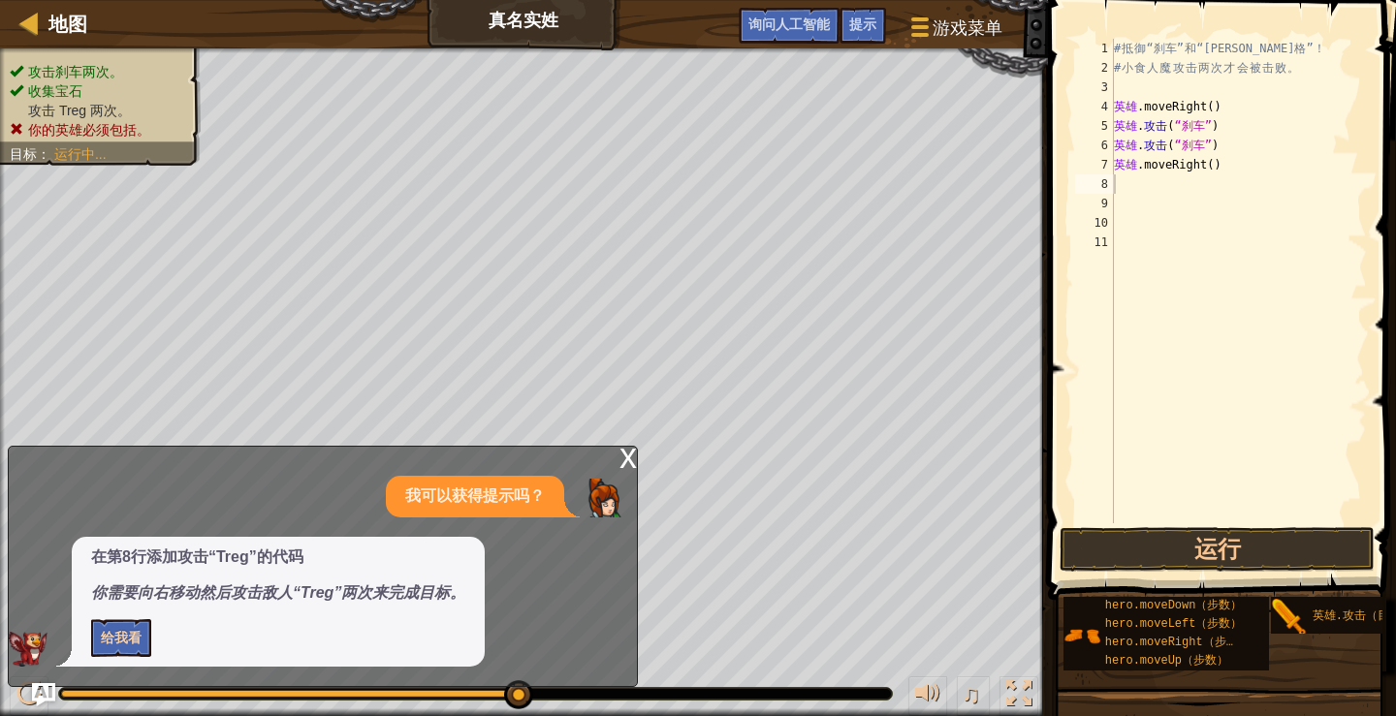
click at [1132, 182] on div "# 抵 御 “刹车” 和 “特雷格” ！ # 小 食 人 魔 攻 击 两 次 才 会 被 击 败 。 英雄 .moveRight ( ) ​ 英雄 . 攻击 …" at bounding box center [1238, 300] width 257 height 523
click at [1187, 189] on div "# 抵 御 “刹车” 和 “特雷格” ！ # 小 食 人 魔 攻 击 两 次 才 会 被 击 败 。 英雄 .moveRight ( ) ​ 英雄 . 攻击 …" at bounding box center [1238, 300] width 257 height 523
click at [1184, 188] on div "# 抵 御 “刹车” 和 “特雷格” ！ # 小 食 人 魔 攻 击 两 次 才 会 被 击 败 。 英雄 .moveRight ( ) ​ 英雄 . 攻击 …" at bounding box center [1238, 300] width 257 height 523
click at [1193, 187] on div "# 抵 御 “刹车” 和 “特雷格” ！ # 小 食 人 魔 攻 击 两 次 才 会 被 击 败 。 英雄 .moveRight ( ) ​ 英雄 . 攻击 …" at bounding box center [1238, 300] width 257 height 523
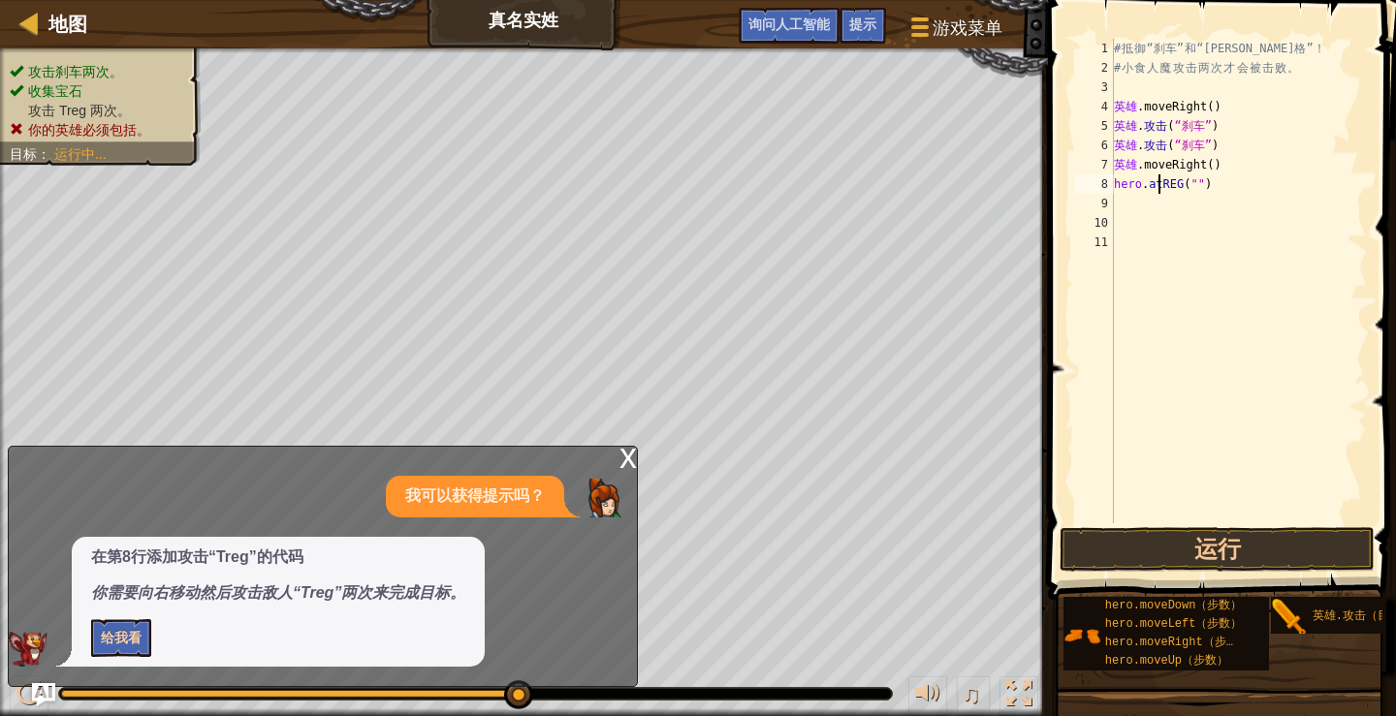
type textarea "hero.aREG("")"
click at [1241, 189] on div "# 抵 御 “刹车” 和 “特雷格” ！ # 小 食 人 魔 攻 击 两 次 才 会 被 击 败 。 英雄 .moveRight ( ) ​ 英雄 . 攻击 …" at bounding box center [1238, 300] width 257 height 523
click at [1242, 188] on div "# 抵 御 “刹车” 和 “特雷格” ！ # 小 食 人 魔 攻 击 两 次 才 会 被 击 败 。 英雄 .moveRight ( ) ​ 英雄 . 攻击 …" at bounding box center [1238, 300] width 257 height 523
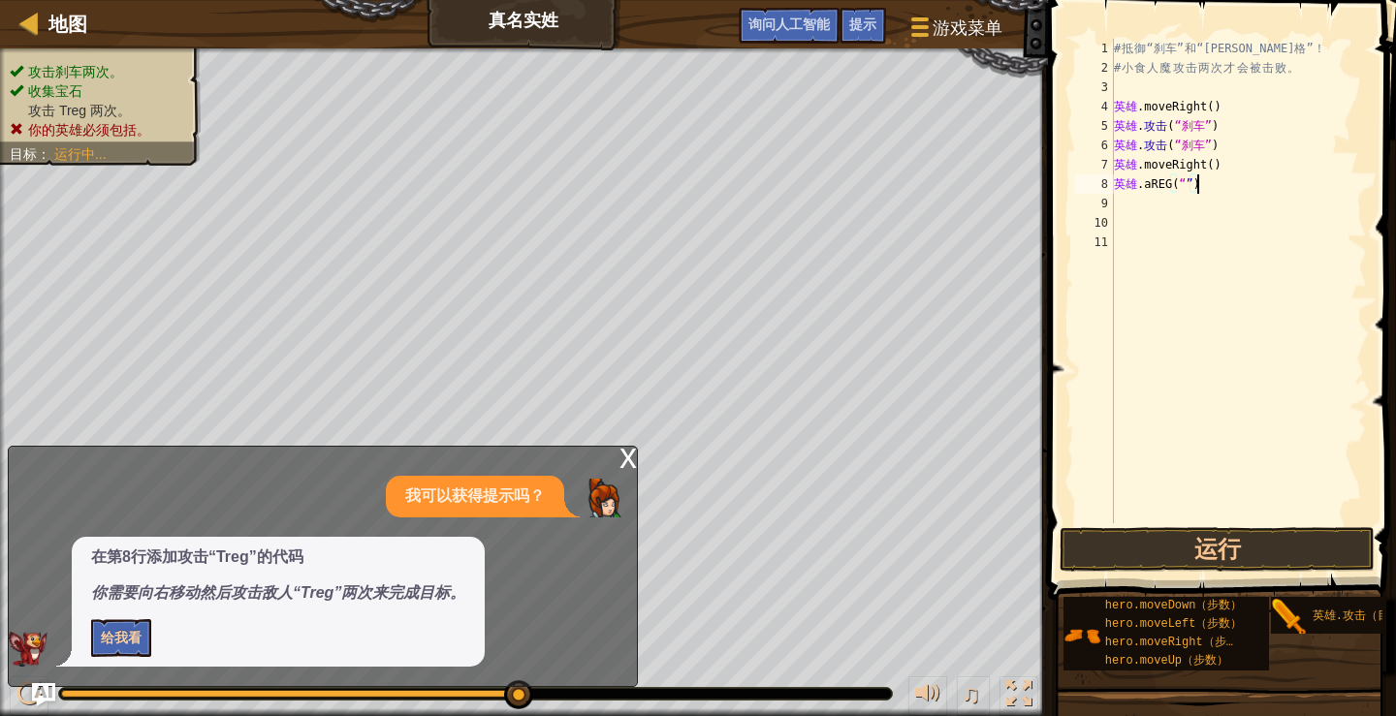
click at [1201, 199] on div "# 抵 御 “刹车” 和 “特雷格” ！ # 小 食 人 魔 攻 击 两 次 才 会 被 击 败 。 英雄 .moveRight ( ) ​ 英雄 . 攻击 …" at bounding box center [1238, 300] width 257 height 523
type textarea "A"
click at [1230, 186] on div "# 抵 御 “刹车” 和 “特雷格” ！ # 小 食 人 魔 攻 击 两 次 才 会 被 击 败 。 英雄 .moveRight ( ) ​ 英雄 . 攻击 …" at bounding box center [1238, 300] width 257 height 523
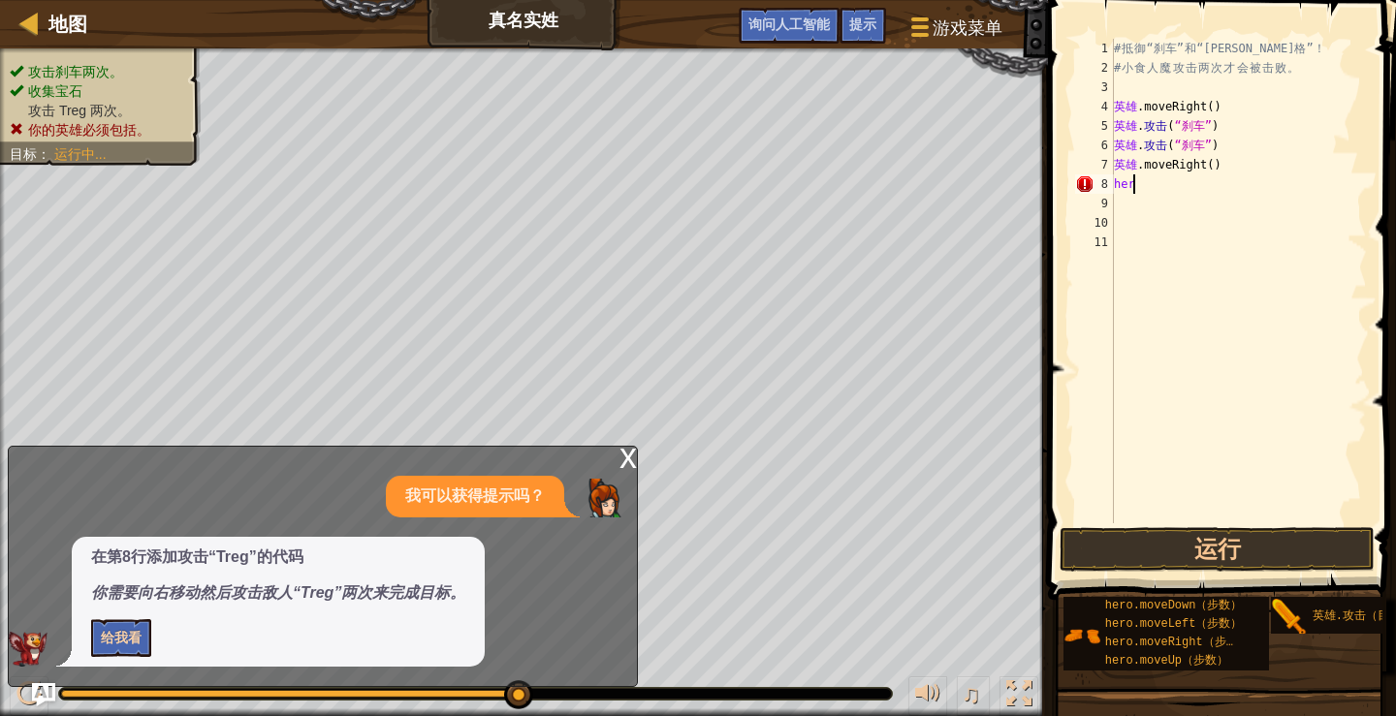
type textarea "h"
type textarea "M"
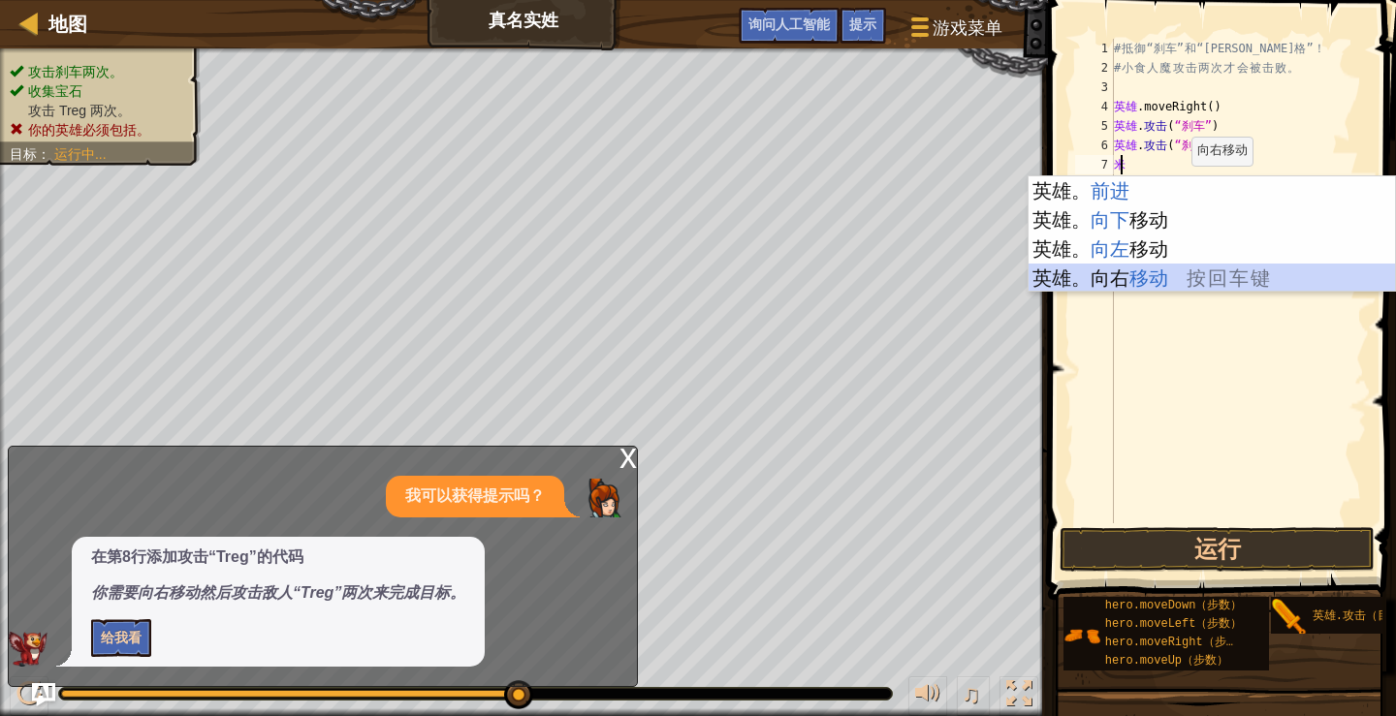
click at [1172, 267] on div "英雄 。 前进 按 回 车 键 英雄。 向下 移动 按 回 车 键 英雄。 向左 移动 按 回 车 键 英雄。 向右 移动 按 回 车 键" at bounding box center [1211, 263] width 366 height 174
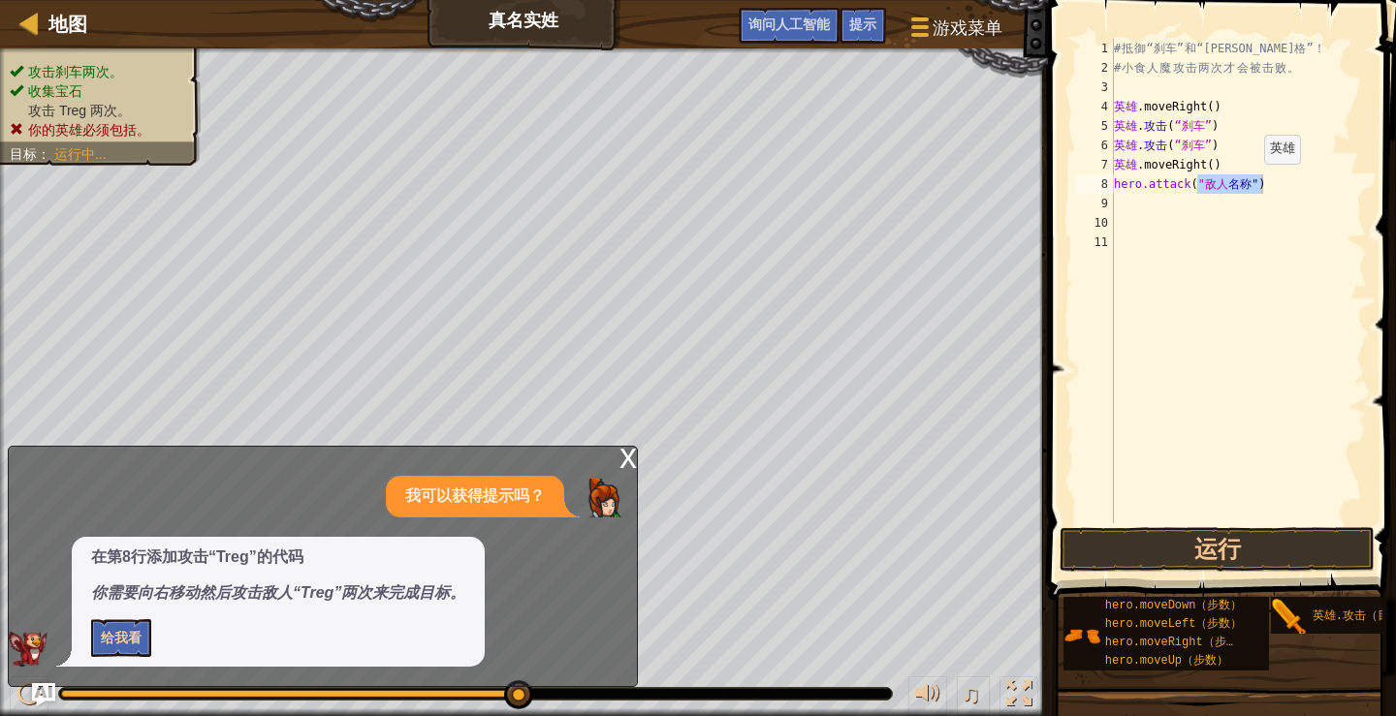
click at [1254, 183] on div "# 抵 御 “刹车” 和 “特雷格” ！ # 小 食 人 魔 攻 击 两 次 才 会 被 击 败 。 英雄 .moveRight ( ) ​ 英雄 . 攻击 …" at bounding box center [1238, 281] width 257 height 485
click at [1262, 187] on div "# 抵 御 “刹车” 和 “特雷格” ！ # 小 食 人 魔 攻 击 两 次 才 会 被 击 败 。 英雄 .moveRight ( ) ​ 英雄 . 攻击 …" at bounding box center [1238, 300] width 257 height 523
type textarea "h"
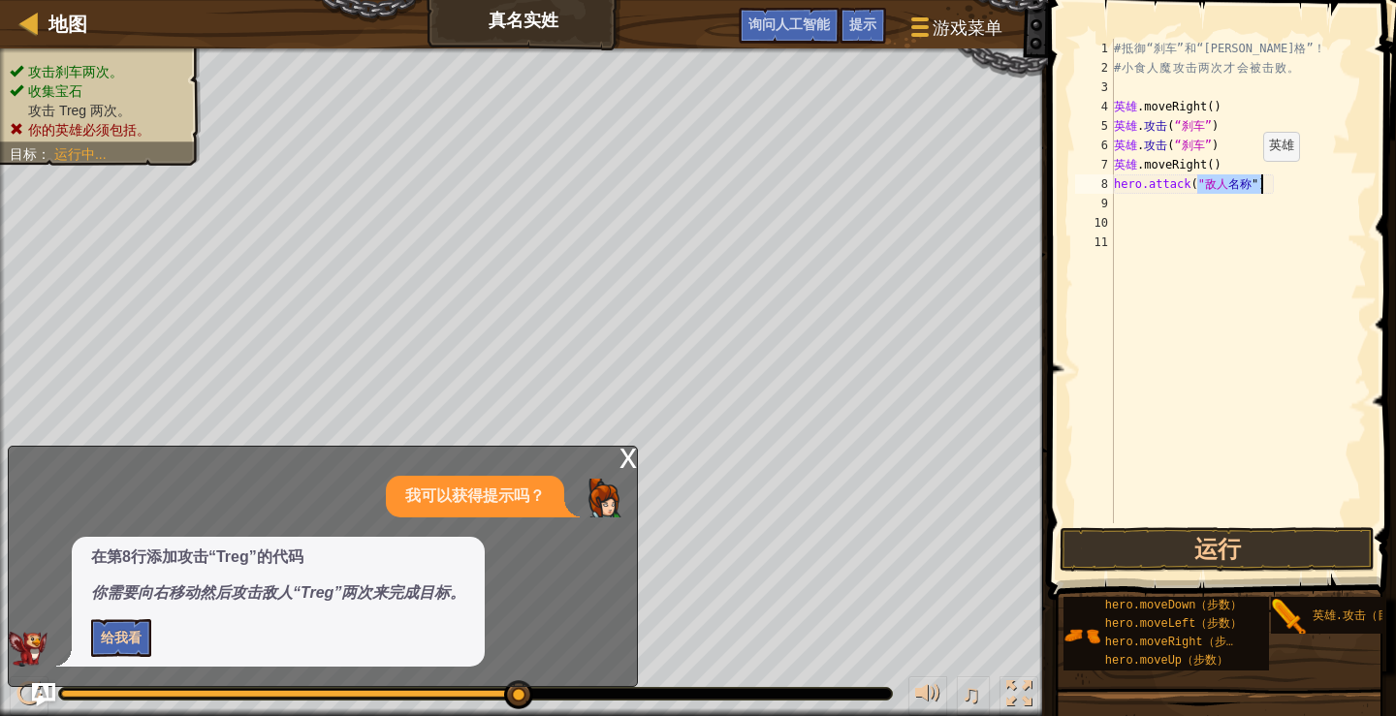
click at [1253, 180] on div "# 抵 御 “刹车” 和 “特雷格” ！ # 小 食 人 魔 攻 击 两 次 才 会 被 击 败 。 英雄 .moveRight ( ) ​ 英雄 . 攻击 …" at bounding box center [1238, 281] width 257 height 485
click at [1247, 189] on div "# 抵 御 “刹车” 和 “特雷格” ！ # 小 食 人 魔 攻 击 两 次 才 会 被 击 败 。 英雄 .moveRight ( ) ​ 英雄 . 攻击 …" at bounding box center [1238, 300] width 257 height 523
click at [1237, 183] on div "# 抵 御 “刹车” 和 “特雷格” ！ # 小 食 人 魔 攻 击 两 次 才 会 被 击 败 。 英雄 .moveRight ( ) ​ 英雄 . 攻击 …" at bounding box center [1238, 300] width 257 height 523
click at [1233, 179] on div "# 抵 御 “刹车” 和 “特雷格” ！ # 小 食 人 魔 攻 击 两 次 才 会 被 击 败 。 英雄 .moveRight ( ) ​ 英雄 . 攻击 …" at bounding box center [1238, 300] width 257 height 523
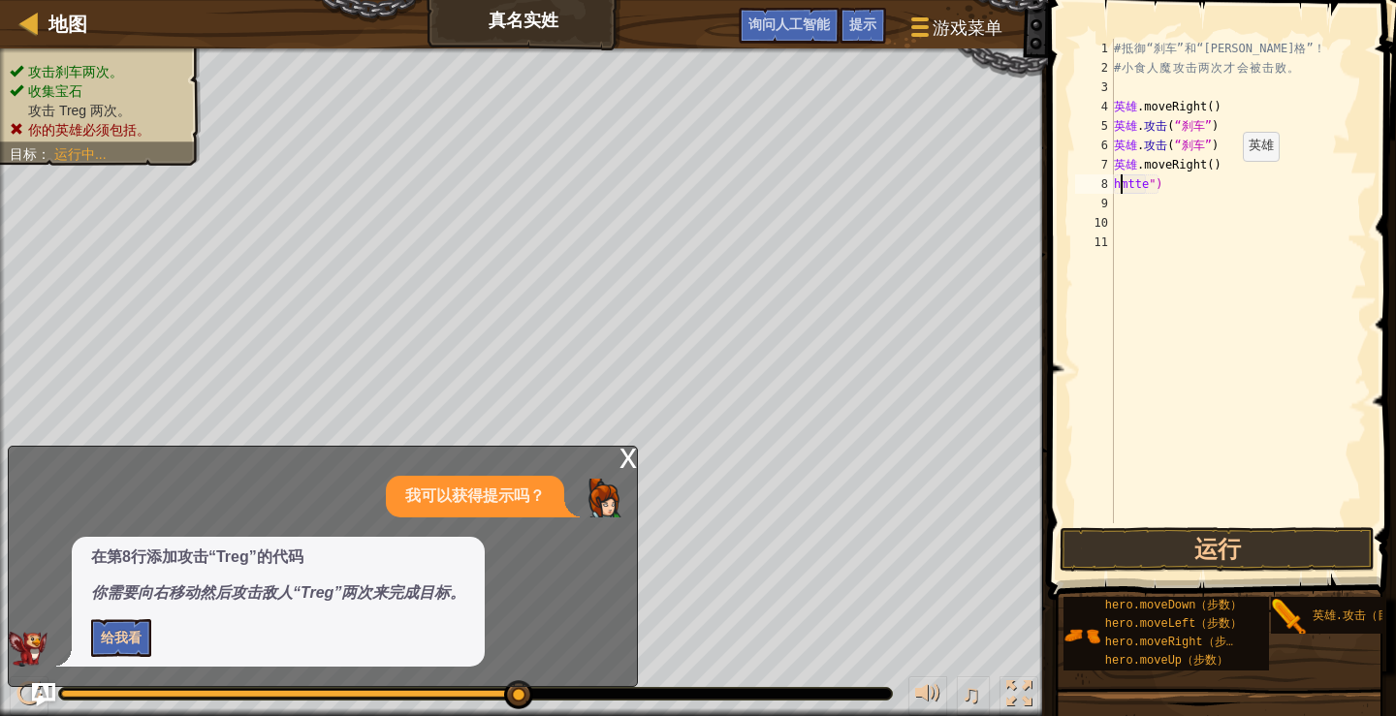
type textarea "mtte")"
type textarea "m"
click at [1252, 179] on div "# 抵 御 “刹车” 和 “特雷格” ！ # 小 食 人 魔 攻 击 两 次 才 会 被 击 败 。 英雄 .moveRight ( ) ​ 英雄 . 攻击 …" at bounding box center [1234, 281] width 265 height 485
click at [1245, 186] on div "# 抵 御 “刹车” 和 “特雷格” ！ # 小 食 人 魔 攻 击 两 次 才 会 被 击 败 。 英雄 .moveRight ( ) ​ 英雄 . 攻击 …" at bounding box center [1234, 300] width 265 height 523
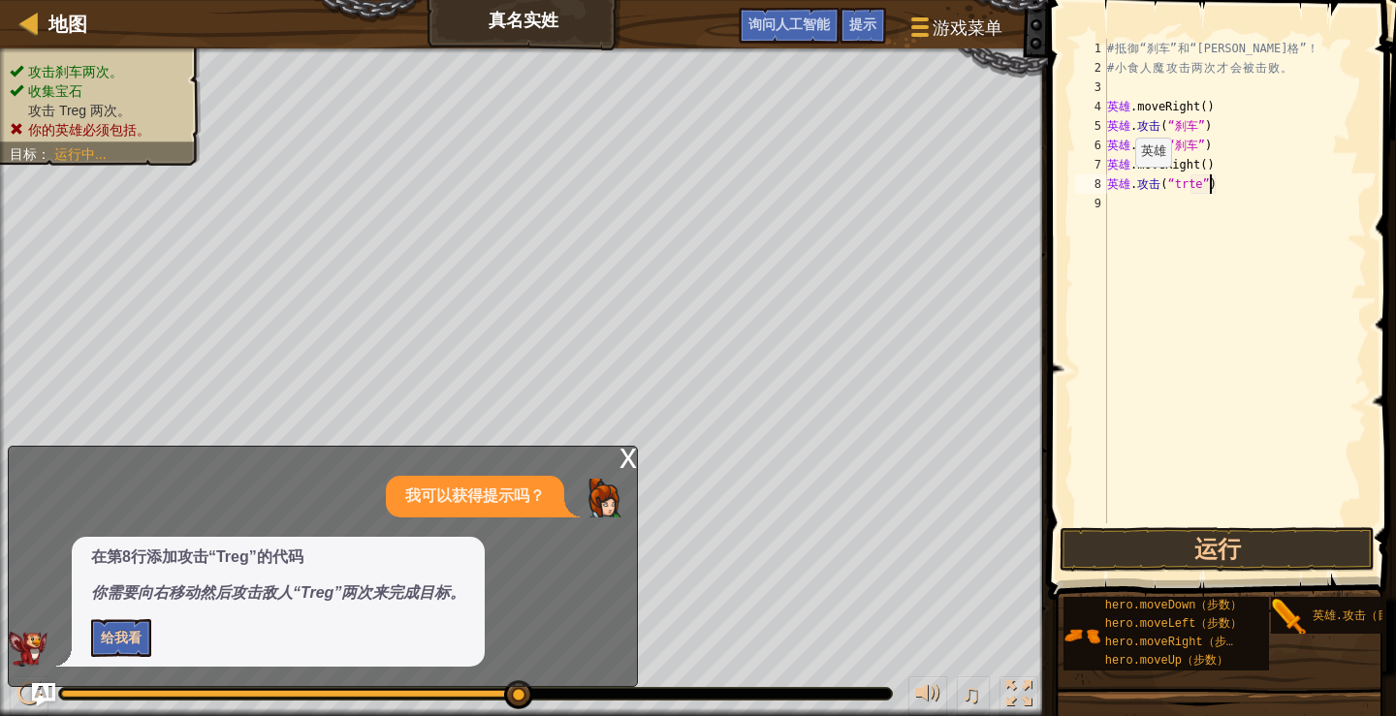
type textarea "hero.attack("trte")"
click at [497, 500] on font "我可以获得提示吗？" at bounding box center [475, 495] width 140 height 16
click at [496, 501] on font "我可以获得提示吗？" at bounding box center [475, 495] width 140 height 16
click at [788, 28] on font "询问人工智能" at bounding box center [788, 24] width 81 height 18
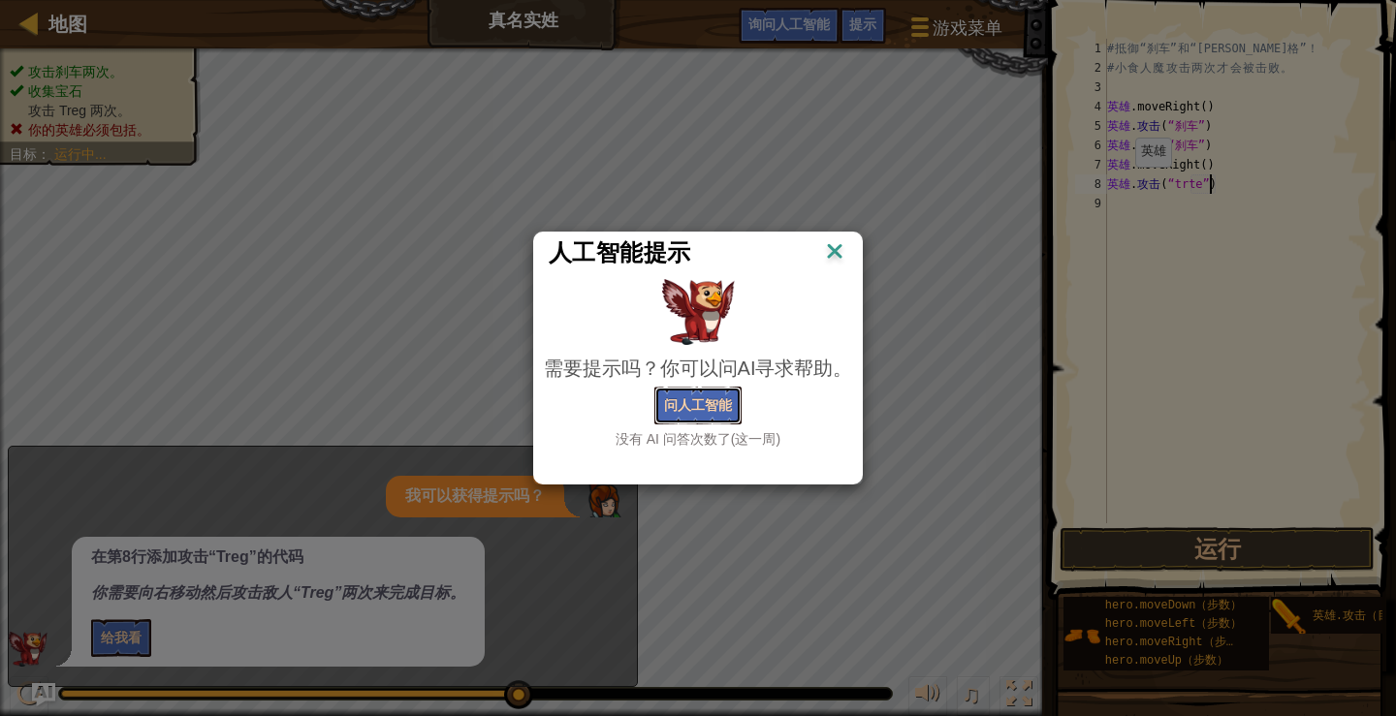
click at [679, 402] on font "问人工智能" at bounding box center [698, 404] width 68 height 18
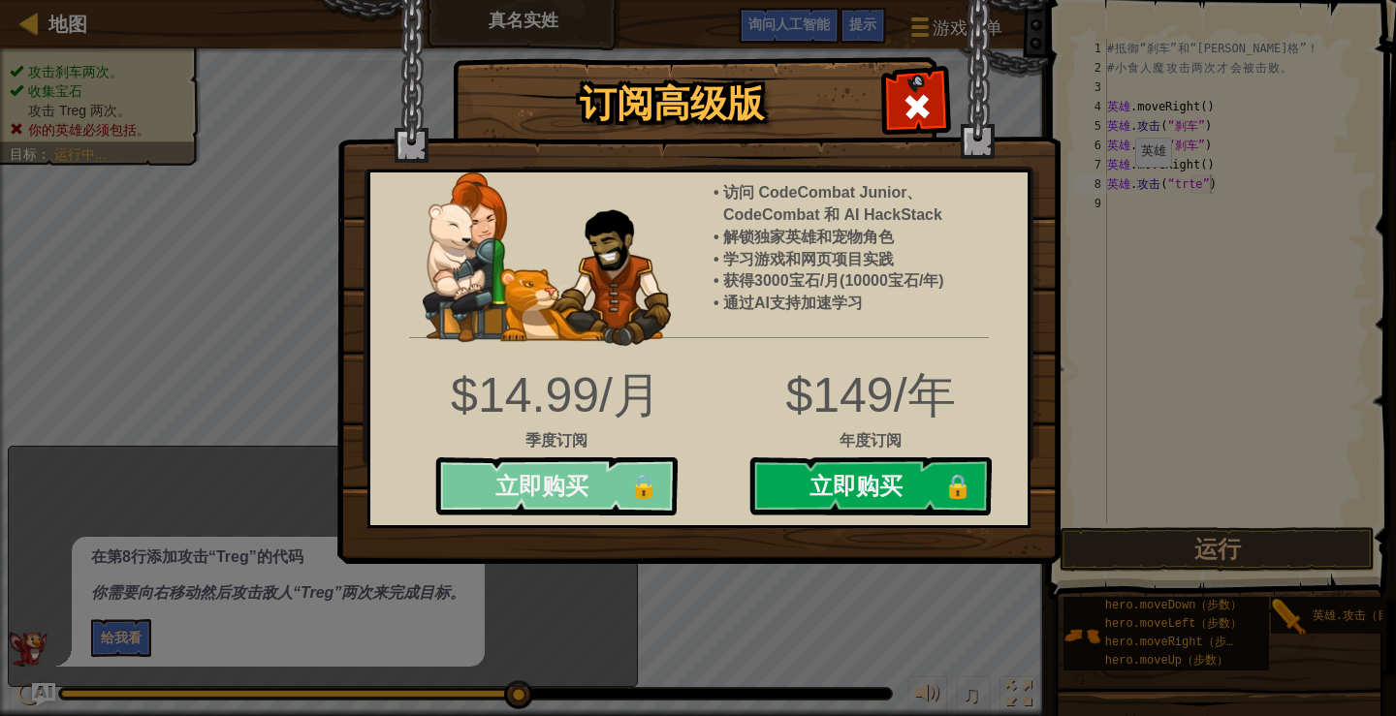
click at [551, 483] on button "立即购买 🔒" at bounding box center [556, 486] width 242 height 58
click at [648, 486] on button "立即购买 🔒" at bounding box center [556, 486] width 242 height 58
click at [562, 486] on button "立即购买 🔒" at bounding box center [556, 486] width 242 height 58
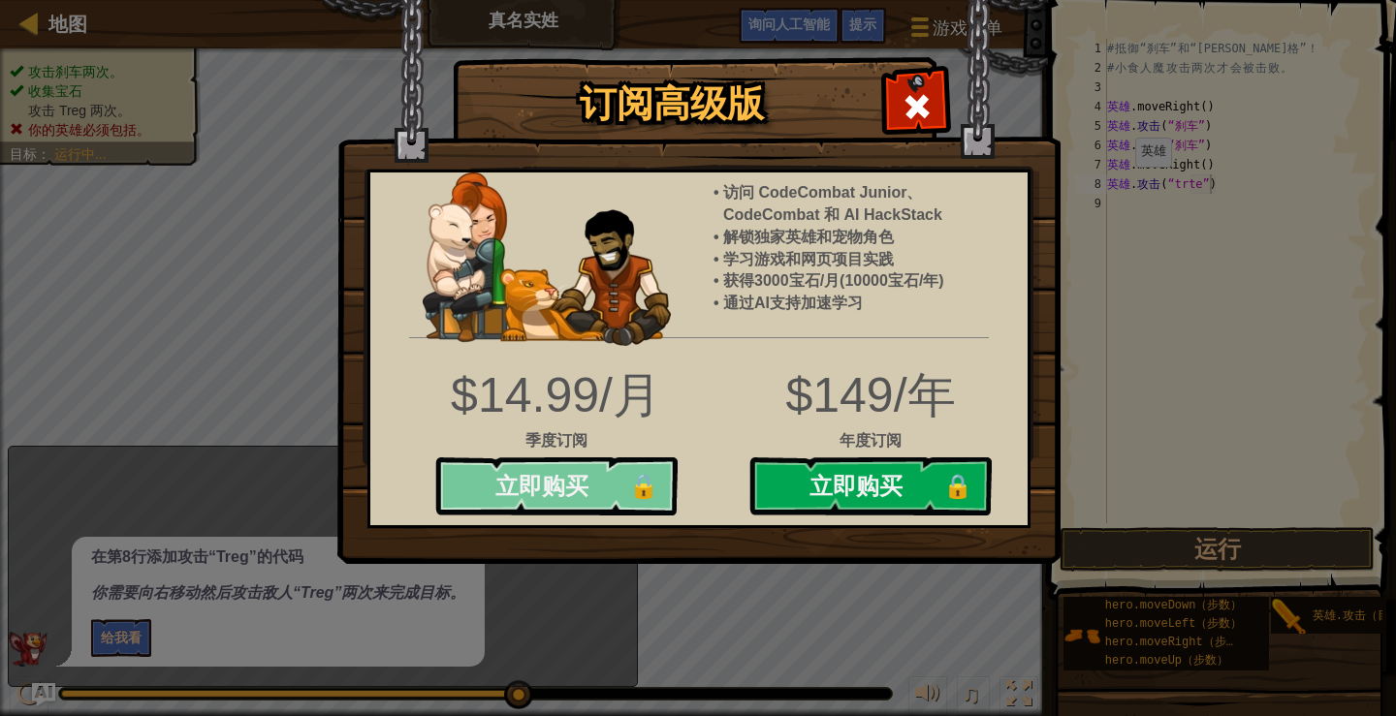
click at [562, 486] on button "立即购买 🔒" at bounding box center [556, 486] width 242 height 58
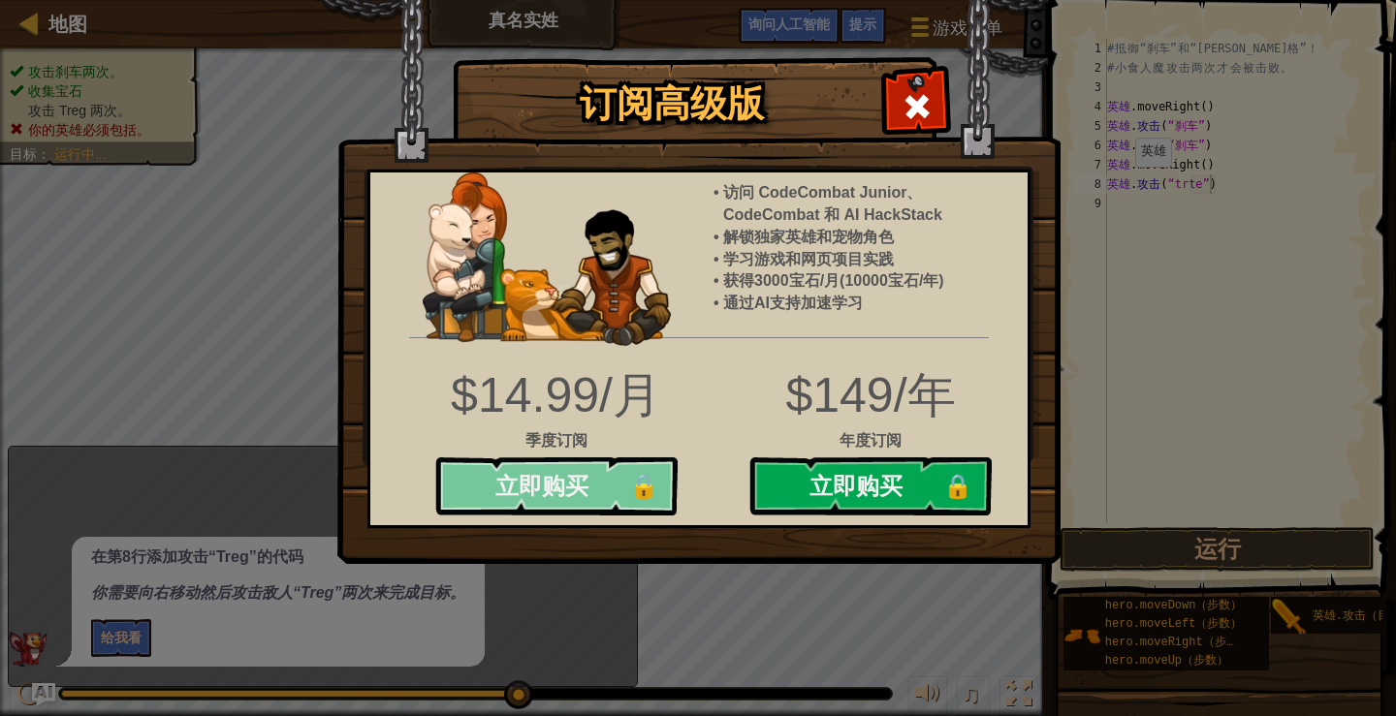
click at [562, 486] on button "立即购买 🔒" at bounding box center [556, 486] width 242 height 58
click at [641, 489] on button "立即购买 🔒" at bounding box center [556, 486] width 242 height 58
click at [590, 483] on button "立即购买 🔒" at bounding box center [556, 486] width 242 height 58
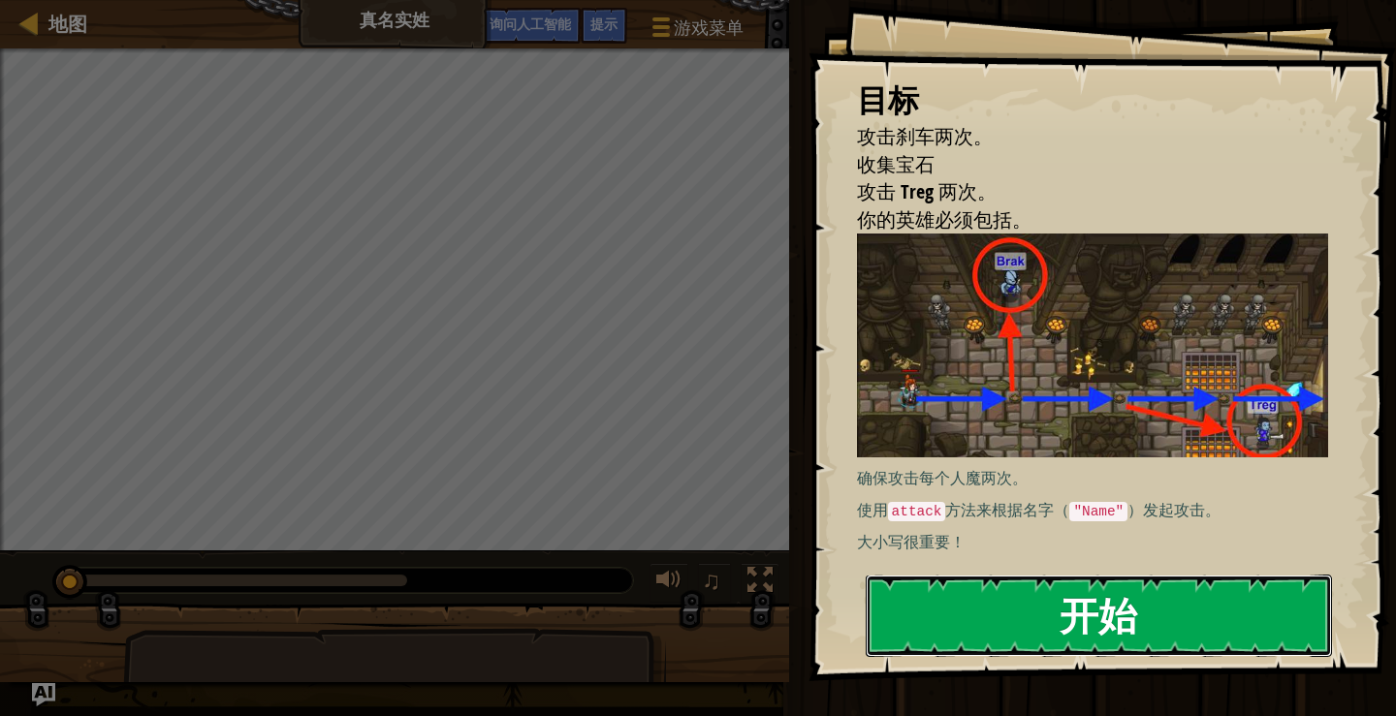
click at [1099, 601] on font "开始" at bounding box center [1098, 615] width 78 height 52
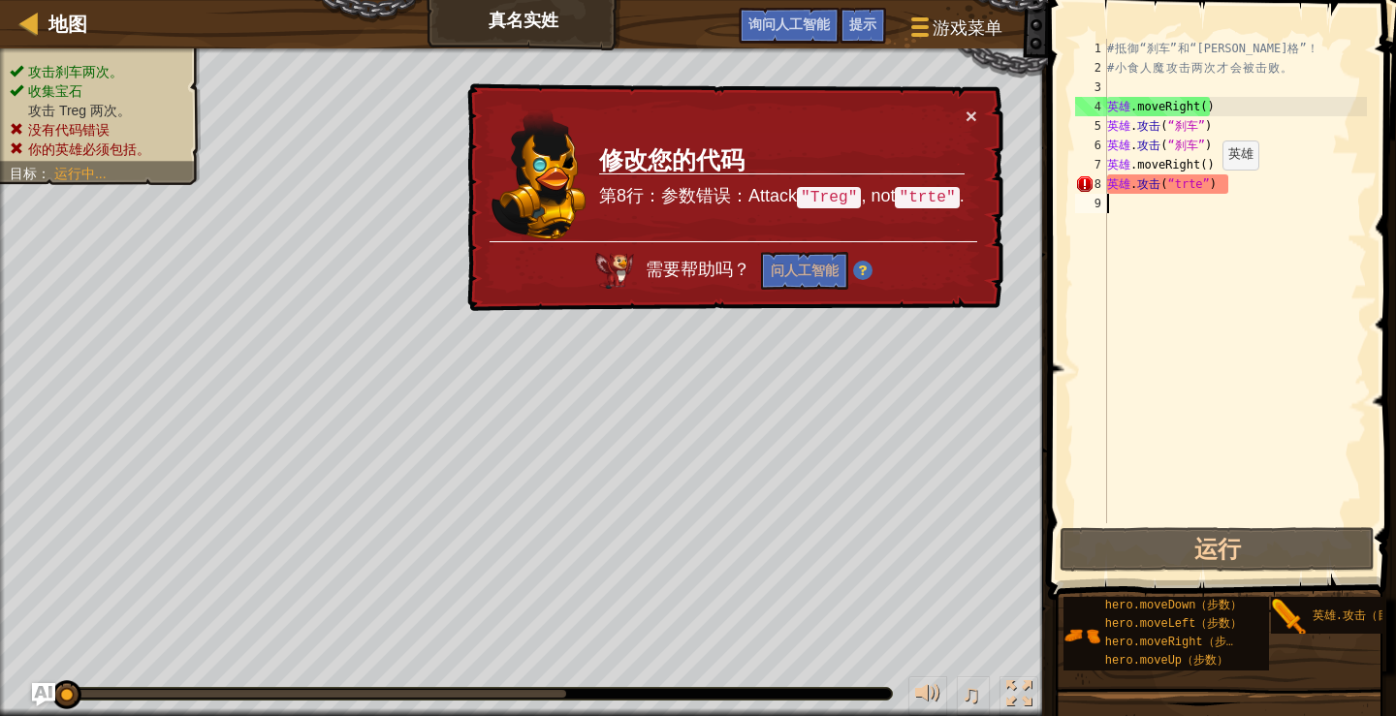
click at [1206, 188] on div "# 抵 御 “刹车” 和 “特雷格” ！ # 小 食 人 魔 攻 击 两 次 才 会 被 击 败 。 英雄 .moveRight ( ) ​ 英雄 . 攻击 …" at bounding box center [1235, 300] width 264 height 523
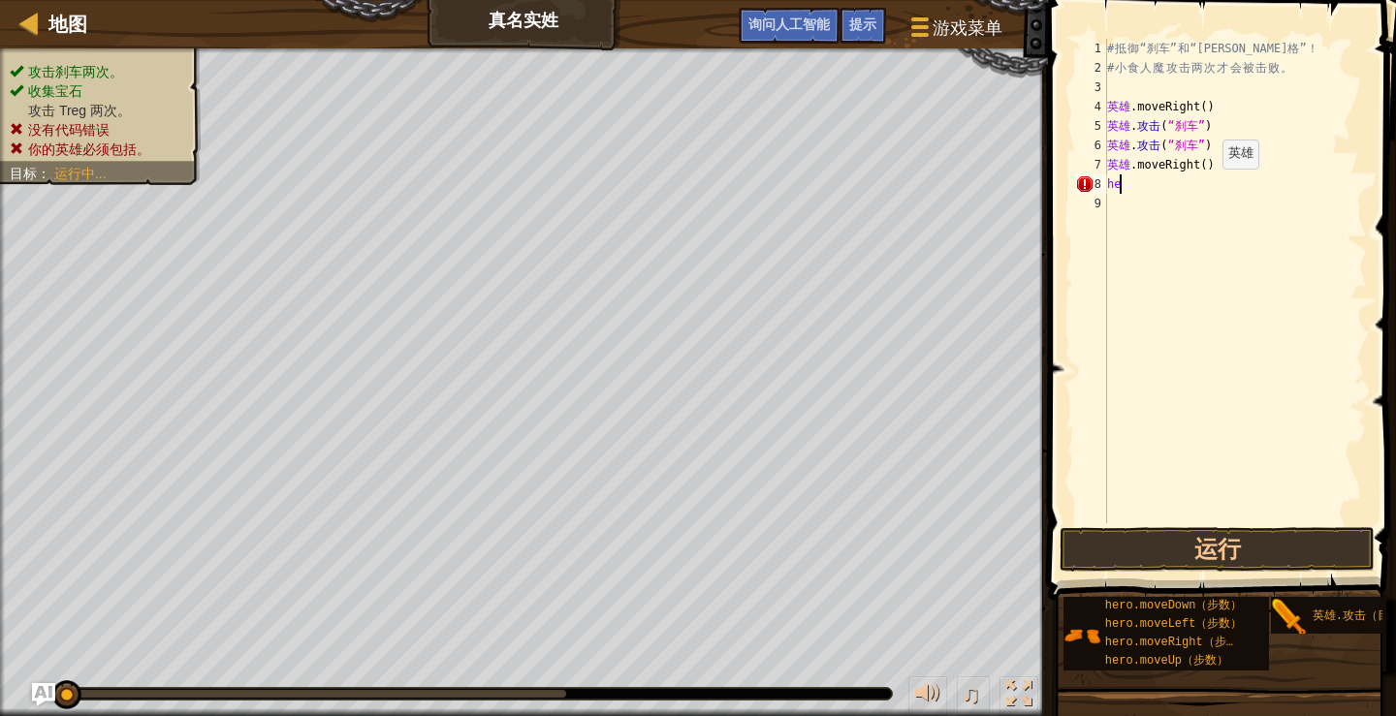
type textarea "h"
click at [1248, 183] on div "# 抵 御 “刹车” 和 “特雷格” ！ # 小 食 人 魔 攻 击 两 次 才 会 被 击 败 。 英雄 .moveRight ( ) ​ 英雄 . 攻击 …" at bounding box center [1235, 281] width 264 height 485
click at [1222, 182] on div "# 抵 御 “刹车” 和 “特雷格” ！ # 小 食 人 魔 攻 击 两 次 才 会 被 击 败 。 英雄 .moveRight ( ) ​ 英雄 . 攻击 …" at bounding box center [1235, 300] width 264 height 523
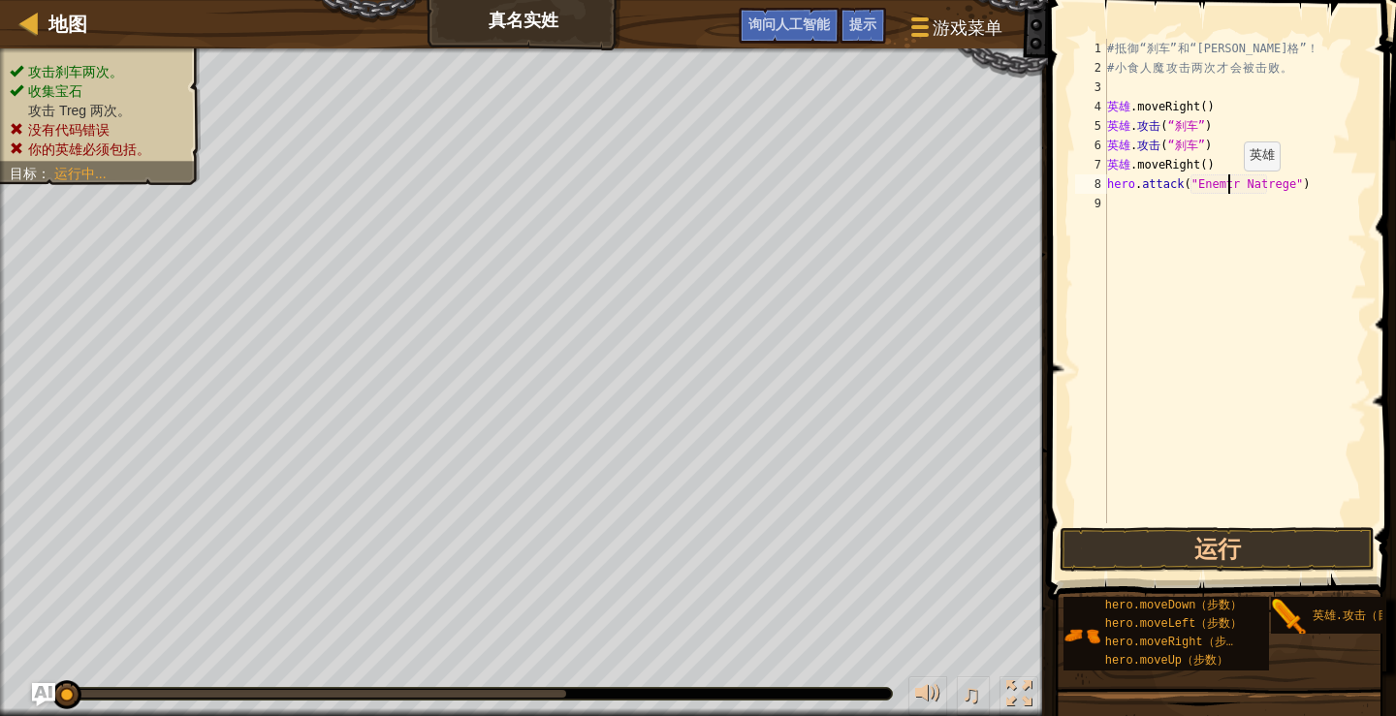
scroll to position [9, 11]
click at [1206, 182] on div "# 抵 御 “刹车” 和 “特雷格” ！ # 小 食 人 魔 攻 击 两 次 才 会 被 击 败 。 英雄 .moveRight ( ) ​ 英雄 . 攻击 …" at bounding box center [1235, 300] width 264 height 523
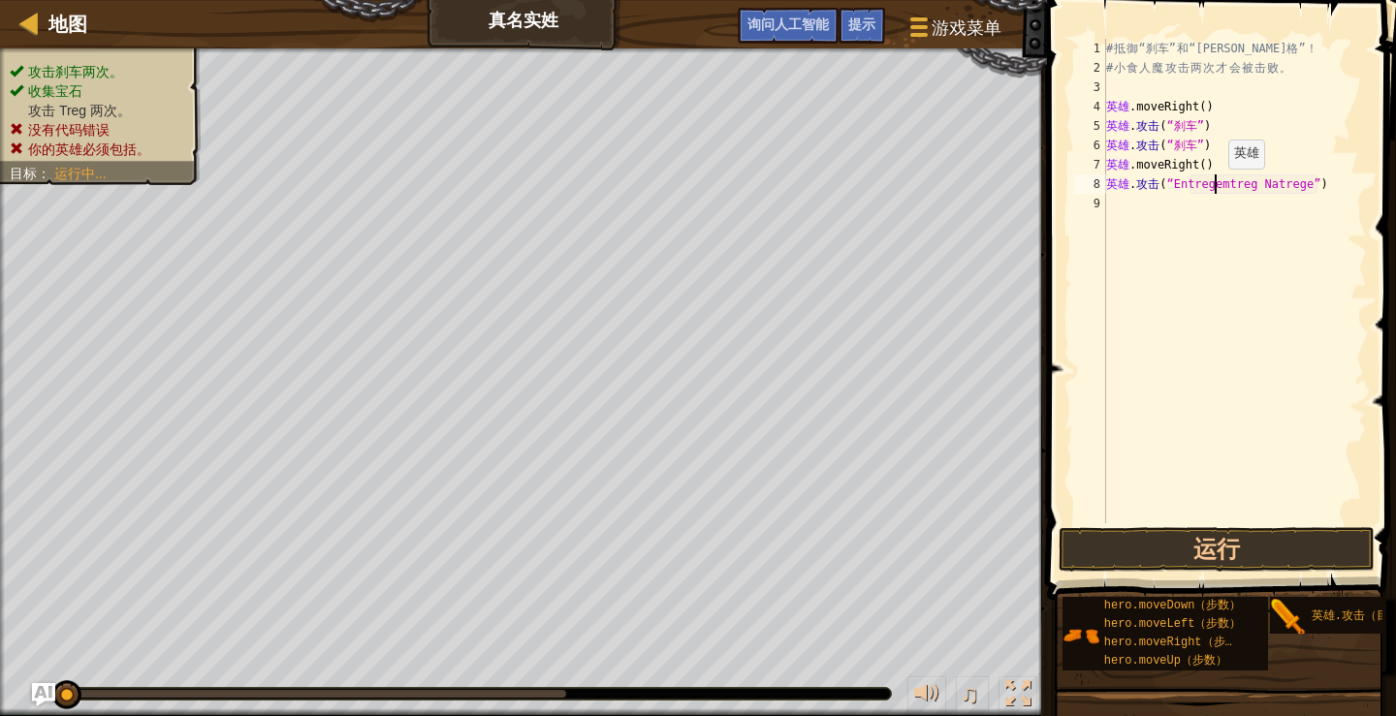
click at [1211, 188] on div "# 抵 御 “刹车” 和 “特雷格” ！ # 小 食 人 魔 攻 击 两 次 才 会 被 击 败 。 英雄 .moveRight ( ) ​ 英雄 . 攻击 …" at bounding box center [1234, 300] width 265 height 523
click at [1190, 187] on div "# 抵 御 “刹车” 和 “特雷格” ！ # 小 食 人 魔 攻 击 两 次 才 会 被 击 败 。 英雄 .moveRight ( ) ​ 英雄 . 攻击 …" at bounding box center [1234, 300] width 265 height 523
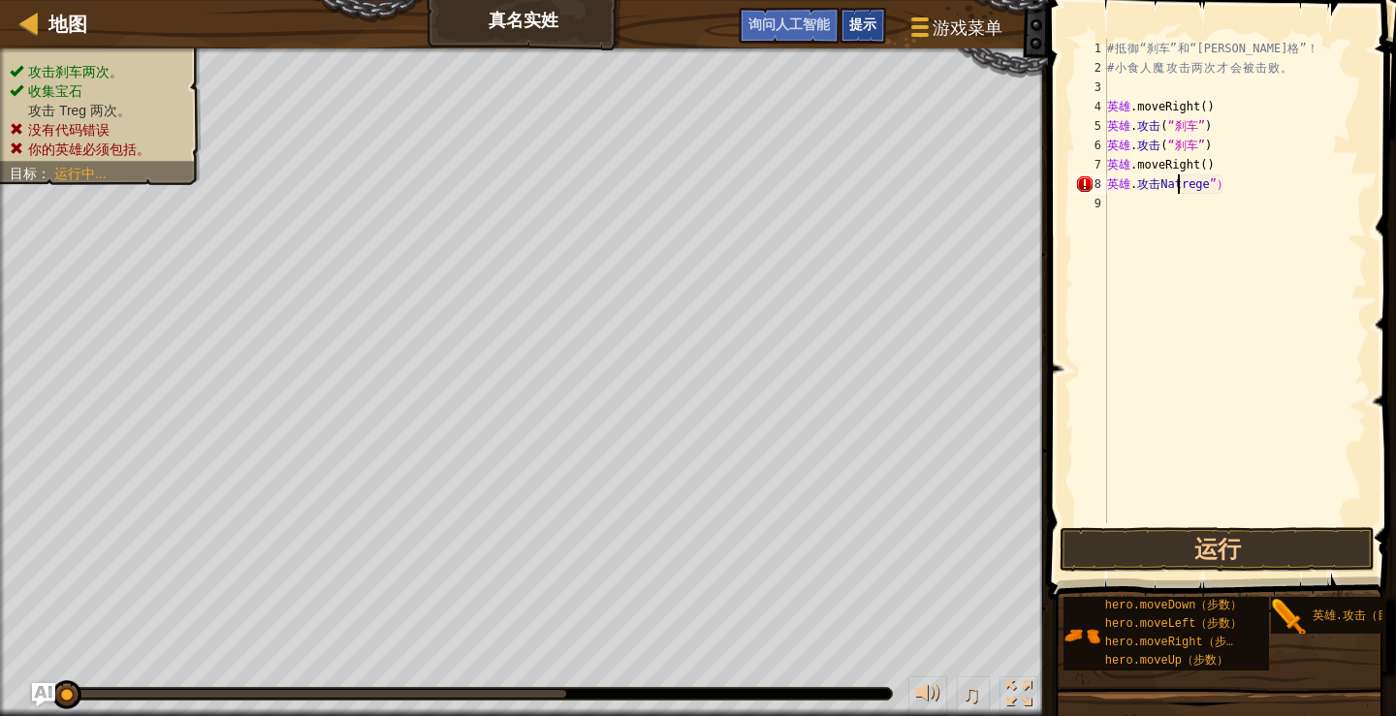
type textarea "hero.attackNatrege")"
click at [877, 30] on div "提示" at bounding box center [862, 26] width 47 height 36
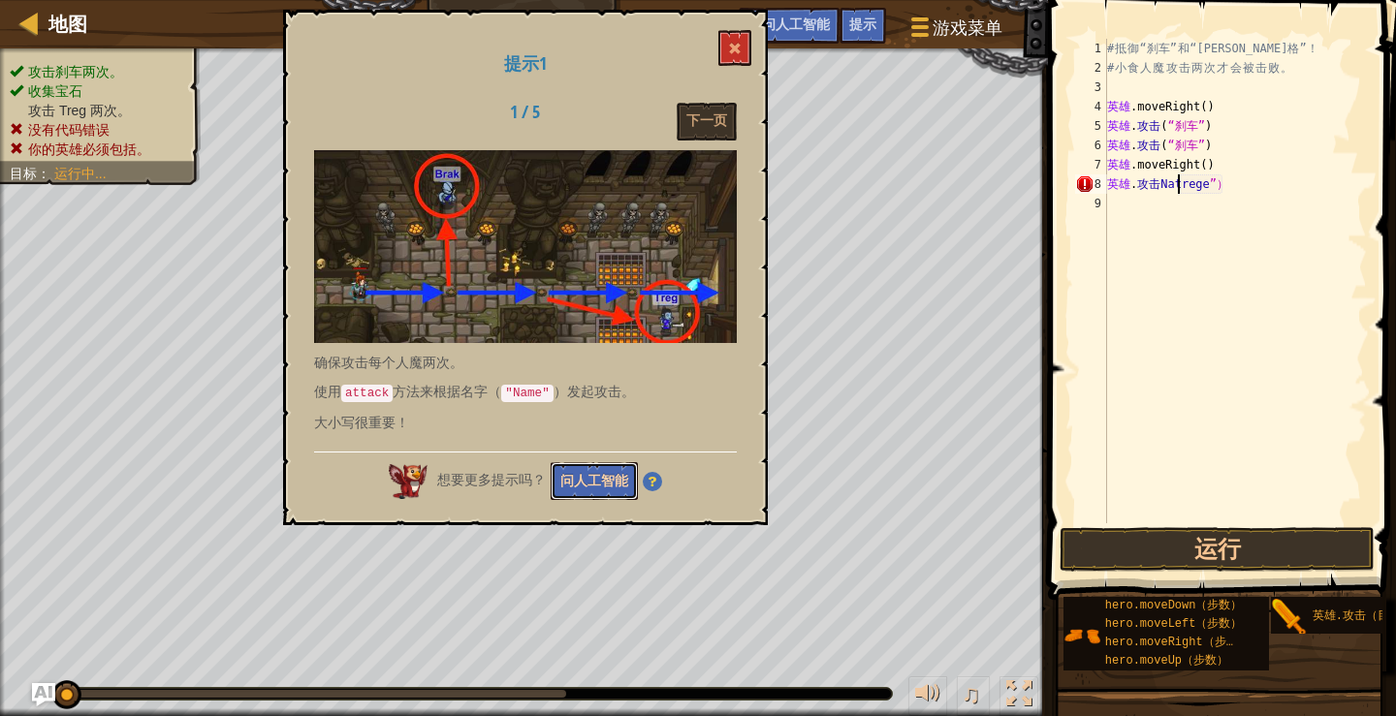
click at [578, 482] on font "问人工智能" at bounding box center [594, 480] width 68 height 18
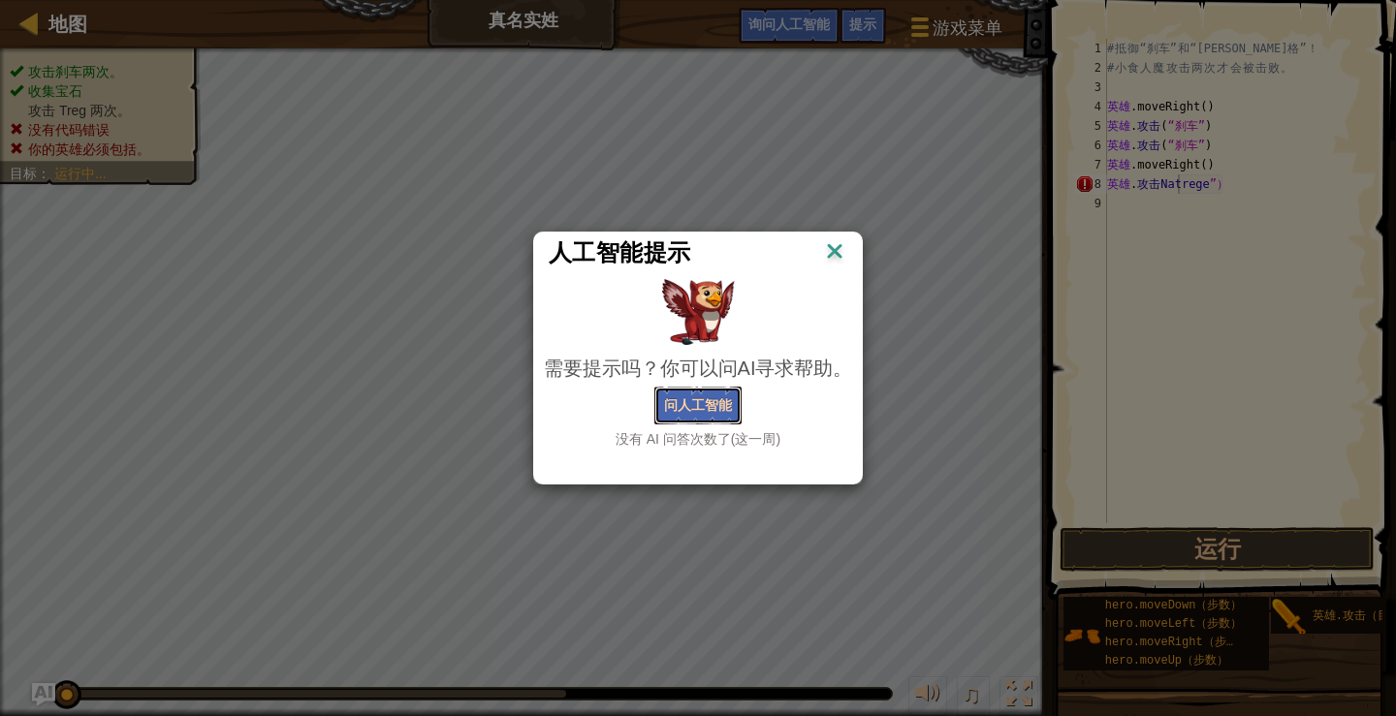
click at [677, 402] on font "问人工智能" at bounding box center [698, 404] width 68 height 18
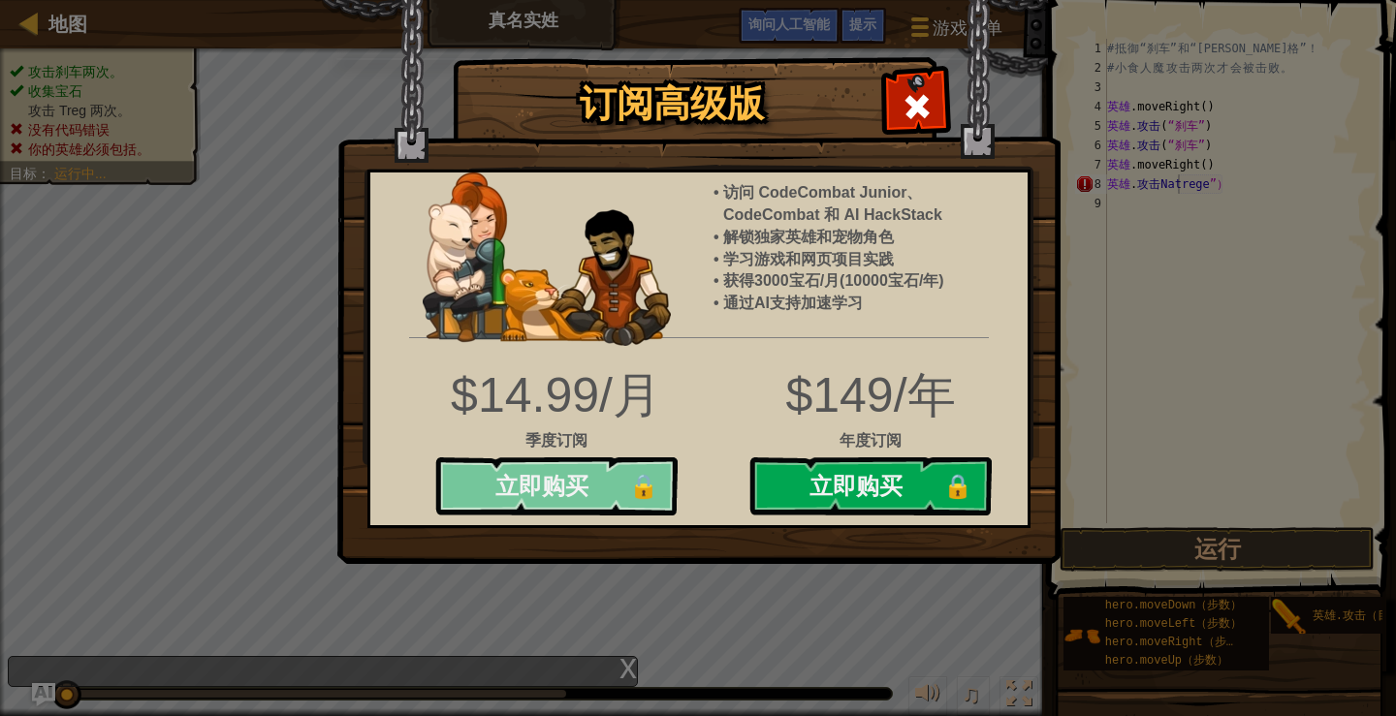
click at [584, 469] on button "立即购买 🔒" at bounding box center [556, 486] width 242 height 58
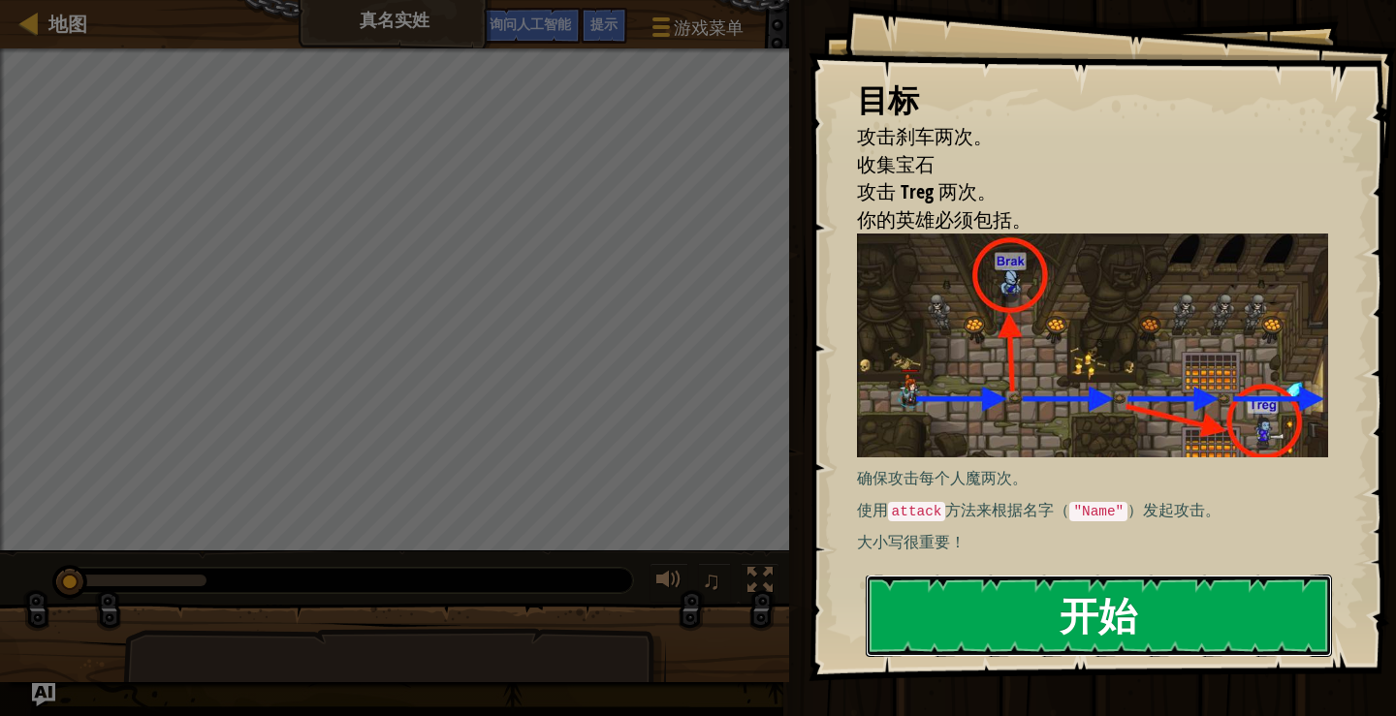
click at [1072, 605] on font "开始" at bounding box center [1098, 615] width 78 height 52
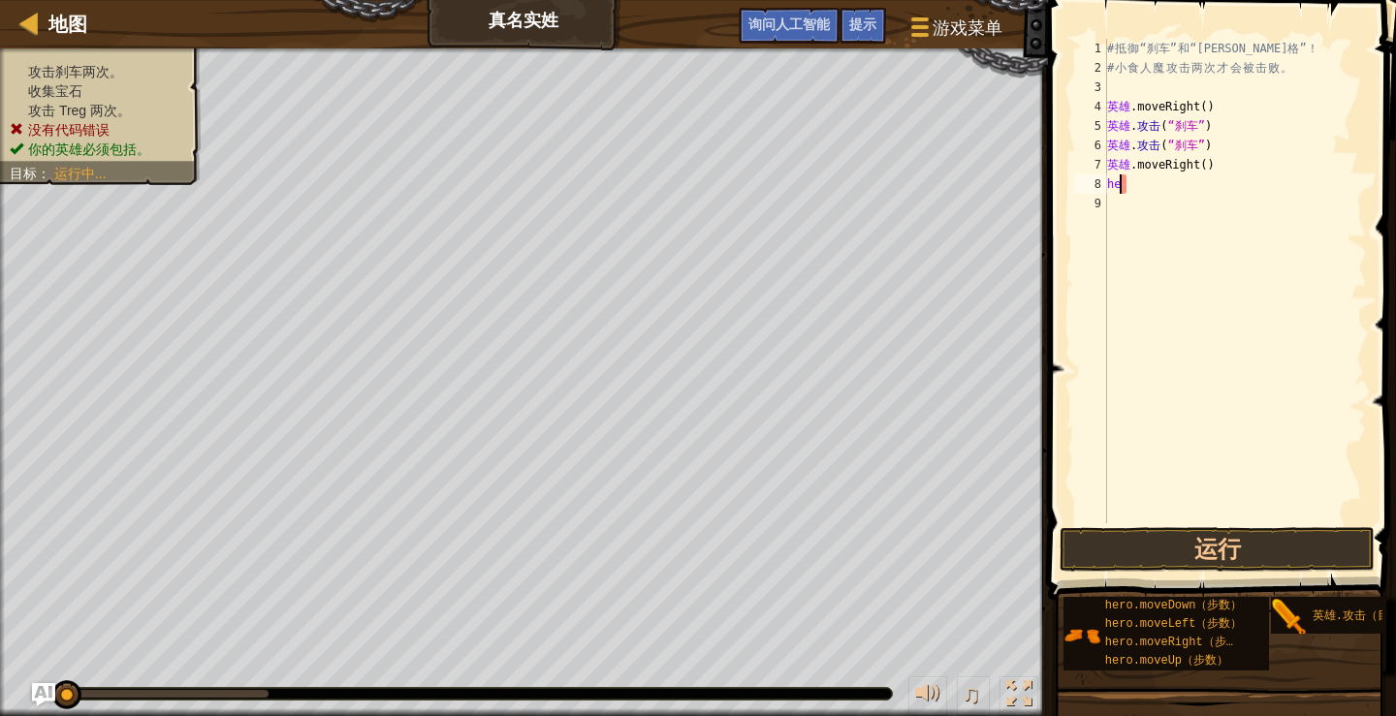
type textarea "h"
click at [870, 17] on font "提示" at bounding box center [862, 24] width 27 height 18
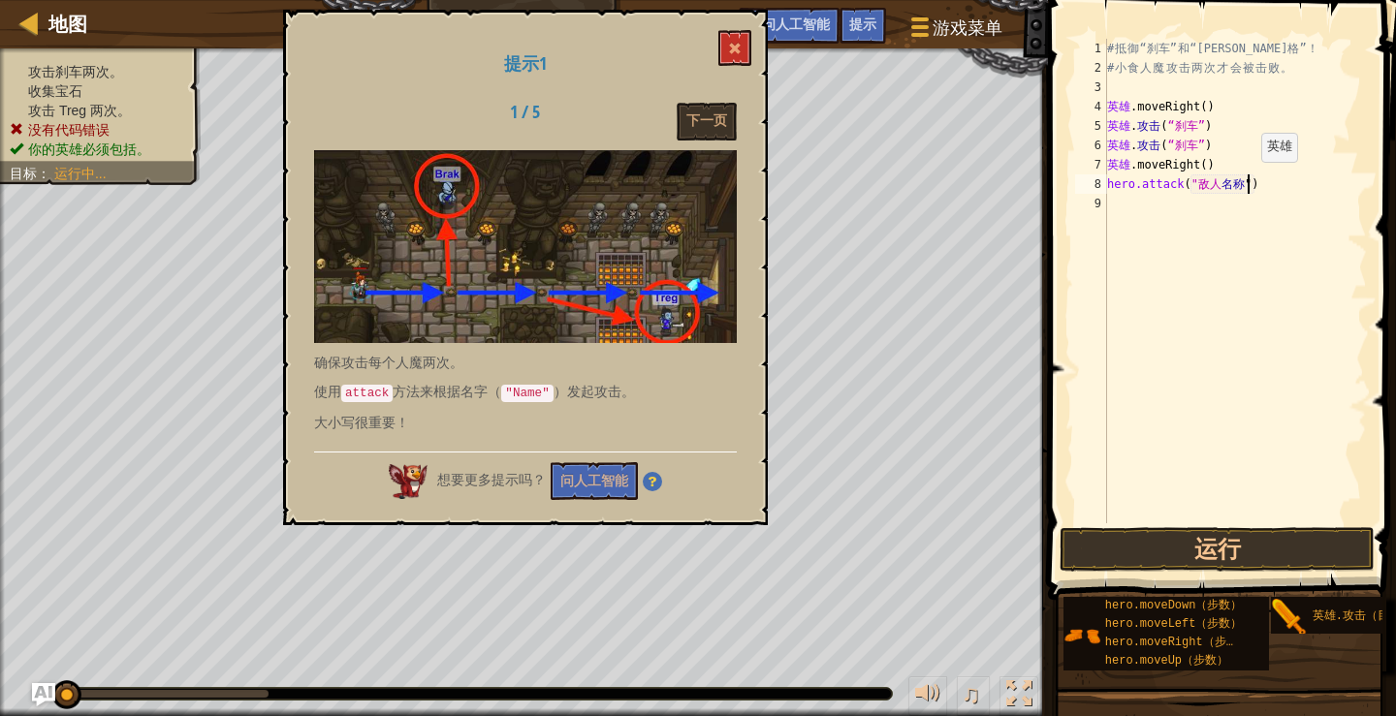
click at [1244, 181] on div "# 抵 御 “刹车” 和 “[PERSON_NAME]格” ！ # 小 食 人 魔 攻 击 两 次 才 会 被 击 败 。 英雄 .moveRight ( )…" at bounding box center [1235, 300] width 264 height 523
type textarea "t"
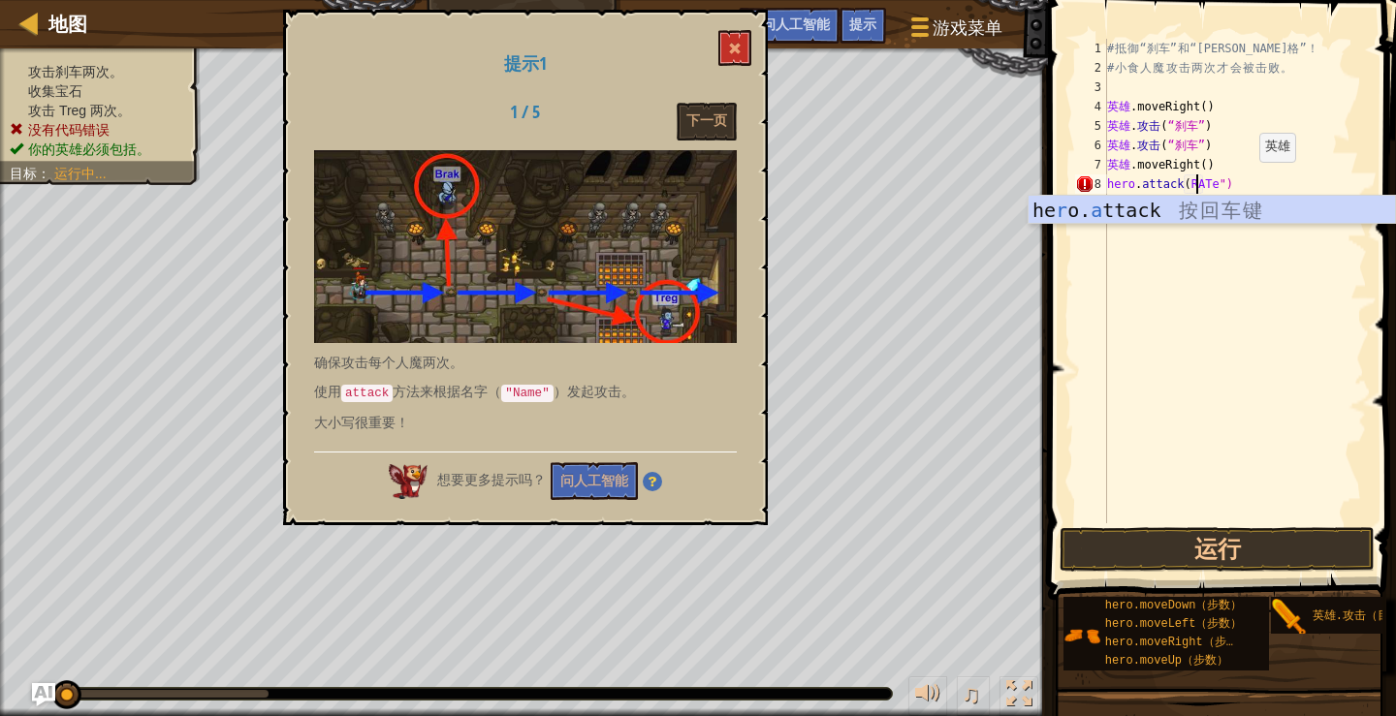
scroll to position [9, 8]
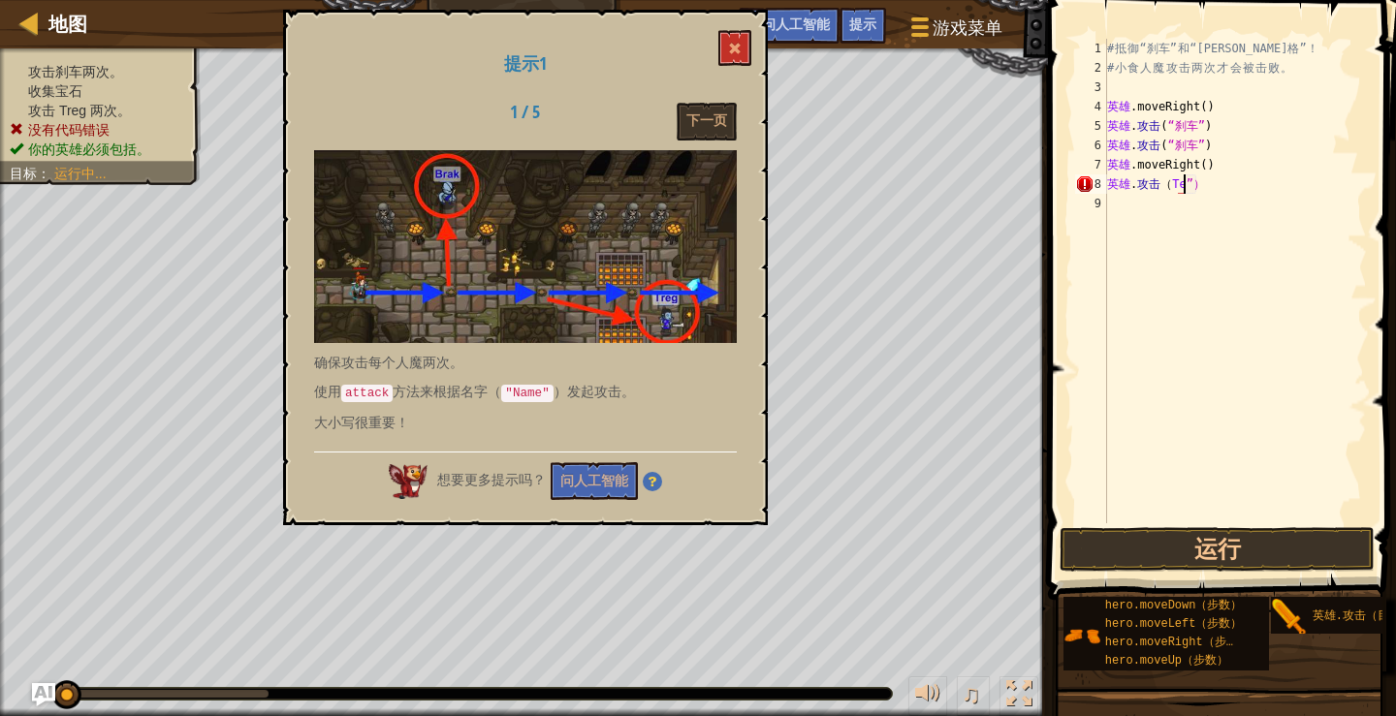
type textarea "r"
type textarea "h"
click at [1243, 184] on div "# 抵 御 “刹车” 和 “特雷格” ！ # 小 食 人 魔 攻 击 两 次 才 会 被 击 败 。 英雄 .moveRight ( ) ​ 英雄 . 攻击 …" at bounding box center [1235, 281] width 264 height 485
click at [1249, 184] on div "# 抵 御 “刹车” 和 “特雷格” ！ # 小 食 人 魔 攻 击 两 次 才 会 被 击 败 。 英雄 .moveRight ( ) ​ 英雄 . 攻击 …" at bounding box center [1235, 300] width 264 height 523
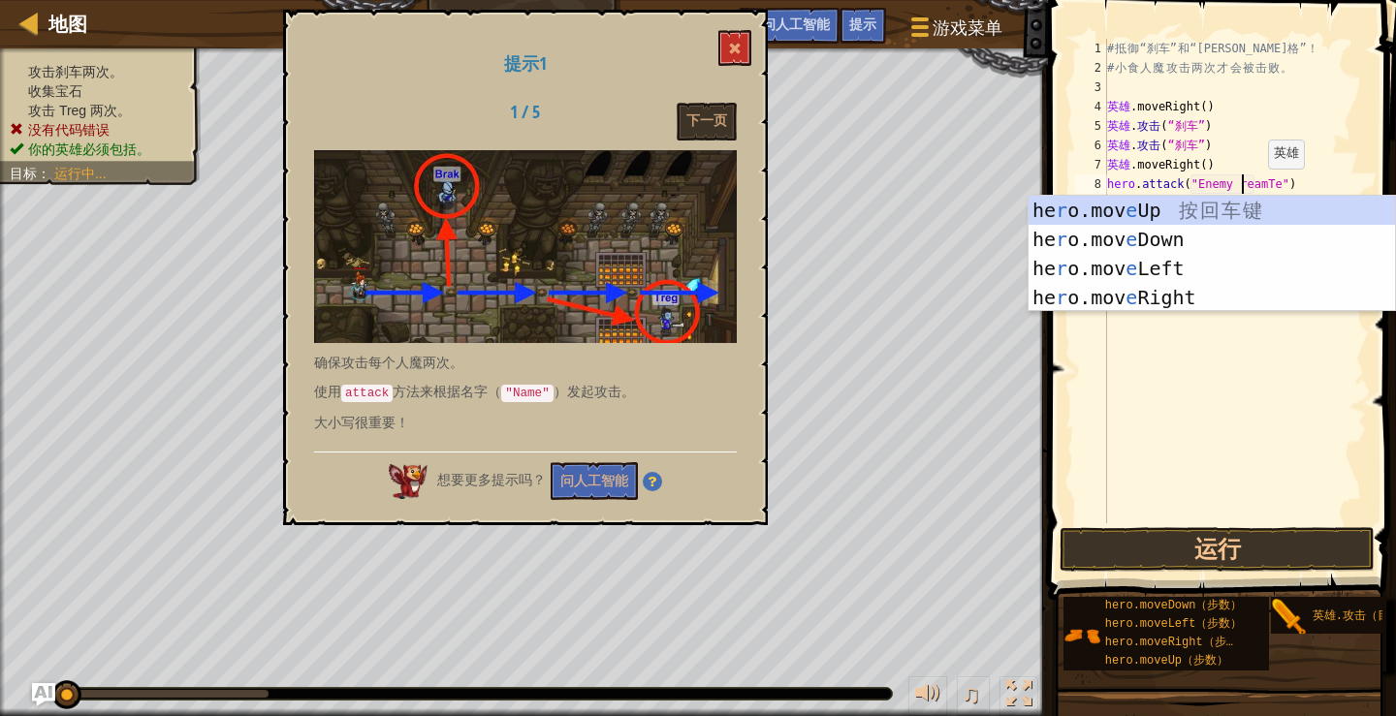
scroll to position [9, 12]
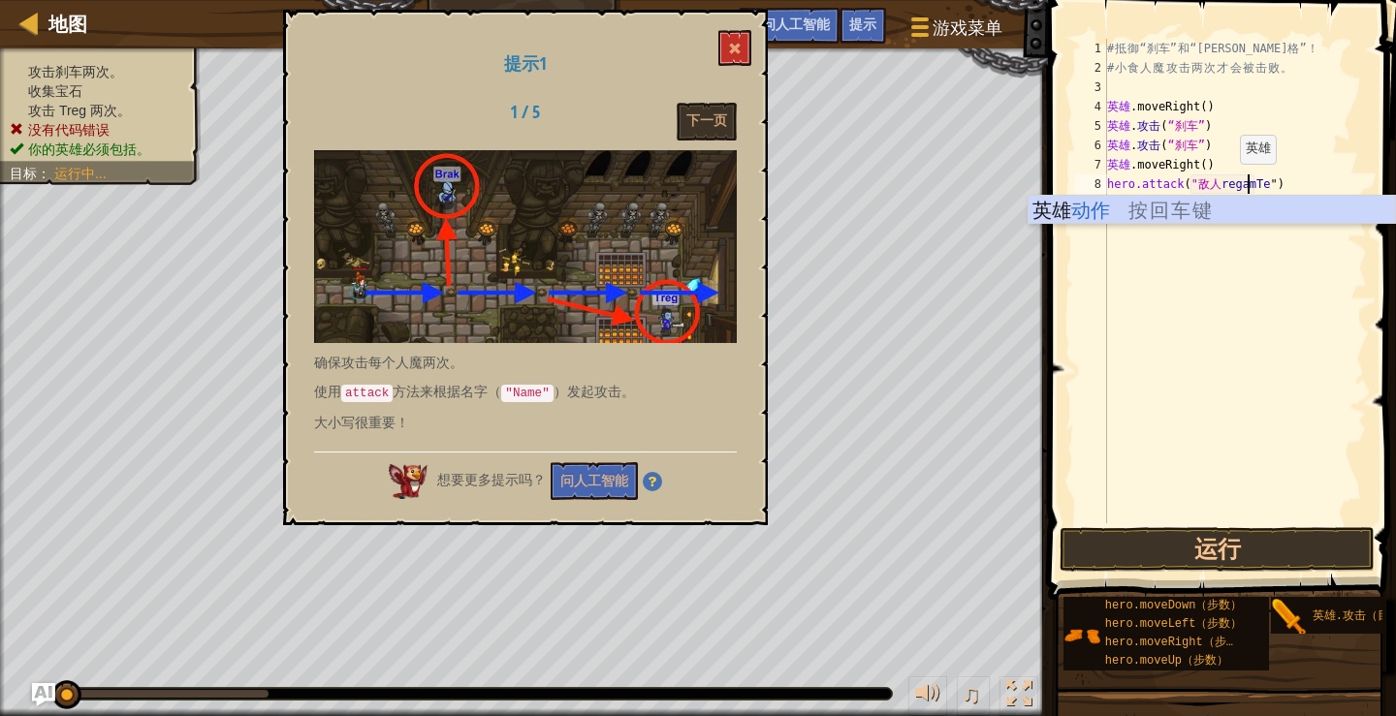
click at [1223, 183] on div "# 抵 御 “刹车” 和 “特雷格” ！ # 小 食 人 魔 攻 击 两 次 才 会 被 击 败 。 英雄 .moveRight ( ) ​ 英雄 . 攻击 …" at bounding box center [1235, 300] width 264 height 523
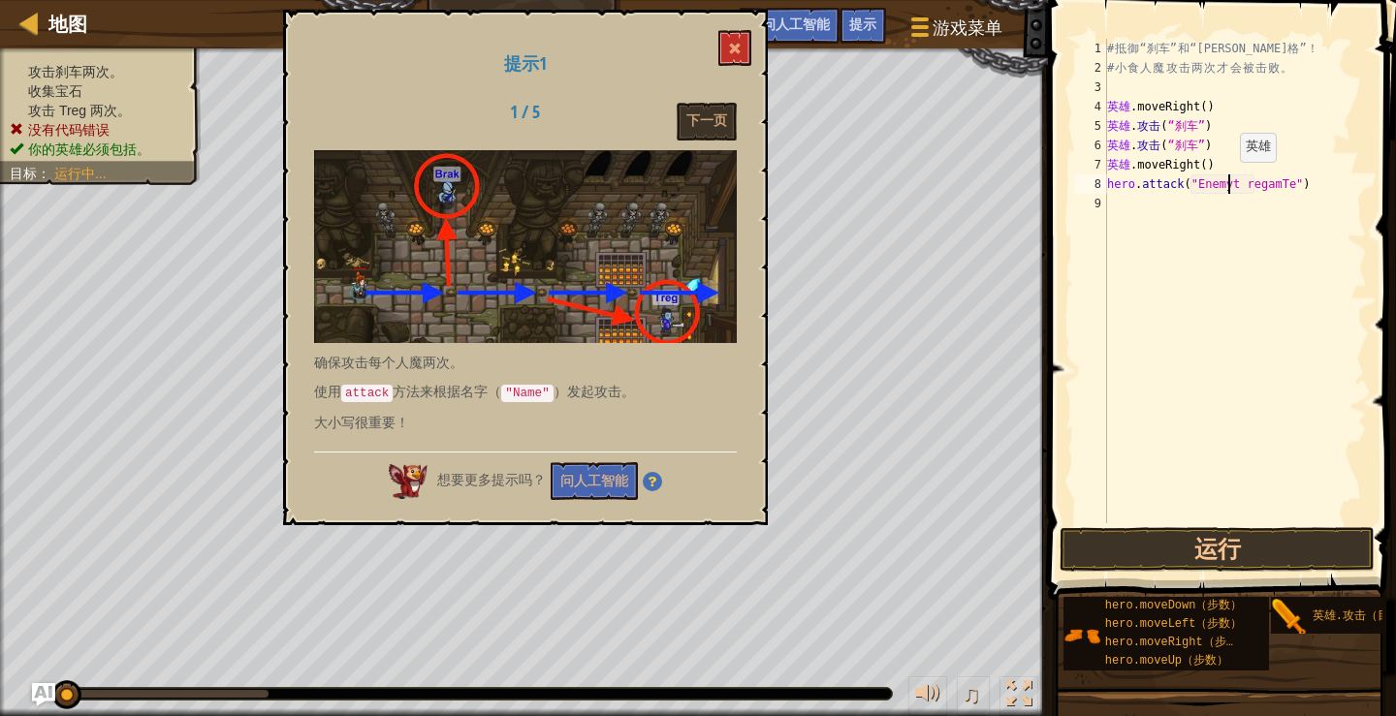
scroll to position [9, 10]
click at [1274, 181] on div "# 抵 御 “刹车” 和 “特雷格” ！ # 小 食 人 魔 攻 击 两 次 才 会 被 击 败 。 英雄 .moveRight ( ) ​ 英雄 . 攻击 …" at bounding box center [1235, 300] width 264 height 523
click at [1261, 188] on div "# 抵 御 “刹车” 和 “特雷格” ！ # 小 食 人 魔 攻 击 两 次 才 会 被 击 败 。 英雄 .moveRight ( ) ​ 英雄 . 攻击 …" at bounding box center [1235, 300] width 264 height 523
click at [1205, 183] on div "# 抵 御 “刹车” 和 “特雷格” ！ # 小 食 人 魔 攻 击 两 次 才 会 被 击 败 。 英雄 .moveRight ( ) ​ 英雄 . 攻击 …" at bounding box center [1235, 300] width 264 height 523
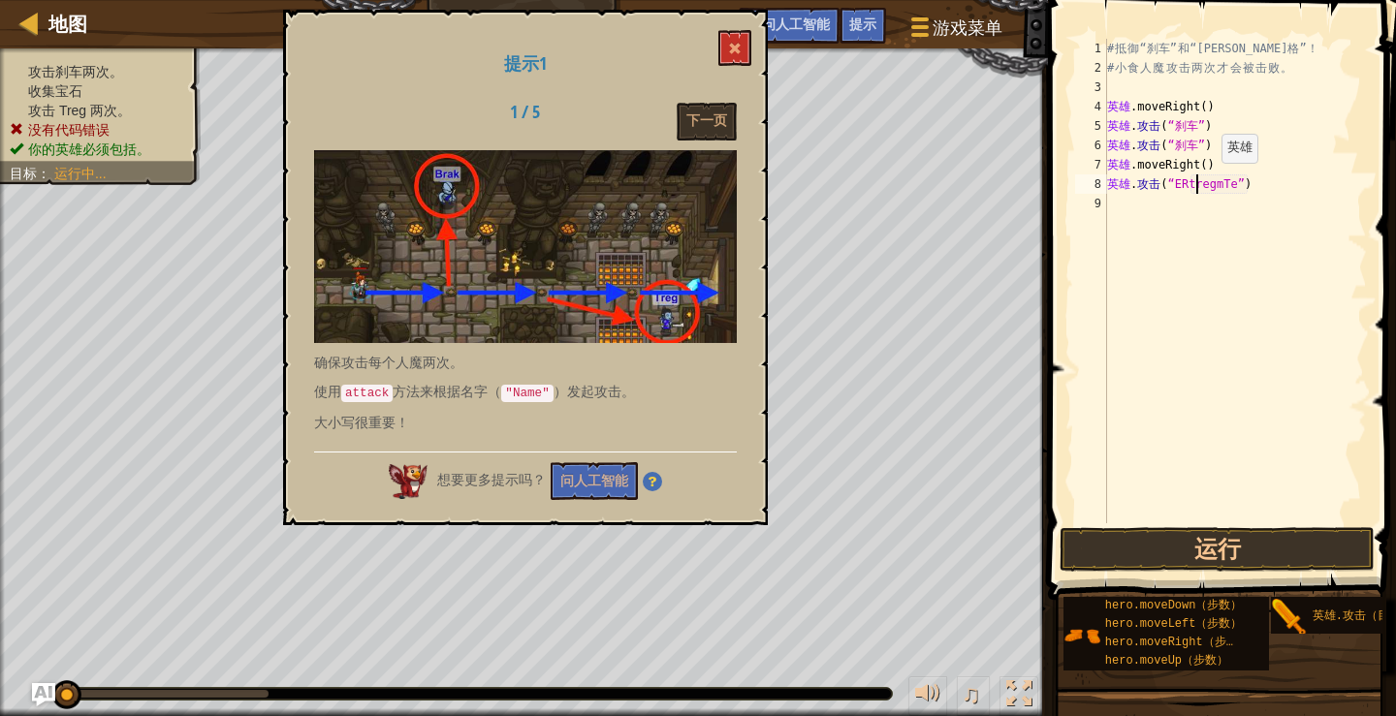
scroll to position [9, 8]
click at [1203, 183] on div "# 抵 御 “刹车” 和 “特雷格” ！ # 小 食 人 魔 攻 击 两 次 才 会 被 击 败 。 英雄 .moveRight ( ) ​ 英雄 . 攻击 …" at bounding box center [1235, 300] width 264 height 523
click at [1230, 185] on div "# 抵 御 “刹车” 和 “特雷格” ！ # 小 食 人 魔 攻 击 两 次 才 会 被 击 败 。 英雄 .moveRight ( ) ​ 英雄 . 攻击 …" at bounding box center [1235, 300] width 264 height 523
click at [1270, 178] on div "# 抵 御 “刹车” 和 “特雷格” ！ # 小 食 人 魔 攻 击 两 次 才 会 被 击 败 。 英雄 .moveRight ( ) ​ 英雄 . 攻击 …" at bounding box center [1235, 300] width 264 height 523
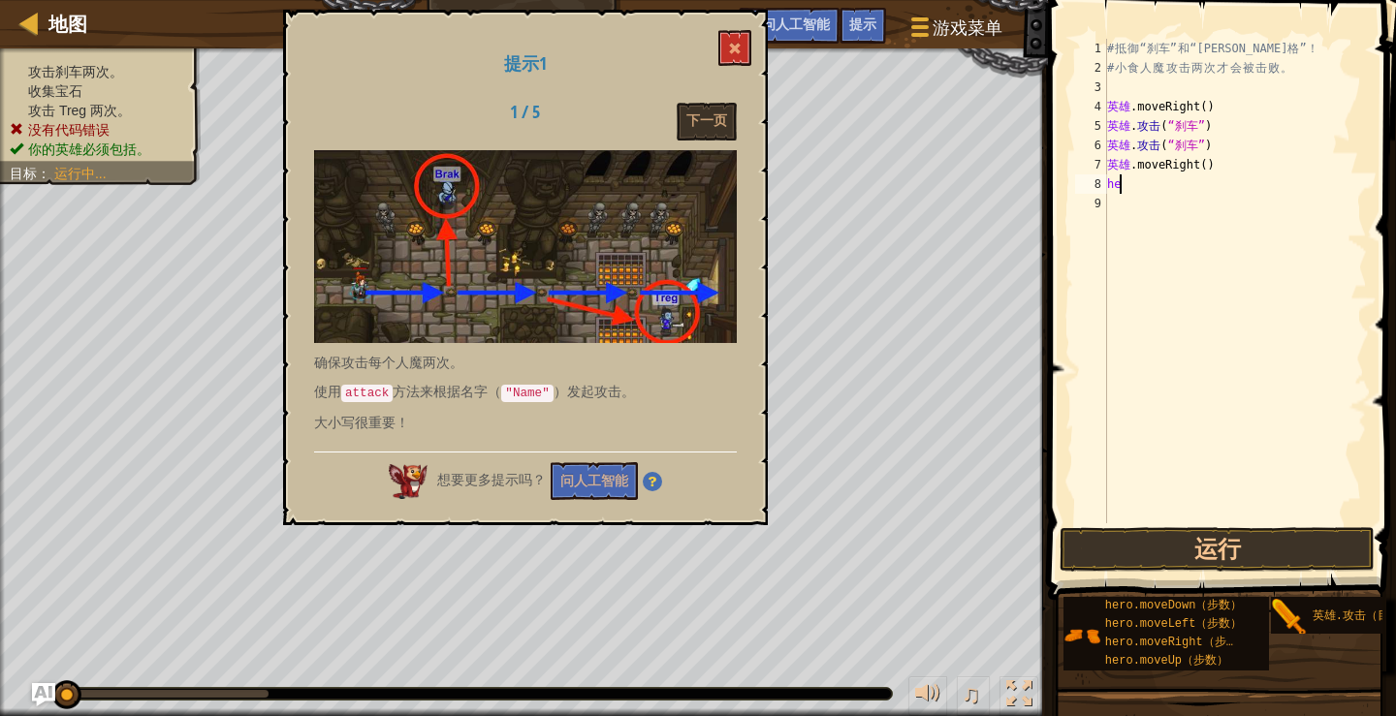
type textarea "h"
drag, startPoint x: 1272, startPoint y: 181, endPoint x: 1106, endPoint y: 187, distance: 166.8
click at [1106, 187] on div "hero.attack("Enemy Name") 1 2 3 4 5 6 7 8 9 # 抵 御 “刹车” 和 “特雷格” ！ # 小 食 人 魔 攻 击 …" at bounding box center [1219, 281] width 296 height 485
click at [1246, 181] on div "# 抵 御 “刹车” 和 “特雷格” ！ # 小 食 人 魔 攻 击 两 次 才 会 被 击 败 。 英雄 .moveRight ( ) ​ 英雄 . 攻击 …" at bounding box center [1235, 281] width 264 height 485
type textarea "f"
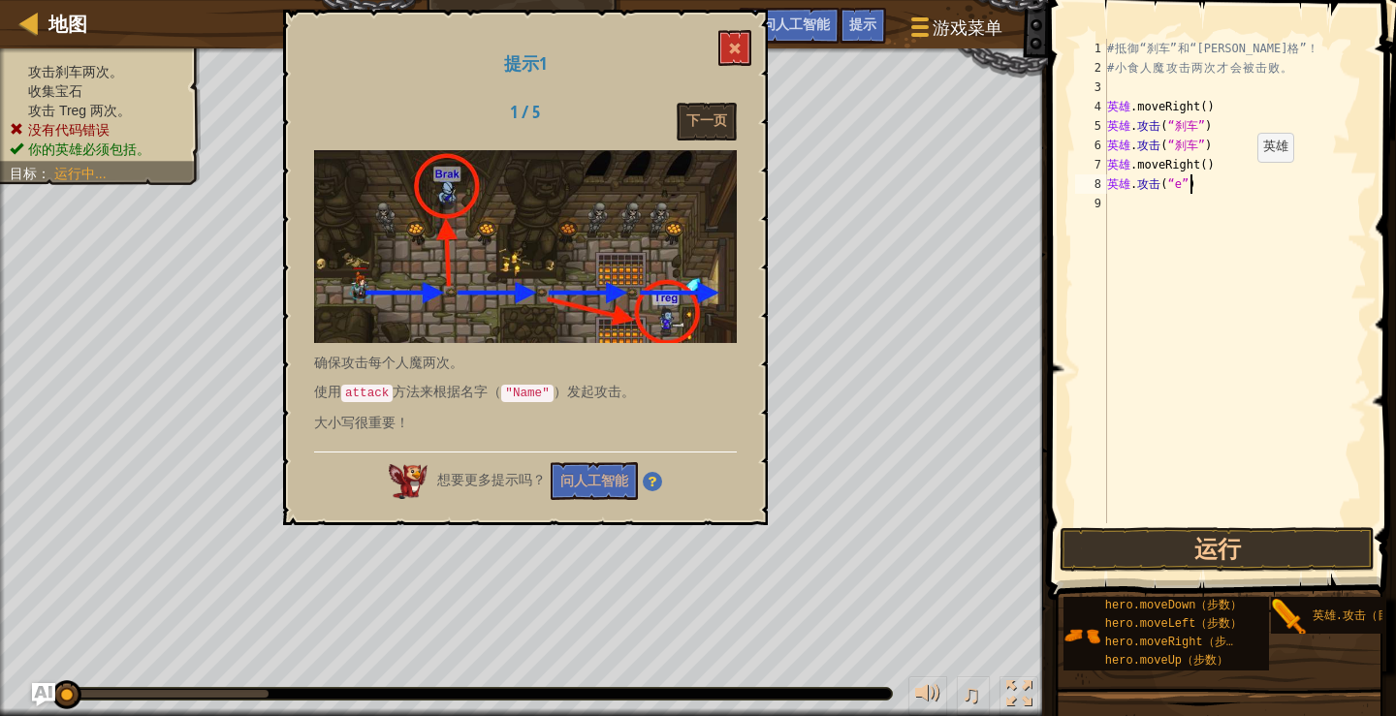
type textarea "e"
click at [1188, 184] on div "# 抵 御 “刹车” 和 “特雷格” ！ # 小 食 人 魔 攻 击 两 次 才 会 被 击 败 。 英雄 .moveRight ( ) ​ 英雄 . 攻击 …" at bounding box center [1235, 300] width 264 height 523
click at [1200, 186] on div "# 抵 御 “刹车” 和 “特雷格” ！ # 小 食 人 魔 攻 击 两 次 才 会 被 击 败 。 英雄 .moveRight ( ) ​ 英雄 . 攻击 …" at bounding box center [1235, 300] width 264 height 523
click at [1173, 191] on div "# 抵 御 “刹车” 和 “特雷格” ！ # 小 食 人 魔 攻 击 两 次 才 会 被 击 败 。 英雄 .moveRight ( ) ​ 英雄 . 攻击 …" at bounding box center [1235, 300] width 264 height 523
type textarea """
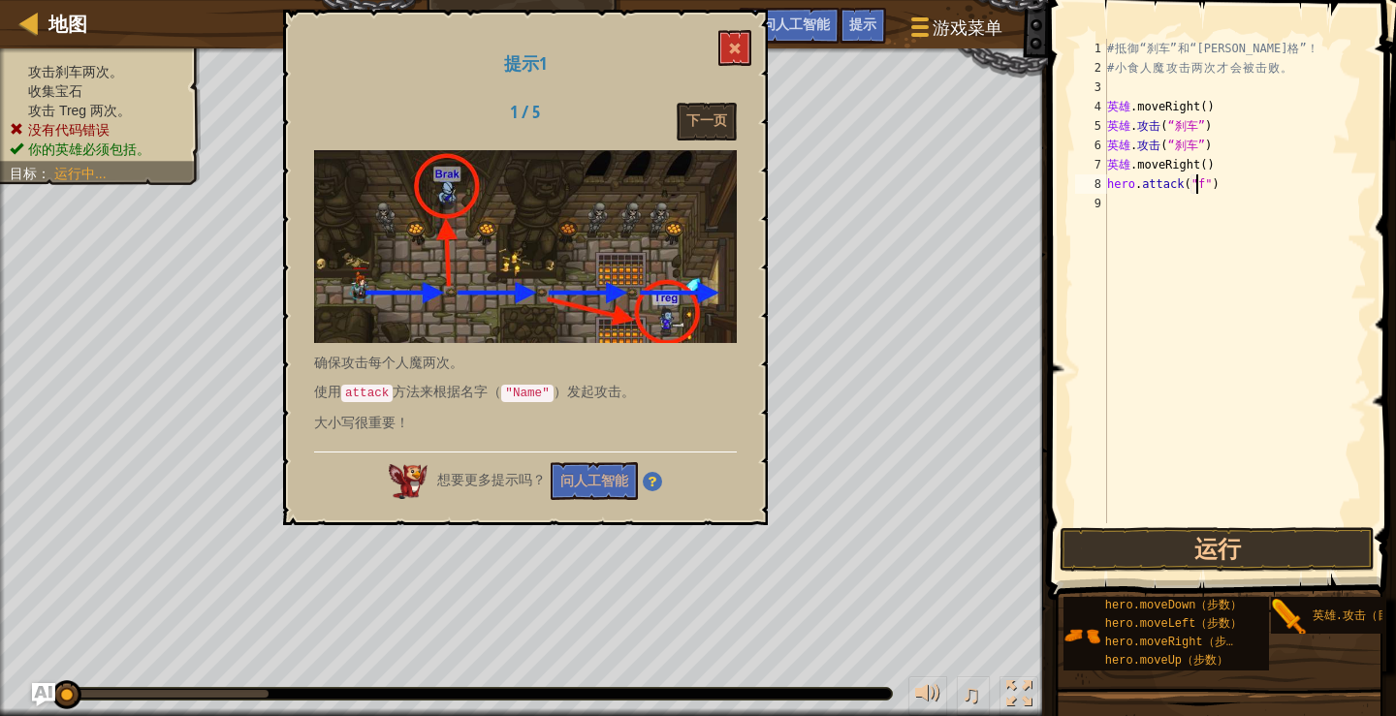
scroll to position [9, 7]
click at [1179, 187] on div "# 抵 御 “刹车” 和 “特雷格” ！ # 小 食 人 魔 攻 击 两 次 才 会 被 击 败 。 英雄 .moveRight ( ) ​ 英雄 . 攻击 …" at bounding box center [1235, 300] width 264 height 523
paste textarea "findNearestEnemy()"
type textarea "hero.attackfindNearestEnemy()"f")"
click at [1292, 183] on div "# 抵 御 “刹车” 和 “特雷格” ！ # 小 食 人 魔 攻 击 两 次 才 会 被 击 败 。 英雄 .moveRight ( ) ​ 英雄 . 攻击 …" at bounding box center [1235, 300] width 264 height 523
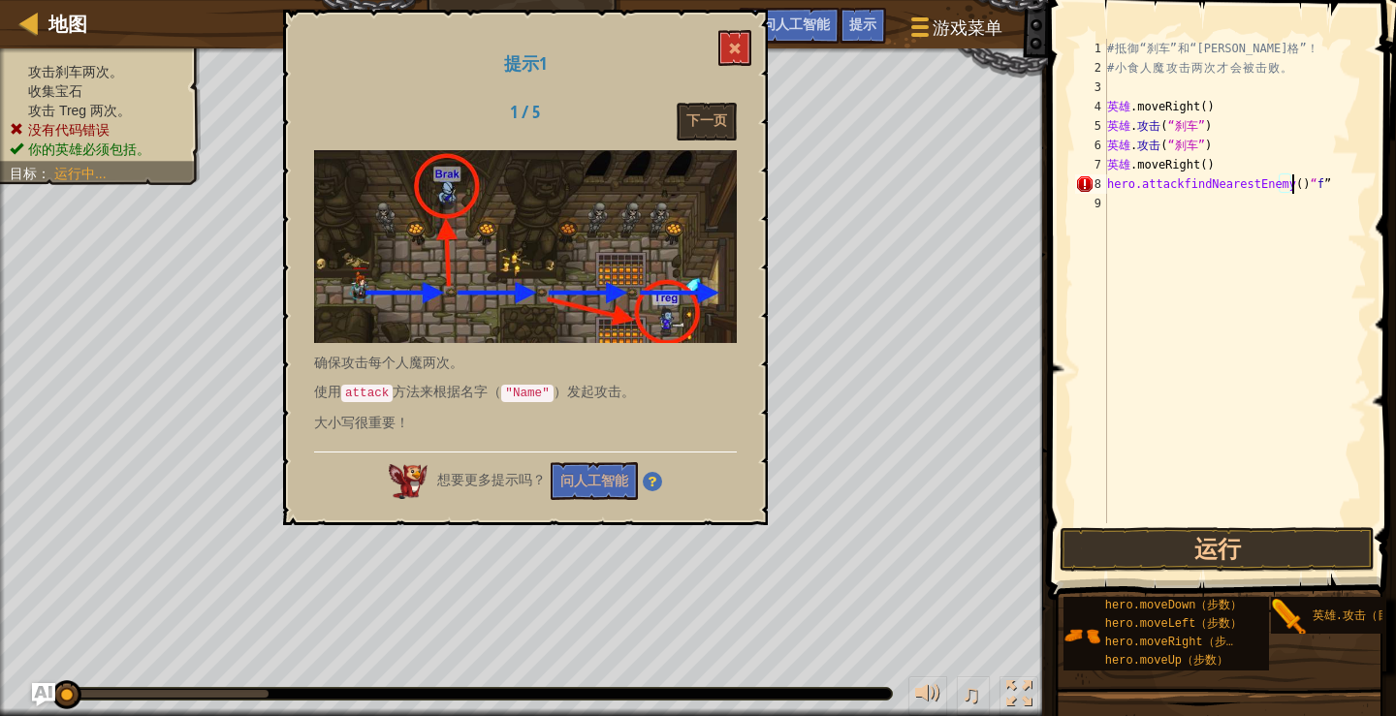
click at [1336, 185] on div "# 抵 御 “刹车” 和 “特雷格” ！ # 小 食 人 魔 攻 击 两 次 才 会 被 击 败 。 英雄 .moveRight ( ) ​ 英雄 . 攻击 …" at bounding box center [1235, 300] width 264 height 523
click at [1250, 190] on div "# 抵 御 “刹车” 和 “特雷格” ！ # 小 食 人 魔 攻 击 两 次 才 会 被 击 败 。 英雄 .moveRight ( ) ​ 英雄 . 攻击 …" at bounding box center [1235, 300] width 264 height 523
click at [1250, 192] on div "# 抵 御 “刹车” 和 “特雷格” ！ # 小 食 人 魔 攻 击 两 次 才 会 被 击 败 。 英雄 .moveRight ( ) ​ 英雄 . 攻击 …" at bounding box center [1235, 300] width 264 height 523
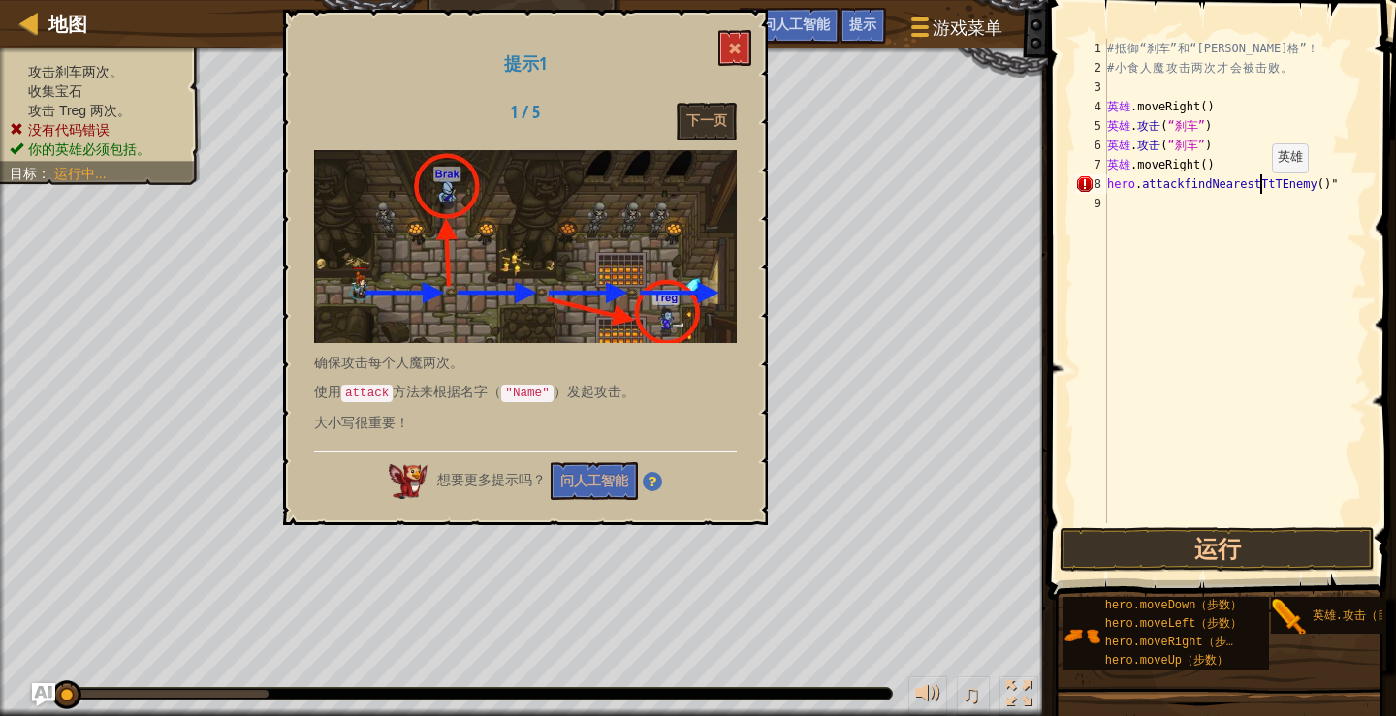
scroll to position [9, 13]
click at [1252, 189] on div "# 抵 御 “刹车” 和 “特雷格” ！ # 小 食 人 魔 攻 击 两 次 才 会 被 击 败 。 英雄 .moveRight ( ) ​ 英雄 . 攻击 …" at bounding box center [1235, 300] width 264 height 523
click at [1259, 193] on div "# 抵 御 “刹车” 和 “特雷格” ！ # 小 食 人 魔 攻 击 两 次 才 会 被 击 败 。 英雄 .moveRight ( ) ​ 英雄 . 攻击 …" at bounding box center [1238, 300] width 257 height 523
type textarea "hero.attackfindNearest"
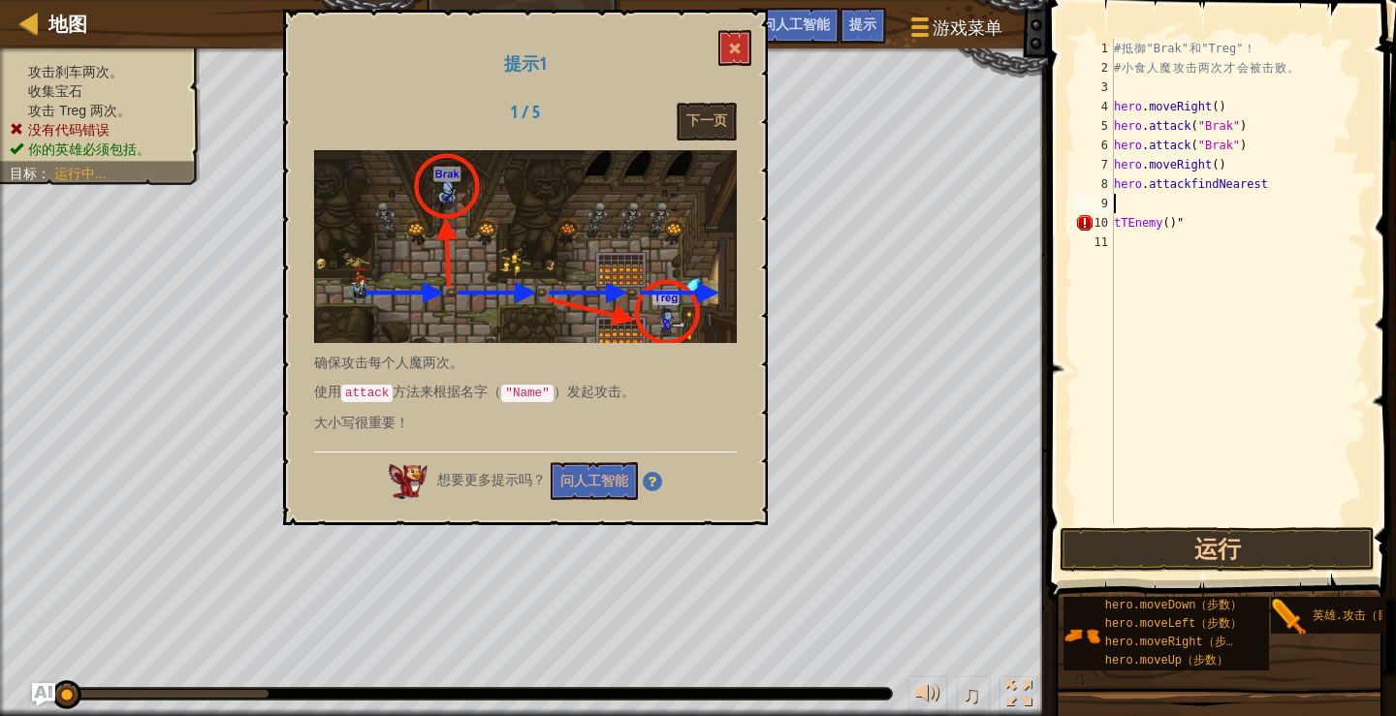
scroll to position [9, 0]
click at [1215, 237] on div "# 抵 御 “刹车” 和 “特雷格” ！ # 小 食 人 魔 攻 击 两 次 才 会 被 击 败 。 英雄 .moveRight ( ) ​ 英雄 . 攻击 …" at bounding box center [1238, 300] width 257 height 523
click at [1204, 225] on div "# 抵 御 “刹车” 和 “特雷格” ！ # 小 食 人 魔 攻 击 两 次 才 会 被 击 败 。 英雄 .moveRight ( ) ​ 英雄 . 攻击 …" at bounding box center [1238, 300] width 257 height 523
type textarea "t"
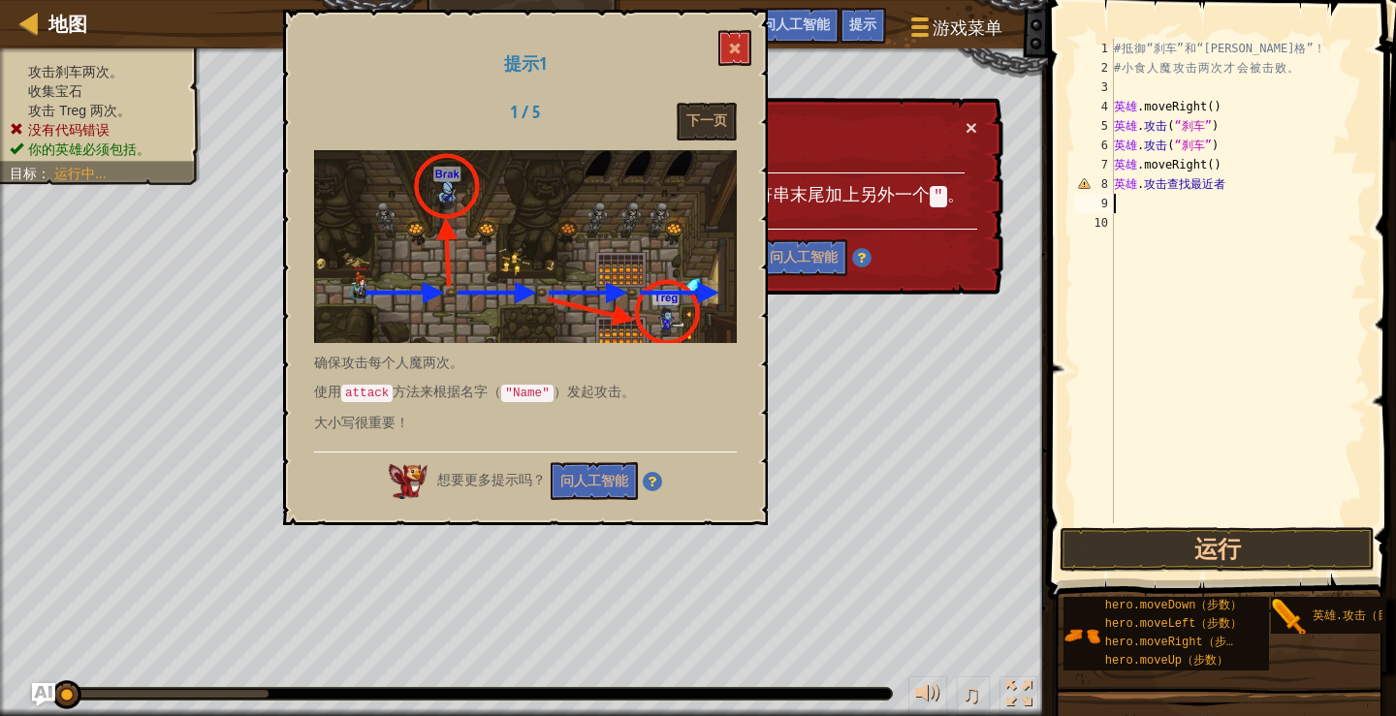
click at [1238, 182] on div "# 抵 御 “刹车” 和 “特雷格” ！ # 小 食 人 魔 攻 击 两 次 才 会 被 击 败 。 英雄 .moveRight ( ) ​ 英雄 . 攻击 …" at bounding box center [1238, 300] width 257 height 523
drag, startPoint x: 871, startPoint y: 118, endPoint x: 988, endPoint y: 173, distance: 128.7
click at [988, 173] on div "× 修改您的代码 未终止字符串，在字符串末尾加上另外一个 " 。 需要帮助吗？ 问人工智能" at bounding box center [732, 197] width 541 height 204
click at [724, 45] on button at bounding box center [734, 48] width 33 height 36
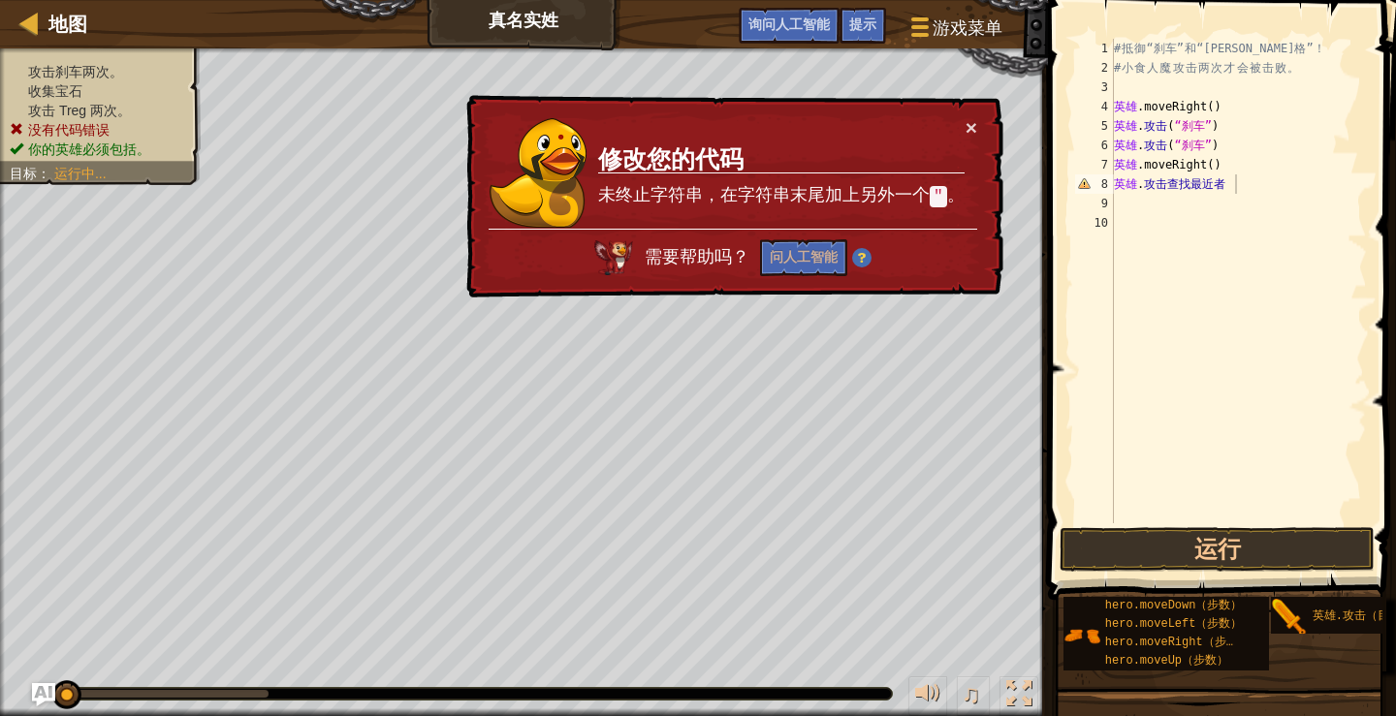
click at [1227, 190] on div "# 抵 御 “刹车” 和 “特雷格” ！ # 小 食 人 魔 攻 击 两 次 才 会 被 击 败 。 英雄 .moveRight ( ) ​ 英雄 . 攻击 …" at bounding box center [1238, 300] width 257 height 523
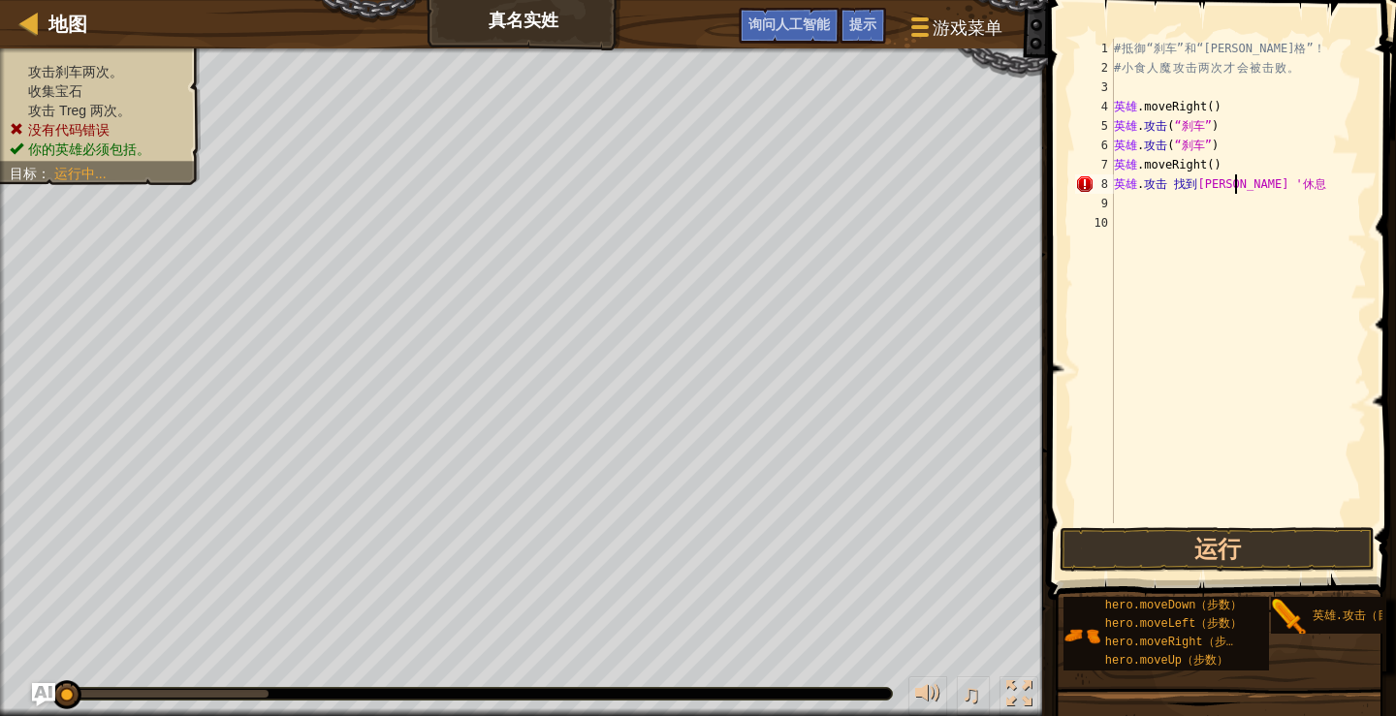
click at [1275, 185] on div "# 抵 御 “刹车” 和 “特雷格” ！ # 小 食 人 魔 攻 击 两 次 才 会 被 击 败 。 英雄 .moveRight ( ) ​ 英雄 . 攻击 …" at bounding box center [1238, 300] width 257 height 523
type textarea "hero.attackfindNea""
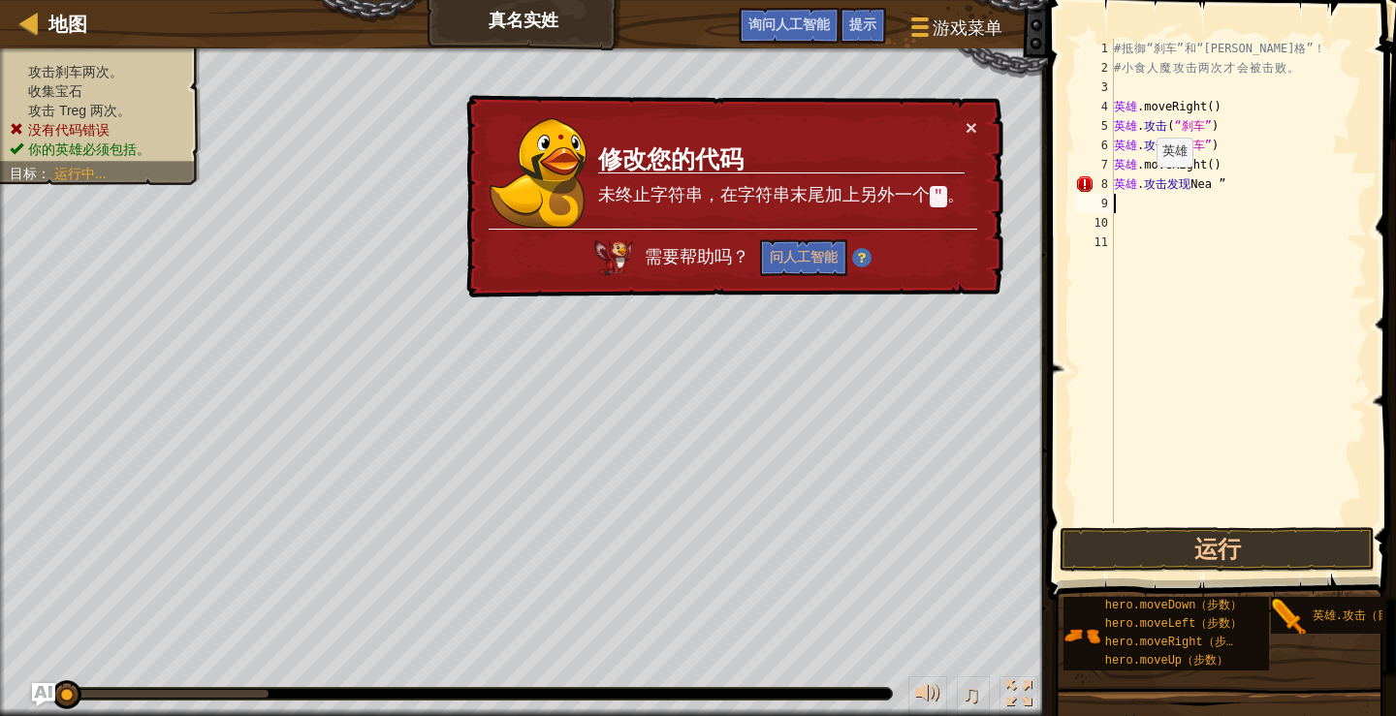
click at [1146, 186] on div "# 抵 御 “刹车” 和 “特雷格” ！ # 小 食 人 魔 攻 击 两 次 才 会 被 击 败 。 英雄 .moveRight ( ) ​ 英雄 . 攻击 …" at bounding box center [1238, 300] width 257 height 523
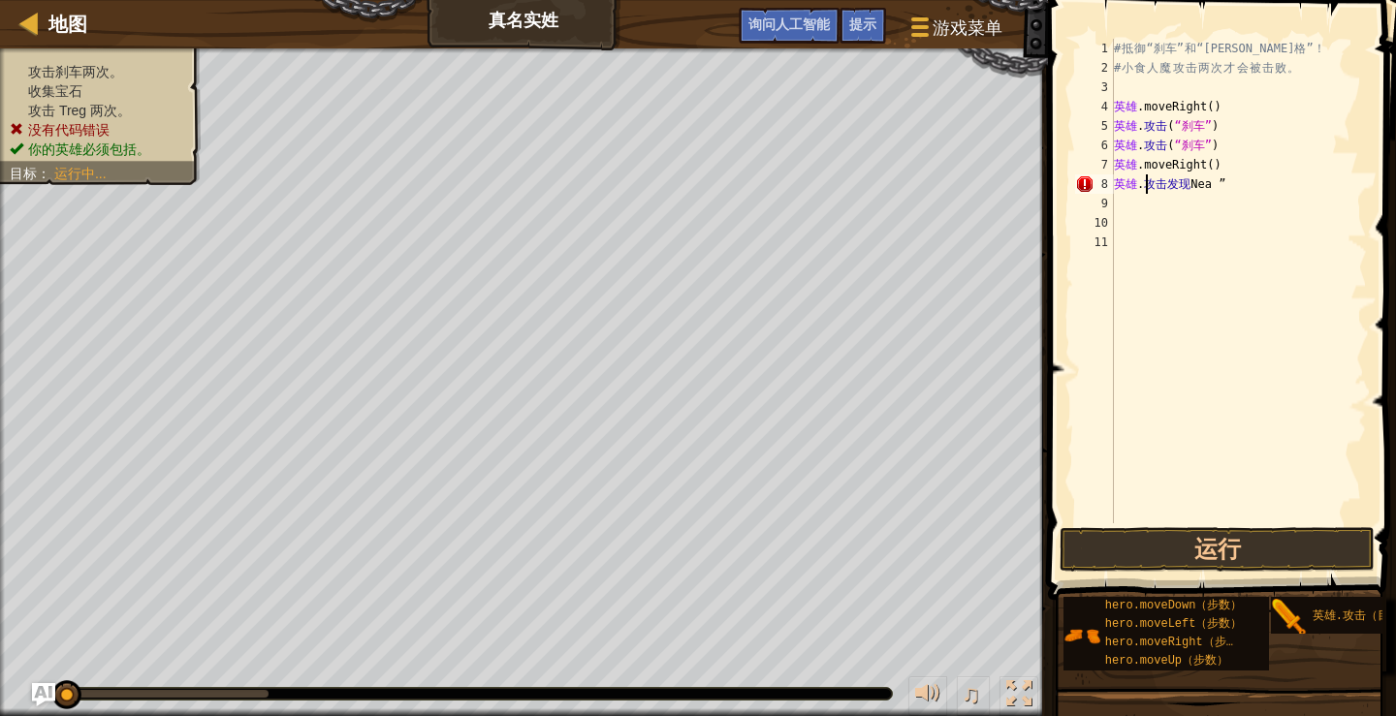
type textarea "hero."attackfindNea""
click at [1197, 301] on div "# 抵 御 “刹车” 和 “特雷格” ！ # 小 食 人 魔 攻 击 两 次 才 会 被 击 败 。 英雄 .moveRight ( ) ​ 英雄 . 攻击 …" at bounding box center [1238, 300] width 257 height 523
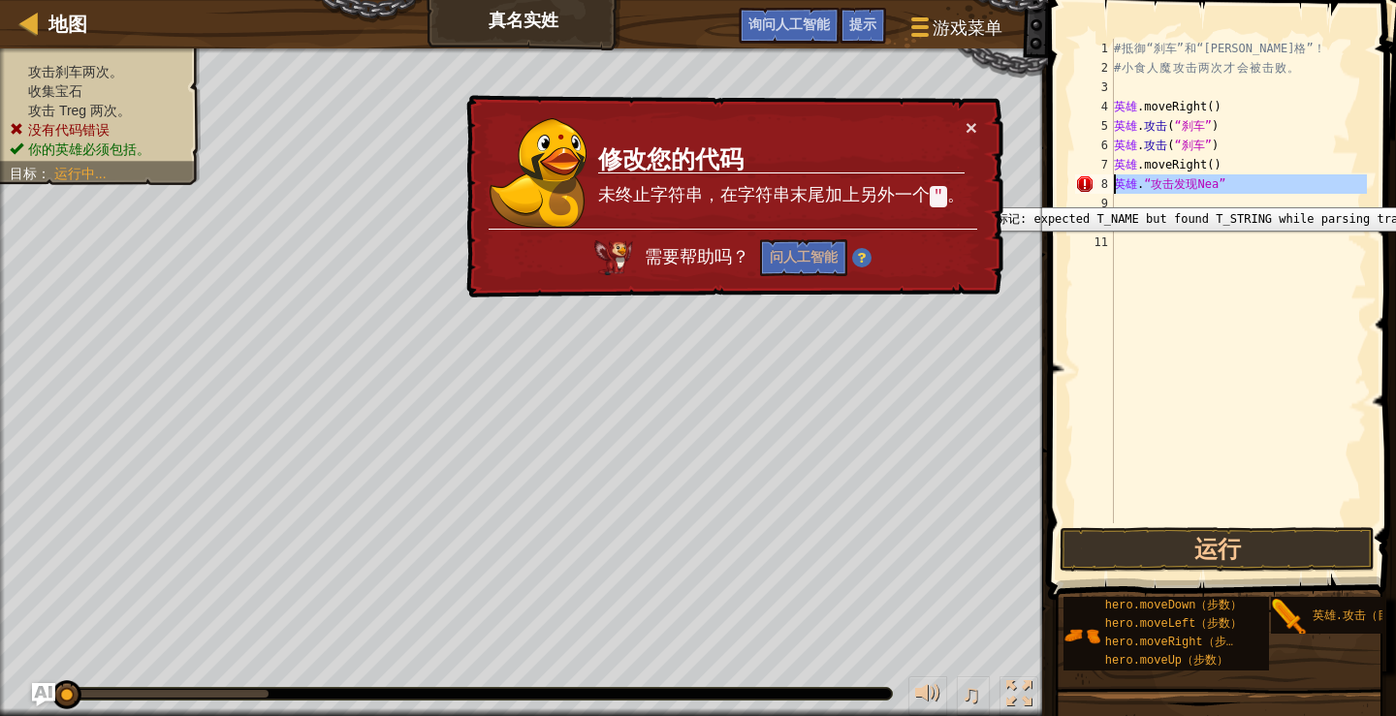
click at [1083, 193] on div "8" at bounding box center [1094, 183] width 39 height 19
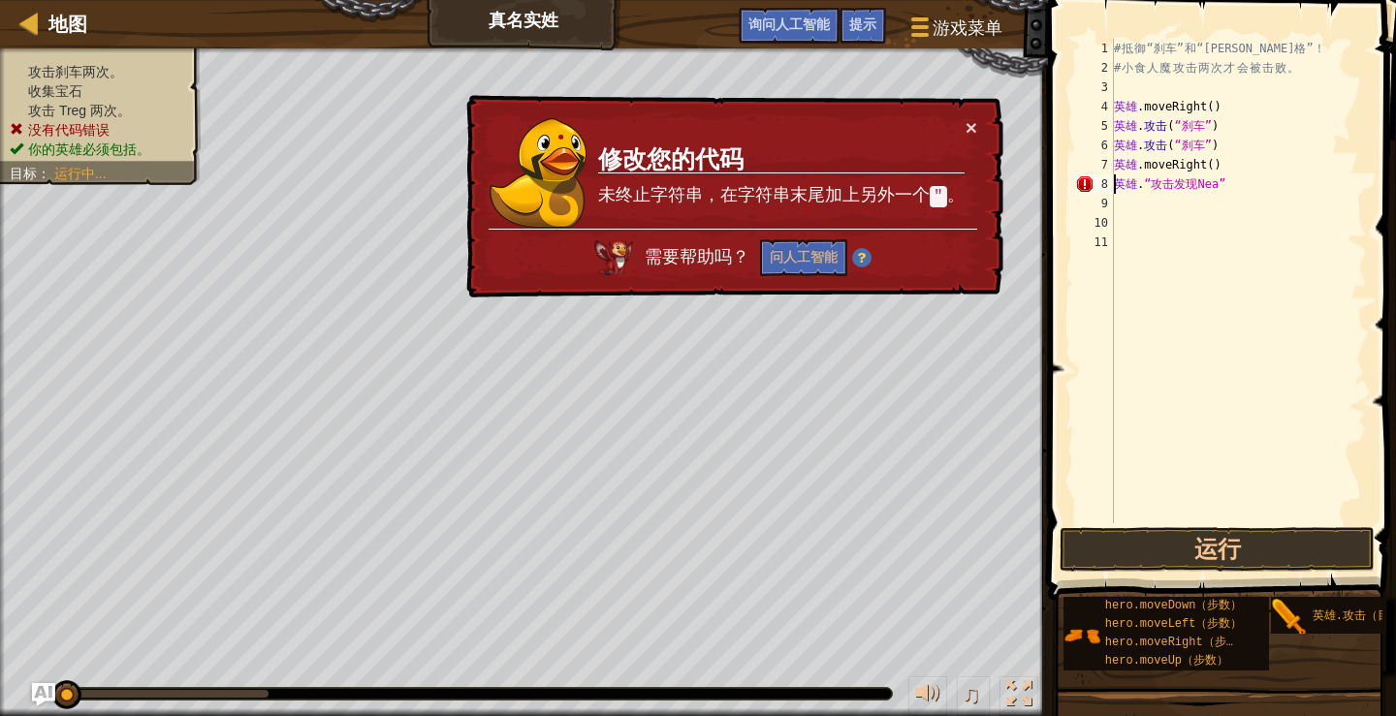
click at [1235, 182] on div "# 抵 御 “刹车” 和 “特雷格” ！ # 小 食 人 魔 攻 击 两 次 才 会 被 击 败 。 英雄 .moveRight ( ) ​ 英雄 . 攻击 …" at bounding box center [1238, 300] width 257 height 523
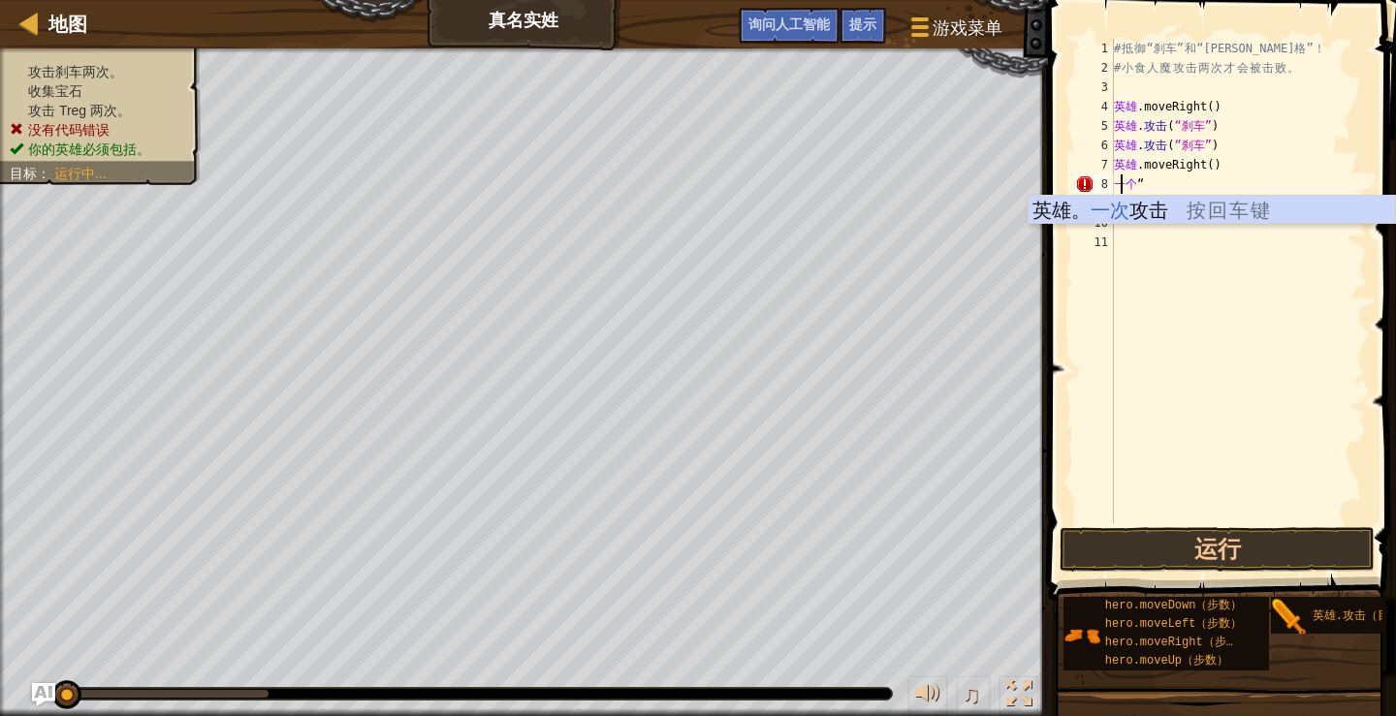
type textarea "hero.attack("Enemy Name")""
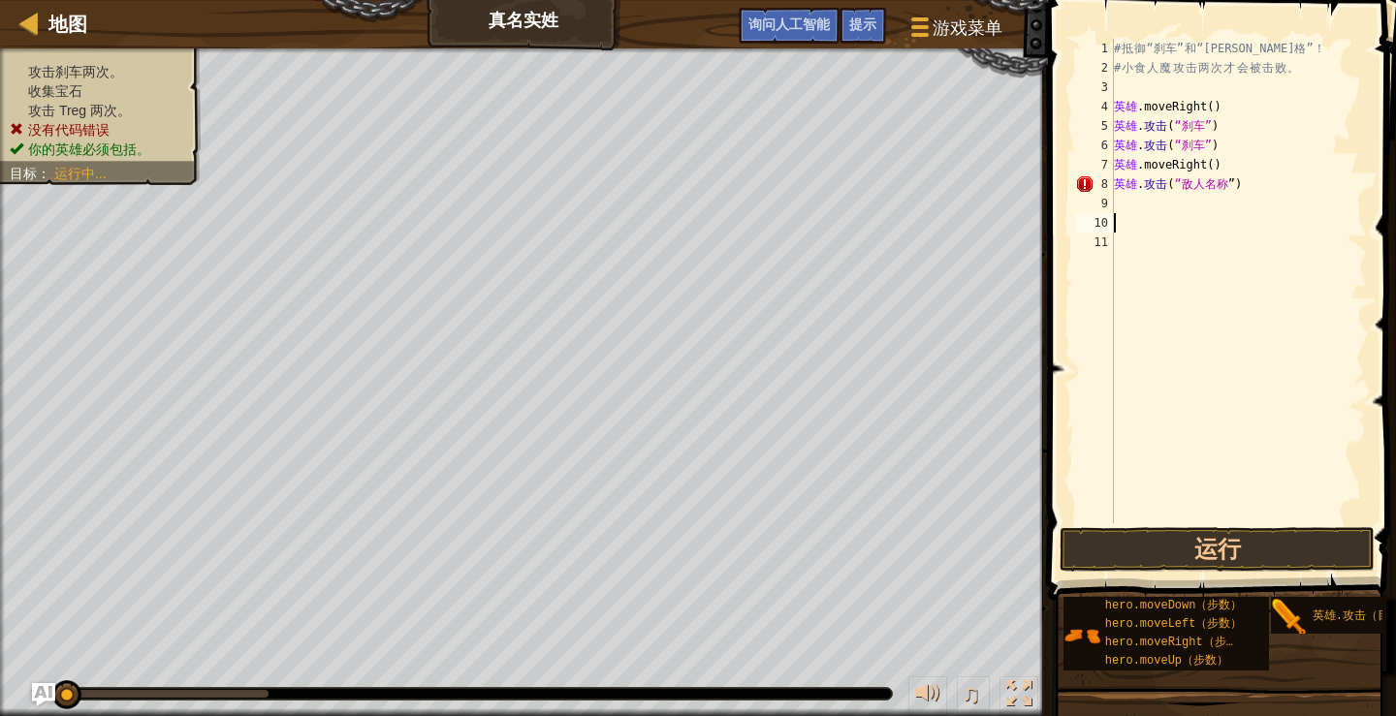
click at [1255, 218] on div "# 抵 御 “刹车” 和 “特雷格” ！ # 小 食 人 魔 攻 击 两 次 才 会 被 击 败 。 英雄 .moveRight ( ) ​ 英雄 . 攻击 …" at bounding box center [1238, 300] width 257 height 523
drag, startPoint x: 1185, startPoint y: 186, endPoint x: 1228, endPoint y: 186, distance: 42.6
click at [1228, 186] on div "# 抵 御 “刹车” 和 “特雷格” ！ # 小 食 人 魔 攻 击 两 次 才 会 被 击 败 。 英雄 .moveRight ( ) ​ 英雄 . 攻击 …" at bounding box center [1238, 300] width 257 height 523
paste textarea "findNearestEnemy()"
type textarea "hero.attackfindNearestEnemy()Name")""
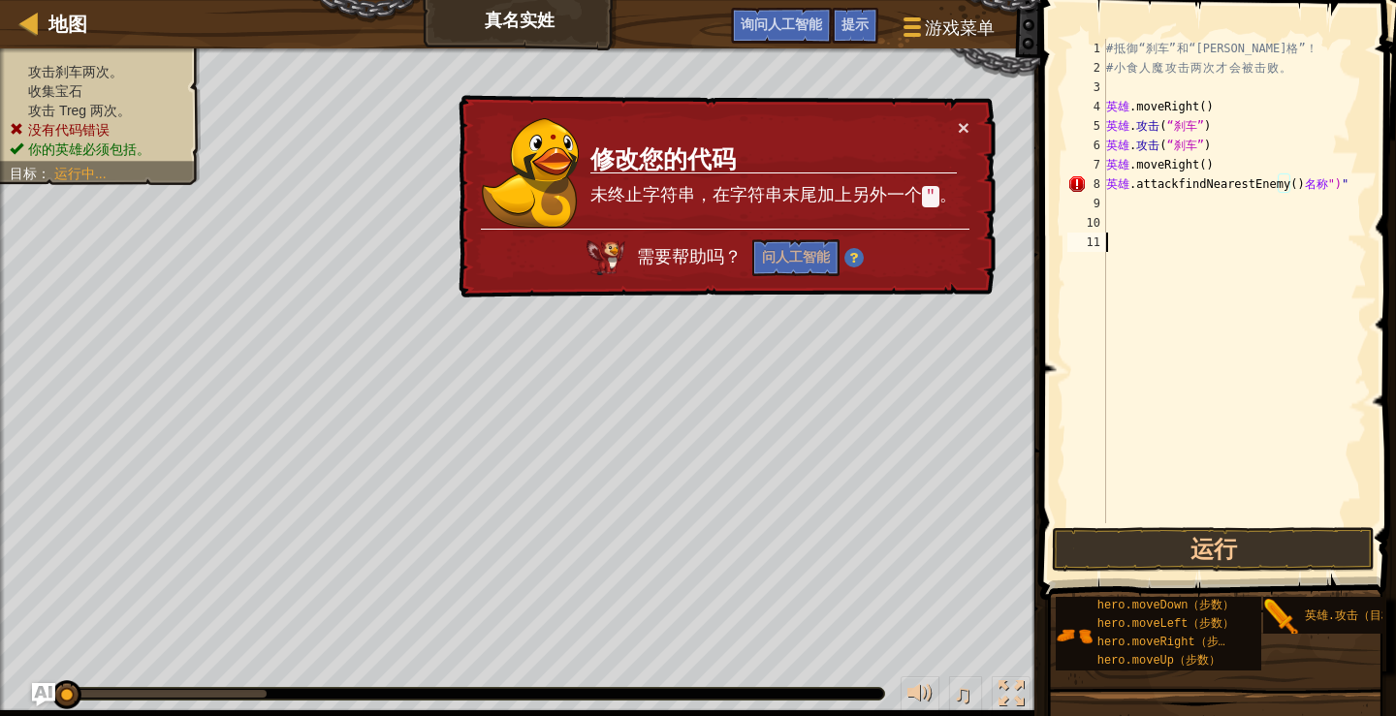
click at [1294, 241] on div "# 抵 御 “刹车” 和 “特雷格” ！ # 小 食 人 魔 攻 击 两 次 才 会 被 击 败 。 英雄 .moveRight ( ) ​ 英雄 . 攻击 …" at bounding box center [1234, 300] width 265 height 523
click at [1136, 208] on div "# 抵 御 “刹车” 和 “特雷格” ！ # 小 食 人 魔 攻 击 两 次 才 会 被 击 败 。 英雄 .moveRight ( ) ​ 英雄 . 攻击 …" at bounding box center [1234, 300] width 265 height 523
click at [1358, 184] on div "# 抵 御 “刹车” 和 “特雷格” ！ # 小 食 人 魔 攻 击 两 次 才 会 被 击 败 。 英雄 .moveRight ( ) ​ 英雄 . 攻击 …" at bounding box center [1234, 300] width 265 height 523
click at [1303, 182] on div "# 抵 御 “刹车” 和 “特雷格” ！ # 小 食 人 魔 攻 击 两 次 才 会 被 击 败 。 英雄 .moveRight ( ) ​ 英雄 . 攻击 …" at bounding box center [1234, 300] width 265 height 523
click at [1352, 188] on div "# 抵 御 “刹车” 和 “特雷格” ！ # 小 食 人 魔 攻 击 两 次 才 会 被 击 败 。 英雄 .moveRight ( ) ​ 英雄 . 攻击 …" at bounding box center [1234, 300] width 265 height 523
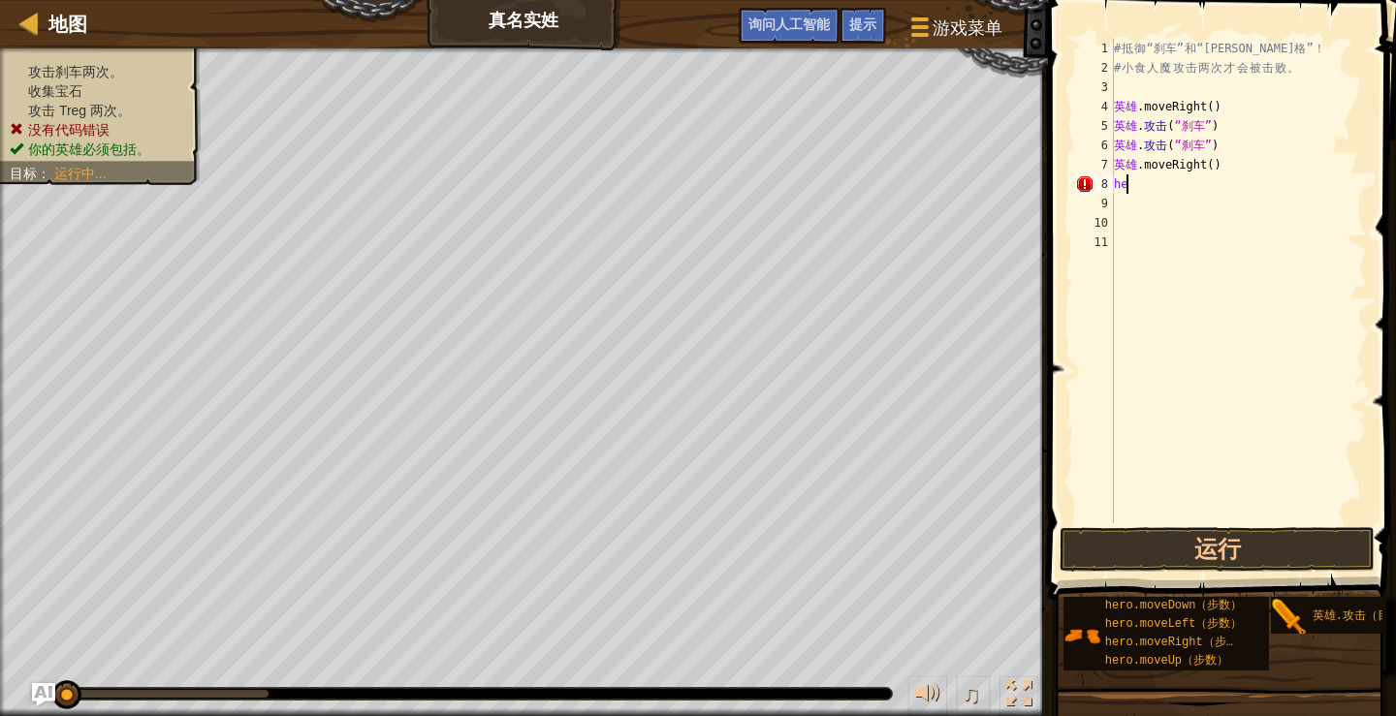
type textarea "h"
click at [1256, 177] on div "# 抵 御 “刹车” 和 “特雷格” ！ # 小 食 人 魔 攻 击 两 次 才 会 被 击 败 。 英雄 .moveRight ( ) ​ 英雄 . 攻击 …" at bounding box center [1238, 281] width 257 height 485
drag, startPoint x: 1253, startPoint y: 183, endPoint x: 1208, endPoint y: 183, distance: 45.5
click at [1208, 183] on div "# 抵 御 “刹车” 和 “特雷格” ！ # 小 食 人 魔 攻 击 两 次 才 会 被 击 败 。 英雄 .moveRight ( ) ​ 英雄 . 攻击 …" at bounding box center [1238, 300] width 257 height 523
paste textarea "findNearestEnemy()"
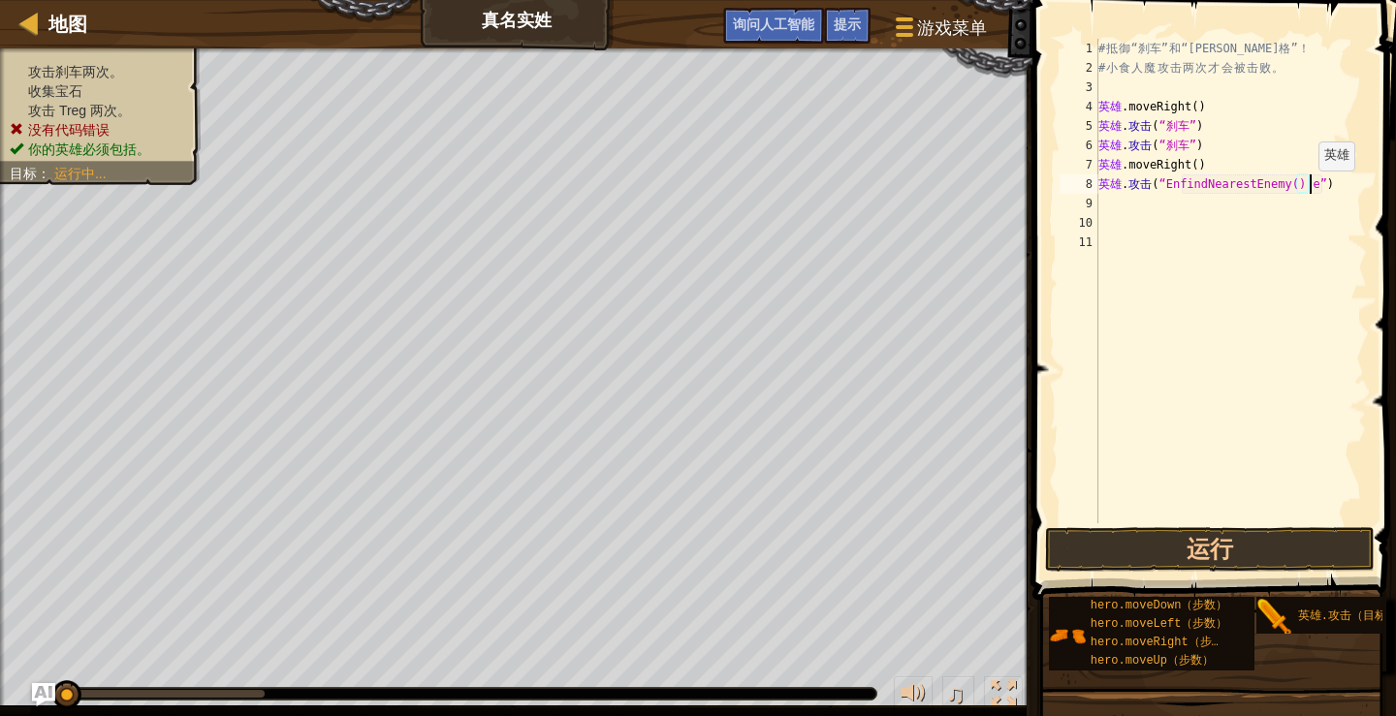
click at [1308, 190] on div "# 抵 御 “刹车” 和 “特雷格” ！ # 小 食 人 魔 攻 击 两 次 才 会 被 击 败 。 英雄 .moveRight ( ) ​ 英雄 . 攻击 …" at bounding box center [1230, 300] width 272 height 523
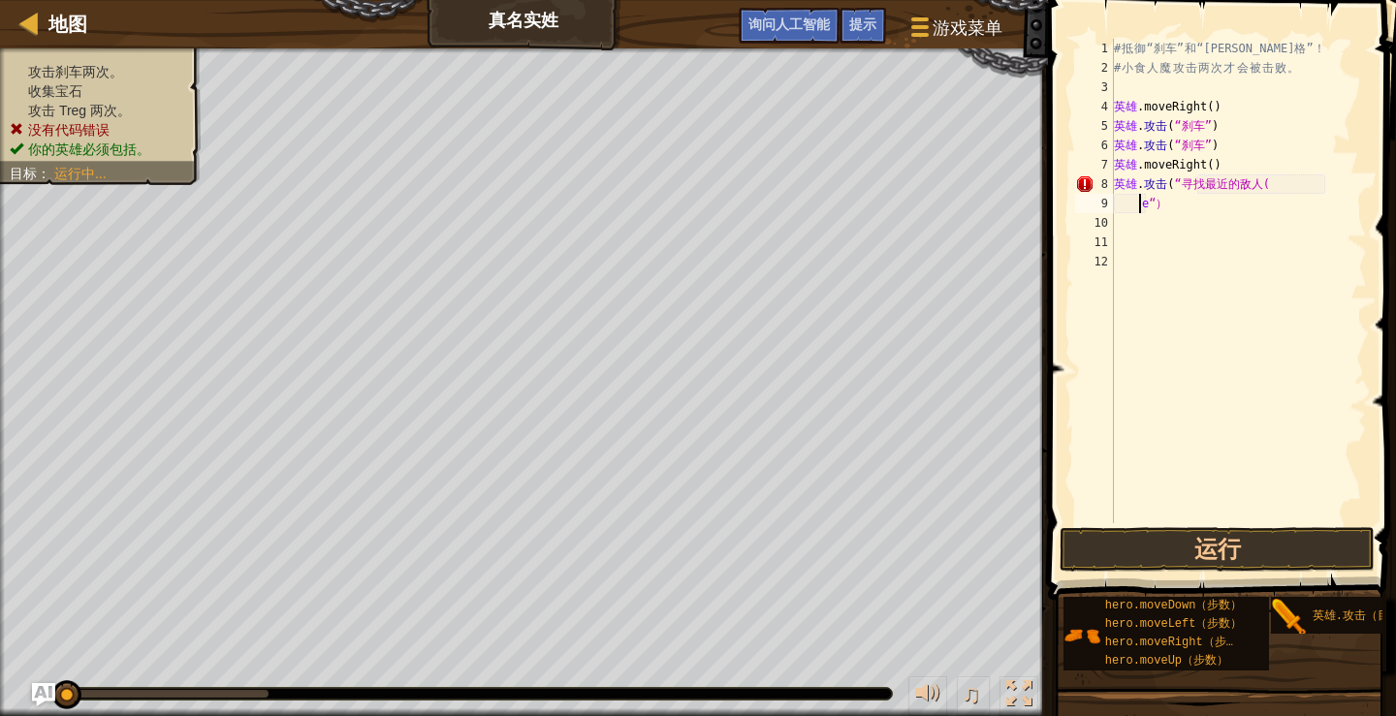
click at [1149, 208] on div "# 抵 御 “刹车” 和 “特雷格” ！ # 小 食 人 魔 攻 击 两 次 才 会 被 击 败 。 英雄 .moveRight ( ) ​ 英雄 . 攻击 …" at bounding box center [1238, 300] width 257 height 523
click at [1147, 209] on div "# 抵 御 “刹车” 和 “特雷格” ！ # 小 食 人 魔 攻 击 两 次 才 会 被 击 败 。 英雄 .moveRight ( ) ​ 英雄 . 攻击 …" at bounding box center [1238, 300] width 257 height 523
type textarea "hero.attack("EnfindNearestEnemy(")"
type textarea "m"
click at [1085, 535] on button "运行" at bounding box center [1216, 549] width 315 height 45
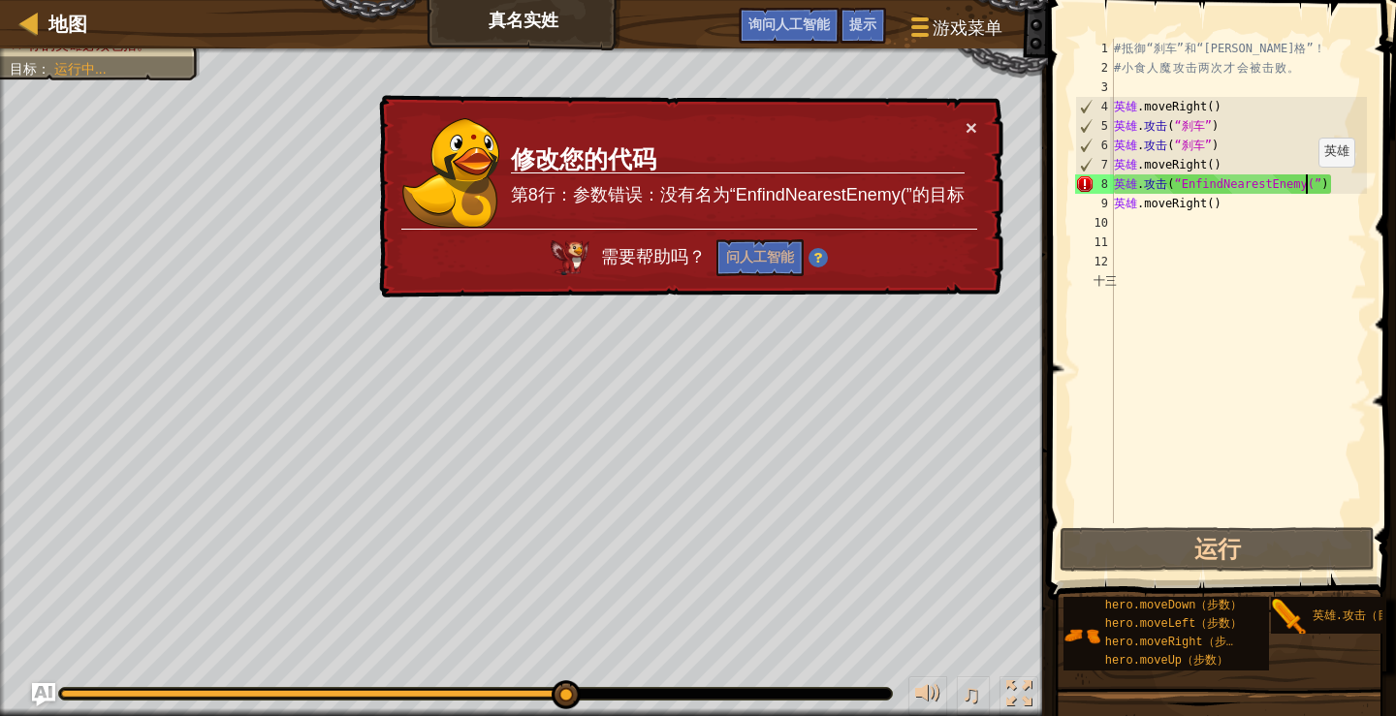
click at [1308, 186] on div "# 抵 御 “刹车” 和 “特雷格” ！ # 小 食 人 魔 攻 击 两 次 才 会 被 击 败 。 英雄 .moveRight ( ) ​ 英雄 . 攻击 …" at bounding box center [1238, 300] width 257 height 523
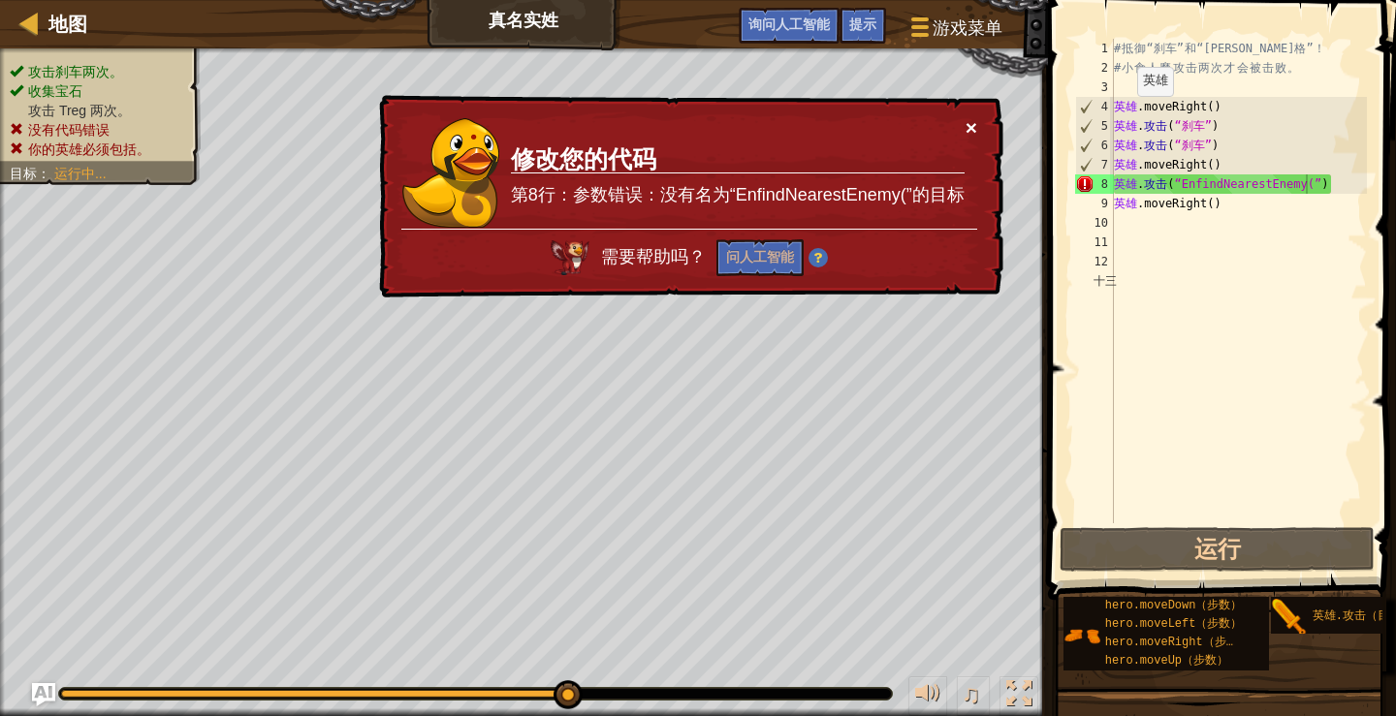
click at [971, 127] on font "×" at bounding box center [971, 128] width 12 height 22
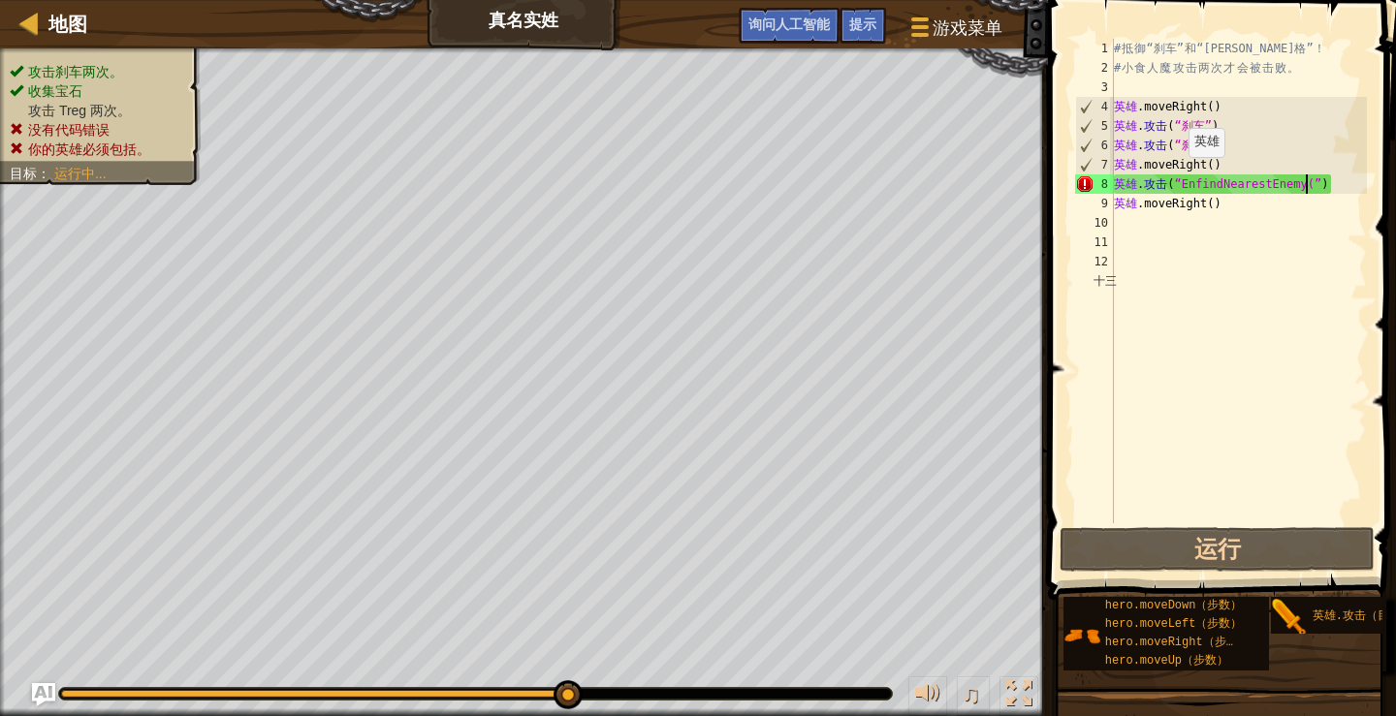
scroll to position [9, 16]
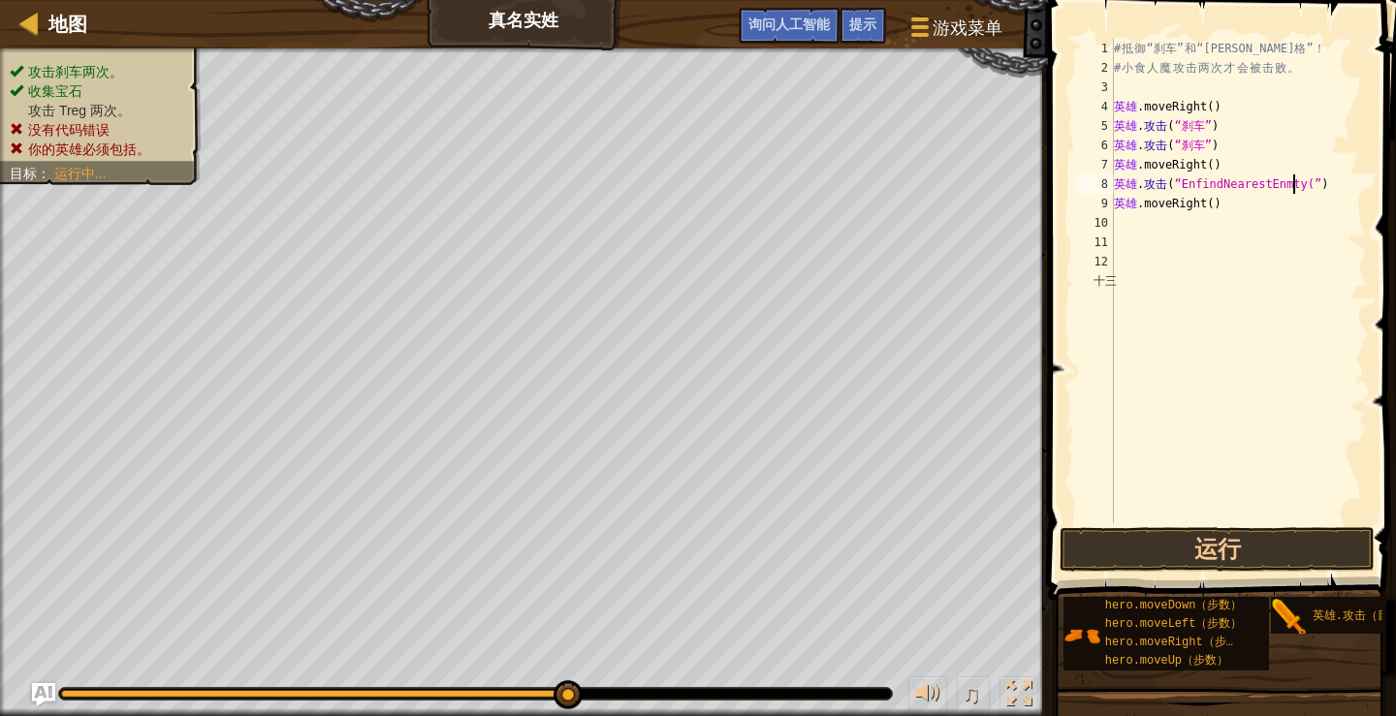
click at [1331, 194] on div "# 抵 御 “刹车” 和 “特雷格” ！ # 小 食 人 魔 攻 击 两 次 才 会 被 击 败 。 英雄 .moveRight ( ) ​ 英雄 . 攻击 …" at bounding box center [1238, 300] width 257 height 523
drag, startPoint x: 1329, startPoint y: 184, endPoint x: 1088, endPoint y: 179, distance: 240.4
click at [1088, 179] on div "hero.moveRight() 1 2 3 4 5 6 7 8 9 10 11 12 十三 # 抵 御 “刹车” 和 “特雷格” ！ # 小 食 人 魔 攻…" at bounding box center [1219, 281] width 296 height 485
type textarea "hero.attack("EnfindNearestEnmty(")"
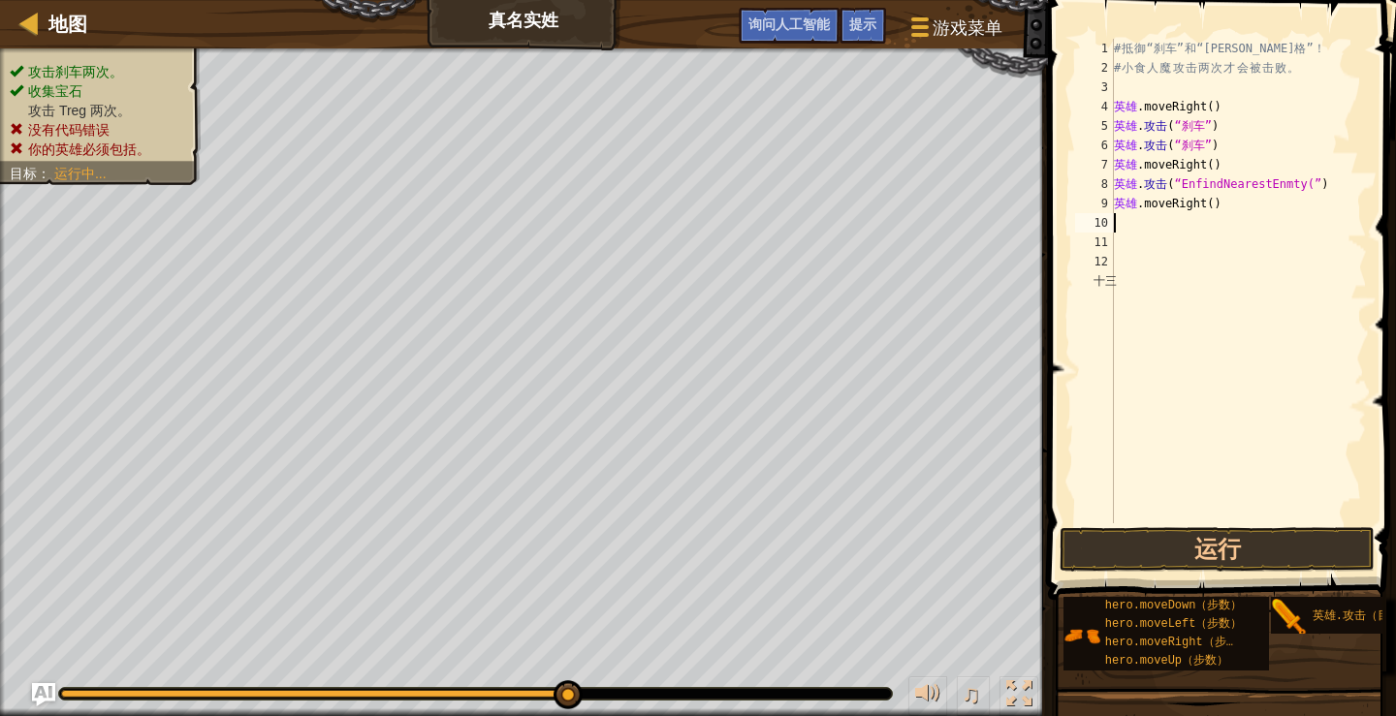
click at [1272, 218] on div "# 抵 御 “刹车” 和 “特雷格” ！ # 小 食 人 魔 攻 击 两 次 才 会 被 击 败 。 英雄 .moveRight ( ) ​ 英雄 . 攻击 …" at bounding box center [1238, 300] width 257 height 523
type textarea "h"
click at [1251, 190] on div "# 抵 御 “刹车” 和 “特雷格” ！ # 小 食 人 魔 攻 击 两 次 才 会 被 击 败 。 英雄 .moveRight ( ) ​ 英雄 . 攻击 …" at bounding box center [1238, 281] width 257 height 485
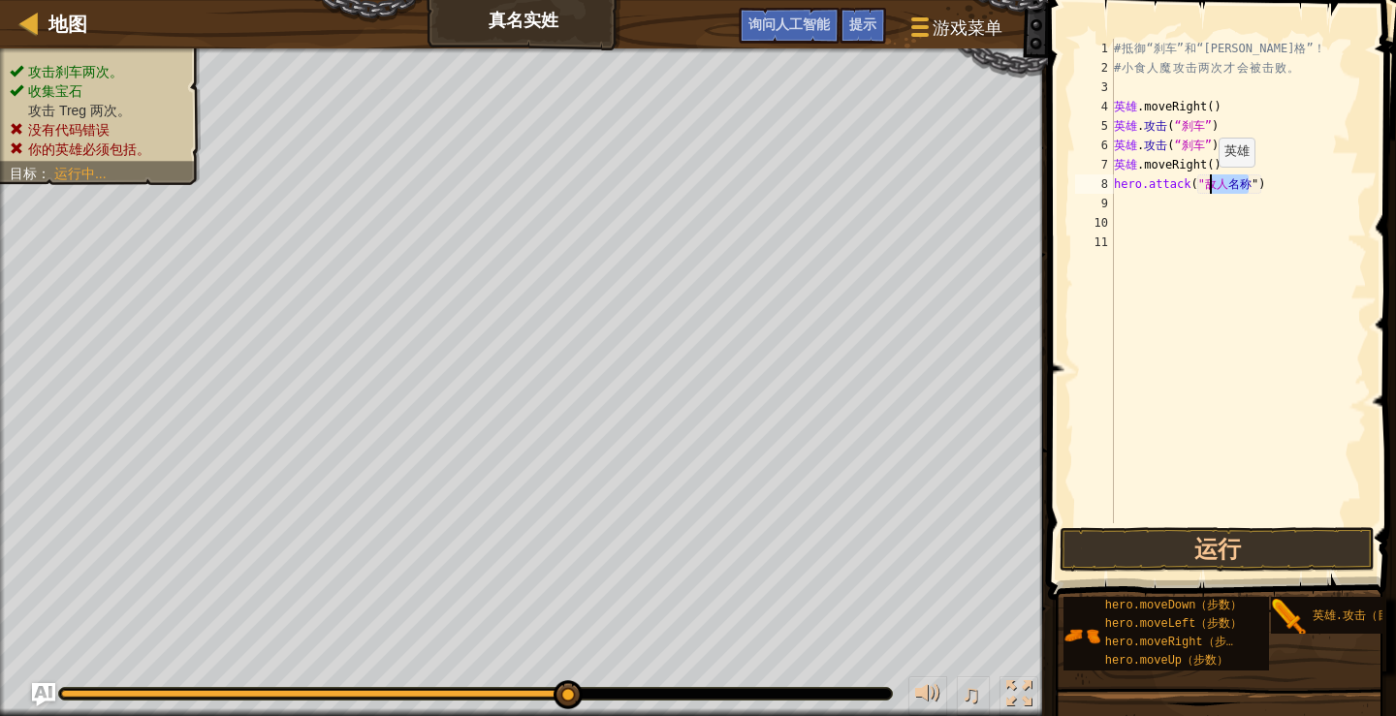
drag, startPoint x: 1249, startPoint y: 182, endPoint x: 1208, endPoint y: 186, distance: 40.9
click at [1208, 186] on div "# 抵 御 “刹车” 和 “特雷格” ！ # 小 食 人 魔 攻 击 两 次 才 会 被 击 败 。 英雄 .moveRight ( ) ​ 英雄 . 攻击 …" at bounding box center [1238, 300] width 257 height 523
paste textarea "findNearestEnemy()"
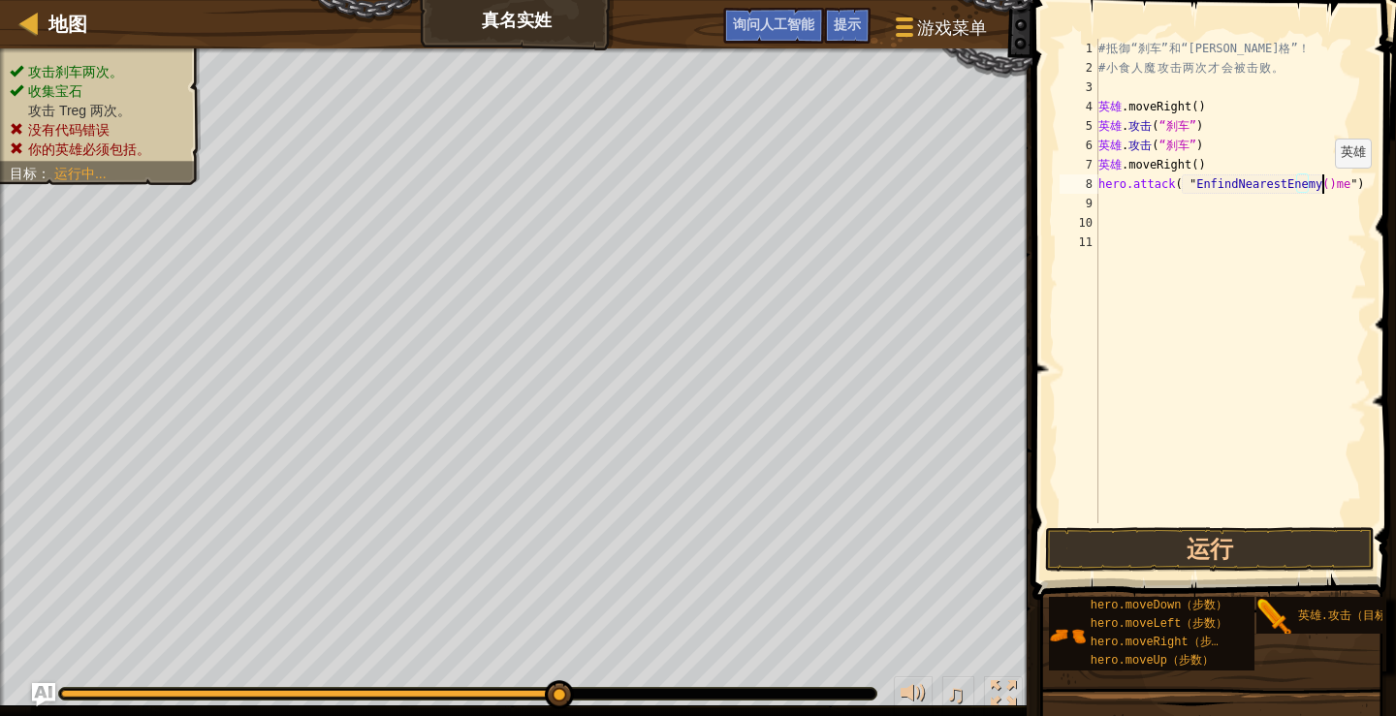
click at [1325, 187] on div "# 抵 御 “刹车” 和 “特雷格” ！ # 小 食 人 魔 攻 击 两 次 才 会 被 击 败 。 英雄 .moveRight ( ) ​ 英雄 . 攻击 …" at bounding box center [1230, 300] width 272 height 523
click at [1331, 189] on div "# 抵 御 “刹车” 和 “特雷格” ！ # 小 食 人 魔 攻 击 两 次 才 会 被 击 败 。 英雄 .moveRight ( ) ​ 英雄 . 攻击 …" at bounding box center [1230, 300] width 272 height 523
click at [1349, 191] on div "# 抵 御 “刹车” 和 “特雷格” ！ # 小 食 人 魔 攻 击 两 次 才 会 被 击 败 。 英雄 .moveRight ( ) ​ 英雄 . 攻击 …" at bounding box center [1230, 300] width 272 height 523
click at [1346, 187] on div "# 抵 御 “刹车” 和 “特雷格” ！ # 小 食 人 魔 攻 击 两 次 才 会 被 击 败 。 英雄 .moveRight ( ) ​ 英雄 . 攻击 …" at bounding box center [1230, 300] width 272 height 523
click at [1328, 190] on div "# 抵 御 “刹车” 和 “特雷格” ！ # 小 食 人 魔 攻 击 两 次 才 会 被 击 败 。 英雄 .moveRight ( ) ​ 英雄 . 攻击 …" at bounding box center [1230, 300] width 272 height 523
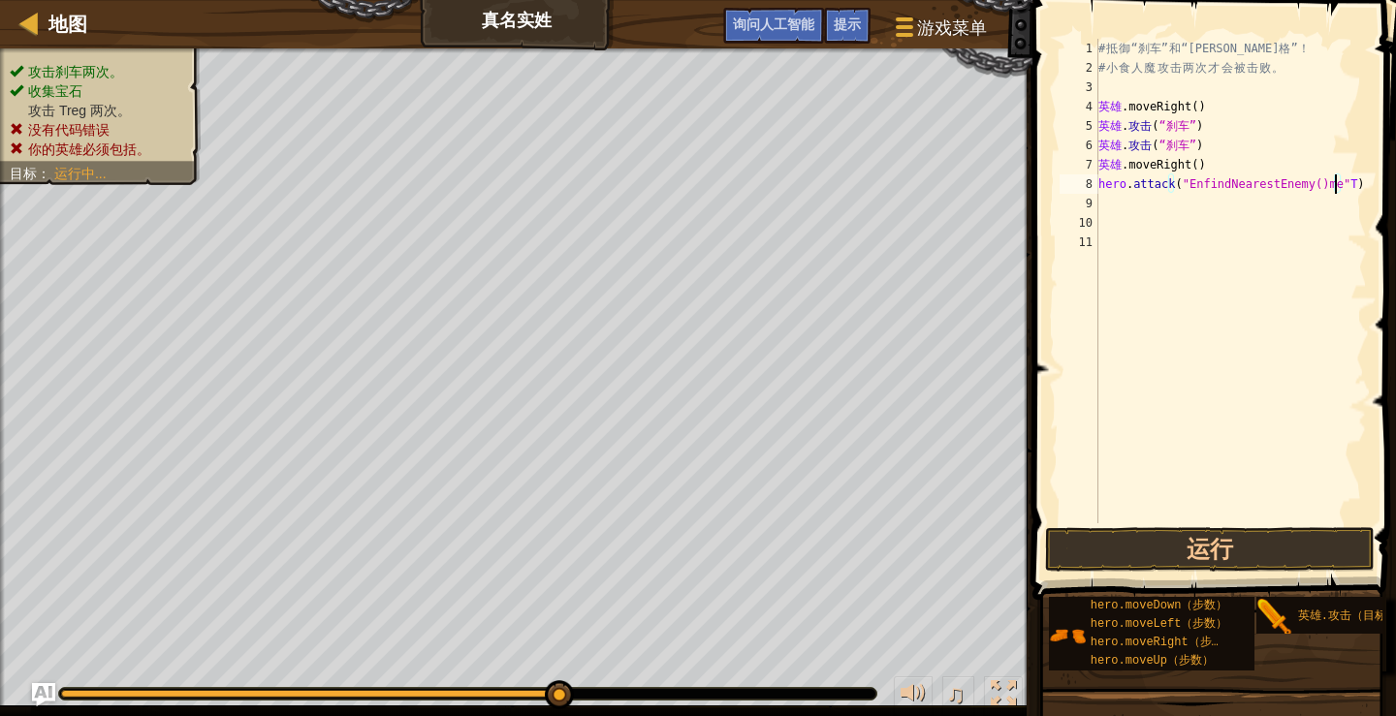
scroll to position [9, 19]
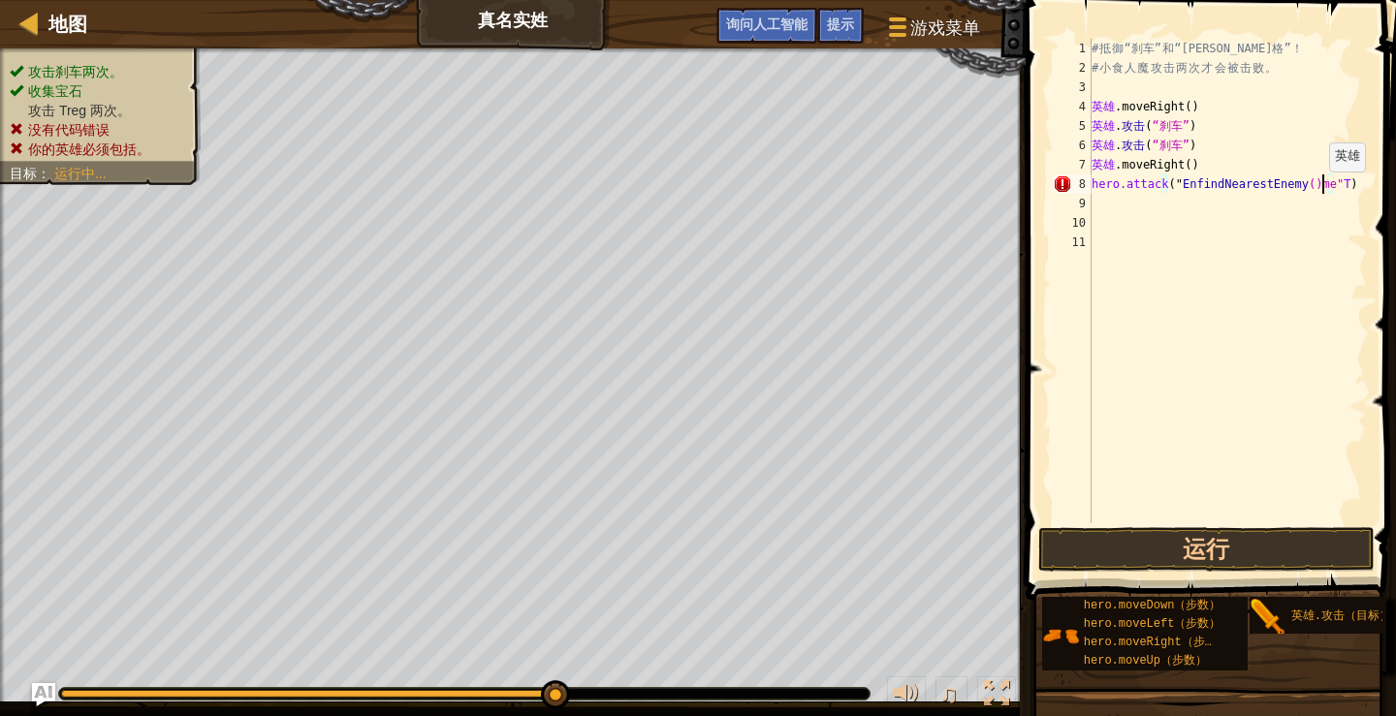
click at [1319, 191] on div "# 抵 御 “刹车” 和 “特雷格” ！ # 小 食 人 魔 攻 击 两 次 才 会 被 击 败 。 英雄 .moveRight ( ) ​ 英雄 . 攻击 …" at bounding box center [1226, 300] width 279 height 523
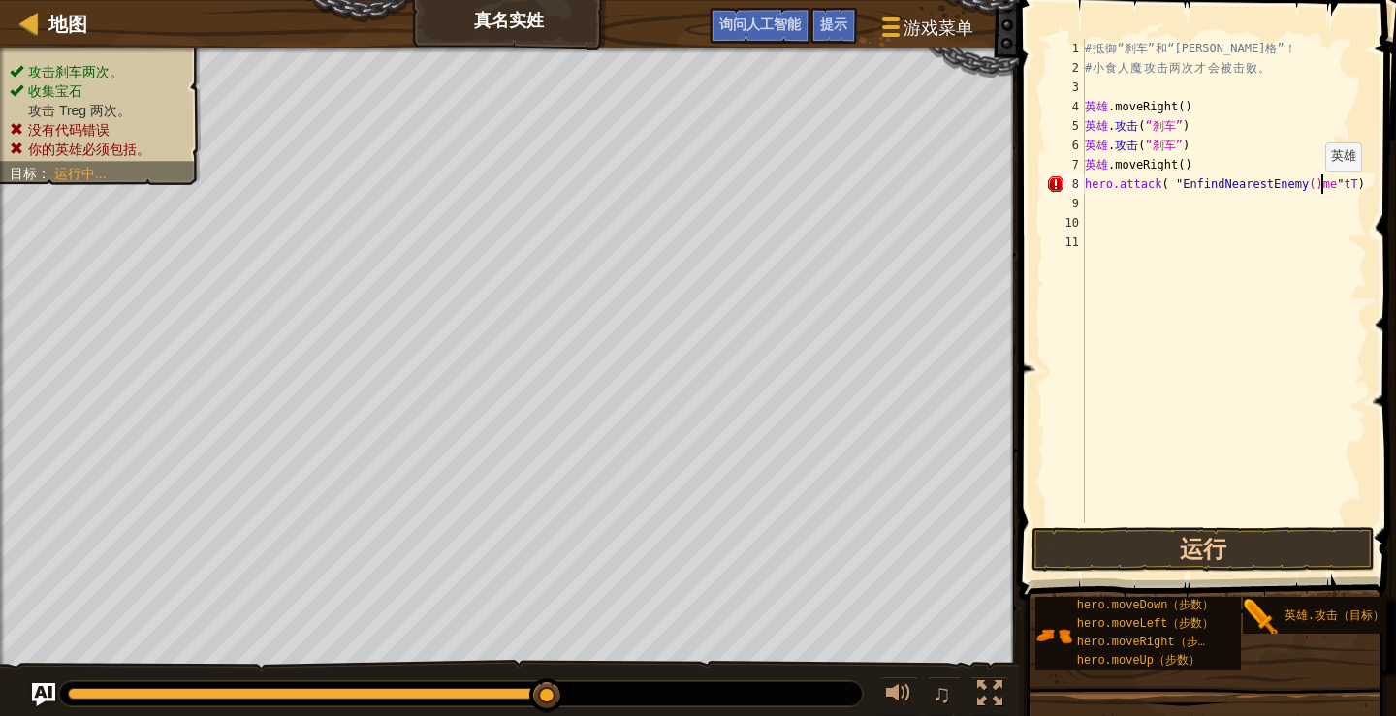
click at [1315, 191] on div "# 抵 御 “刹车” 和 “特雷格” ！ # 小 食 人 魔 攻 击 两 次 才 会 被 击 败 。 英雄 .moveRight ( ) ​ 英雄 . 攻击 …" at bounding box center [1224, 300] width 286 height 523
type textarea "hero.attack("EnfindNearestEnemy()me"ttT)"
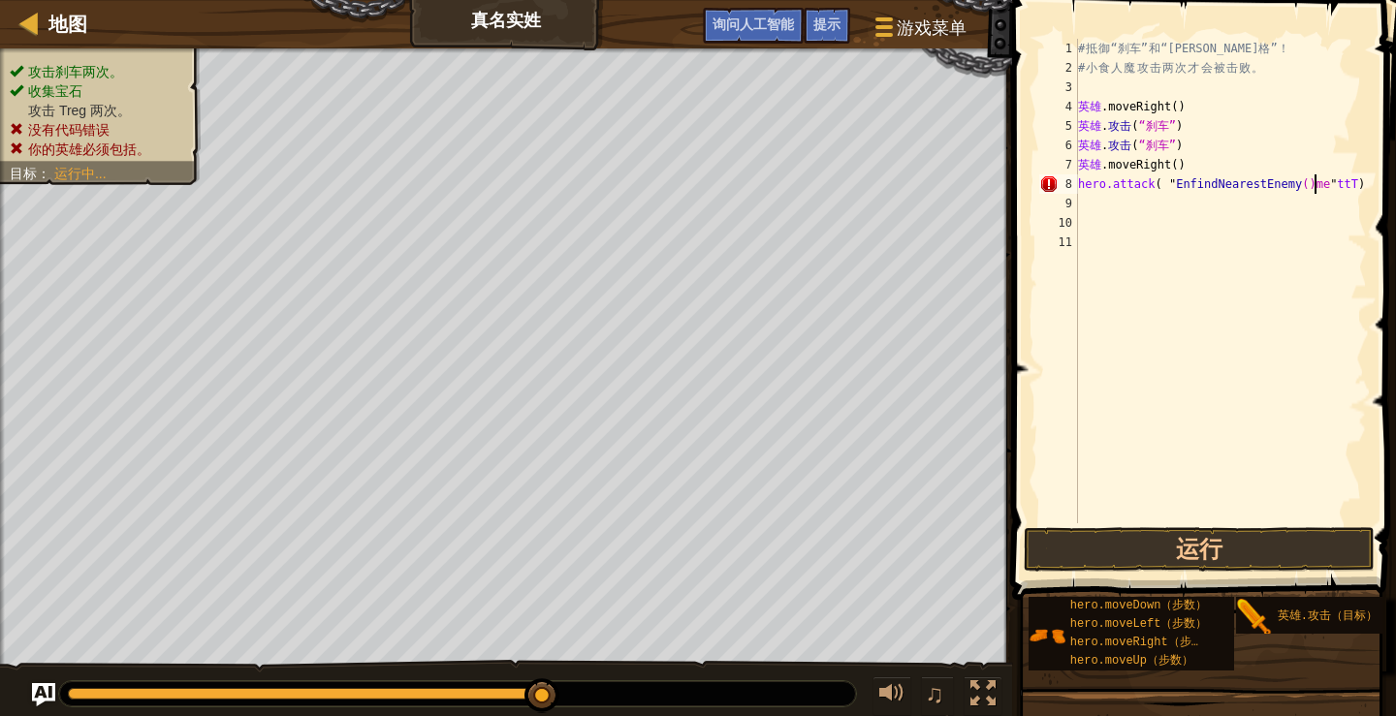
click at [1308, 194] on div "# 抵 御 “刹车” 和 “特雷格” ！ # 小 食 人 魔 攻 击 两 次 才 会 被 击 败 。 英雄 .moveRight ( ) ​ 英雄 . 攻击 …" at bounding box center [1220, 300] width 293 height 523
click at [1309, 190] on div "# 抵 御 “刹车” 和 “特雷格” ！ # 小 食 人 魔 攻 击 两 次 才 会 被 击 败 。 英雄 .moveRight ( ) ​ 英雄 . 攻击 …" at bounding box center [1220, 300] width 293 height 523
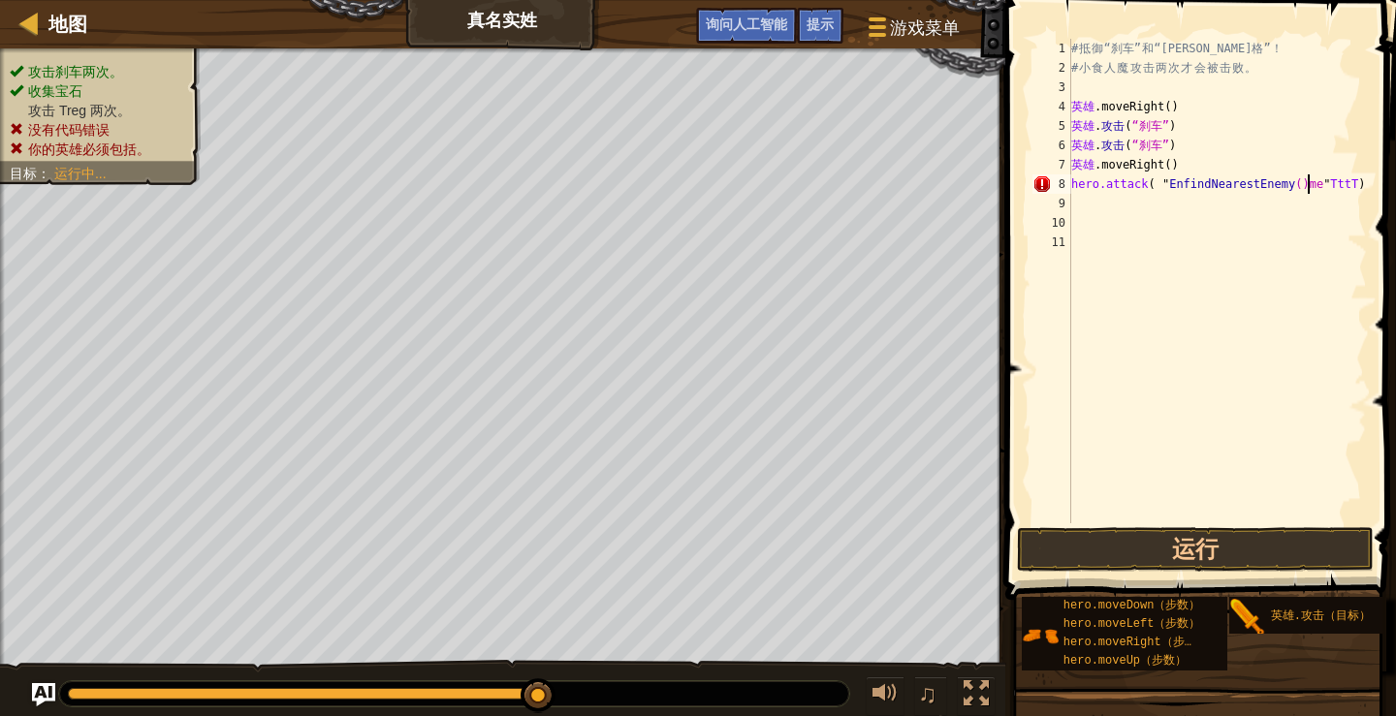
click at [1361, 184] on div "# 抵 御 “刹车” 和 “特雷格” ！ # 小 食 人 魔 攻 击 两 次 才 会 被 击 败 。 英雄 .moveRight ( ) ​ 英雄 . 攻击 …" at bounding box center [1216, 300] width 299 height 523
click at [1366, 182] on span at bounding box center [1202, 272] width 406 height 657
click at [1355, 183] on div "# 抵 御 “刹车” 和 “特雷格” ！ # 小 食 人 魔 攻 击 两 次 才 会 被 击 败 。 英雄 .moveRight ( ) ​ 英雄 . 攻击 …" at bounding box center [1216, 300] width 299 height 523
type textarea "hero.attack("EnfindNearestEnemy()me""
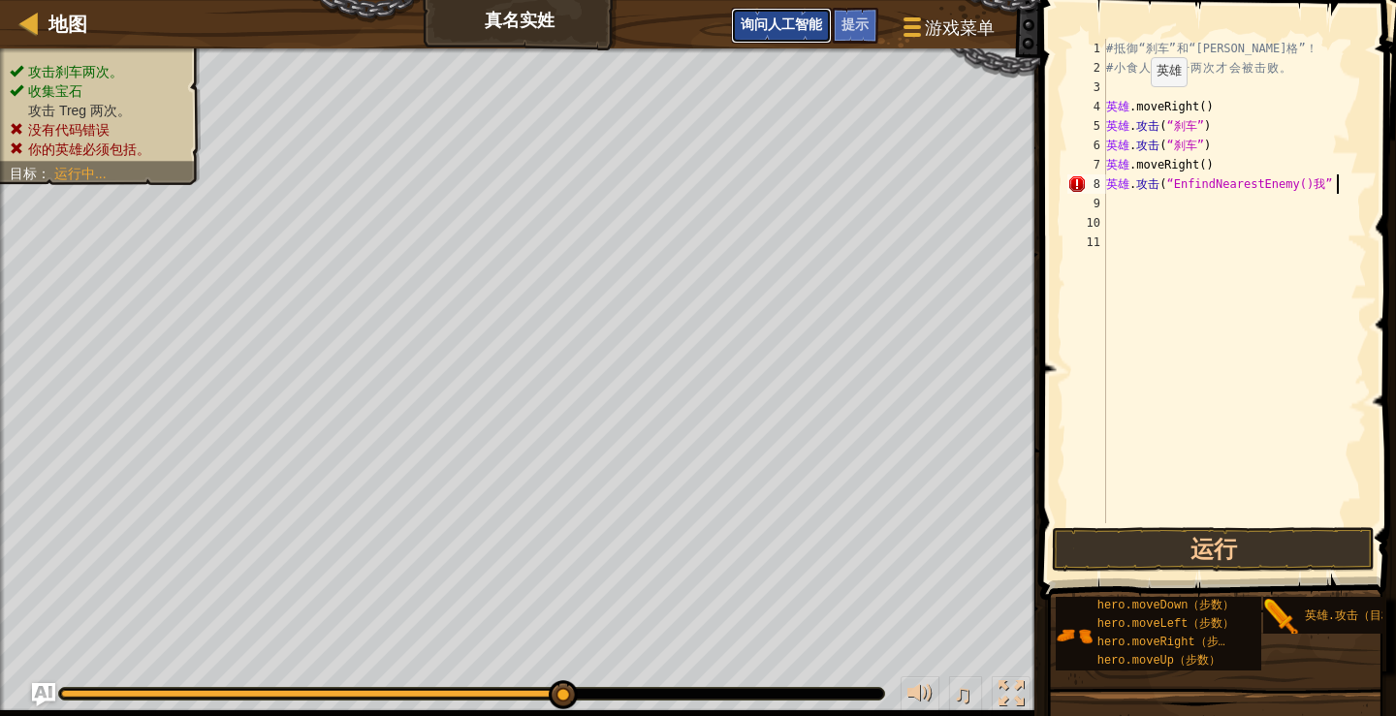
click at [786, 20] on font "询问人工智能" at bounding box center [780, 24] width 81 height 18
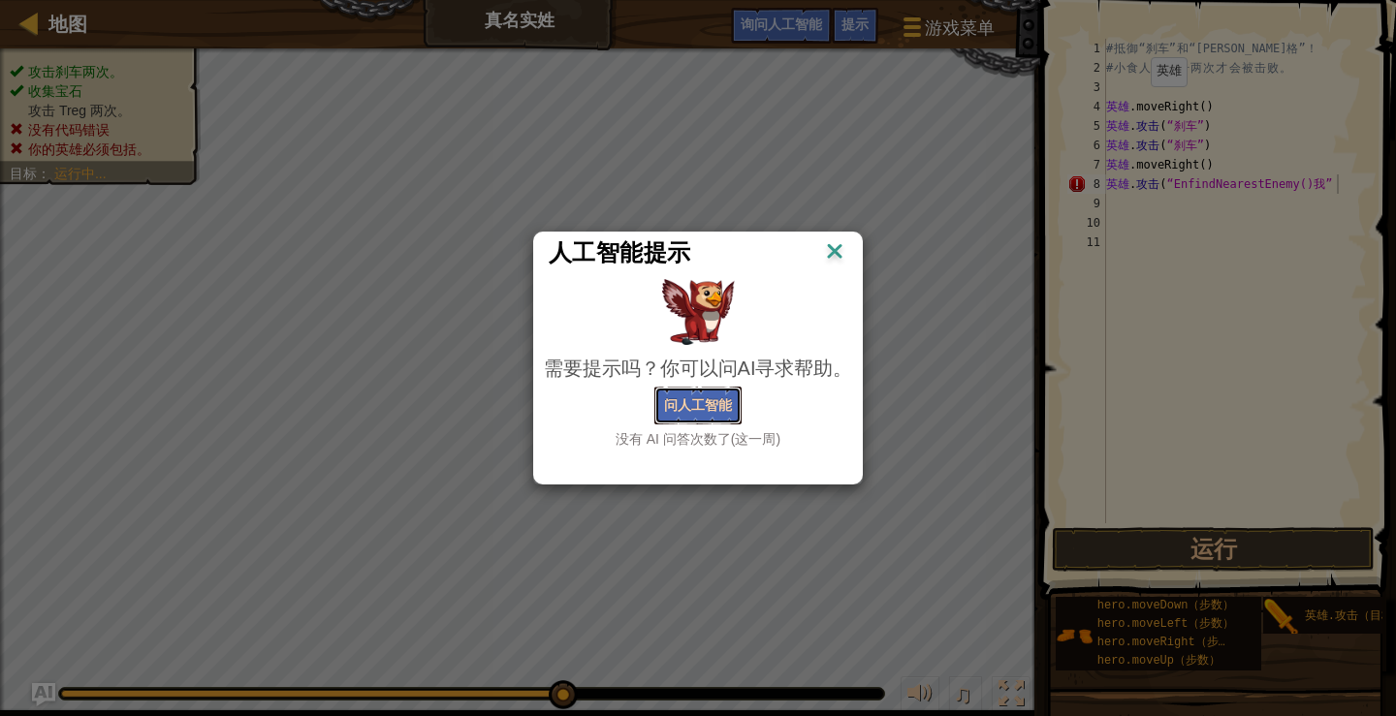
click at [681, 404] on font "问人工智能" at bounding box center [698, 404] width 68 height 18
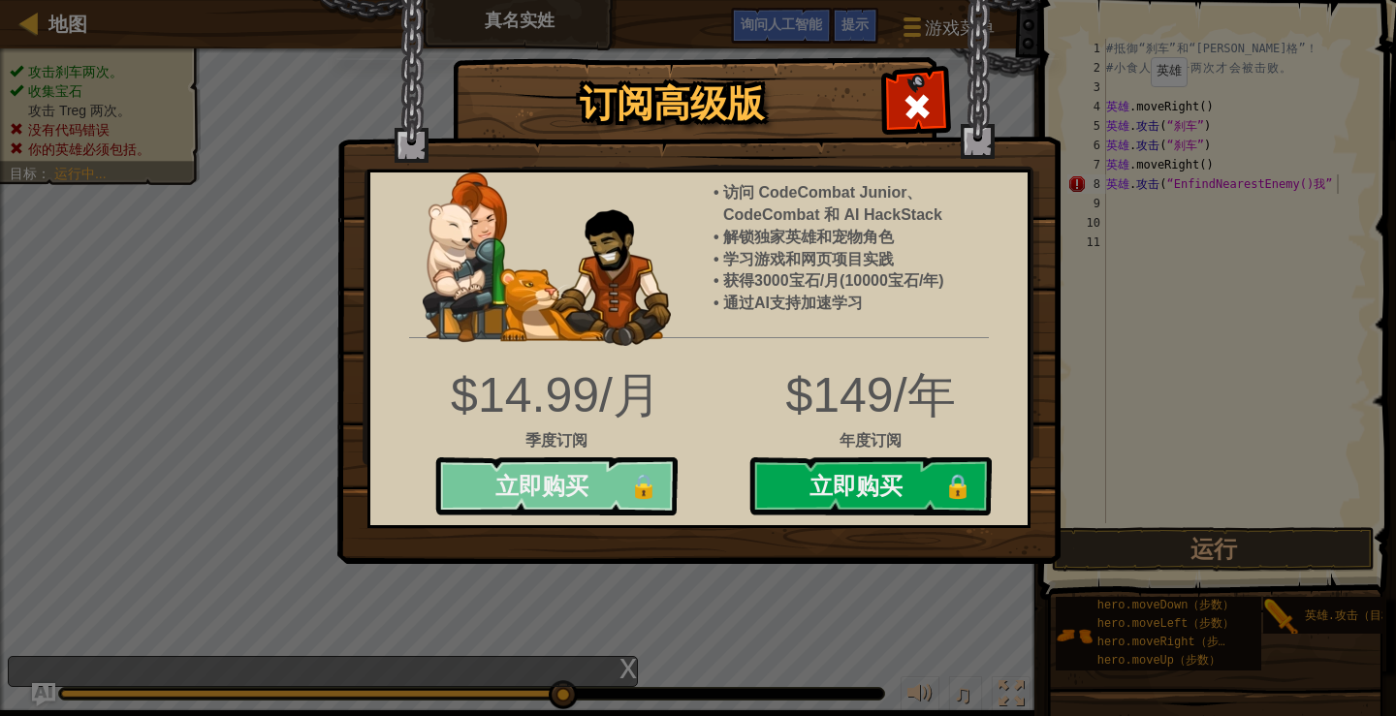
click at [565, 484] on button "立即购买 🔒" at bounding box center [556, 486] width 242 height 58
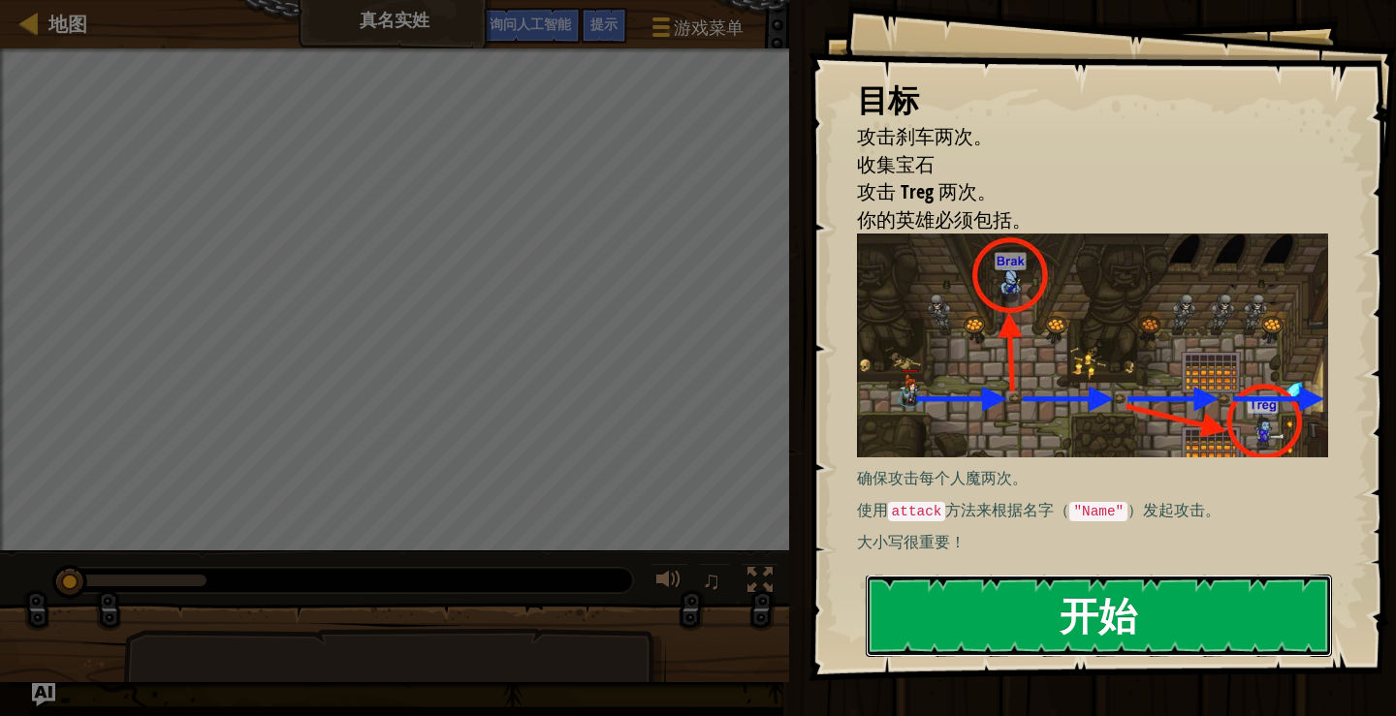
click at [1018, 596] on button "开始" at bounding box center [1098, 615] width 466 height 81
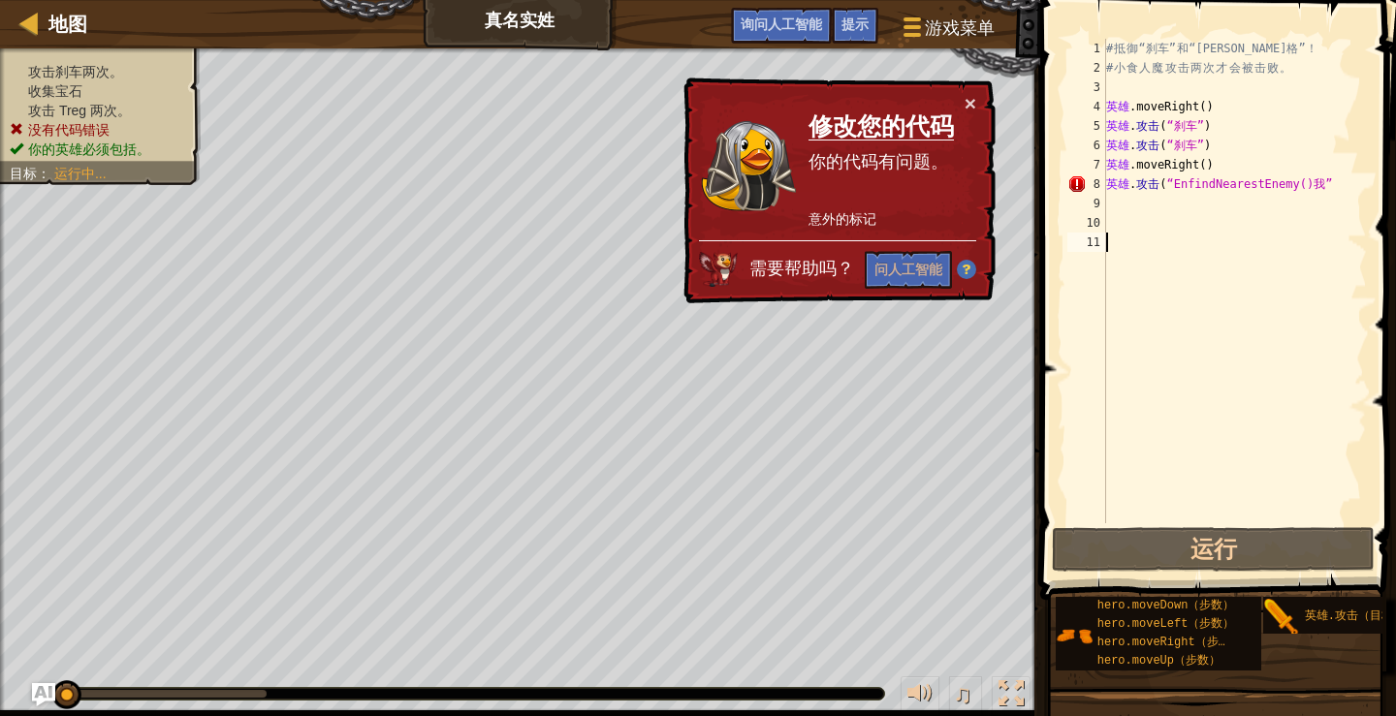
click at [976, 107] on div "× 修改您的代码 你的代码有问题。 意外的标记 需要帮助吗？ 问人工智能" at bounding box center [837, 191] width 316 height 227
click at [973, 108] on font "×" at bounding box center [970, 103] width 12 height 22
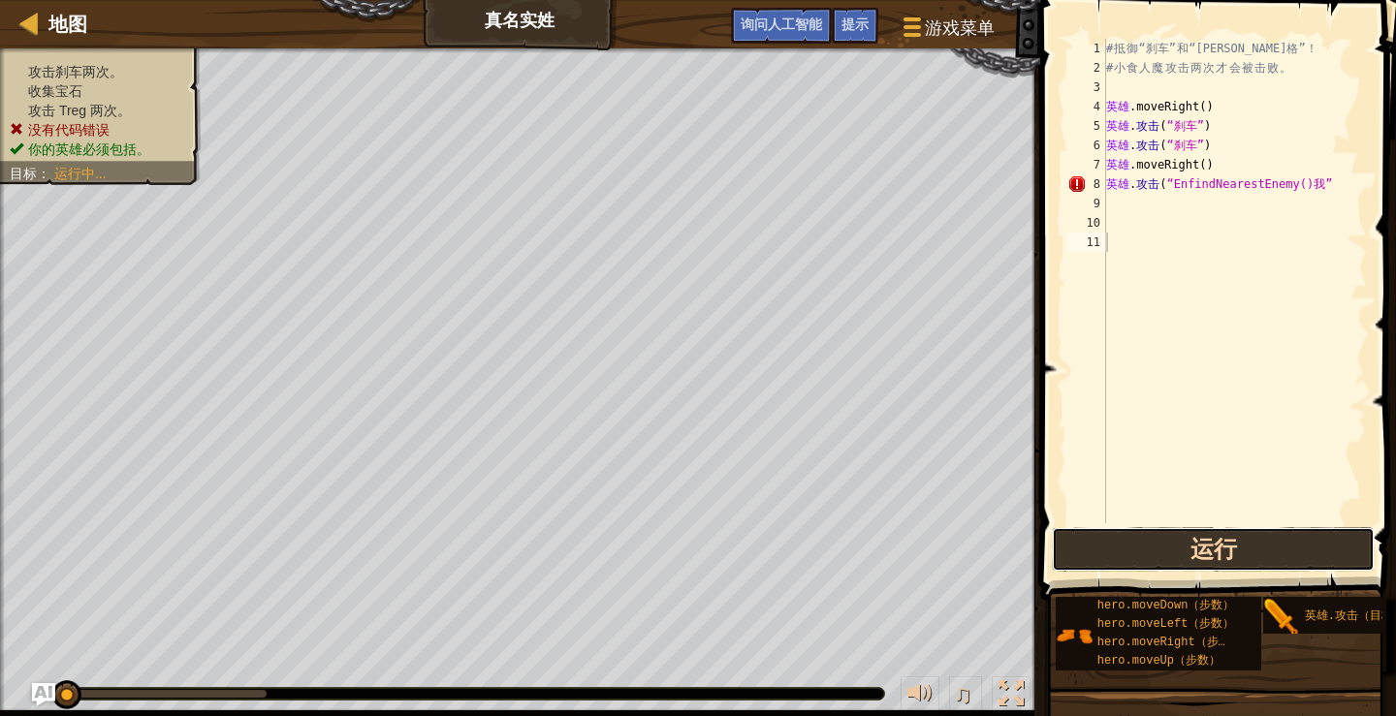
click at [1181, 546] on button "运行" at bounding box center [1212, 549] width 323 height 45
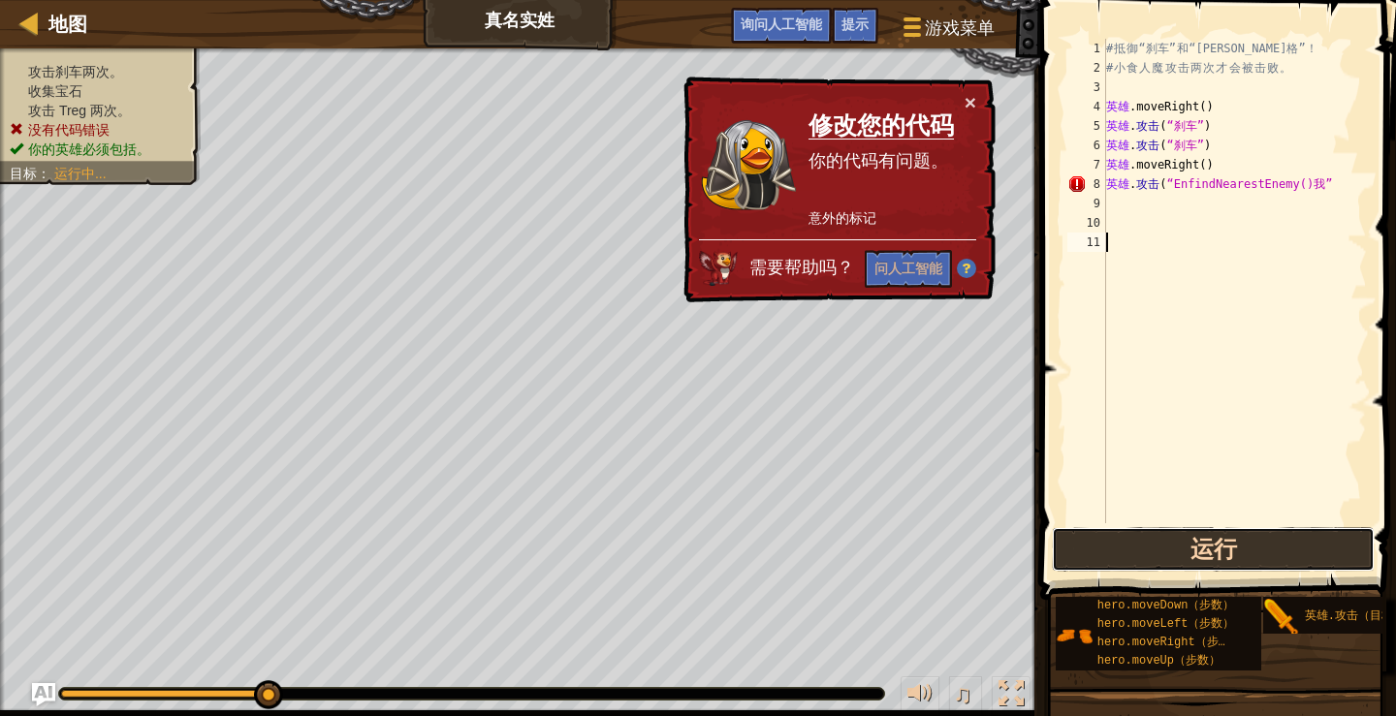
click at [1207, 548] on button "运行" at bounding box center [1212, 549] width 323 height 45
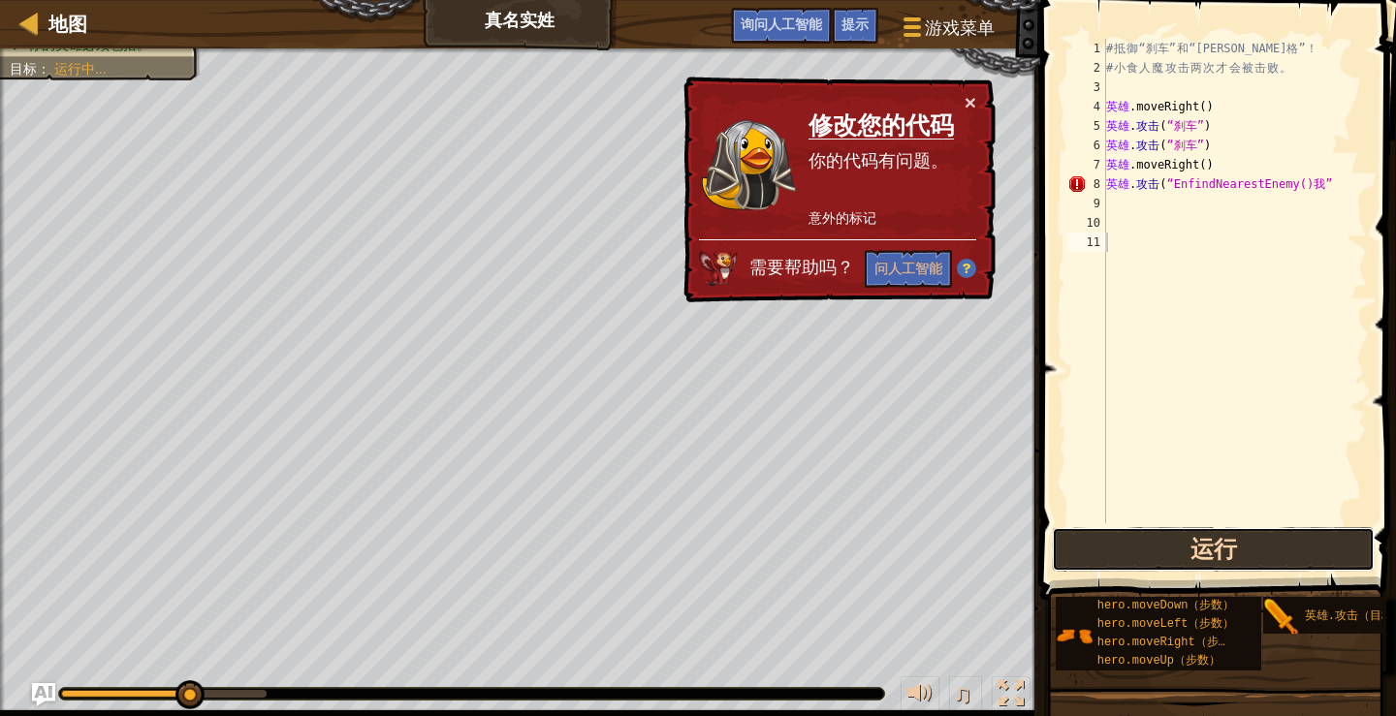
click at [1207, 548] on button "运行" at bounding box center [1212, 549] width 323 height 45
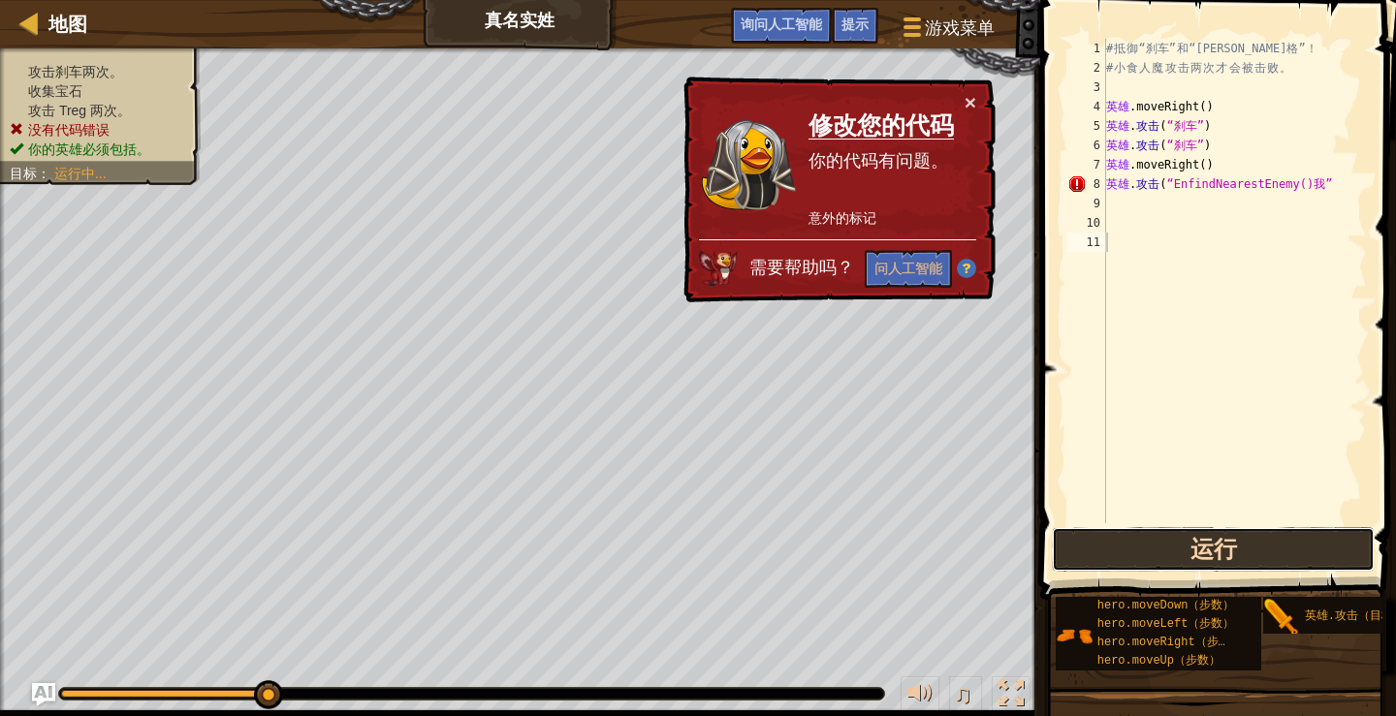
click at [1207, 548] on button "运行" at bounding box center [1212, 549] width 323 height 45
click at [1318, 179] on div "# 抵 御 “刹车” 和 “[PERSON_NAME]格” ！ # 小 食 人 魔 攻 击 两 次 才 会 被 击 败 。 英雄 .moveRight ( )…" at bounding box center [1234, 300] width 265 height 523
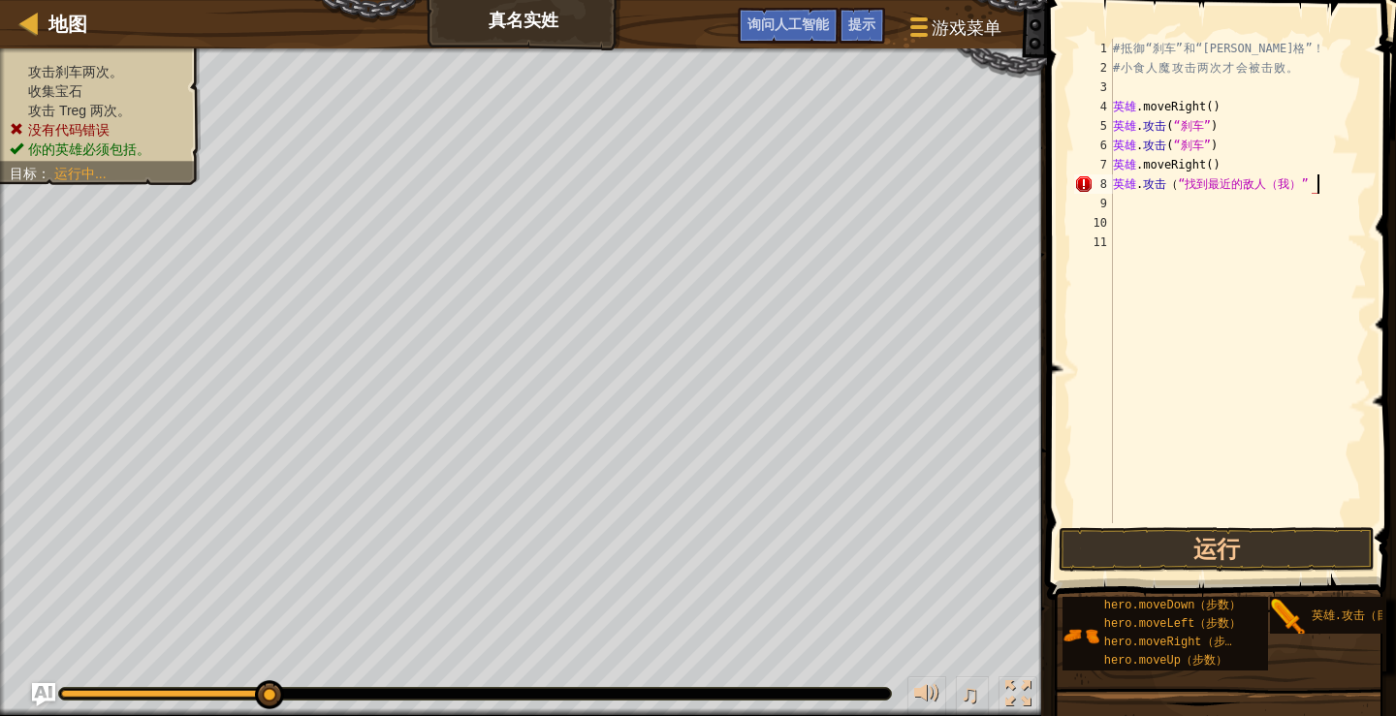
click at [1288, 180] on div "# 抵 御 “刹车” 和 “[PERSON_NAME]格” ！ # 小 食 人 魔 攻 击 两 次 才 会 被 击 败 。 英雄 .moveRight ( )…" at bounding box center [1238, 300] width 258 height 523
type textarea "hero.attack("EnfindNearestnemy(me""
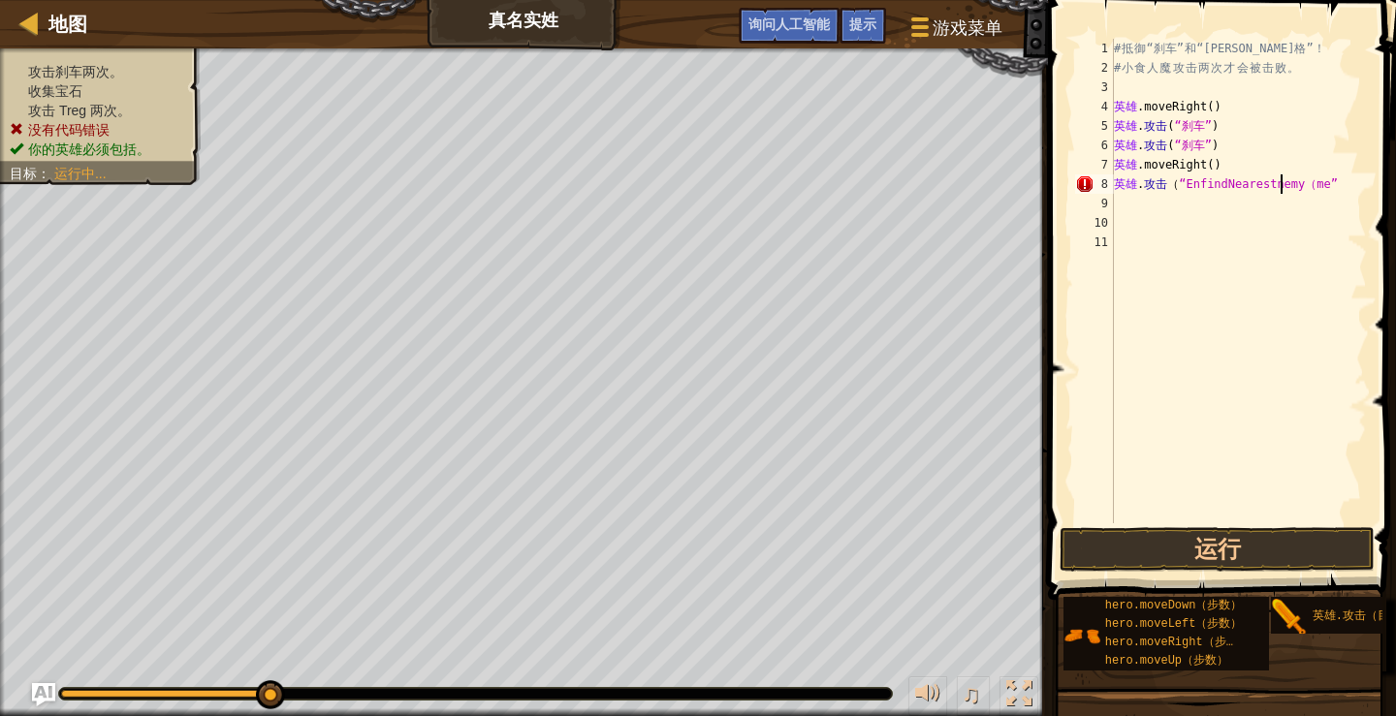
click at [1315, 257] on div "# 抵 御 “刹车” 和 “[PERSON_NAME]格” ！ # 小 食 人 魔 攻 击 两 次 才 会 被 击 败 。 英雄 .moveRight ( )…" at bounding box center [1238, 300] width 257 height 523
click at [1318, 189] on div "# 抵 御 “刹车” 和 “[PERSON_NAME]格” ！ # 小 食 人 魔 攻 击 两 次 才 会 被 击 败 。 英雄 .moveRight ( )…" at bounding box center [1238, 300] width 257 height 523
type textarea "e""
click at [1170, 215] on div "# 抵 御 “刹车” 和 “[PERSON_NAME]格” ！ # 小 食 人 魔 攻 击 两 次 才 会 被 击 败 。 英雄 .moveRight ( )…" at bounding box center [1238, 300] width 257 height 523
click at [1121, 204] on div "# 抵 御 “刹车” 和 “[PERSON_NAME]格” ！ # 小 食 人 魔 攻 击 两 次 才 会 被 击 败 。 英雄 .moveRight ( )…" at bounding box center [1238, 300] width 257 height 523
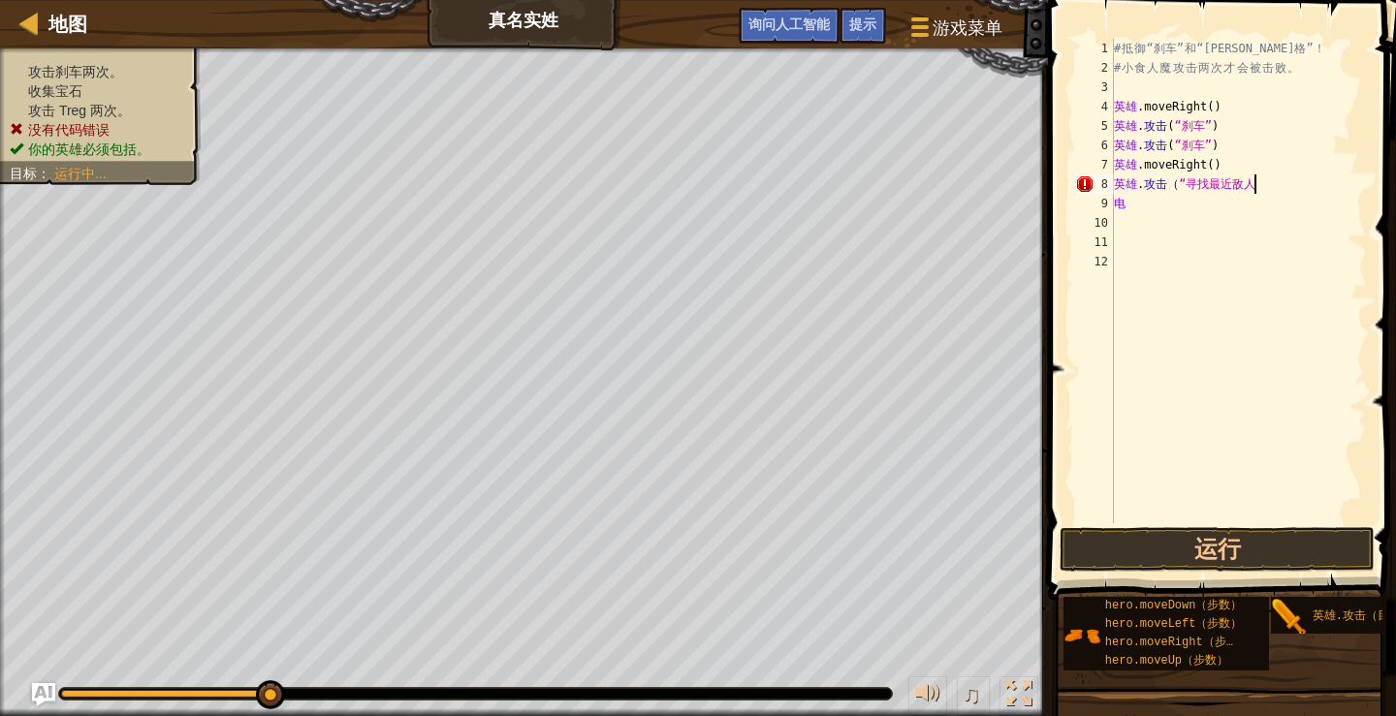
click at [1254, 184] on div "# 抵 御 “刹车” 和 “[PERSON_NAME]格” ！ # 小 食 人 魔 攻 击 两 次 才 会 被 击 败 。 英雄 .moveRight ( )…" at bounding box center [1238, 300] width 257 height 523
click at [1158, 207] on div "# 抵 御 “刹车” 和 “[PERSON_NAME]格” ！ # 小 食 人 魔 攻 击 两 次 才 会 被 击 败 。 英雄 .moveRight ( )…" at bounding box center [1238, 300] width 257 height 523
type textarea "e"
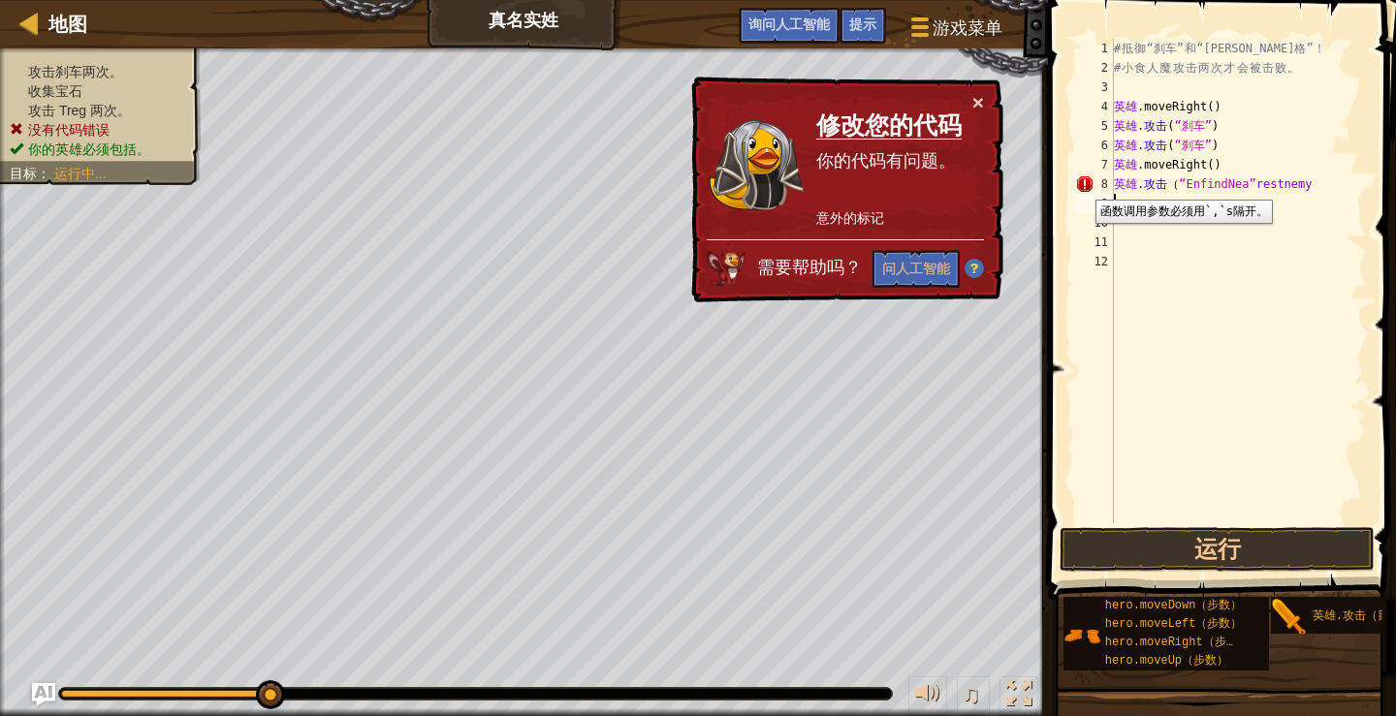
click at [1081, 185] on div "8" at bounding box center [1094, 183] width 39 height 19
click at [1317, 185] on div "# 抵 御 “刹车” 和 “[PERSON_NAME]格” ！ # 小 食 人 魔 攻 击 两 次 才 会 被 击 败 。 英雄 .moveRight ( )…" at bounding box center [1238, 300] width 257 height 523
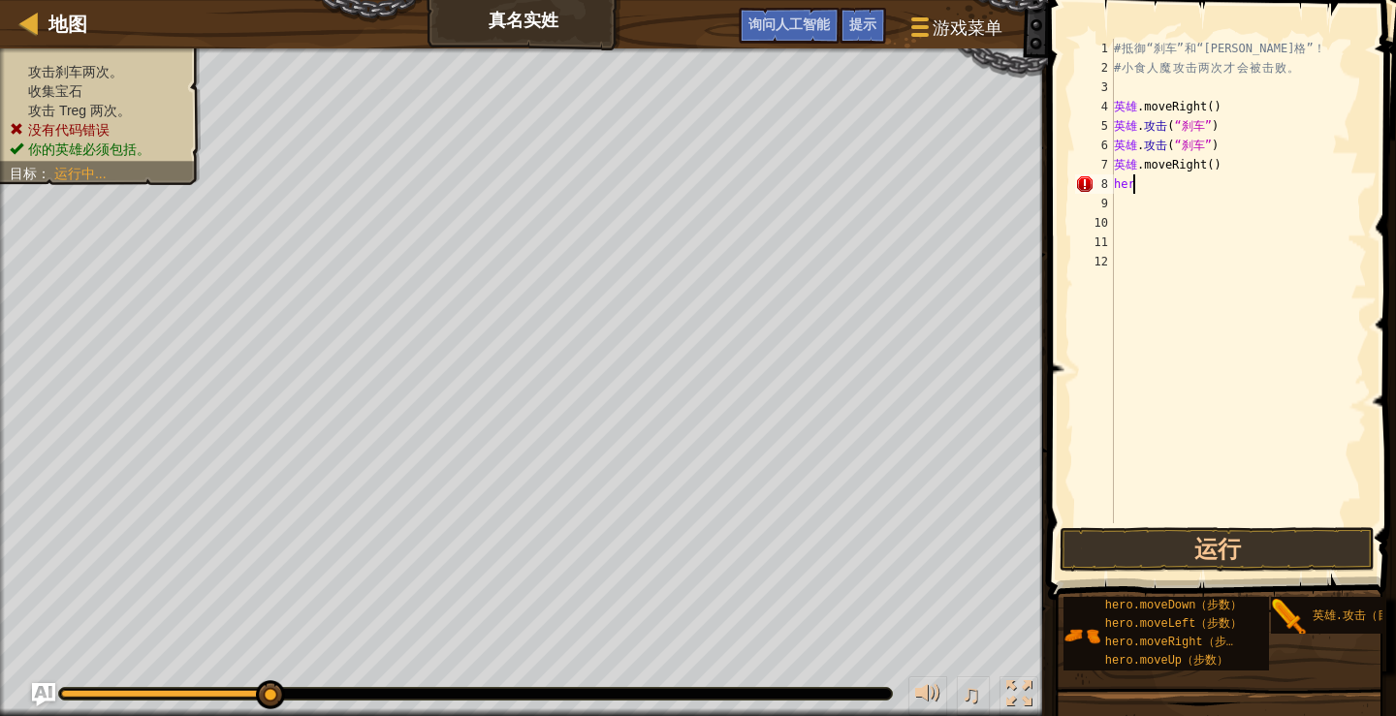
type textarea "h"
drag, startPoint x: 1281, startPoint y: 181, endPoint x: 1107, endPoint y: 186, distance: 174.5
click at [1107, 186] on div "hero.attack("Enemy Name") 1 2 3 4 5 6 7 8 9 10 11 12 # 抵 御 “刹车” 和 “[PERSON_NAME…" at bounding box center [1219, 281] width 296 height 485
paste textarea "findNearestEnemy("
type textarea "hero.findNearestEnemy()"
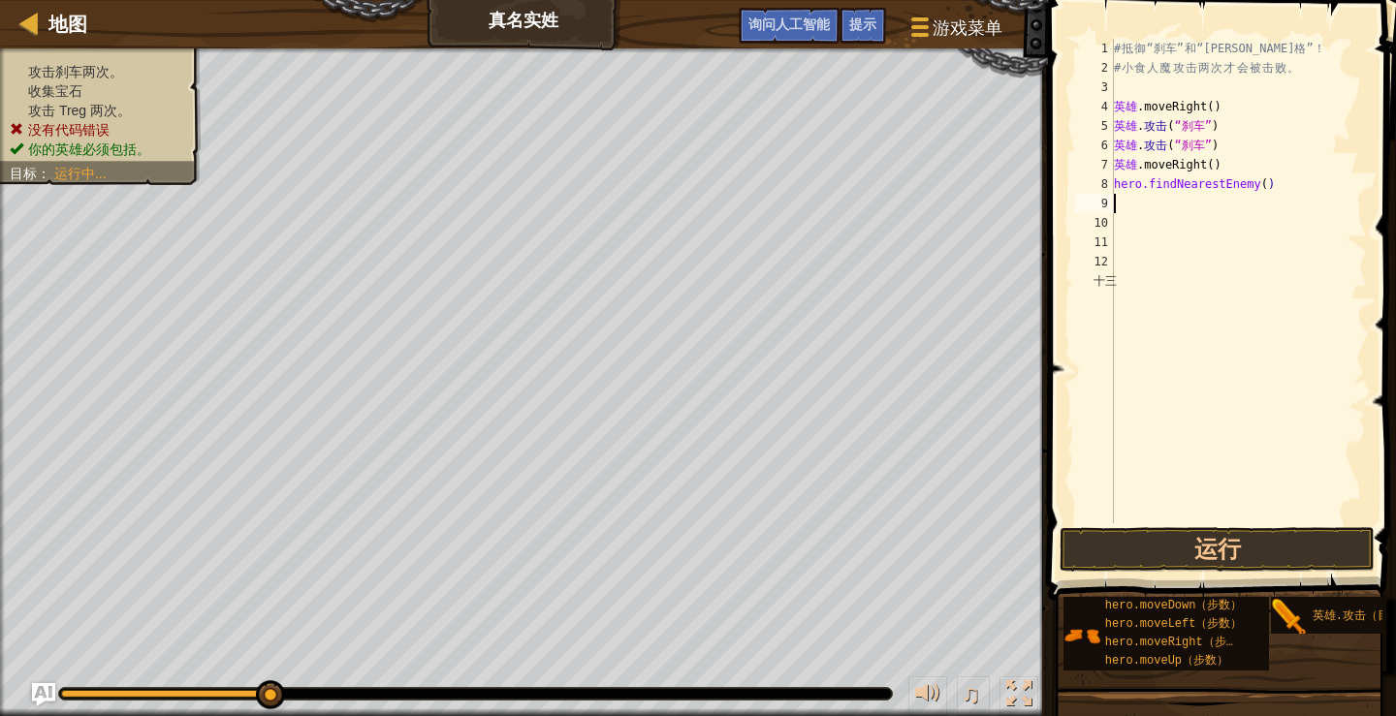
type textarea "M"
drag, startPoint x: 1282, startPoint y: 184, endPoint x: 1103, endPoint y: 188, distance: 179.3
click at [1103, 188] on div "1 2 3 4 5 6 7 8 9 10 11 12 十三 # 抵 御 “刹车” 和 “[PERSON_NAME]格” ！ # 小 食 人 魔 攻 击 两 次…" at bounding box center [1219, 281] width 296 height 485
type textarea "hero.findNearestEnemy()"
click at [1132, 210] on div "# 抵 御 “刹车” 和 “[PERSON_NAME]格” ！ # 小 食 人 魔 攻 击 两 次 才 会 被 击 败 。 英雄 .moveRight ( )…" at bounding box center [1238, 300] width 257 height 523
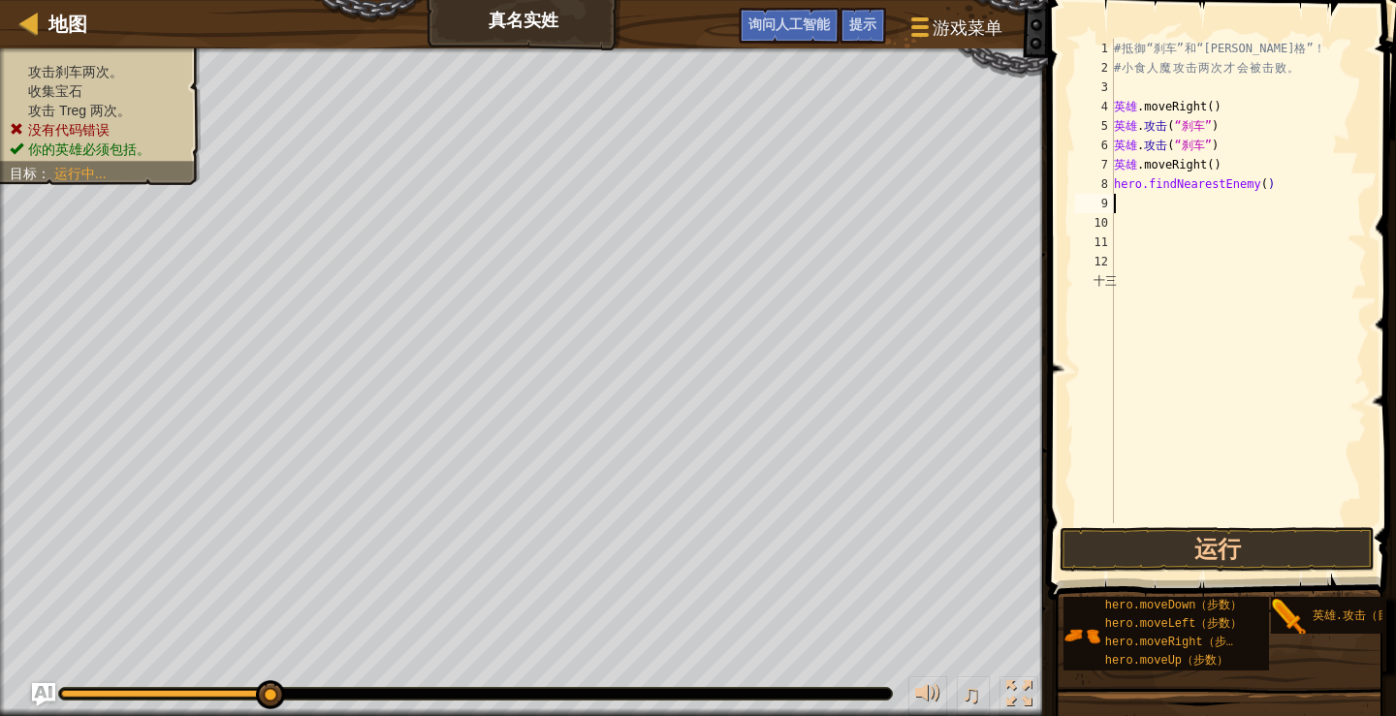
paste textarea "hero.findNearestEnemy()"
type textarea "hero.findNearestEnemy()"
type textarea "M"
click at [1219, 542] on button "运行" at bounding box center [1216, 549] width 315 height 45
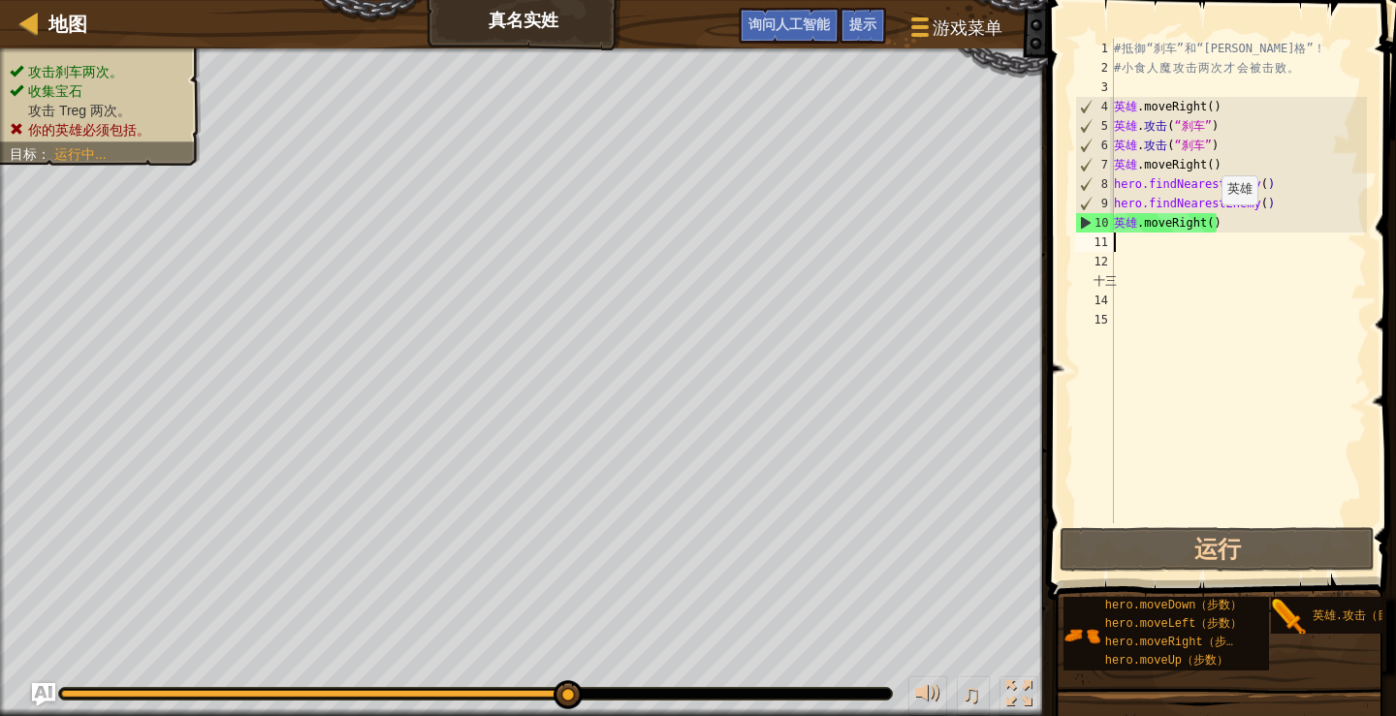
click at [1213, 223] on div "# 抵 御 “刹车” 和 “[PERSON_NAME]格” ！ # 小 食 人 魔 攻 击 两 次 才 会 被 击 败 。 英雄 .moveRight ( )…" at bounding box center [1238, 300] width 257 height 523
click at [1264, 181] on div "# 抵 御 “刹车” 和 “[PERSON_NAME]格” ！ # 小 食 人 魔 攻 击 两 次 才 会 被 击 败 。 英雄 .moveRight ( )…" at bounding box center [1238, 300] width 257 height 523
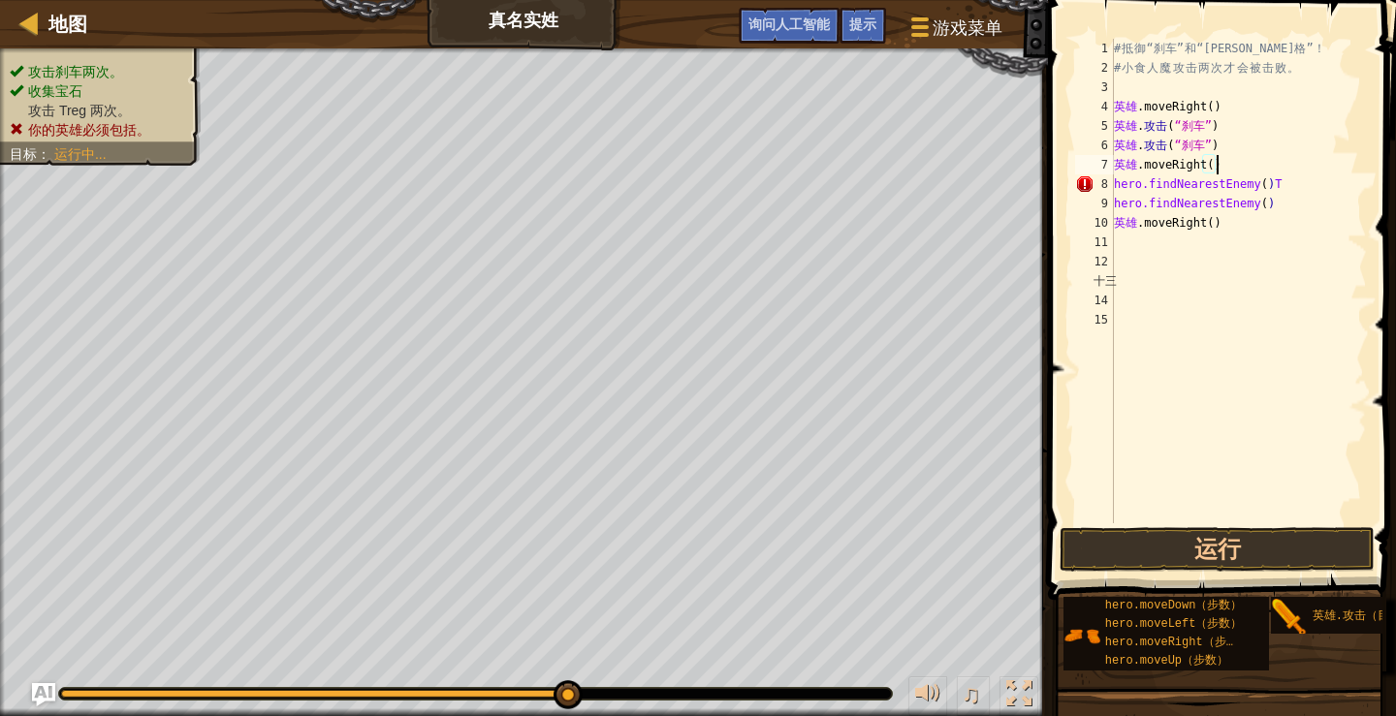
click at [1216, 161] on div "# 抵 御 “刹车” 和 “[PERSON_NAME]格” ！ # 小 食 人 魔 攻 击 两 次 才 会 被 击 败 。 英雄 .moveRight ( )…" at bounding box center [1238, 300] width 257 height 523
click at [1287, 180] on div "# 抵 御 “刹车” 和 “[PERSON_NAME]格” ！ # 小 食 人 魔 攻 击 两 次 才 会 被 击 败 。 英雄 .moveRight ( )…" at bounding box center [1238, 300] width 257 height 523
click at [1287, 187] on div "# 抵 御 “刹车” 和 “[PERSON_NAME]格” ！ # 小 食 人 魔 攻 击 两 次 才 会 被 击 败 。 英雄 .moveRight ( )…" at bounding box center [1238, 300] width 257 height 523
paste textarea "Trag"
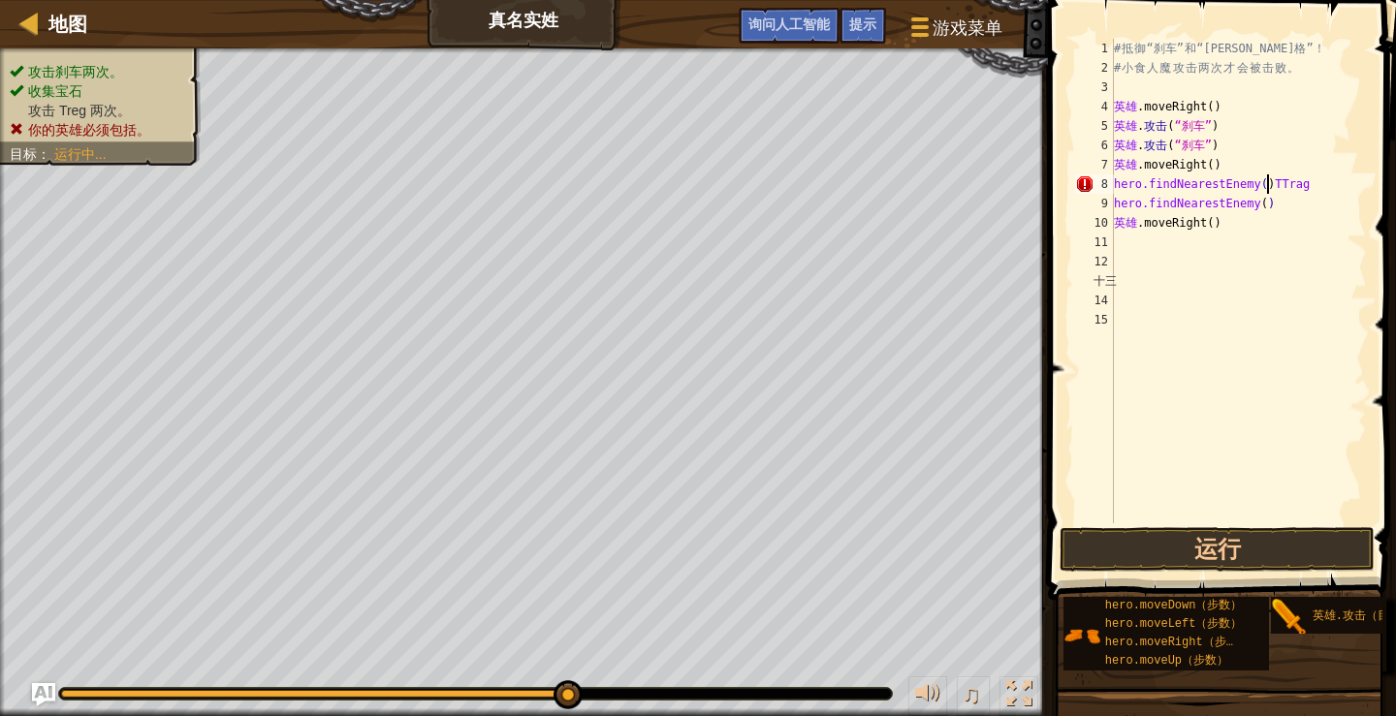
click at [1266, 190] on div "# 抵 御 “刹车” 和 “[PERSON_NAME]格” ！ # 小 食 人 魔 攻 击 两 次 才 会 被 击 败 。 英雄 .moveRight ( )…" at bounding box center [1238, 300] width 257 height 523
paste textarea "Trag"
click at [1269, 182] on div "# 抵 御 “刹车” 和 “[PERSON_NAME]格” ！ # 小 食 人 魔 攻 击 两 次 才 会 被 击 败 。 英雄 .moveRight ( )…" at bounding box center [1238, 300] width 257 height 523
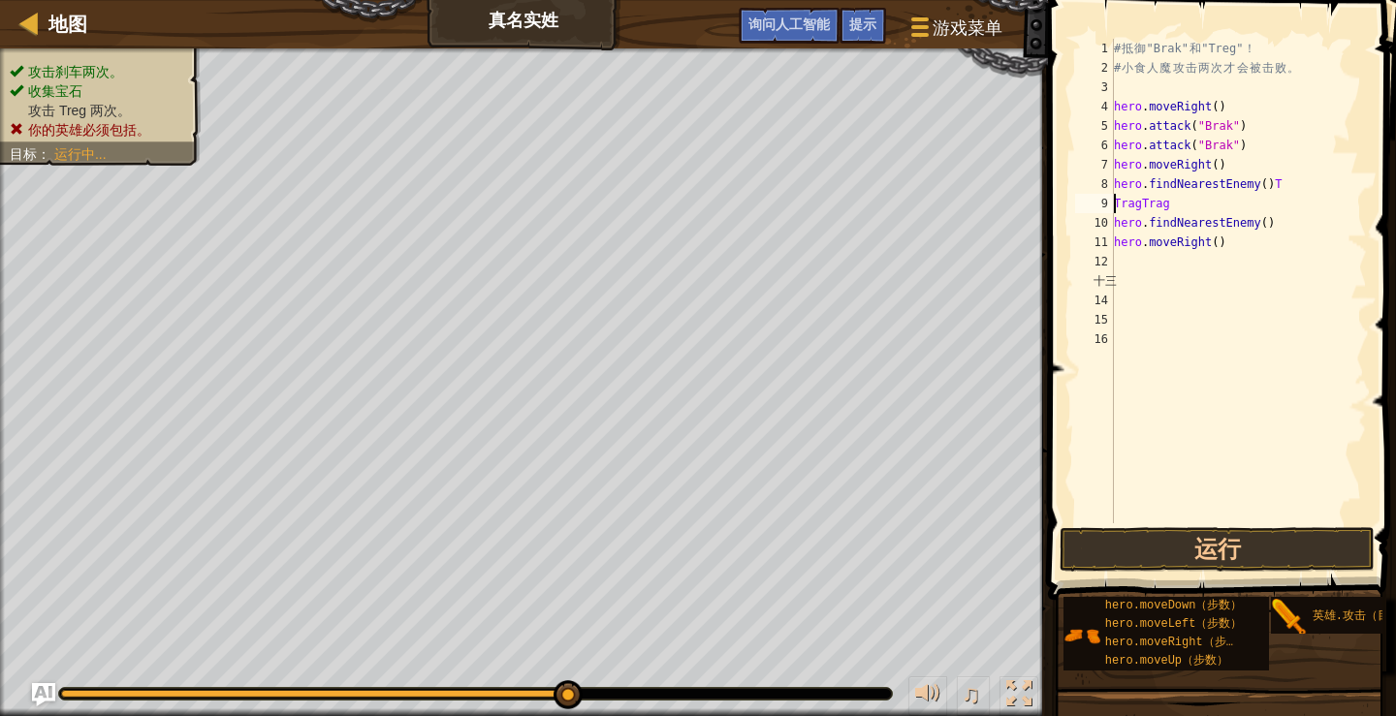
scroll to position [9, 3]
click at [1176, 205] on div "# 抵 御 “刹车” 和 “[PERSON_NAME]格” ！ # 小 食 人 魔 攻 击 两 次 才 会 被 击 败 。 英雄 .moveRight ( )…" at bounding box center [1238, 300] width 257 height 523
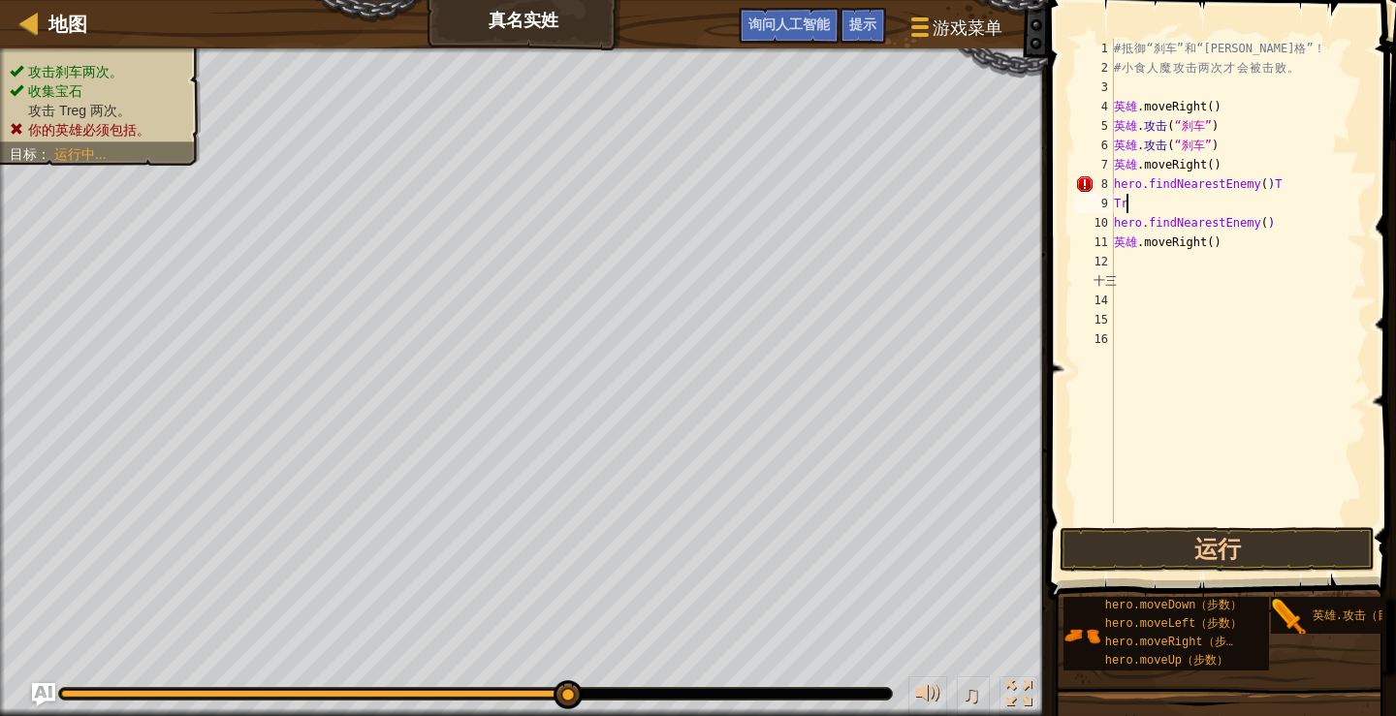
type textarea "T"
click at [1290, 182] on div "# 抵 御 “刹车” 和 “[PERSON_NAME]格” ！ # 小 食 人 魔 攻 击 两 次 才 会 被 击 败 。 英雄 .moveRight ( )…" at bounding box center [1238, 300] width 257 height 523
click at [1296, 185] on div "# 抵 御 “刹车” 和 “[PERSON_NAME]格” ！ # 小 食 人 魔 攻 击 两 次 才 会 被 击 败 。 英雄 .moveRight ( )…" at bounding box center [1238, 300] width 257 height 523
paste textarea "Trag"
click at [1285, 186] on div "# 抵 御 “刹车” 和 “[PERSON_NAME]格” ！ # 小 食 人 魔 攻 击 两 次 才 会 被 击 败 。 英雄 .moveRight ( )…" at bounding box center [1238, 300] width 257 height 523
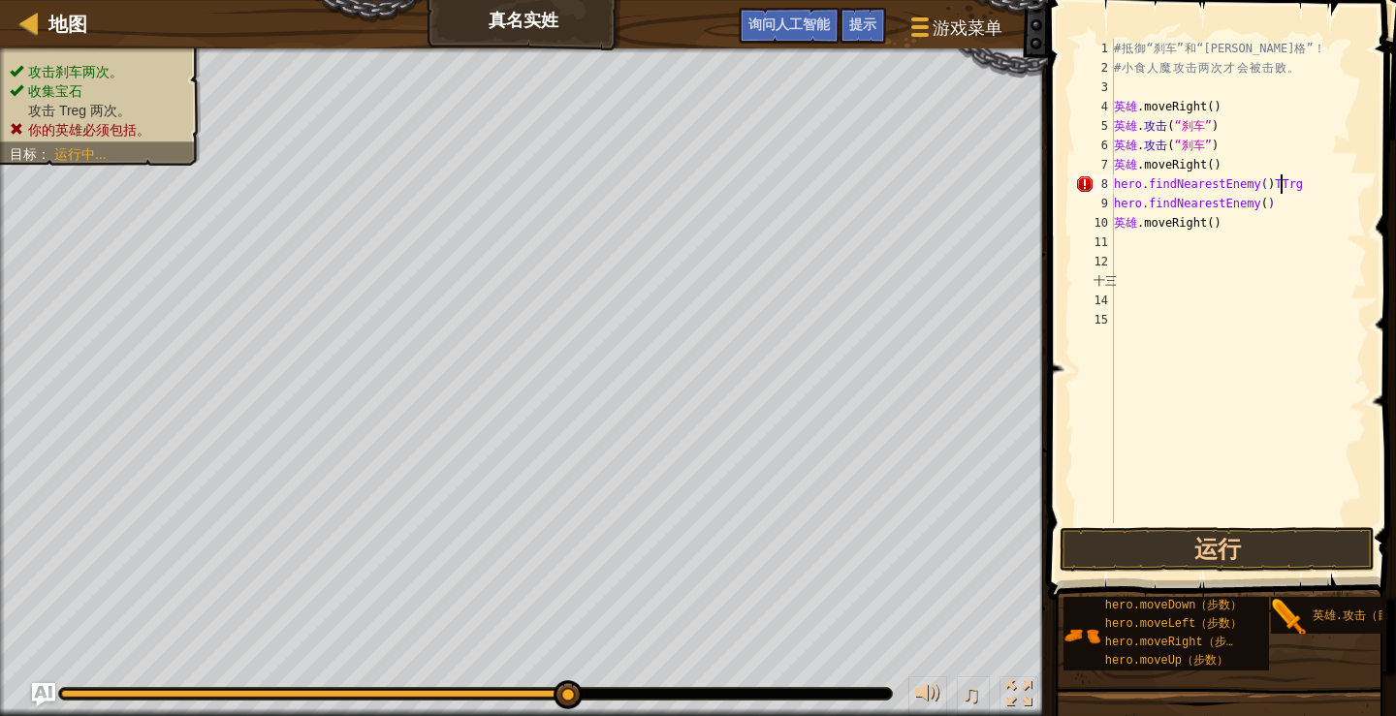
click at [1277, 202] on div "# 抵 御 “刹车” 和 “[PERSON_NAME]格” ！ # 小 食 人 魔 攻 击 两 次 才 会 被 击 败 。 英雄 .moveRight ( )…" at bounding box center [1238, 300] width 257 height 523
paste textarea "Trag"
type textarea "hero.findNearestEnemy()Trag"
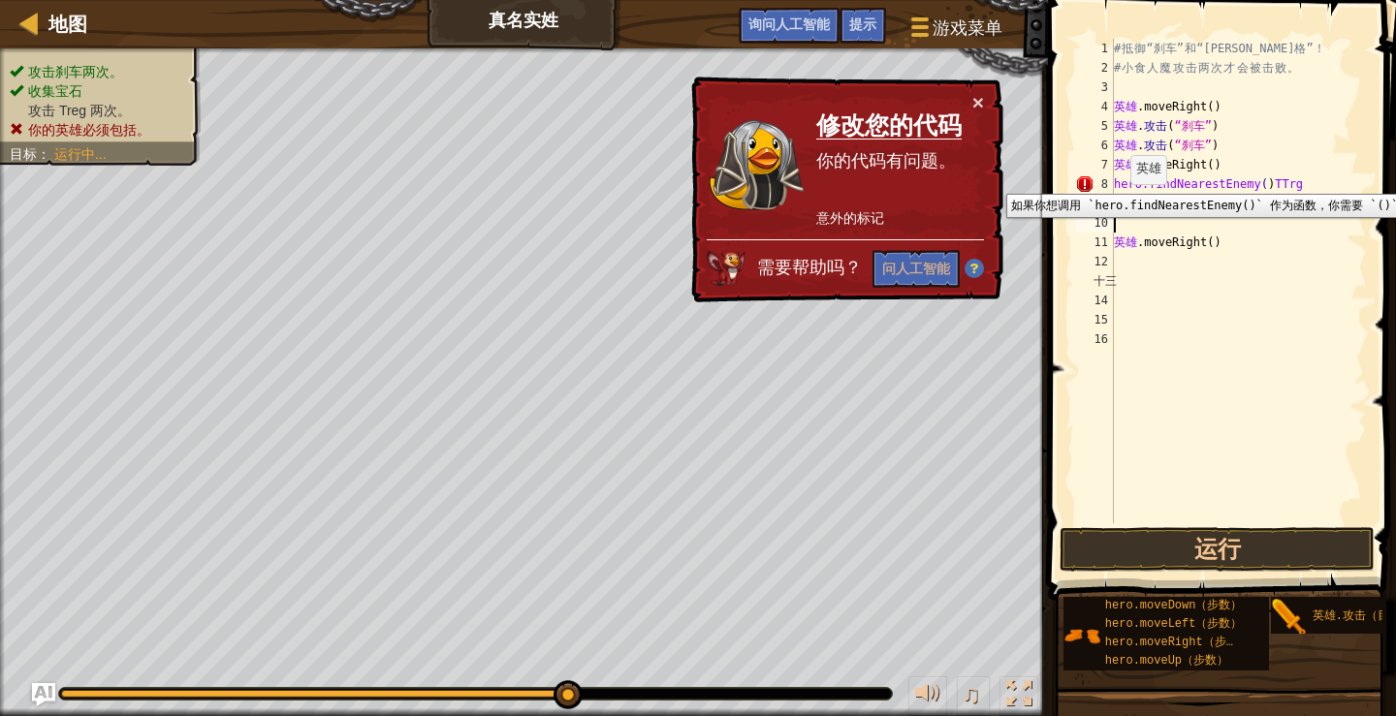
click at [1083, 178] on div "8" at bounding box center [1094, 183] width 39 height 19
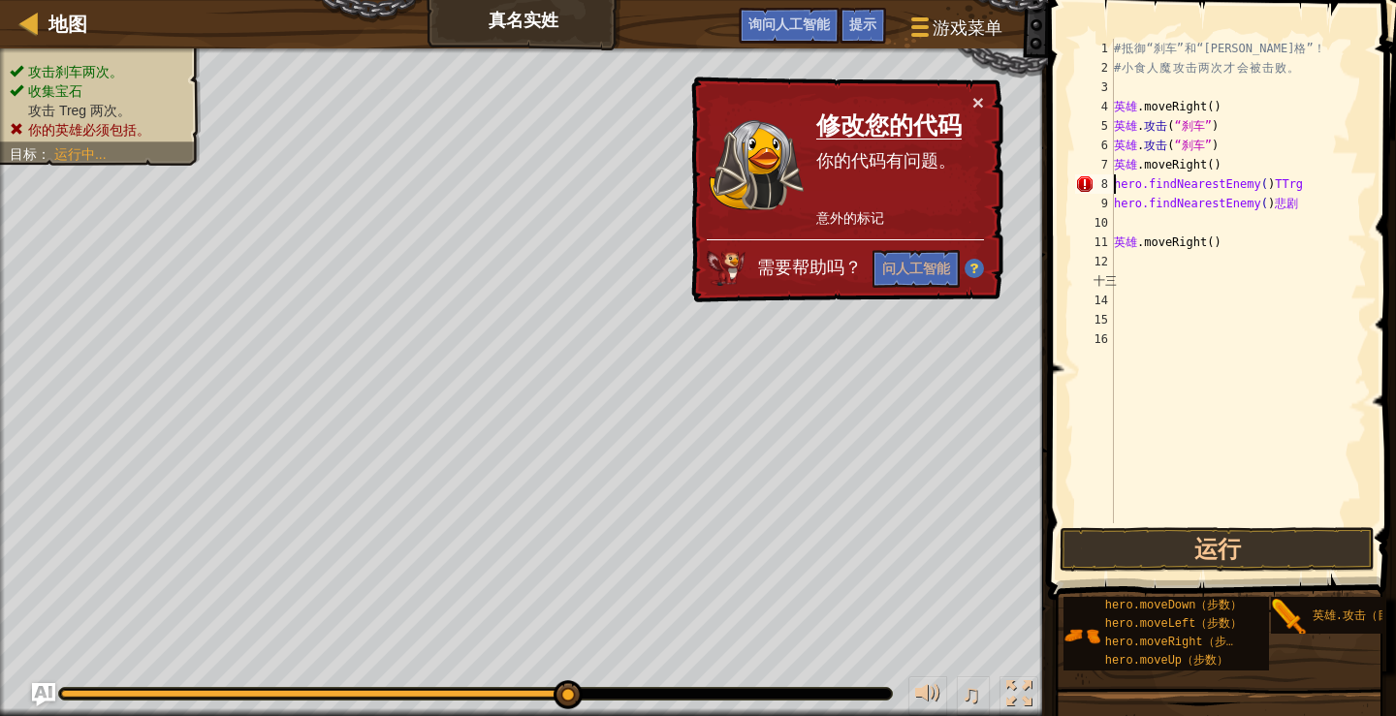
click at [1299, 203] on div "# 抵 御 “刹车” 和 “[PERSON_NAME]格” ！ # 小 食 人 魔 攻 击 两 次 才 会 被 击 败 。 英雄 .moveRight ( )…" at bounding box center [1238, 300] width 257 height 523
type textarea "hero.findNearestEnemy()Trag"
click at [1311, 206] on div "# 抵 御 “刹车” 和 “[PERSON_NAME]格” ！ # 小 食 人 魔 攻 击 两 次 才 会 被 击 败 。 英雄 .moveRight ( )…" at bounding box center [1238, 300] width 257 height 523
click at [1306, 205] on div "# 抵 御 “刹车” 和 “[PERSON_NAME]格” ！ # 小 食 人 魔 攻 击 两 次 才 会 被 击 败 。 英雄 .moveRight ( )…" at bounding box center [1238, 300] width 257 height 523
